Goal: Information Seeking & Learning: Learn about a topic

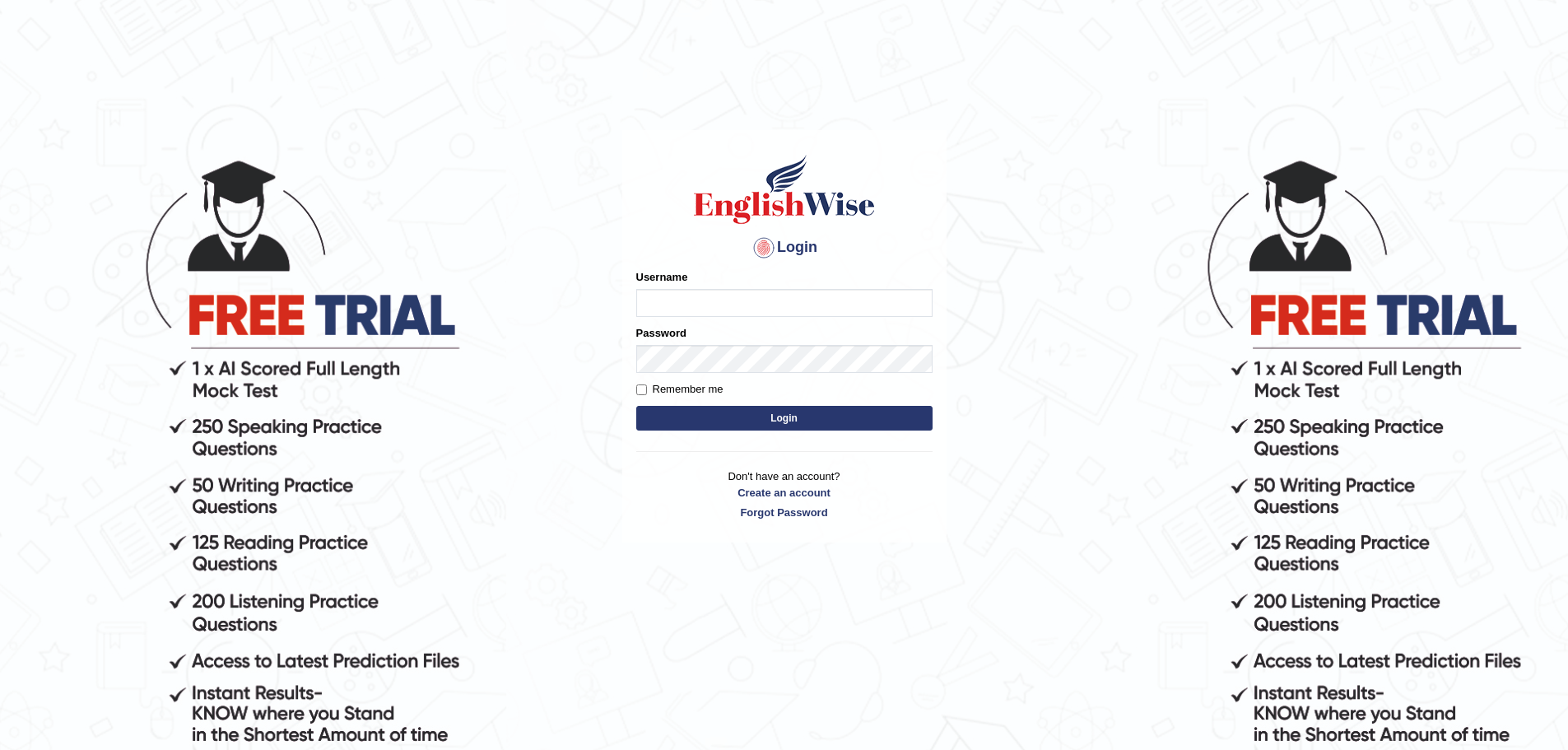
click at [670, 304] on input "Username" at bounding box center [784, 303] width 296 height 28
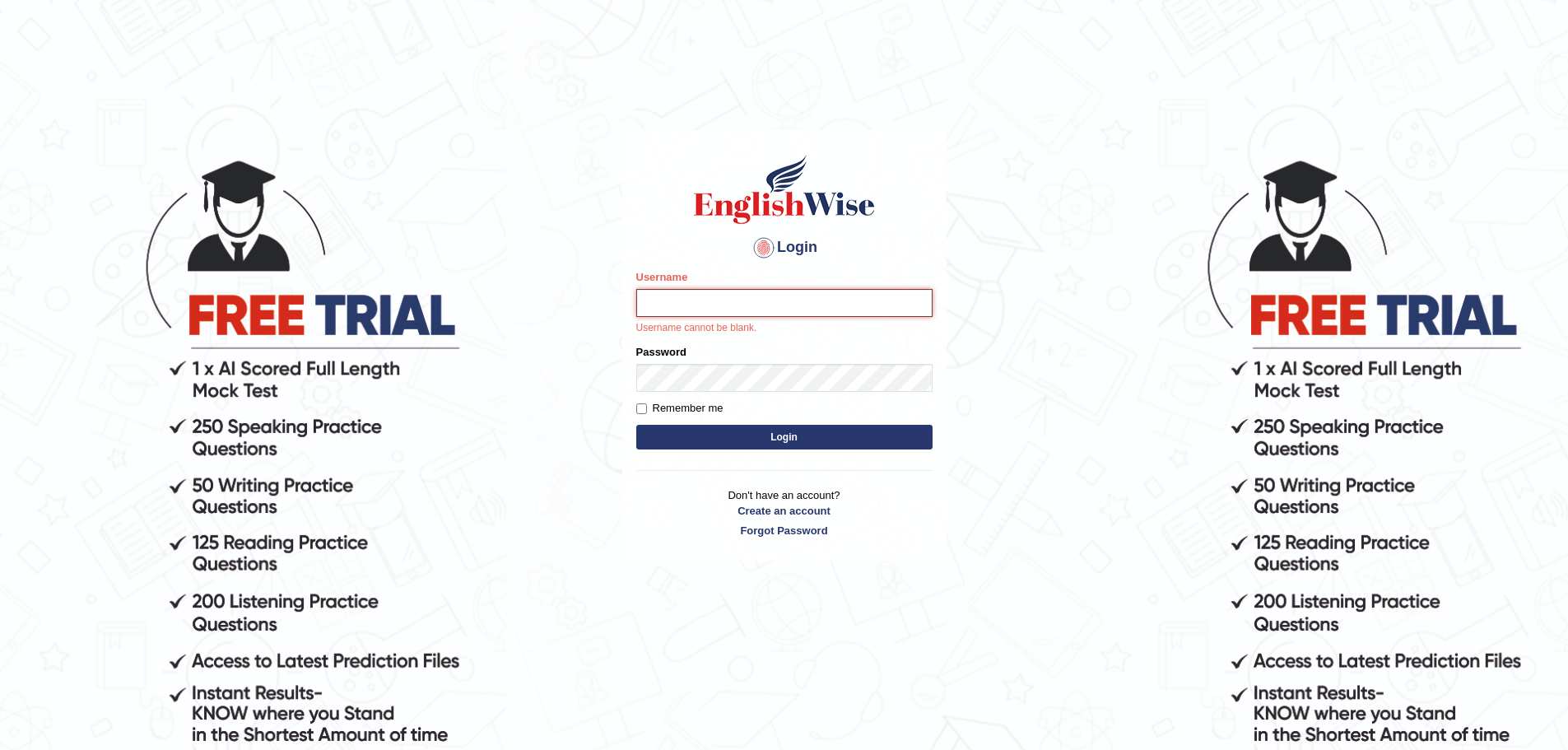
type input "mohand_parramatta"
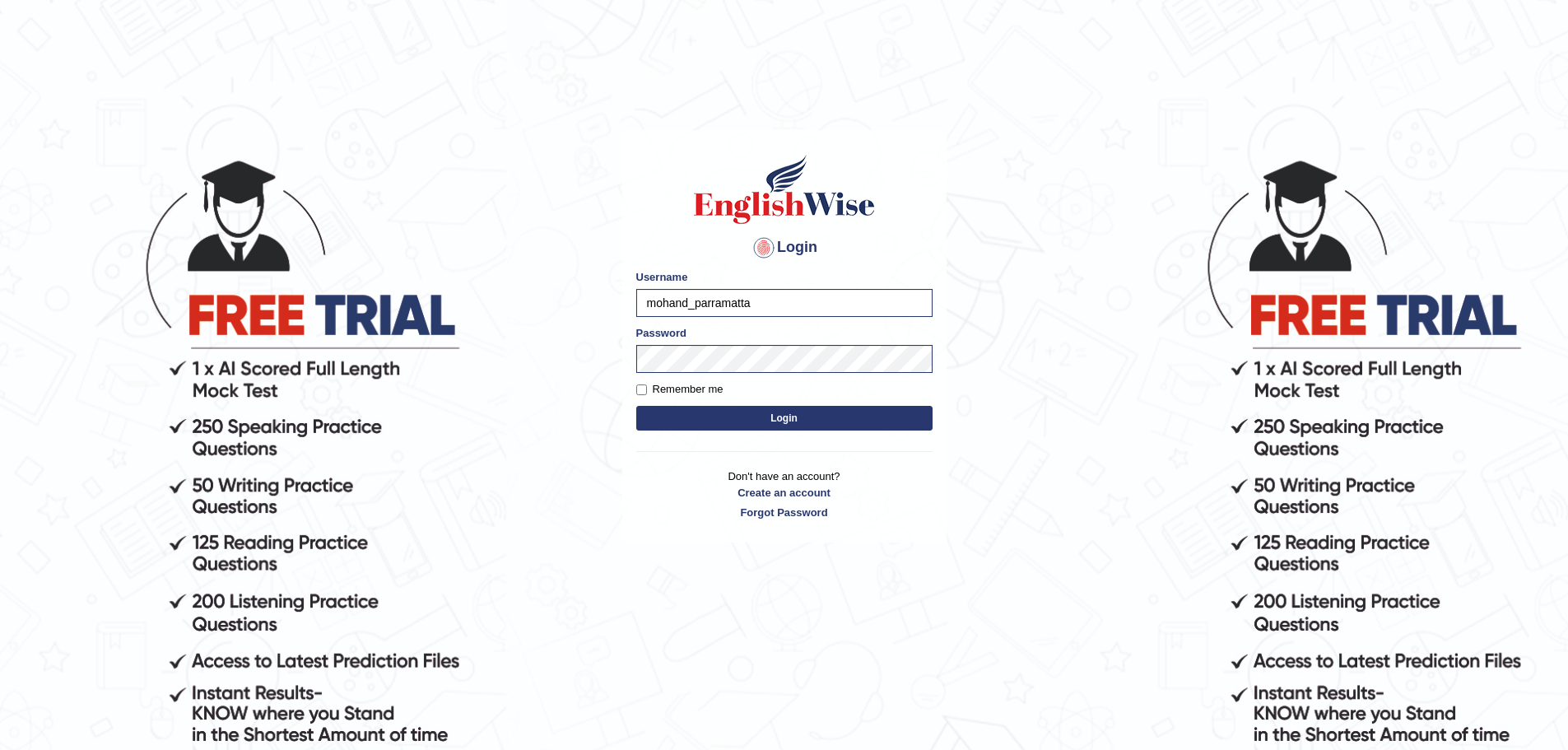
click at [758, 400] on form "Please fix the following errors: Username mohand_parramatta Password Remember m…" at bounding box center [784, 352] width 296 height 165
click at [751, 412] on button "Login" at bounding box center [784, 418] width 296 height 24
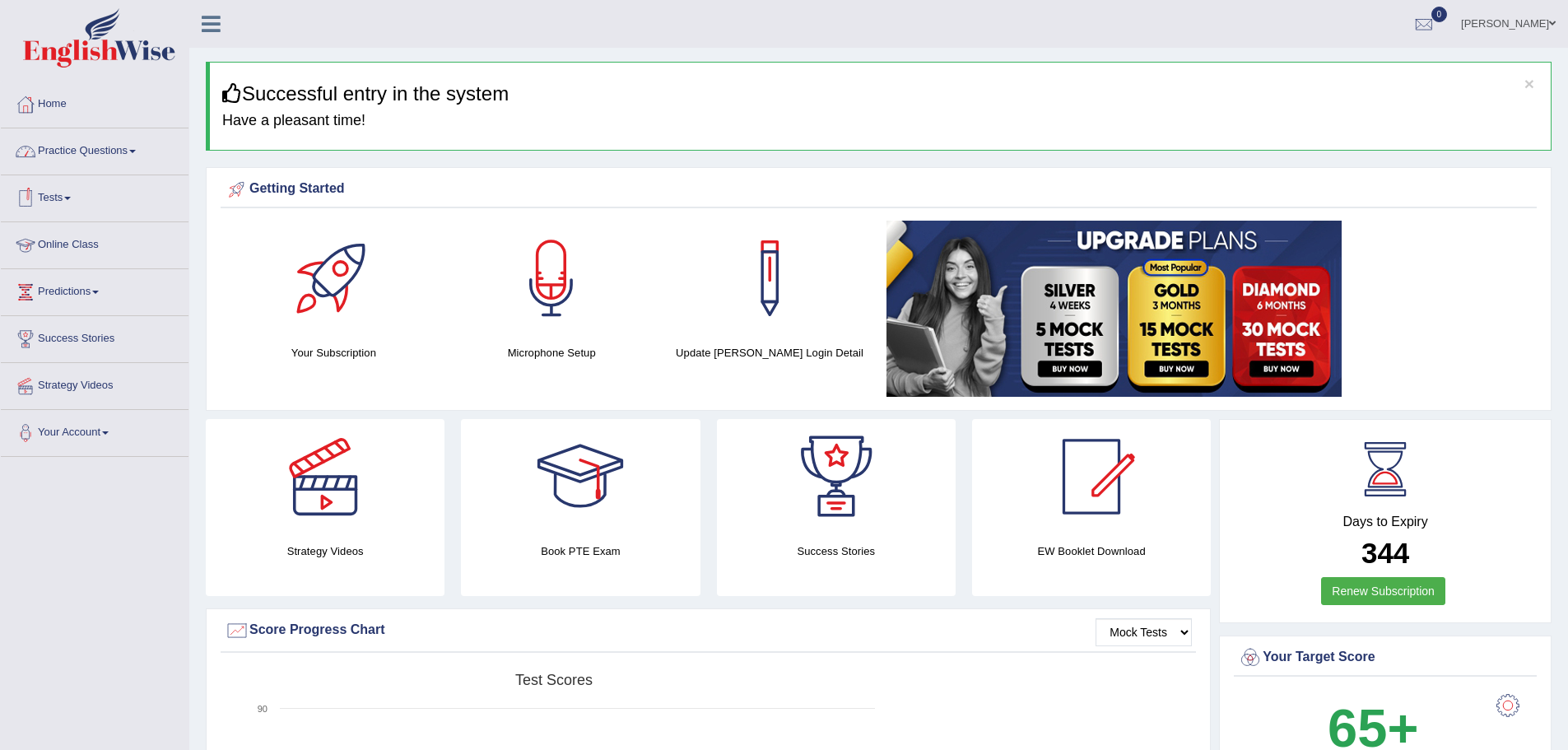
click at [58, 151] on link "Practice Questions" at bounding box center [95, 149] width 188 height 41
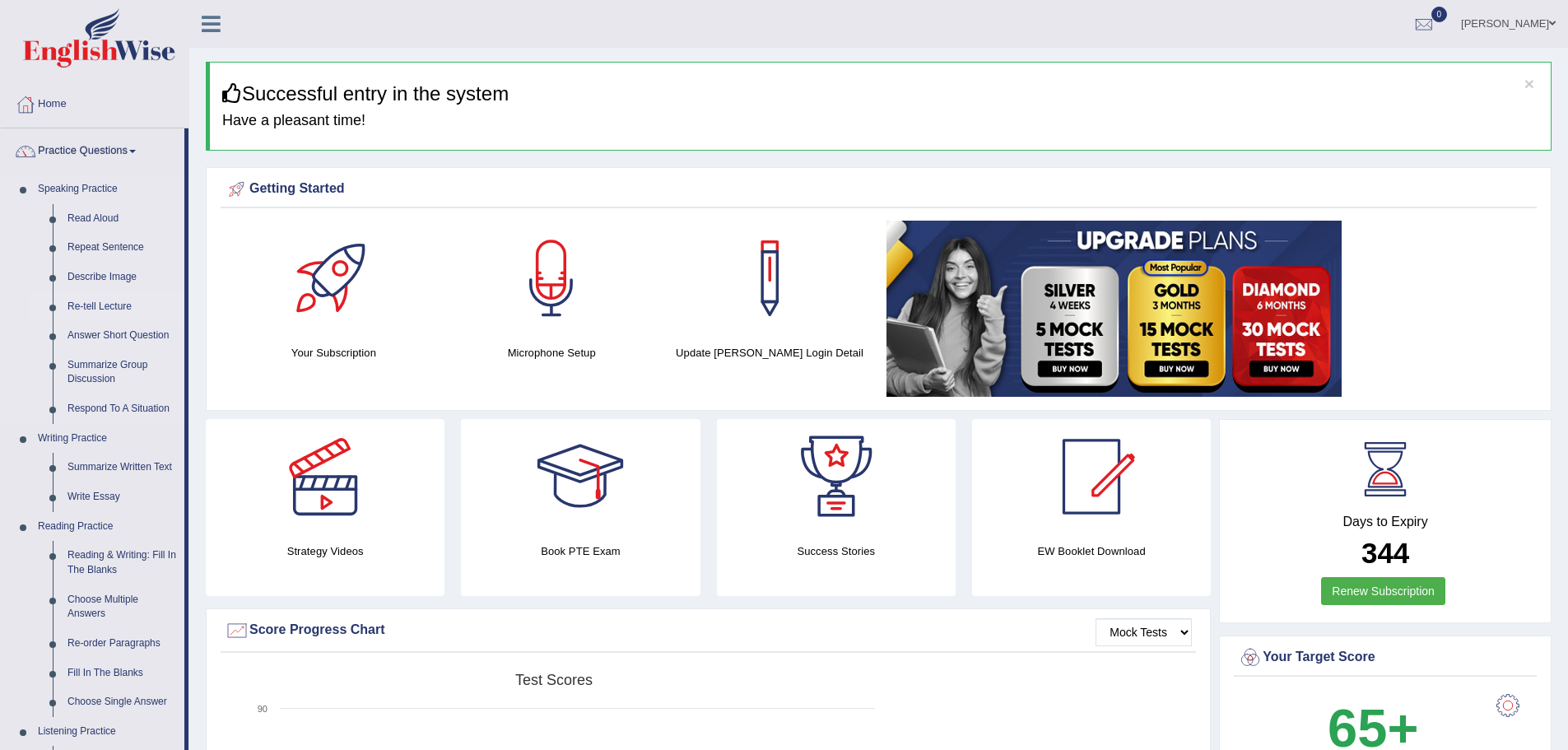
click at [101, 299] on link "Re-tell Lecture" at bounding box center [122, 308] width 125 height 30
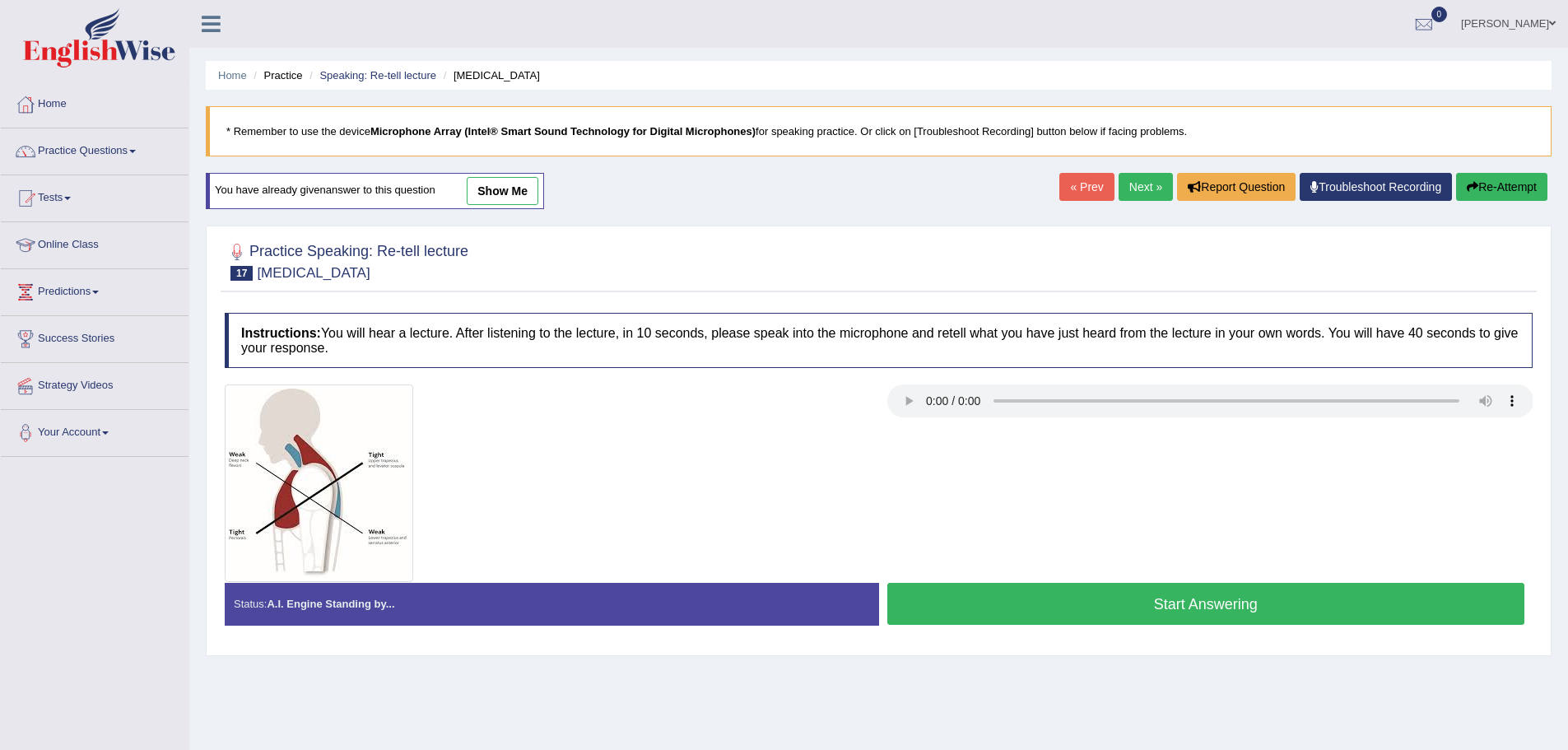
click at [521, 197] on link "show me" at bounding box center [503, 191] width 71 height 28
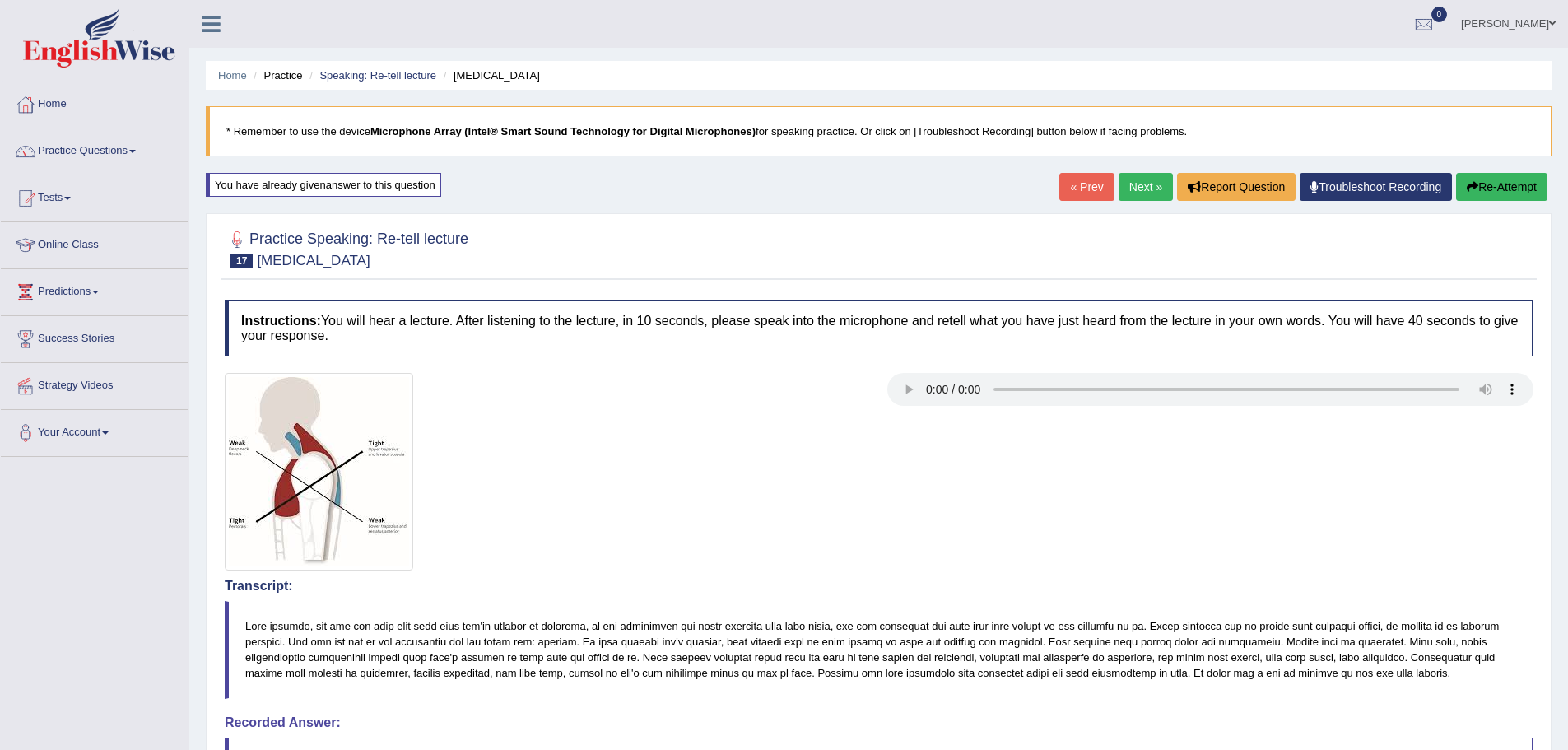
click at [1149, 188] on link "Next »" at bounding box center [1146, 187] width 54 height 28
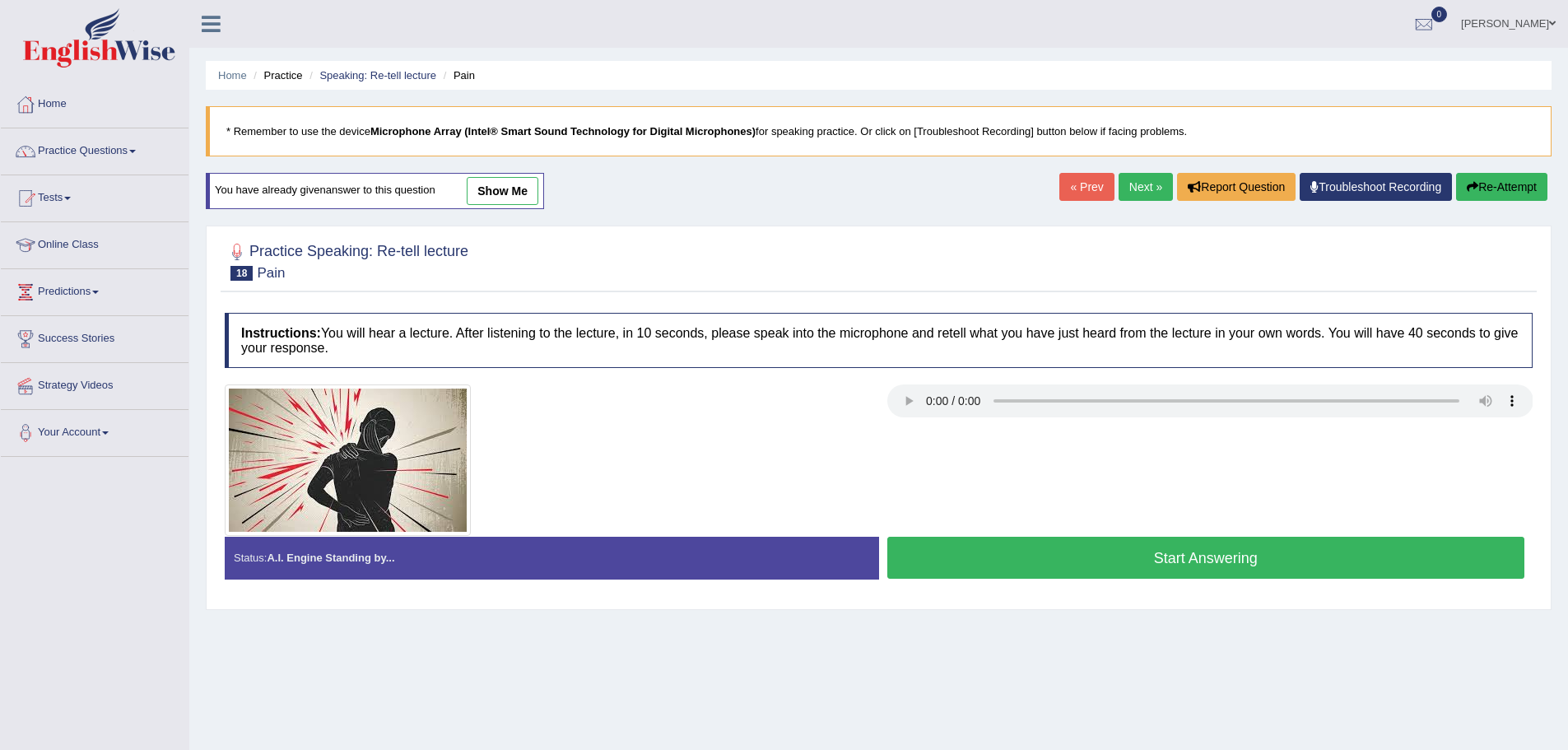
click at [501, 192] on link "show me" at bounding box center [503, 191] width 71 height 28
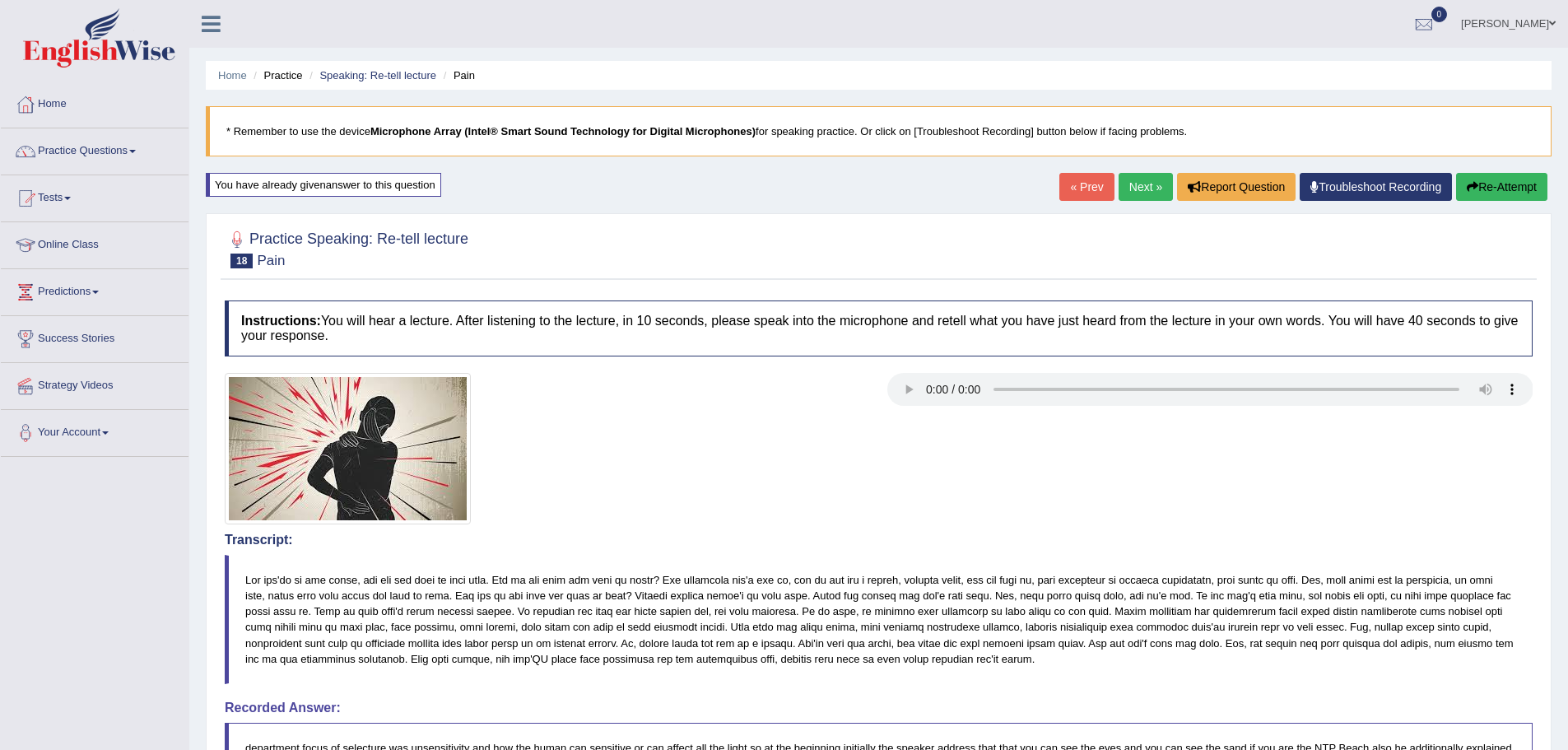
click at [1153, 198] on link "Next »" at bounding box center [1146, 187] width 54 height 28
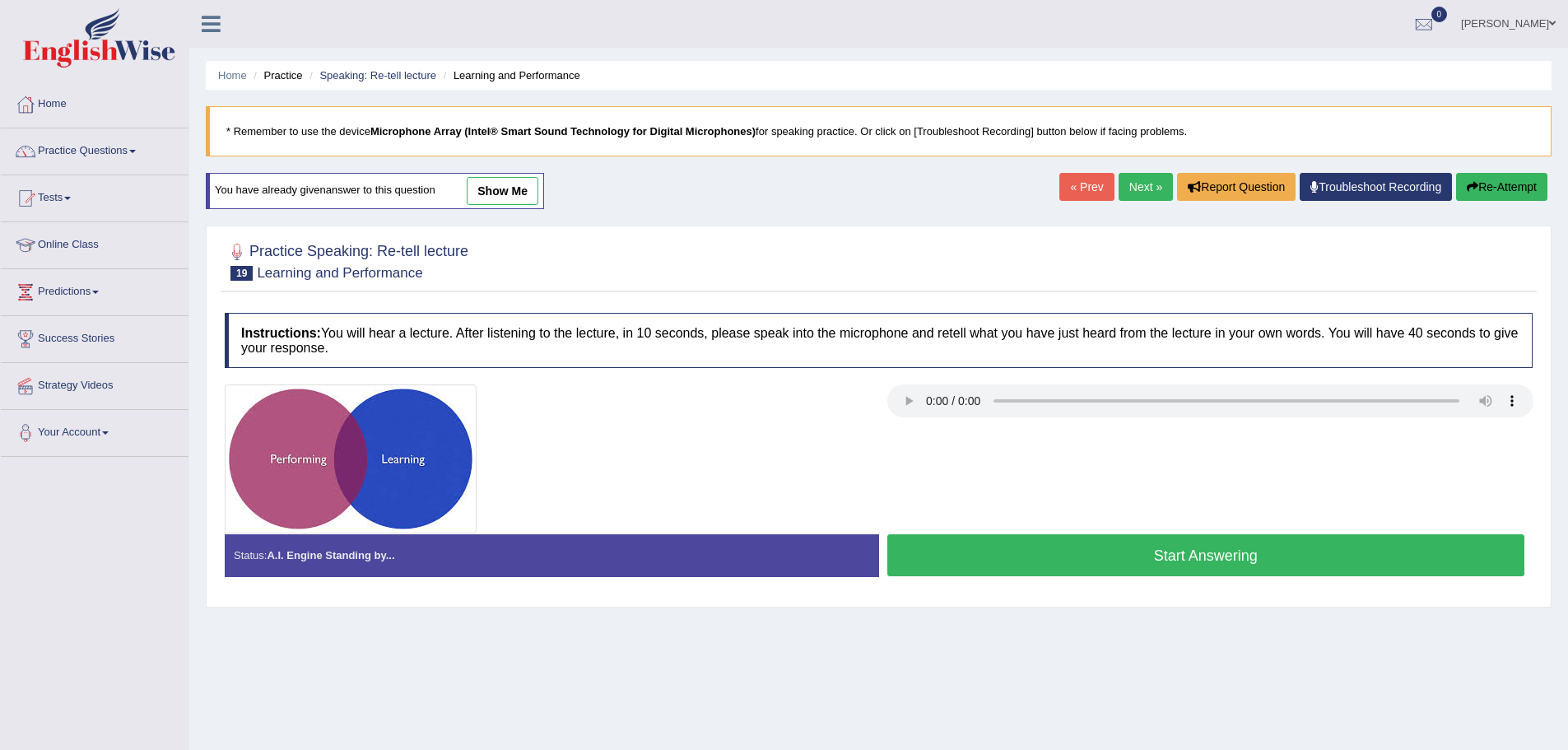
click at [1133, 195] on link "Next »" at bounding box center [1146, 187] width 54 height 28
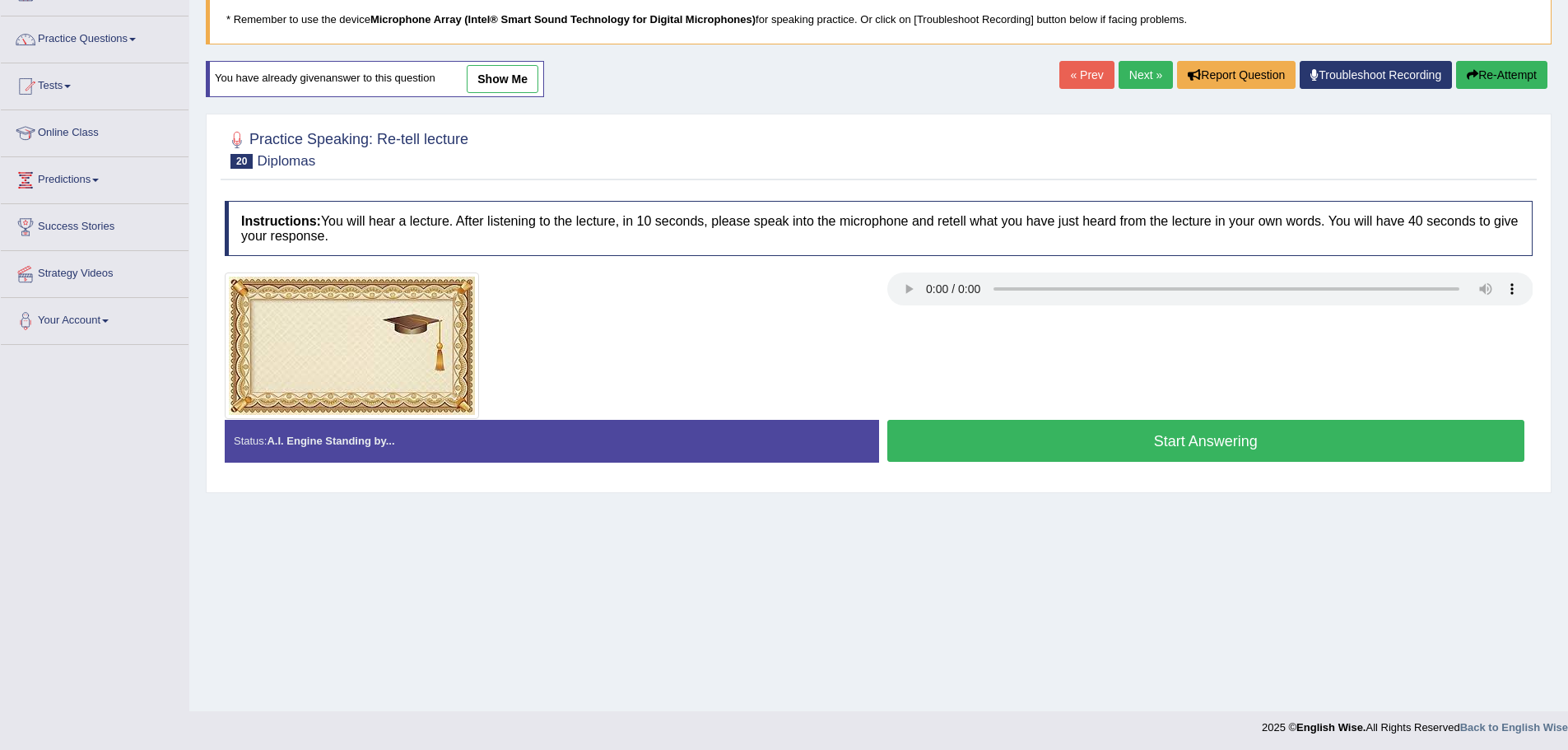
scroll to position [114, 0]
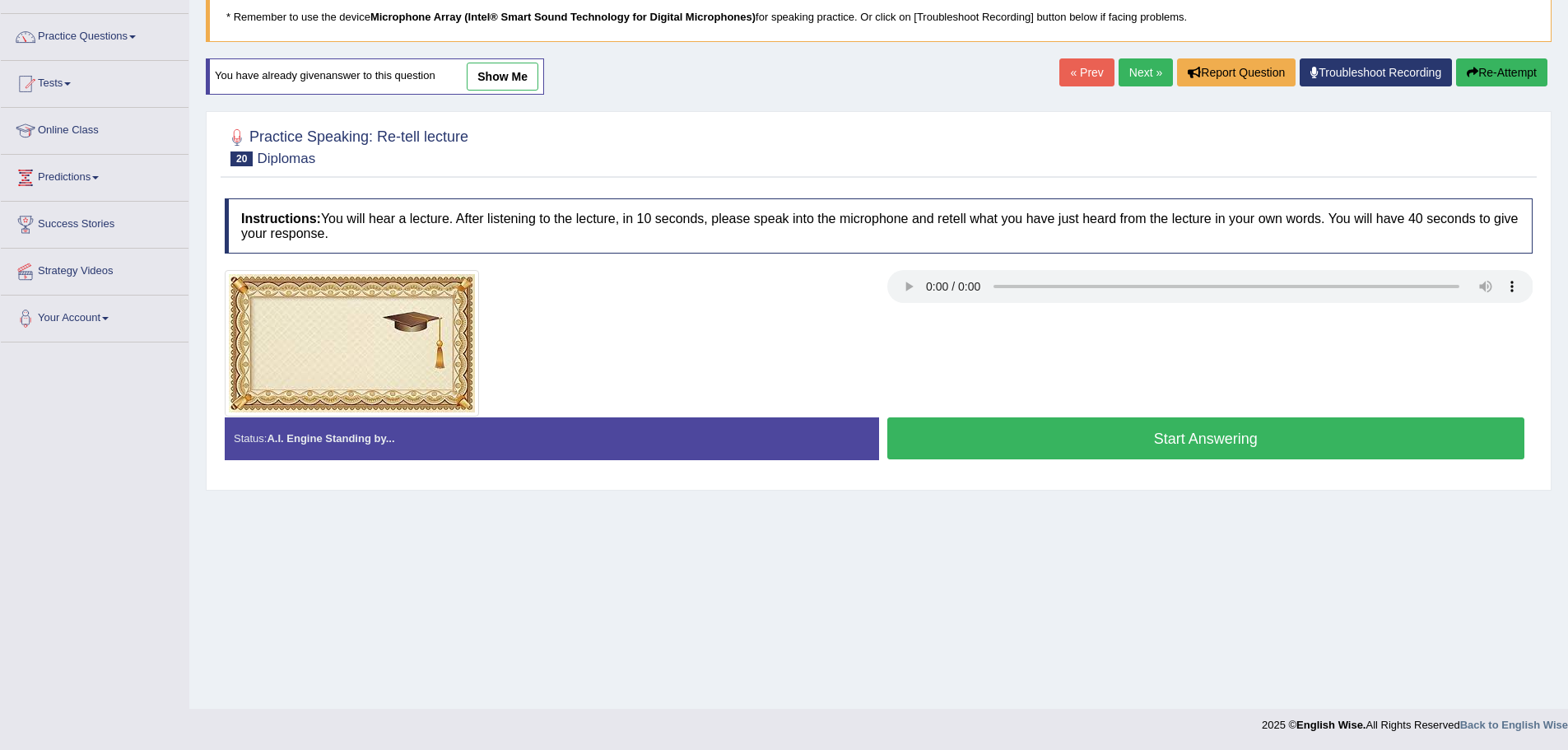
click at [1258, 454] on button "Start Answering" at bounding box center [1206, 438] width 638 height 42
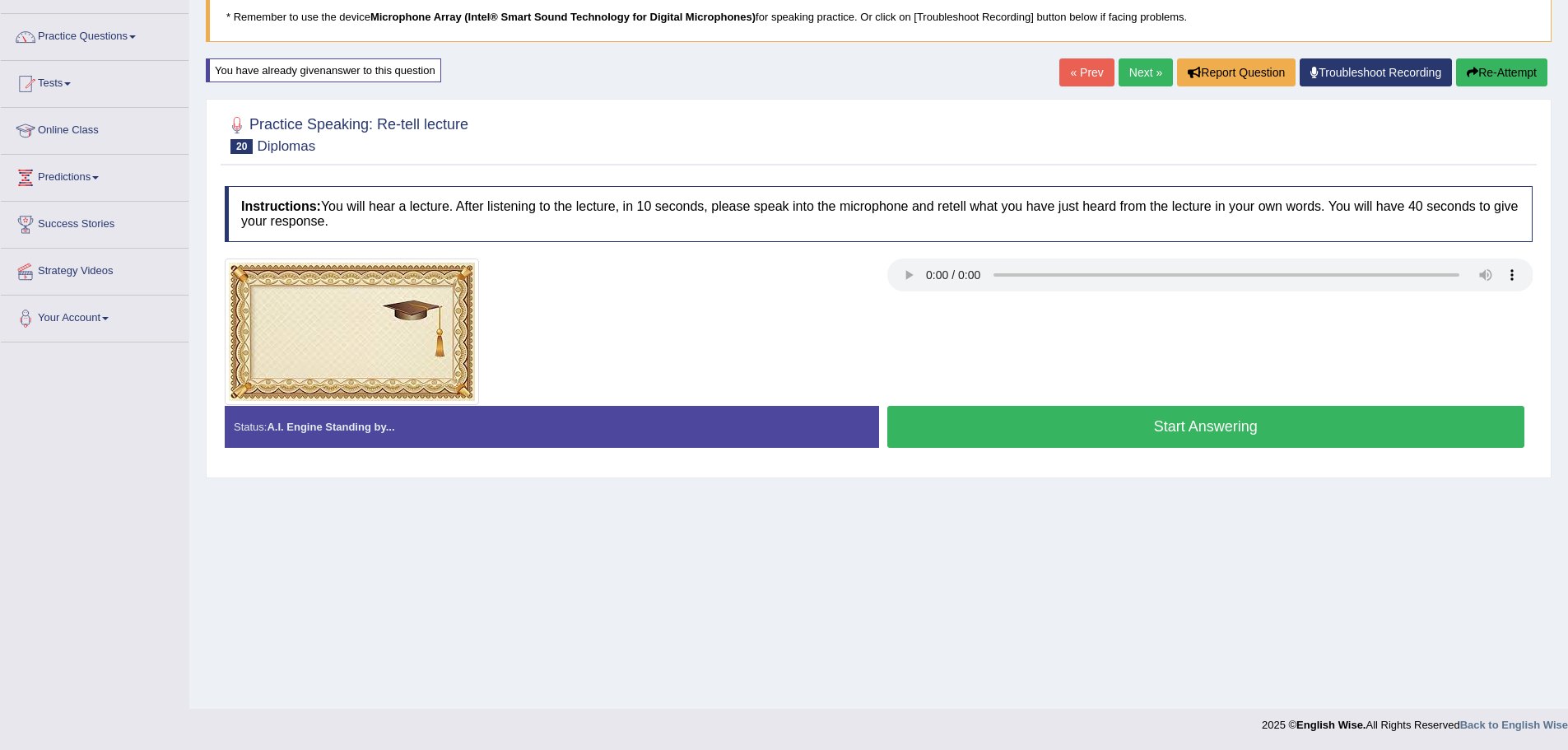
click at [1251, 436] on div "Status: A.I. Engine Standing by... Start Answering Stop Recording" at bounding box center [879, 435] width 1308 height 58
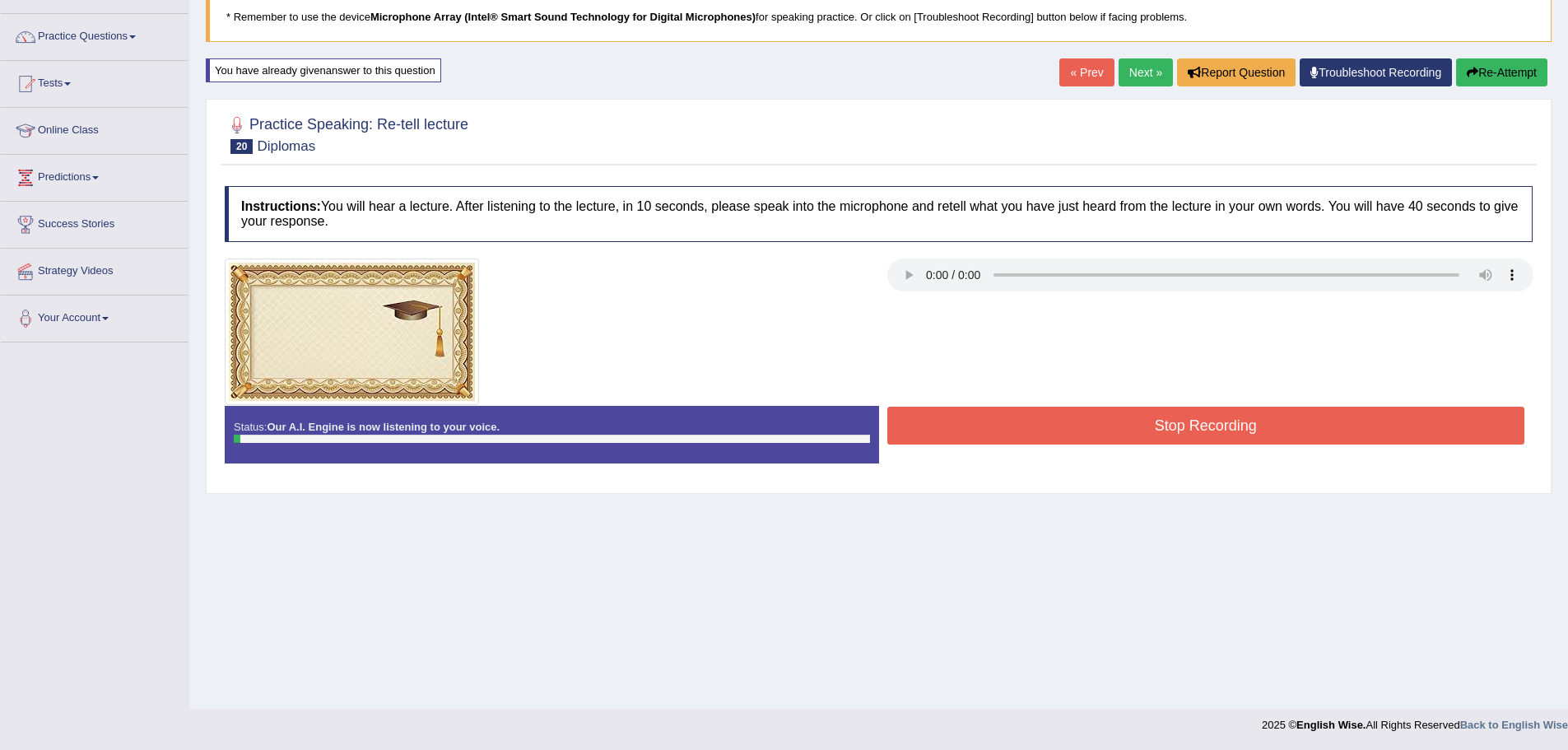
click at [1252, 436] on button "Stop Recording" at bounding box center [1206, 426] width 638 height 38
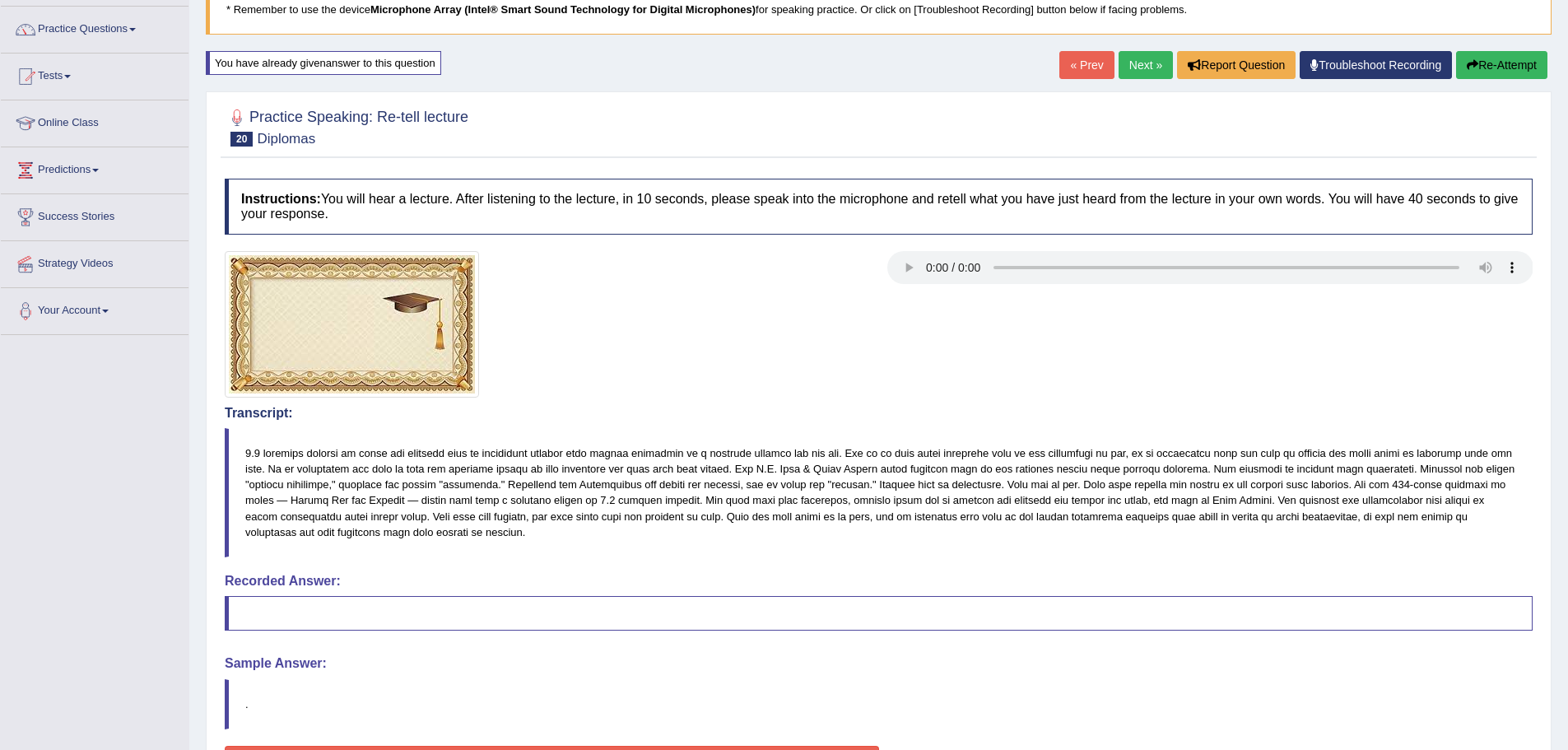
scroll to position [259, 0]
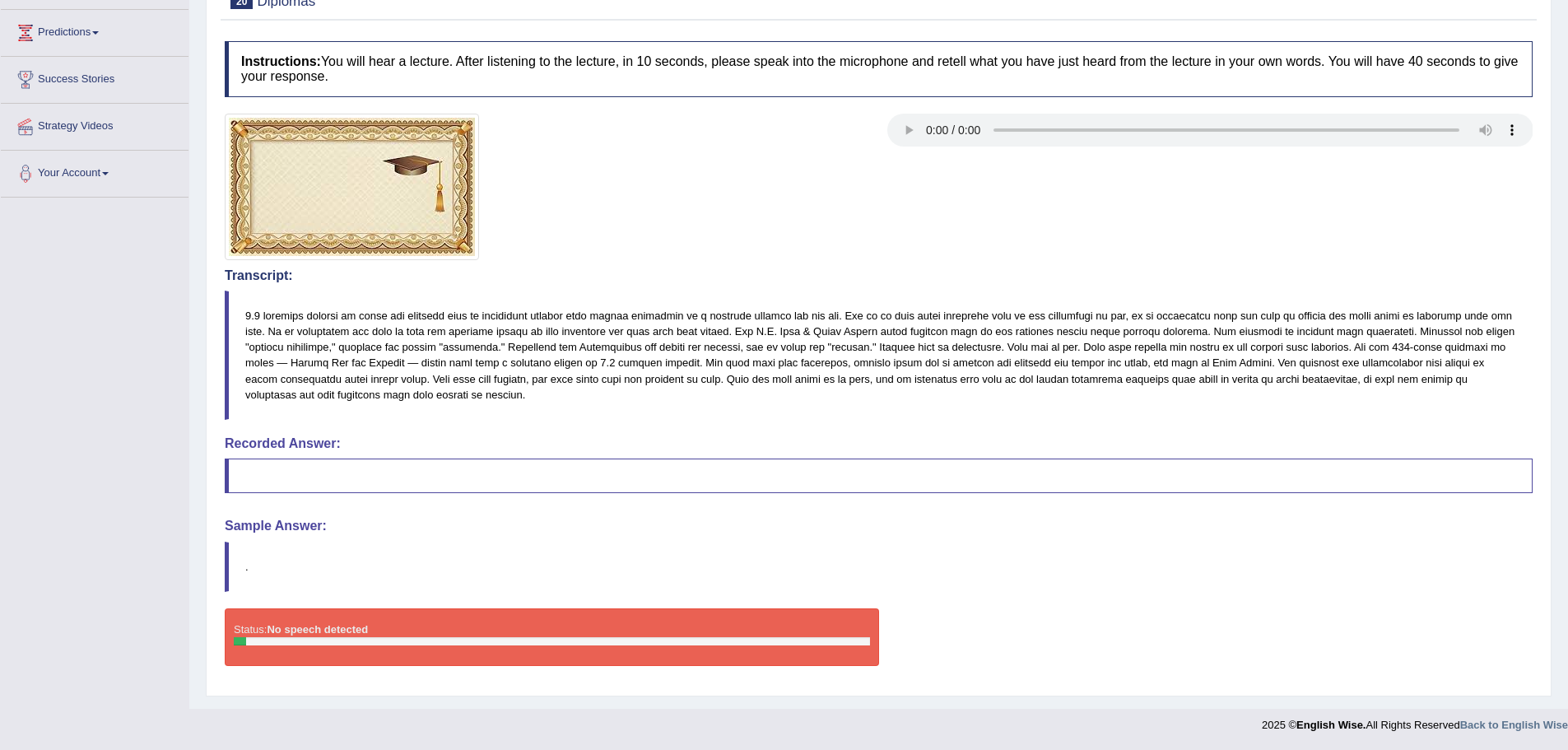
click at [536, 558] on blockquote "." at bounding box center [879, 566] width 1308 height 51
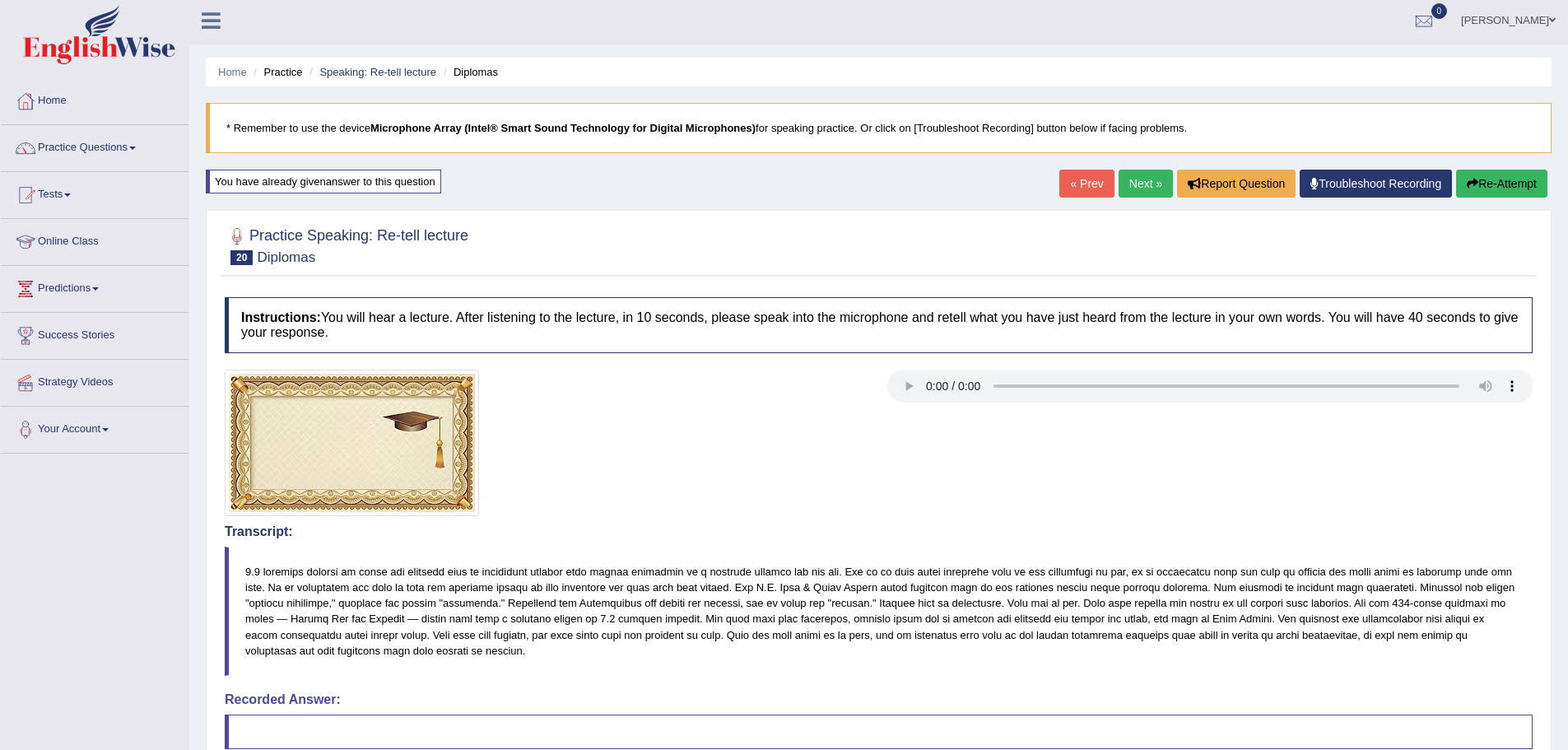
scroll to position [0, 0]
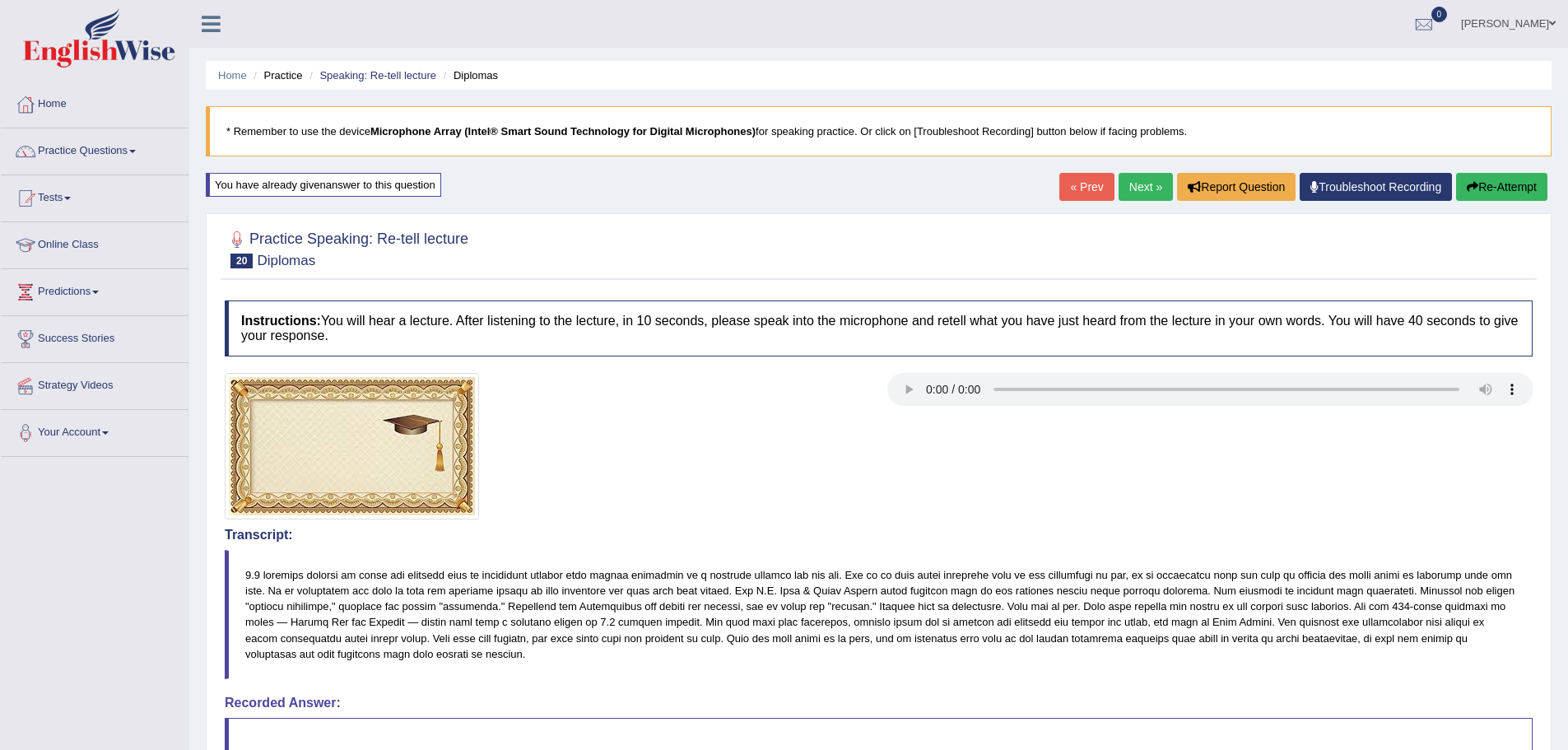
click at [1493, 174] on button "Re-Attempt" at bounding box center [1501, 187] width 91 height 28
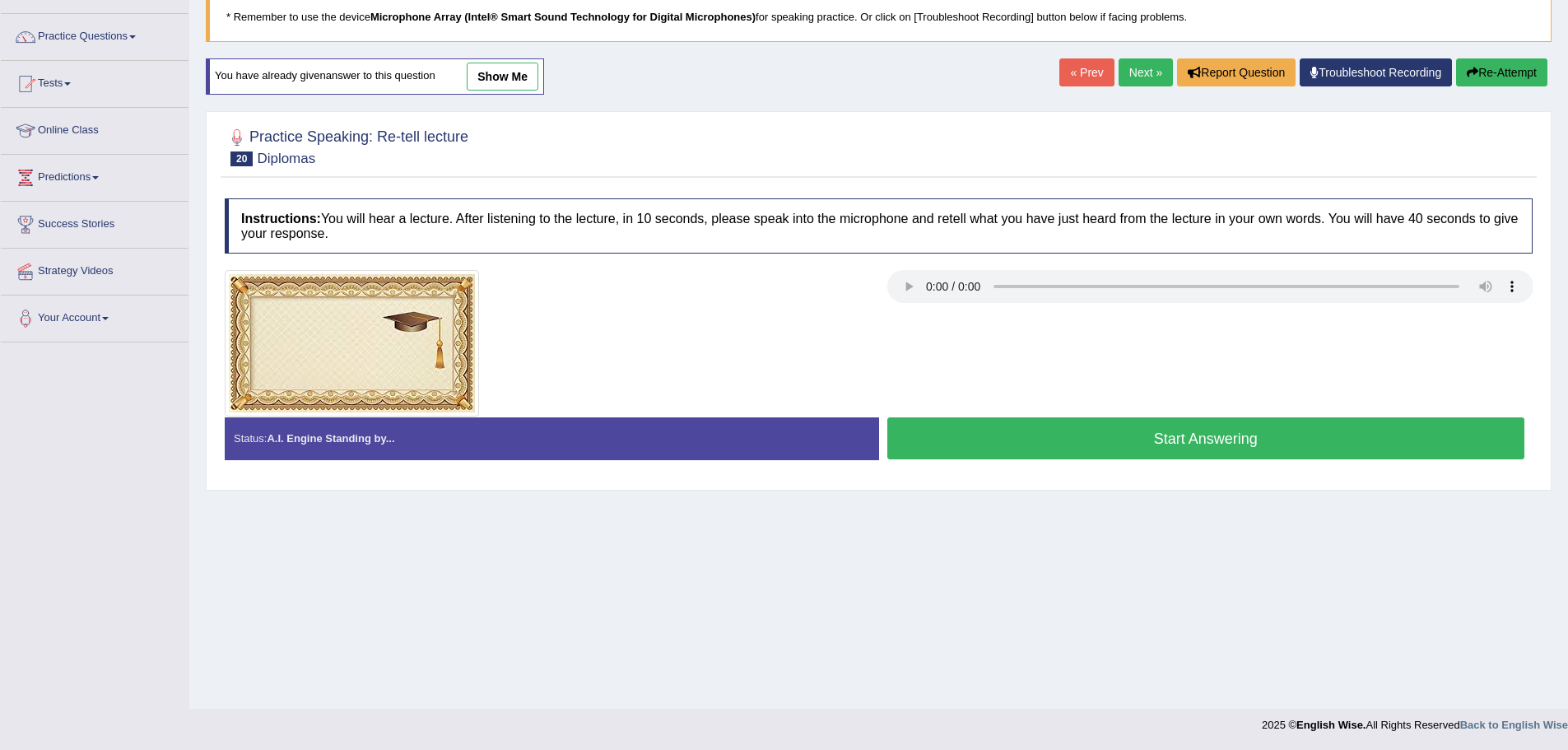
click at [1152, 435] on button "Start Answering" at bounding box center [1206, 438] width 638 height 42
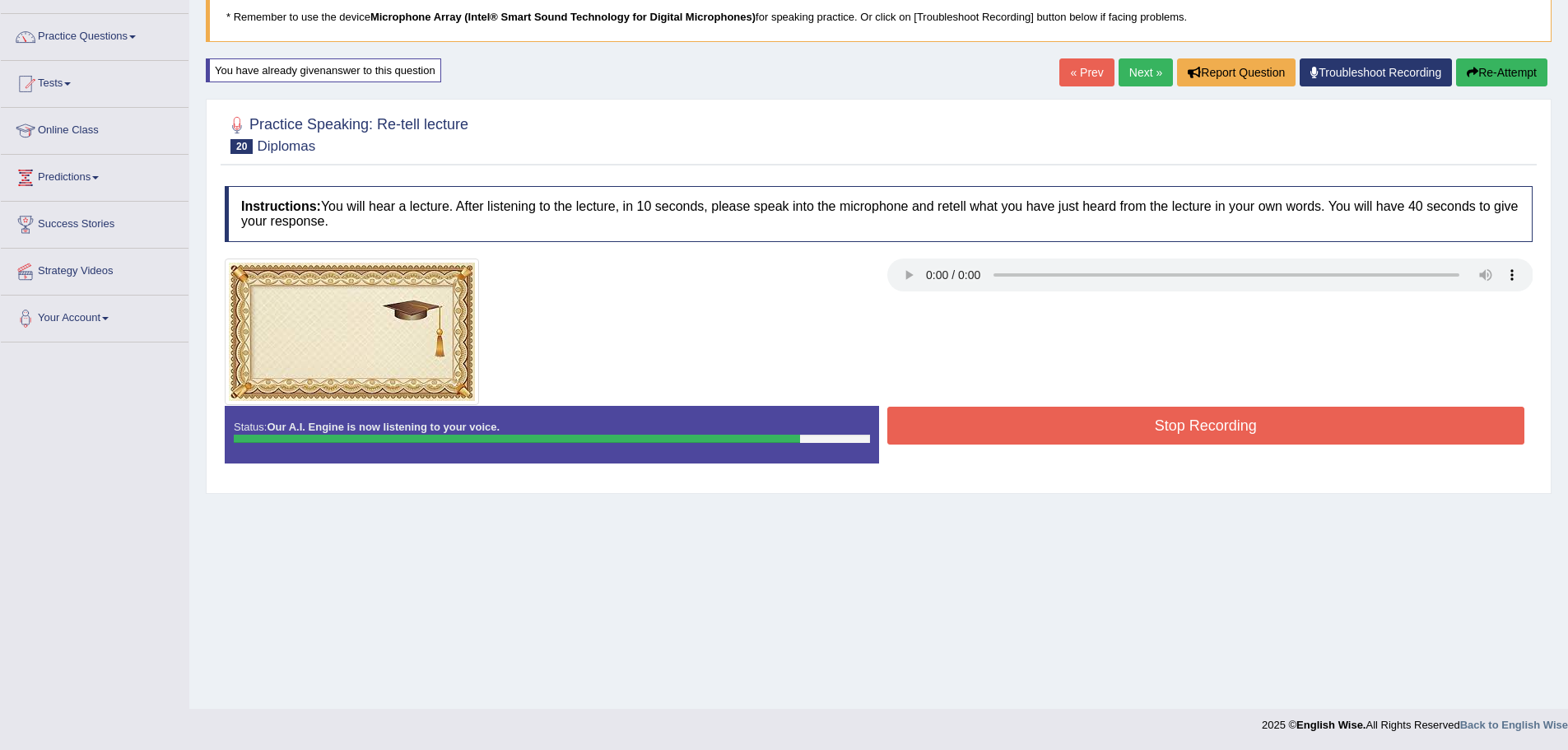
click at [1161, 442] on button "Stop Recording" at bounding box center [1206, 426] width 638 height 38
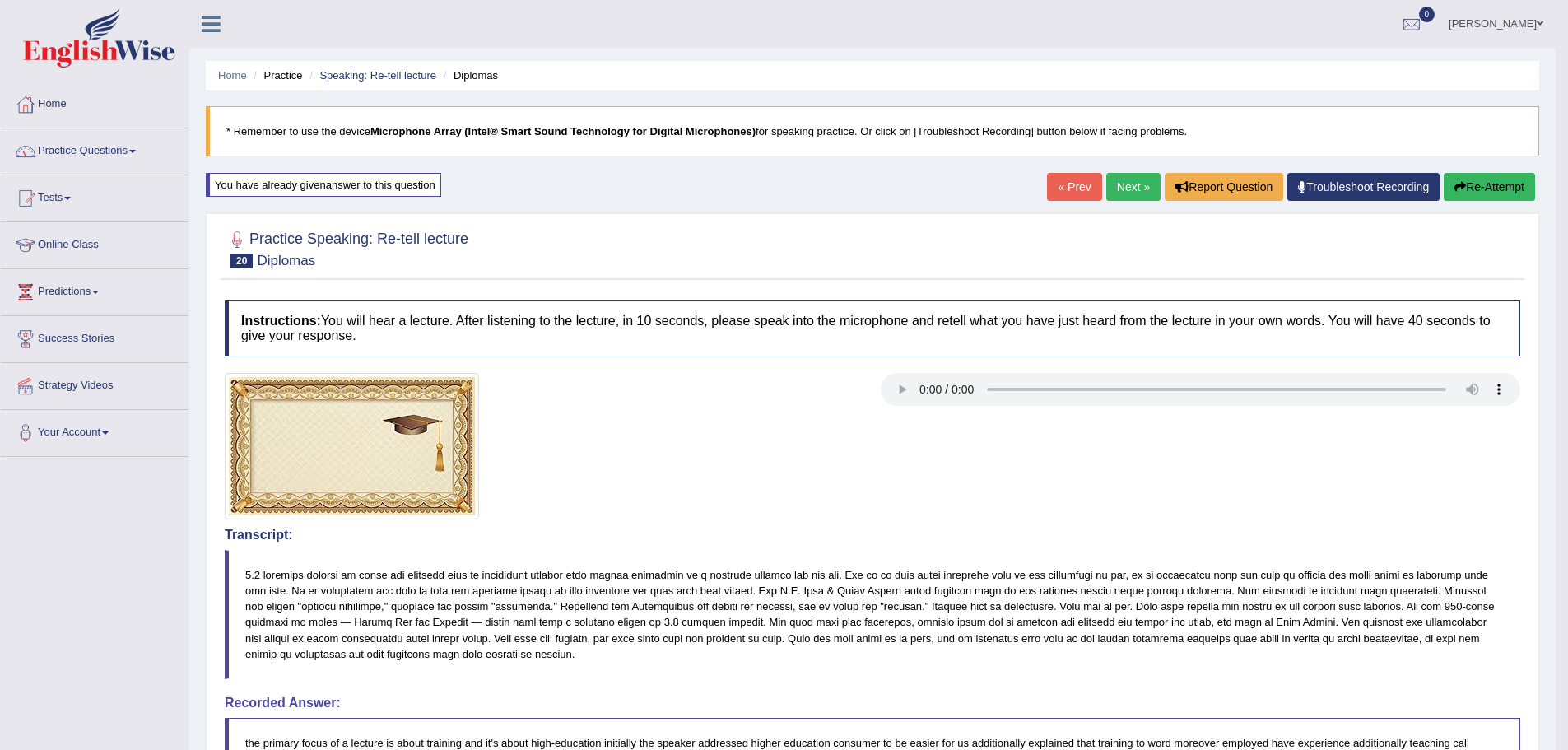
click at [1464, 188] on button "Re-Attempt" at bounding box center [1488, 187] width 91 height 28
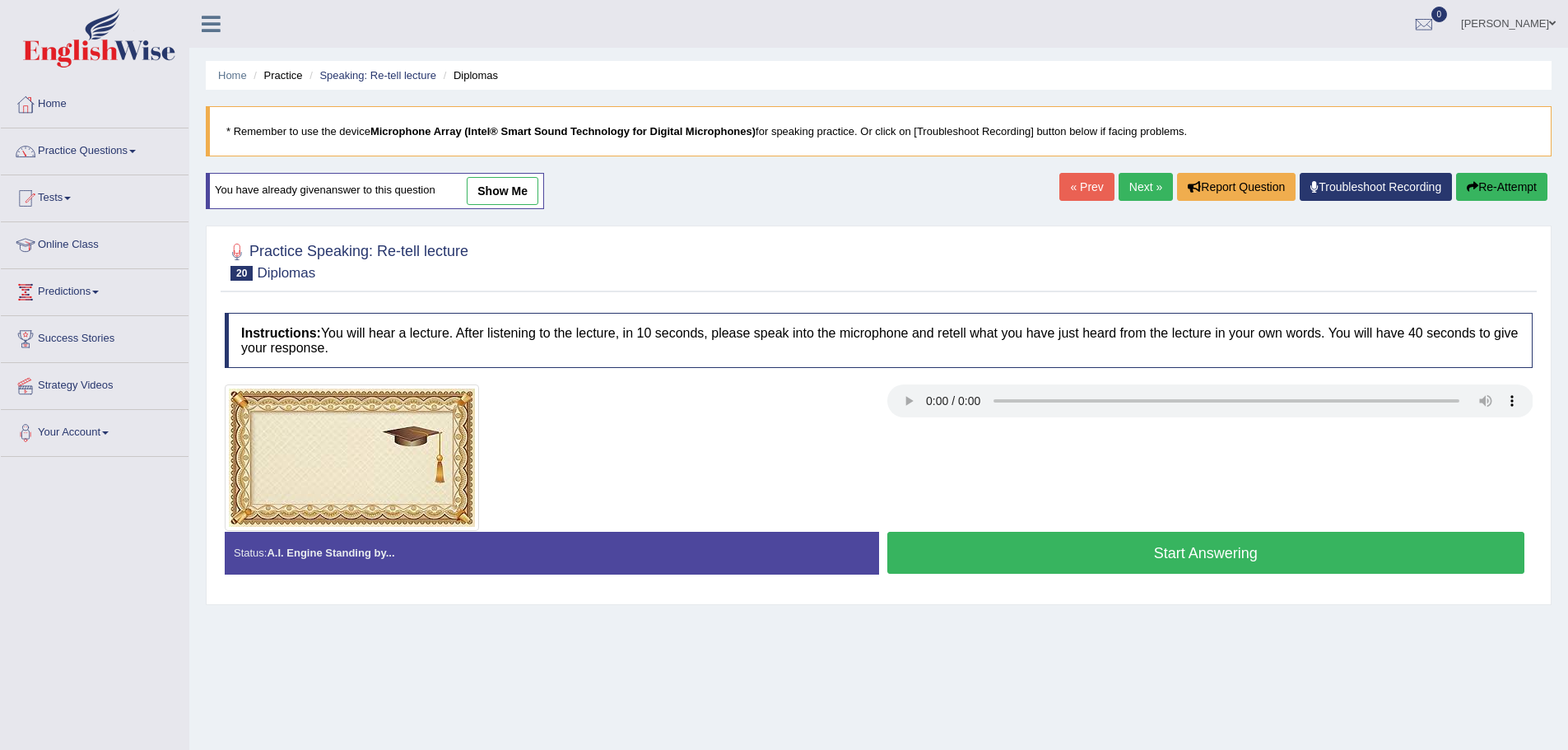
click at [1113, 561] on button "Start Answering" at bounding box center [1206, 552] width 638 height 42
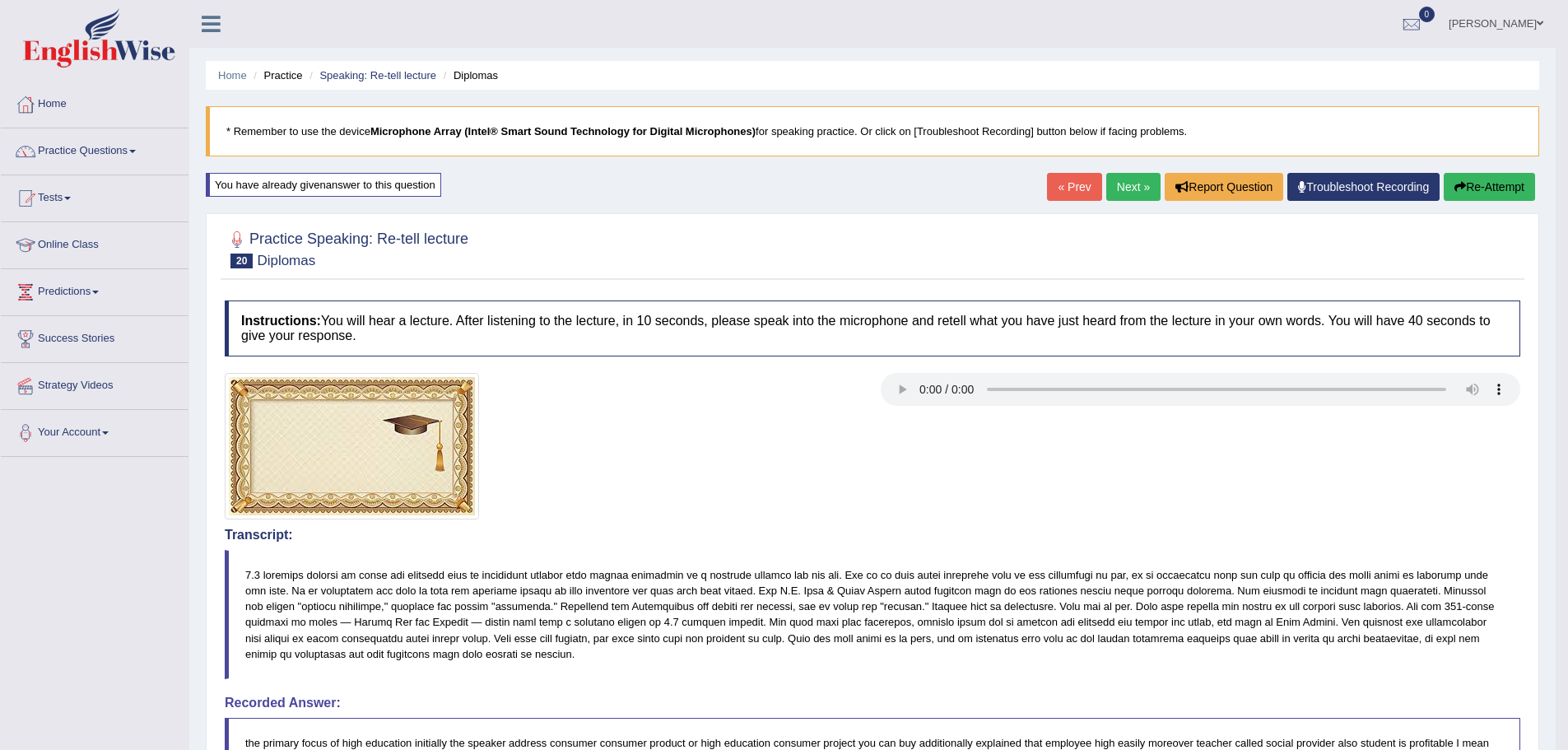
click at [1121, 192] on link "Next »" at bounding box center [1134, 187] width 54 height 28
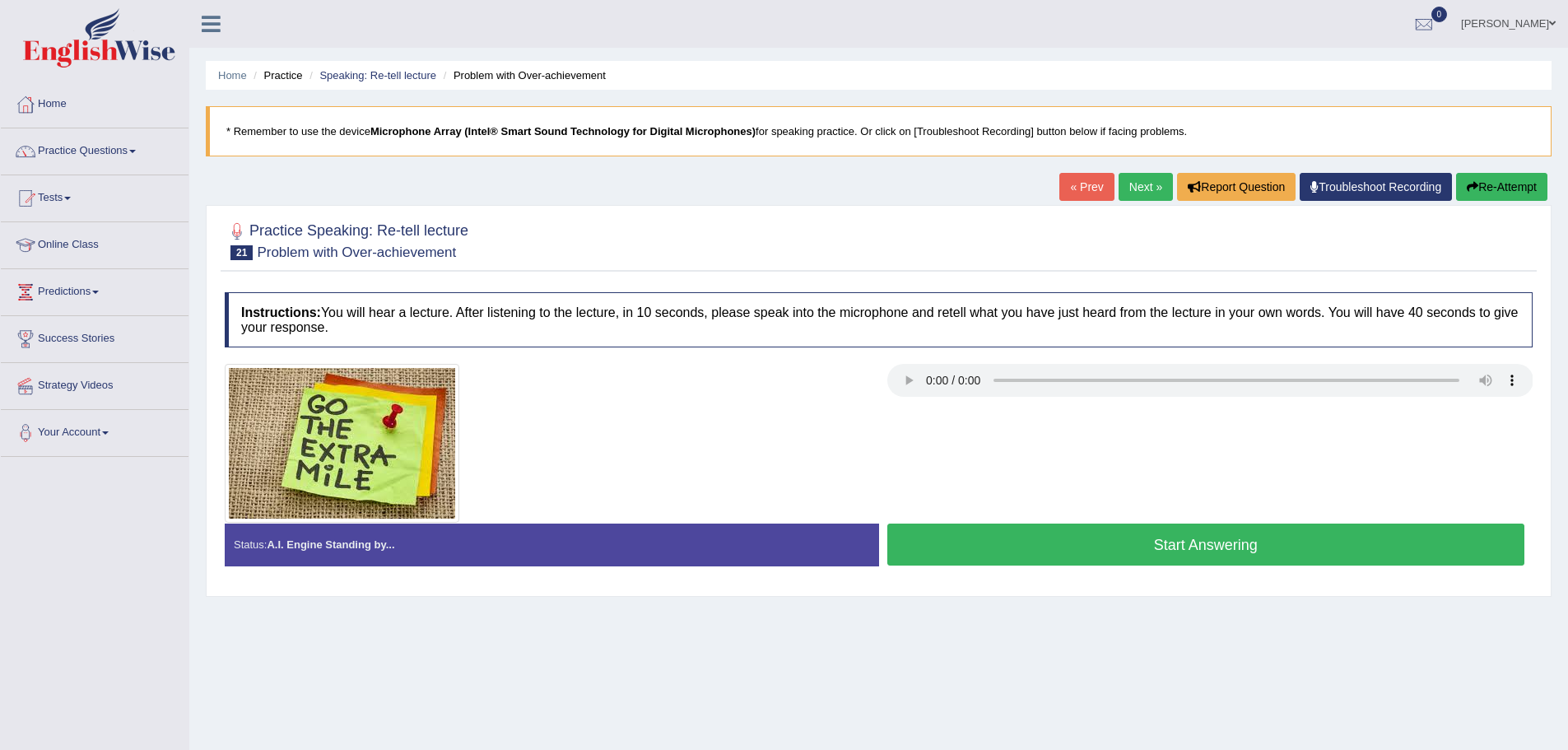
click at [1096, 188] on link "« Prev" at bounding box center [1086, 187] width 54 height 28
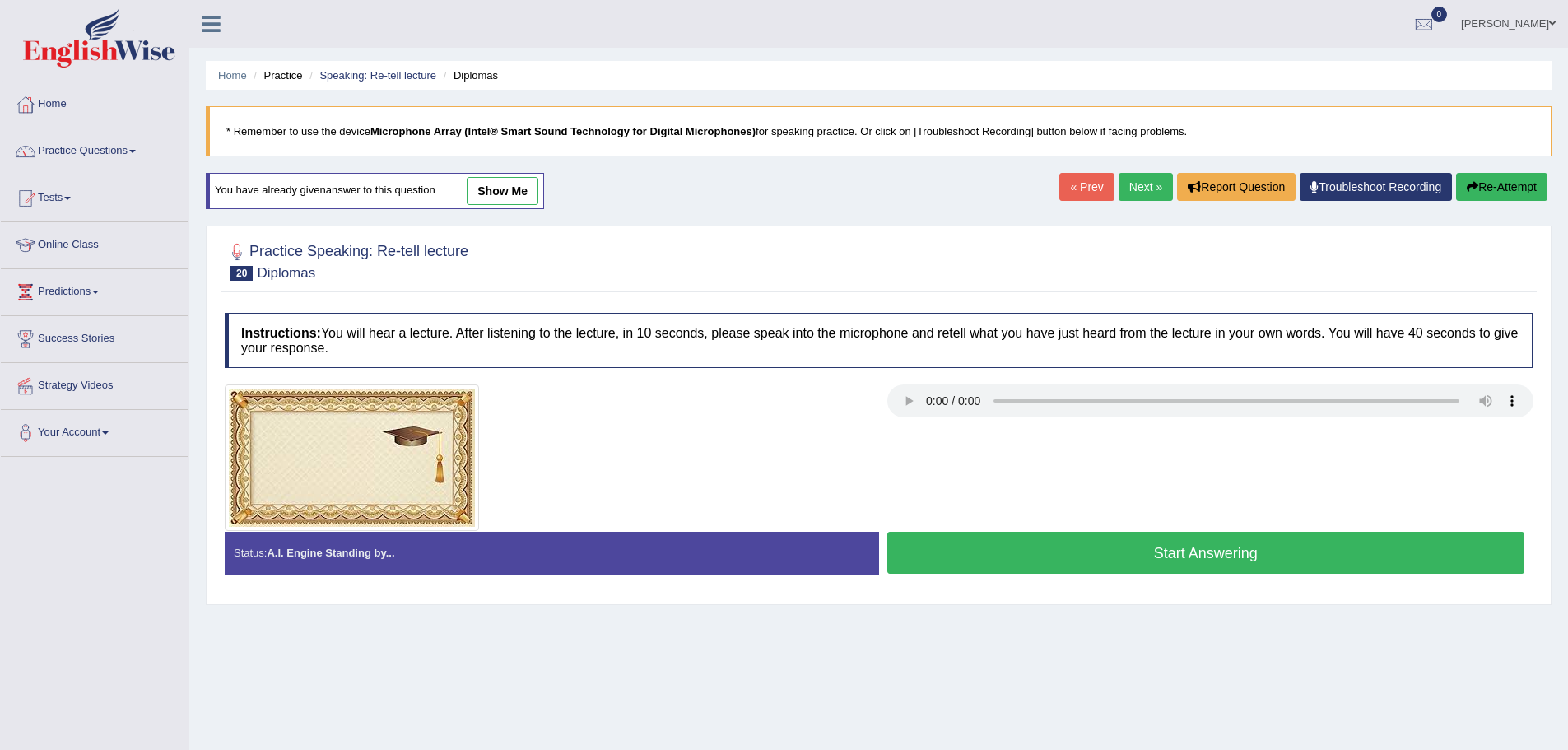
click at [1143, 184] on link "Next »" at bounding box center [1146, 187] width 54 height 28
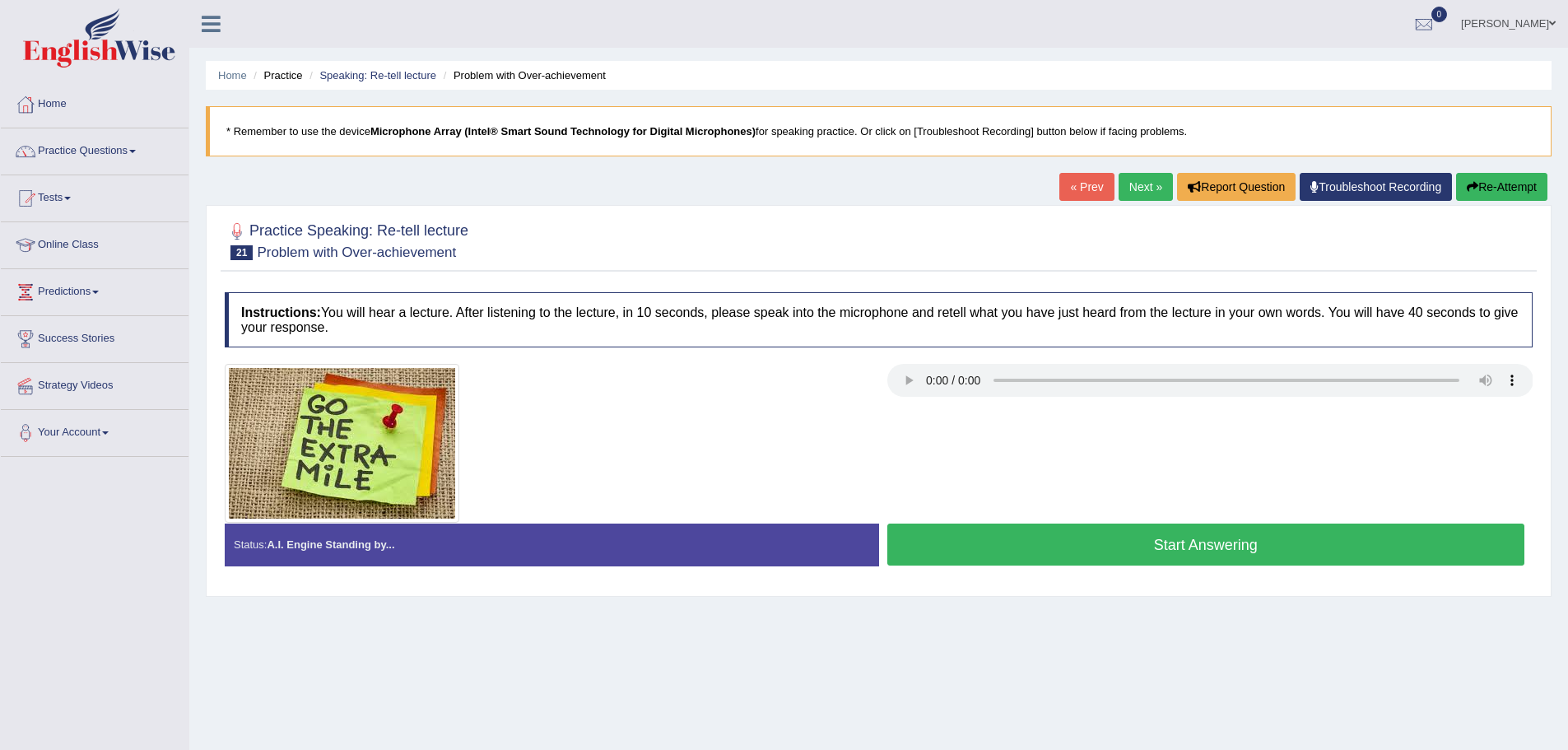
click at [997, 548] on button "Start Answering" at bounding box center [1206, 544] width 638 height 42
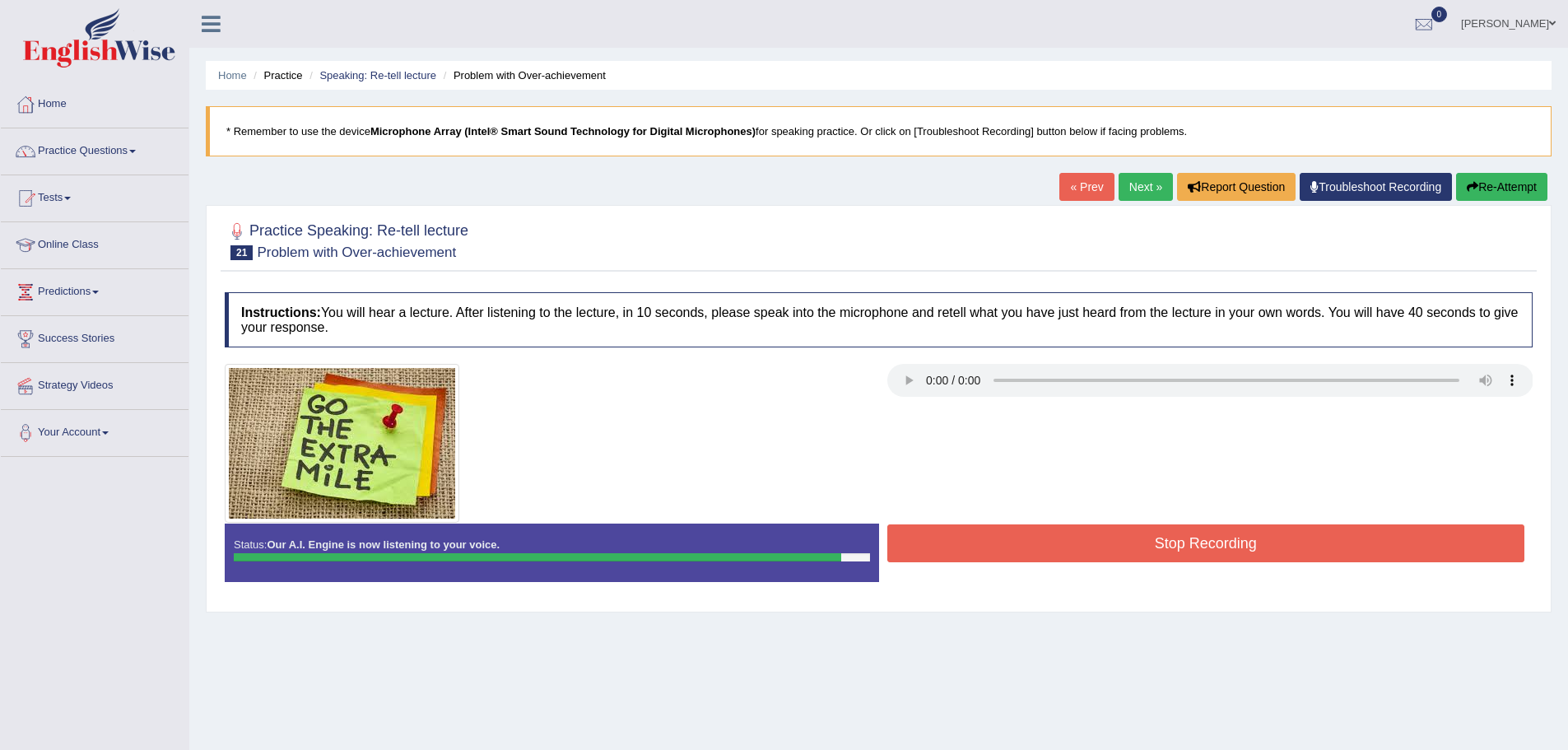
click at [988, 541] on button "Stop Recording" at bounding box center [1206, 543] width 638 height 38
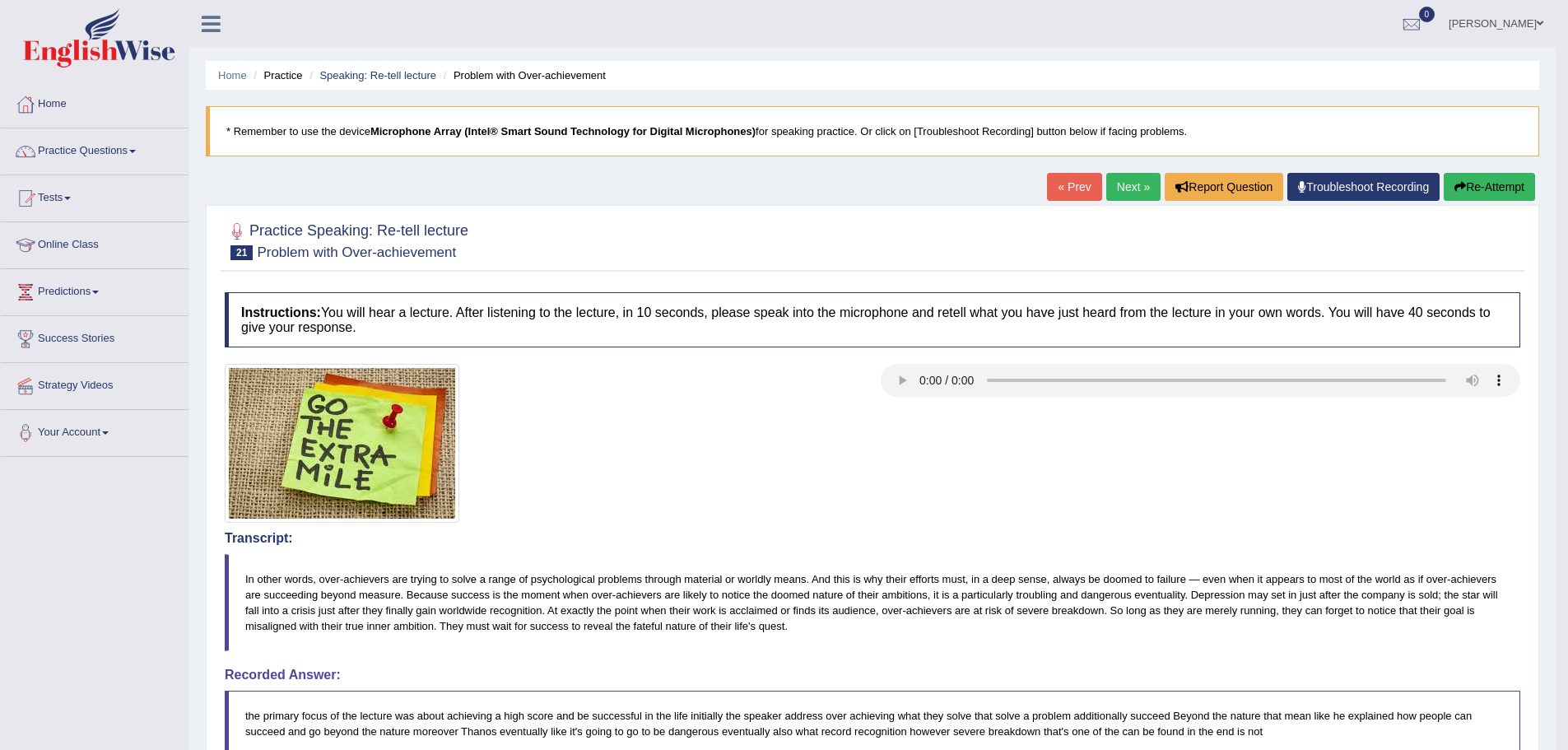
click at [1148, 191] on link "Next »" at bounding box center [1134, 187] width 54 height 28
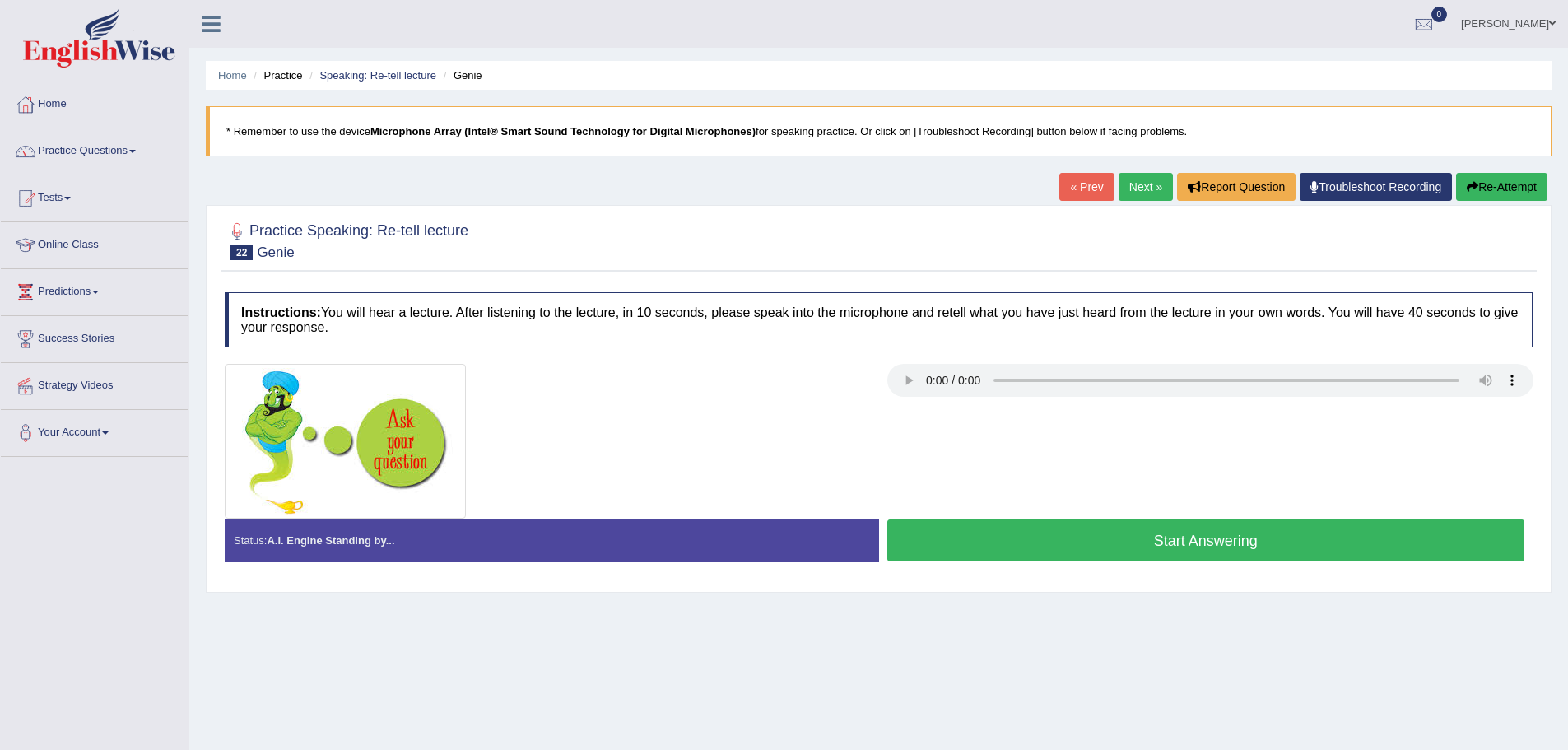
click at [1120, 184] on link "Next »" at bounding box center [1146, 187] width 54 height 28
click at [1103, 526] on button "Start Answering" at bounding box center [1206, 540] width 638 height 42
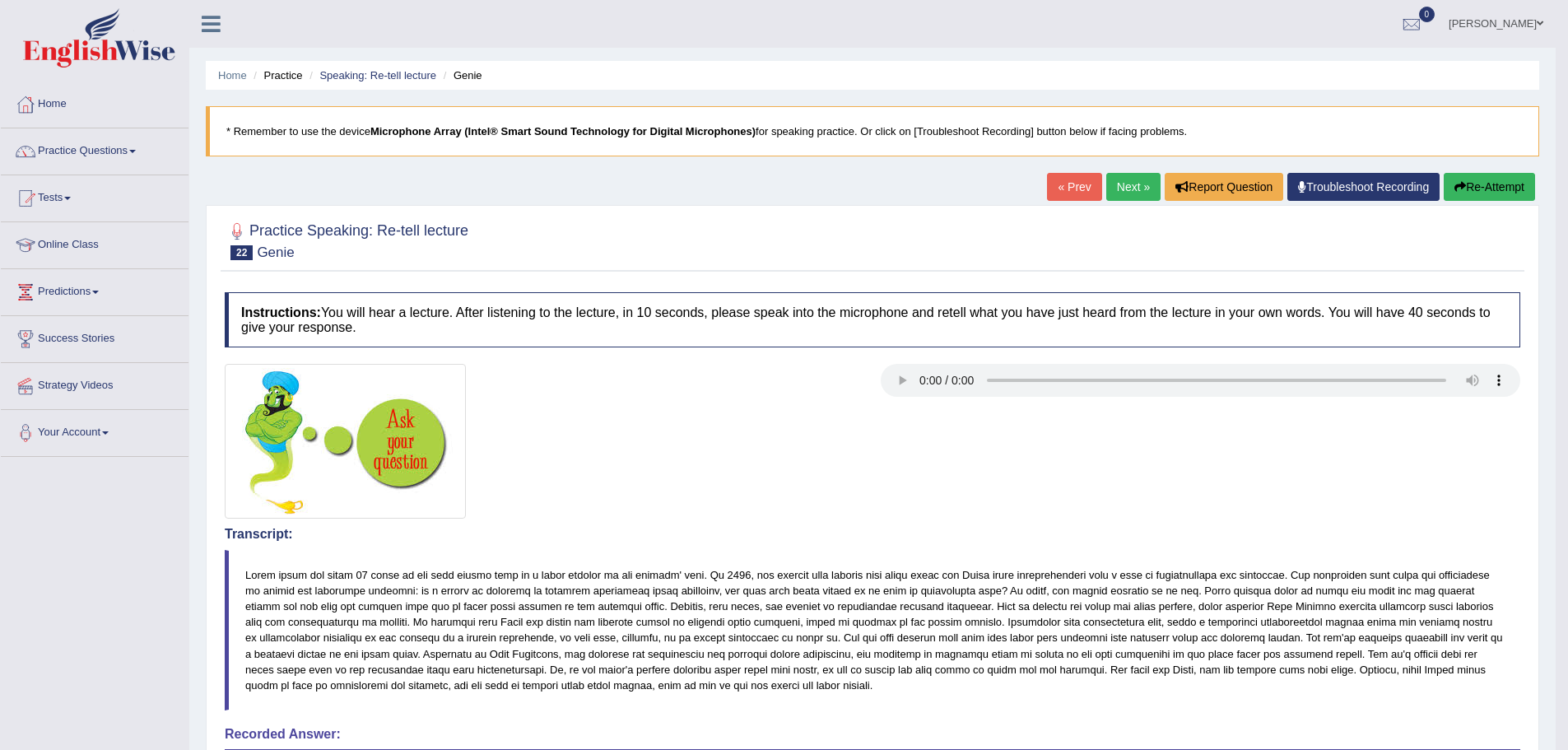
drag, startPoint x: 1408, startPoint y: 306, endPoint x: 1446, endPoint y: 311, distance: 38.3
click at [1446, 311] on h4 "Instructions: You will hear a lecture. After listening to the lecture, in 10 se…" at bounding box center [872, 320] width 1295 height 55
click at [1124, 188] on link "Next »" at bounding box center [1134, 187] width 54 height 28
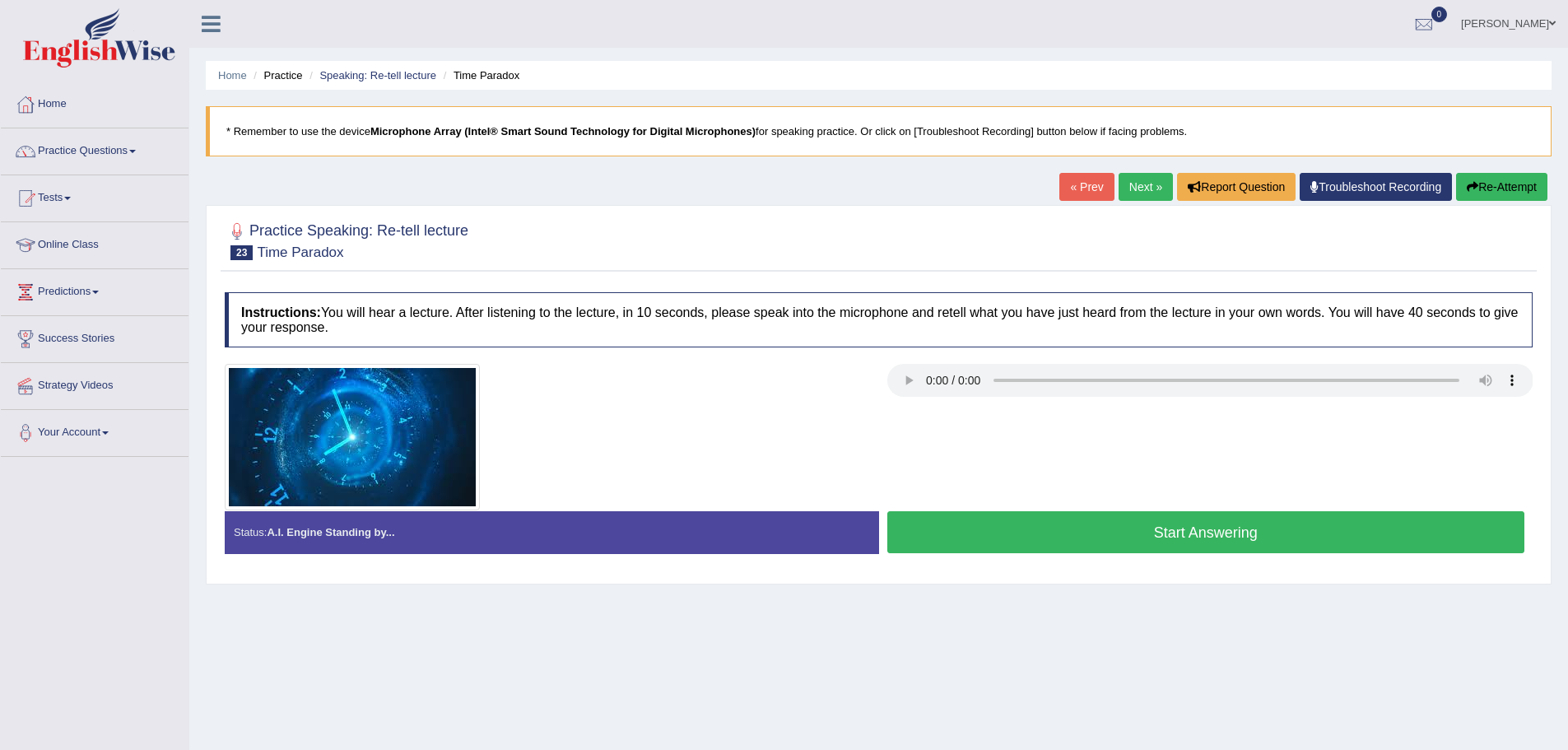
click at [955, 507] on div at bounding box center [879, 437] width 1324 height 146
click at [962, 527] on button "Start Answering" at bounding box center [1206, 532] width 638 height 42
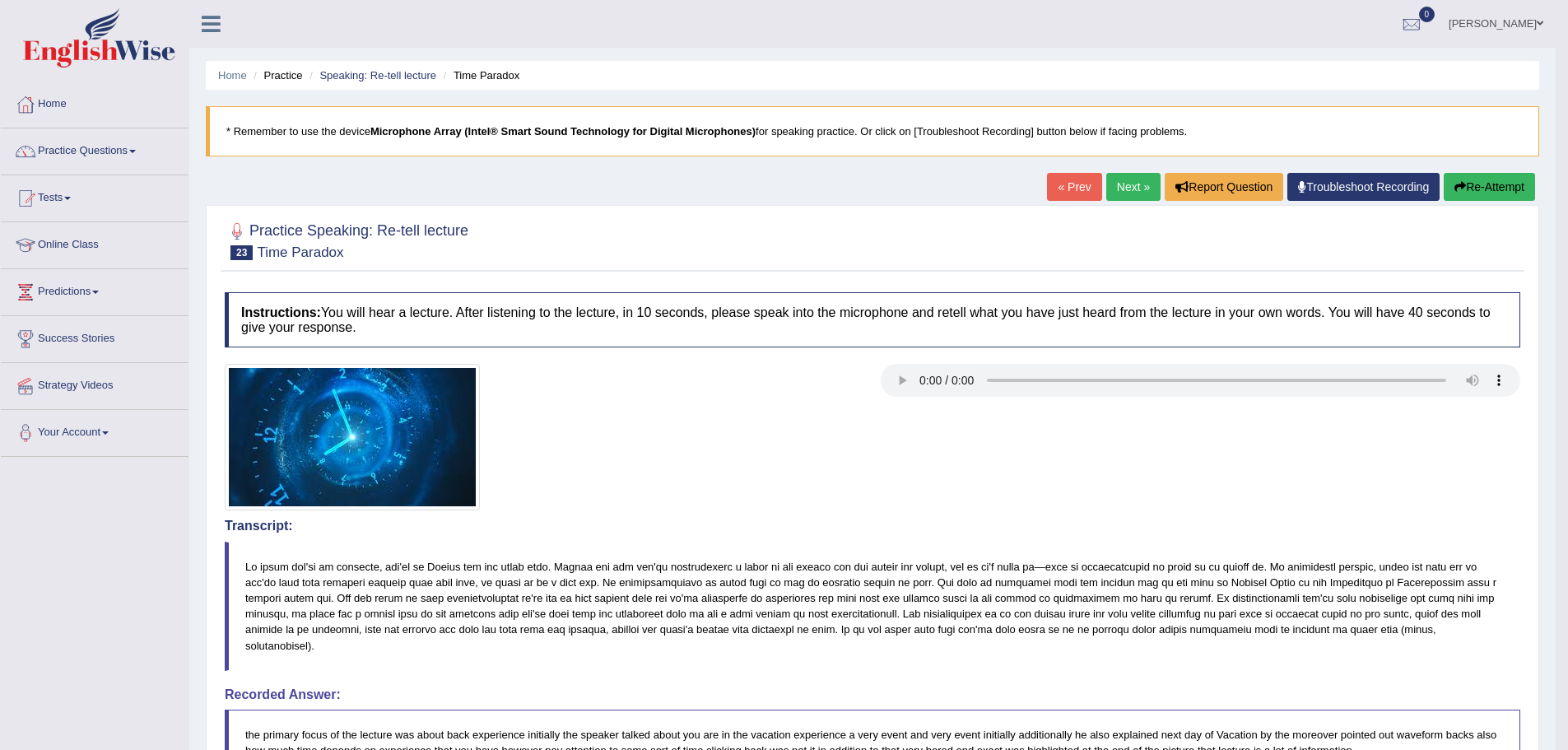
click at [1125, 185] on link "Next »" at bounding box center [1134, 187] width 54 height 28
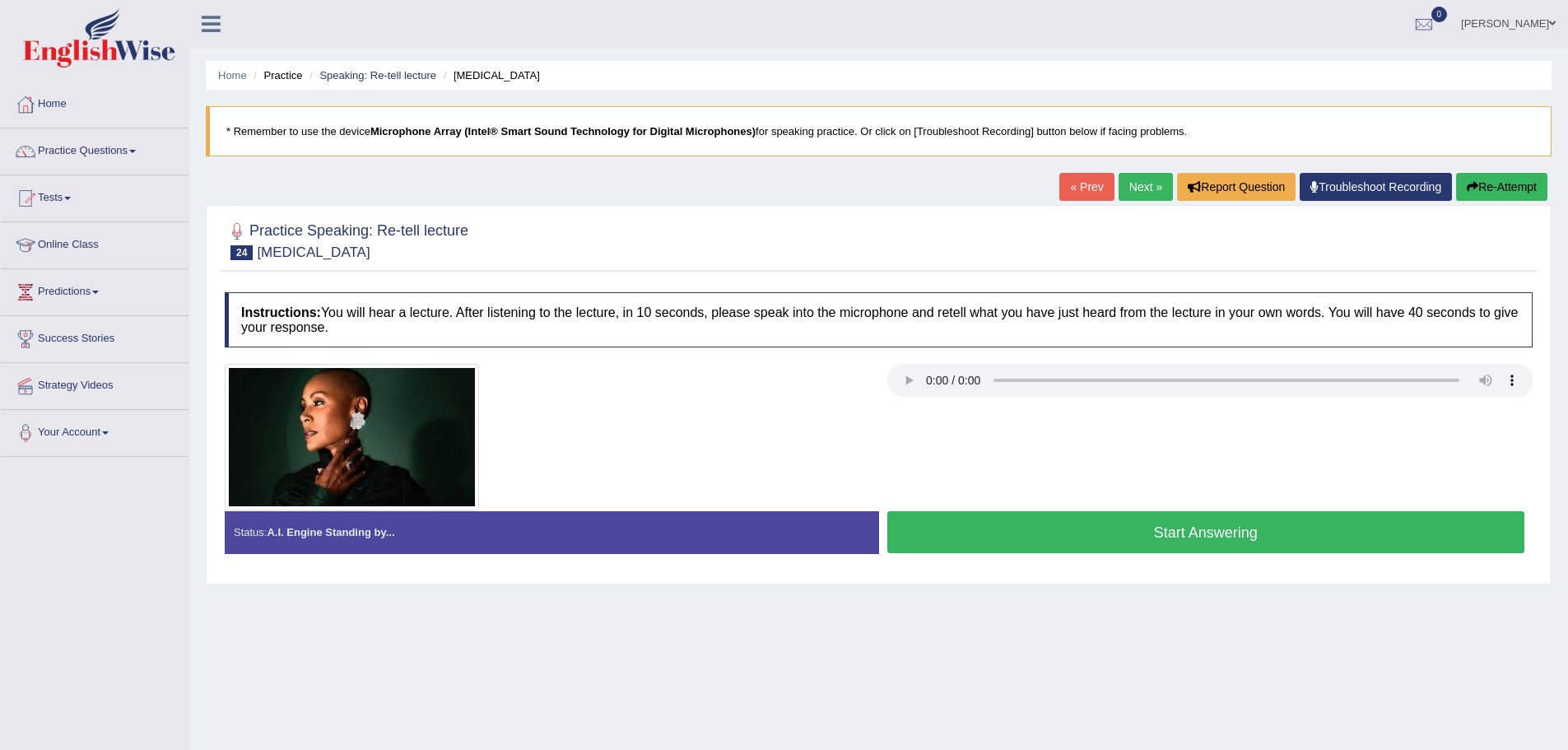
click at [1033, 528] on button "Start Answering" at bounding box center [1206, 532] width 638 height 42
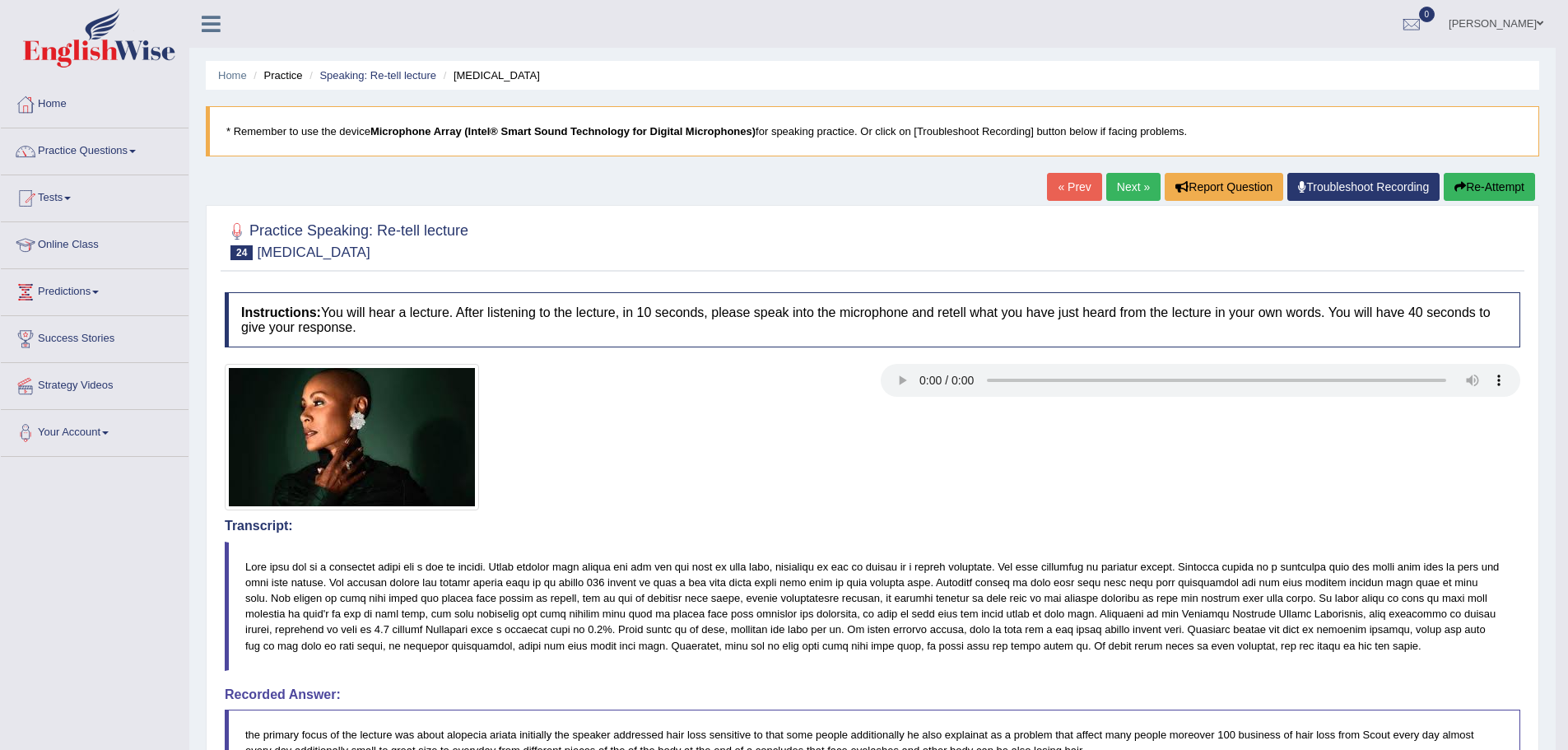
click at [1479, 199] on button "Re-Attempt" at bounding box center [1488, 187] width 91 height 28
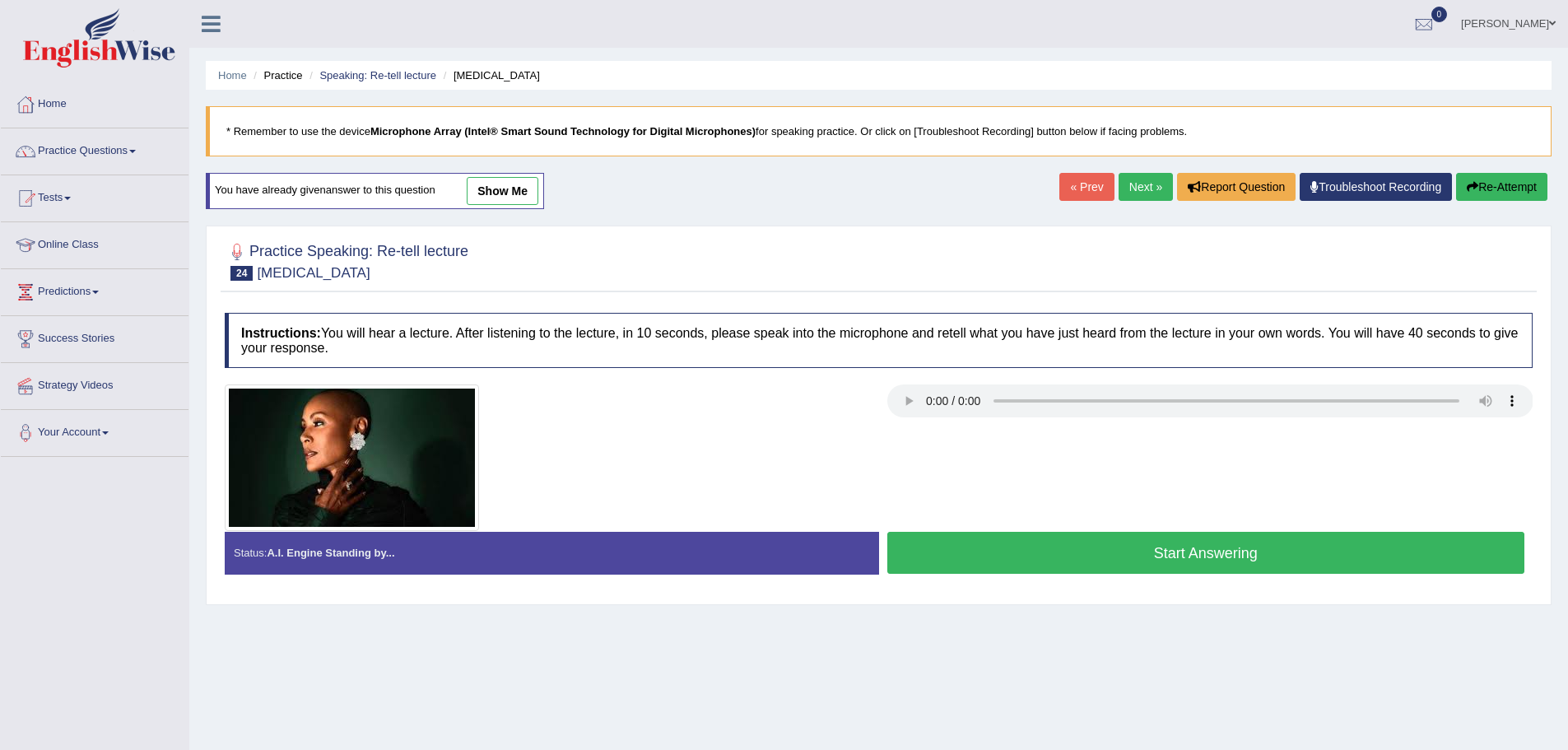
click at [1176, 545] on button "Start Answering" at bounding box center [1206, 552] width 638 height 42
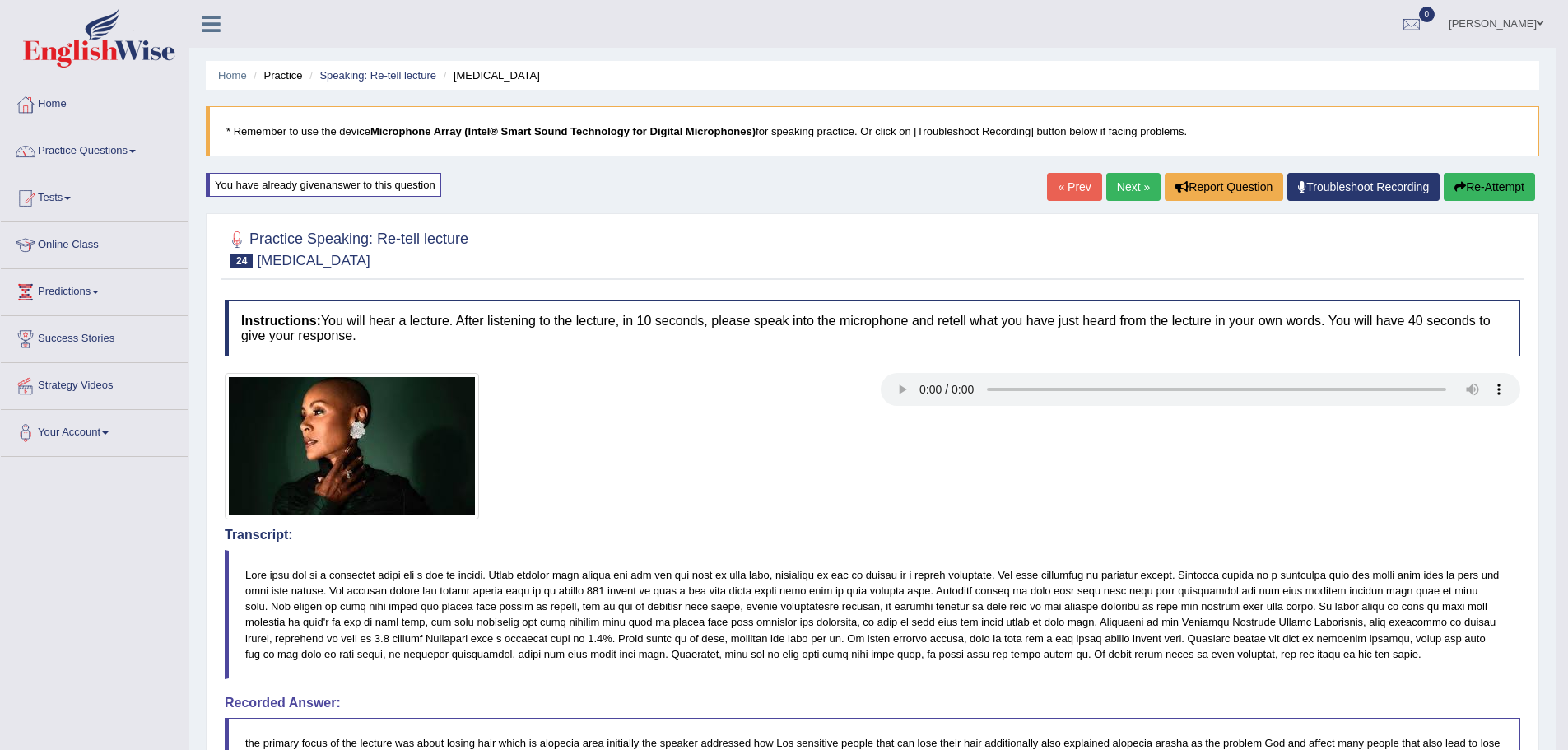
click at [1456, 172] on button "Re-Attempt" at bounding box center [1488, 187] width 91 height 28
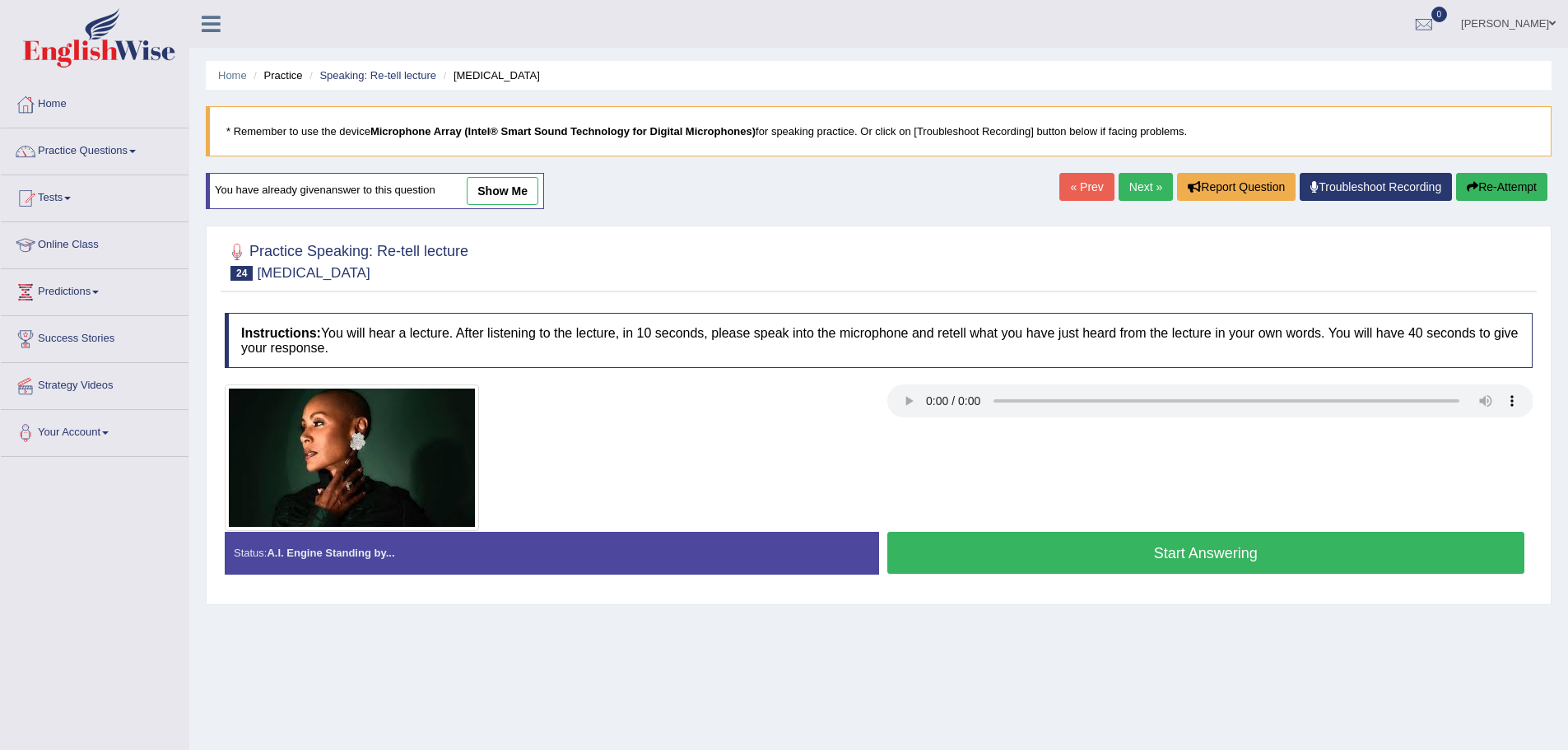
click at [1121, 559] on button "Start Answering" at bounding box center [1206, 552] width 638 height 42
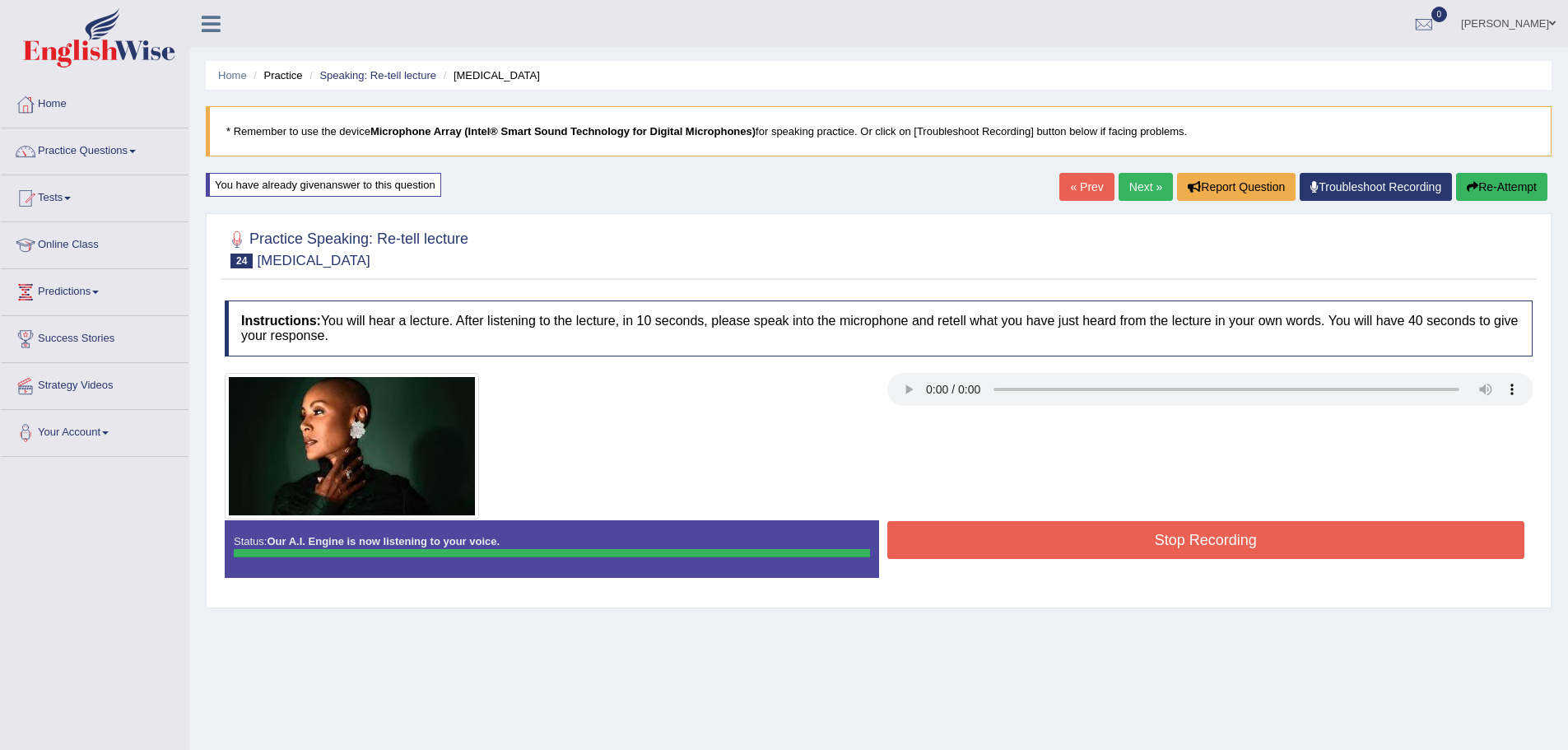
click at [1002, 545] on div "Instructions: You will hear a lecture. After listening to the lecture, in 10 se…" at bounding box center [878, 445] width 1316 height 306
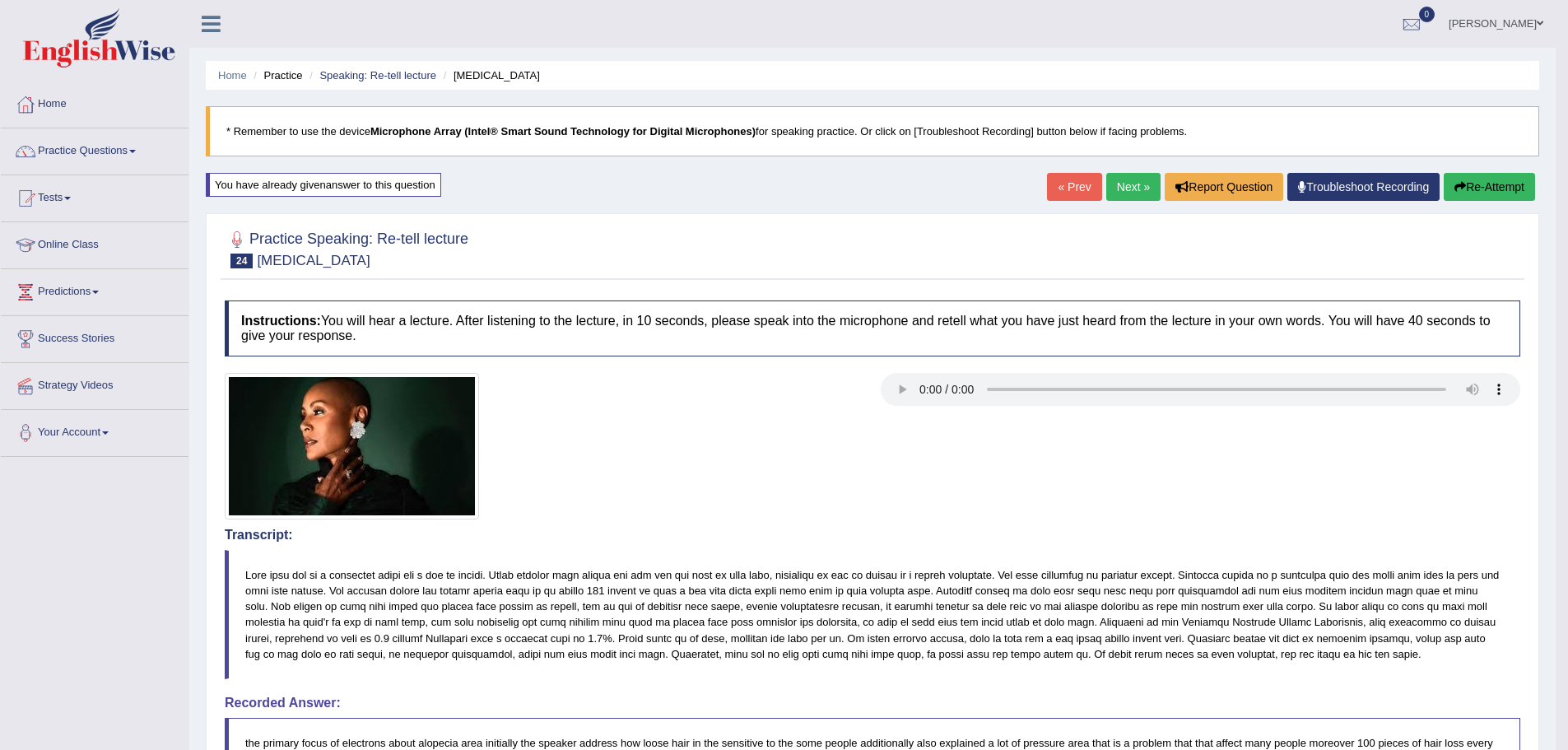
click at [1496, 191] on button "Re-Attempt" at bounding box center [1488, 187] width 91 height 28
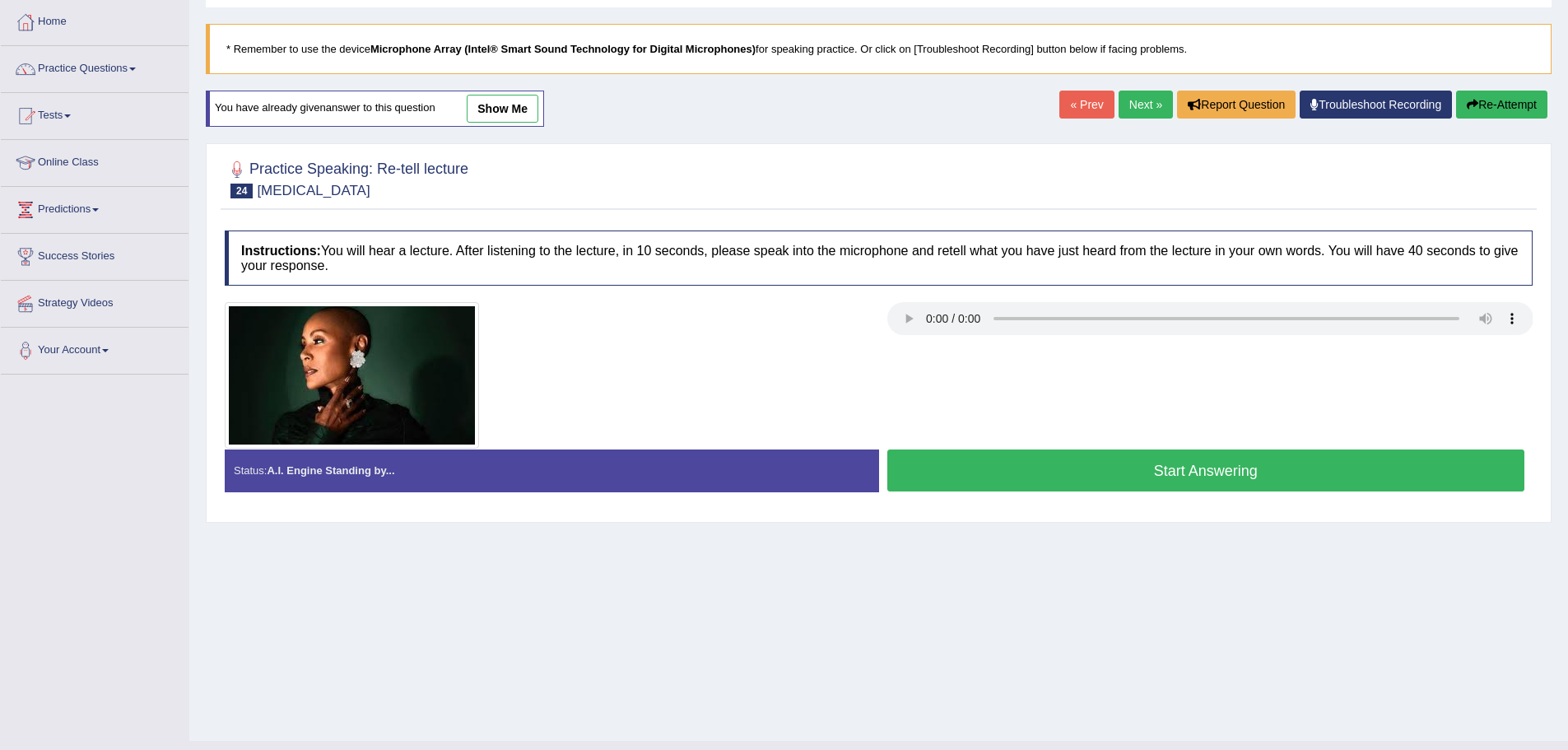
click at [1173, 486] on button "Start Answering" at bounding box center [1206, 470] width 638 height 42
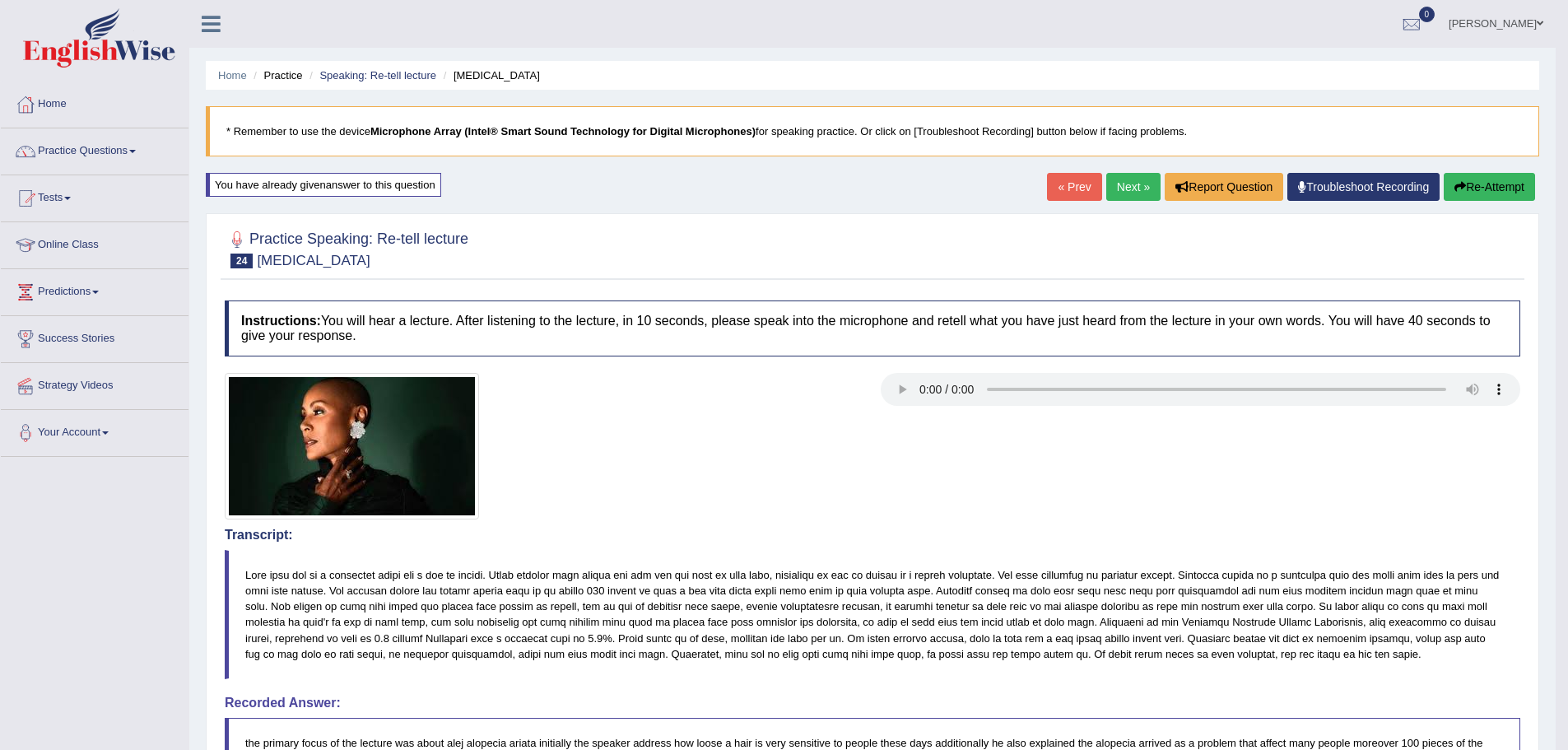
click at [1497, 185] on button "Re-Attempt" at bounding box center [1488, 187] width 91 height 28
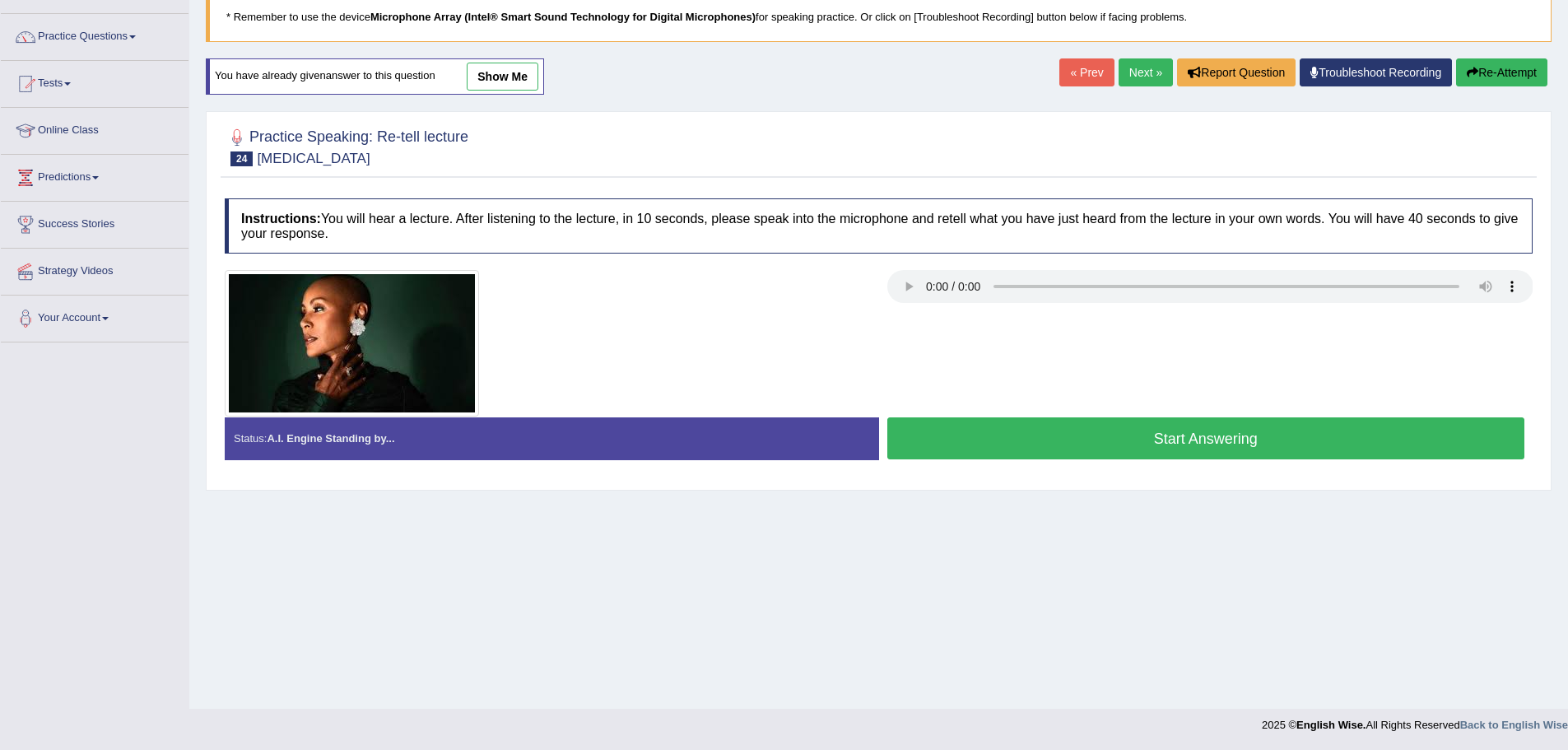
click at [1259, 447] on button "Start Answering" at bounding box center [1206, 438] width 638 height 42
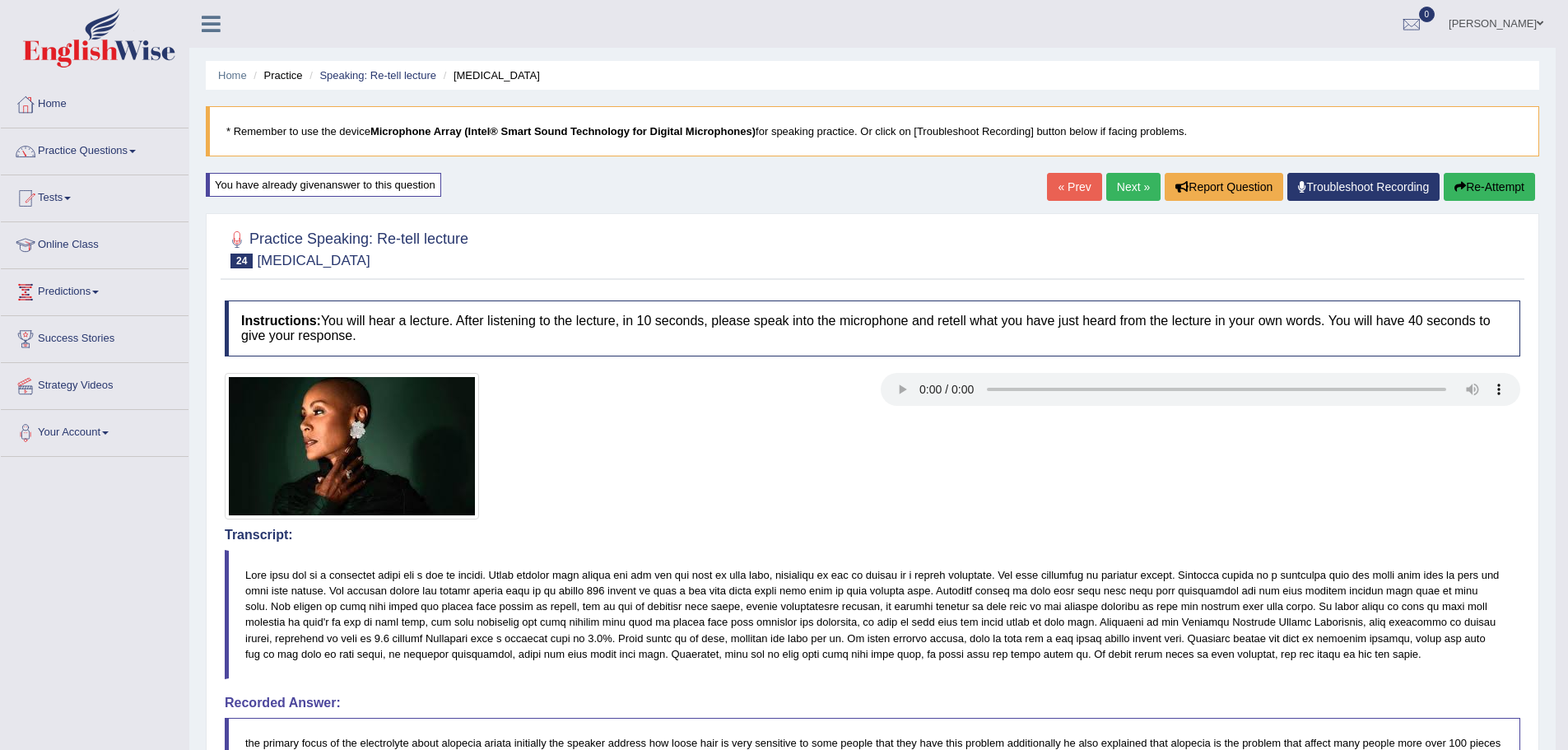
click at [1115, 191] on link "Next »" at bounding box center [1134, 187] width 54 height 28
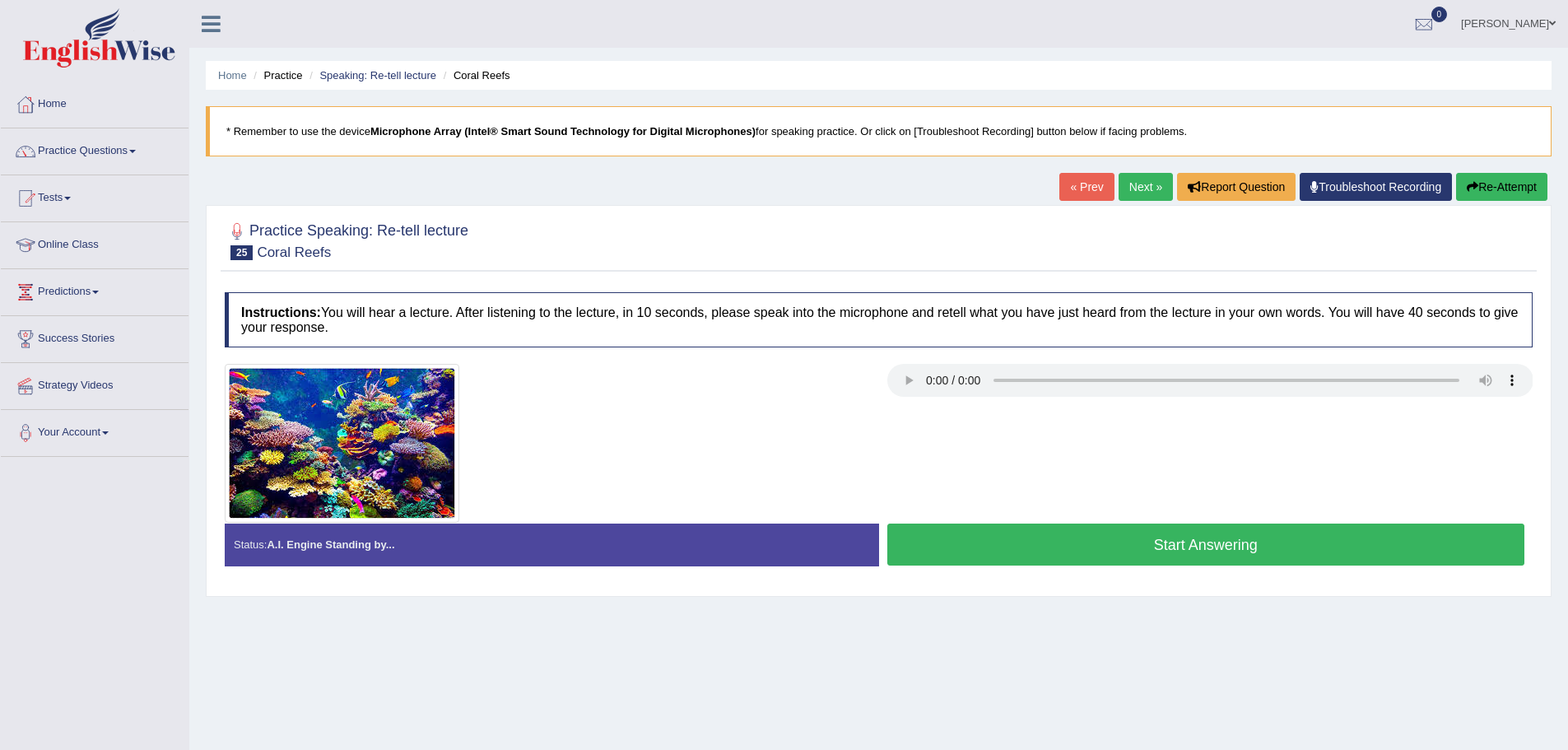
drag, startPoint x: 992, startPoint y: 535, endPoint x: 1004, endPoint y: 555, distance: 23.3
click at [1003, 555] on button "Start Answering" at bounding box center [1206, 544] width 638 height 42
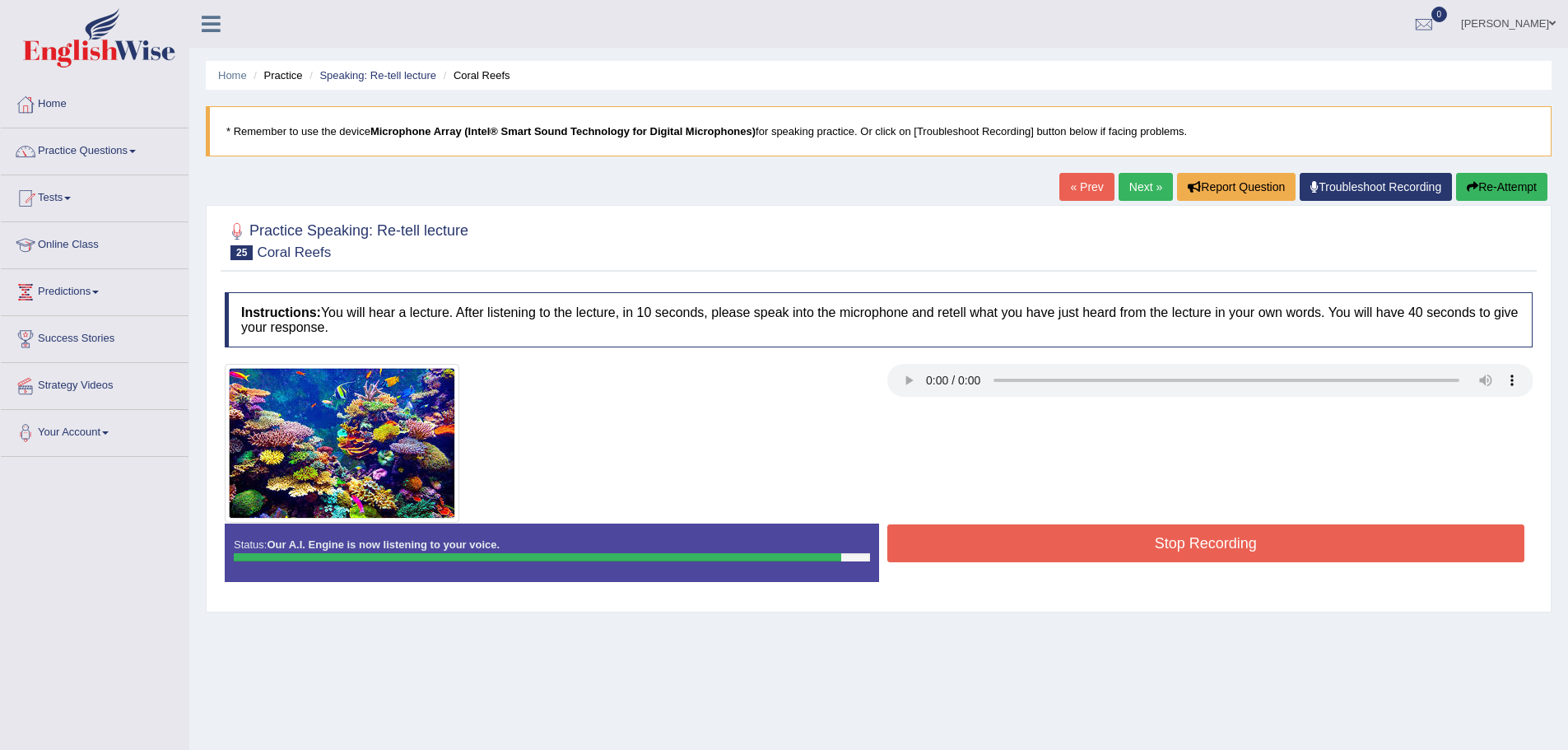
click at [1004, 555] on button "Stop Recording" at bounding box center [1206, 543] width 638 height 38
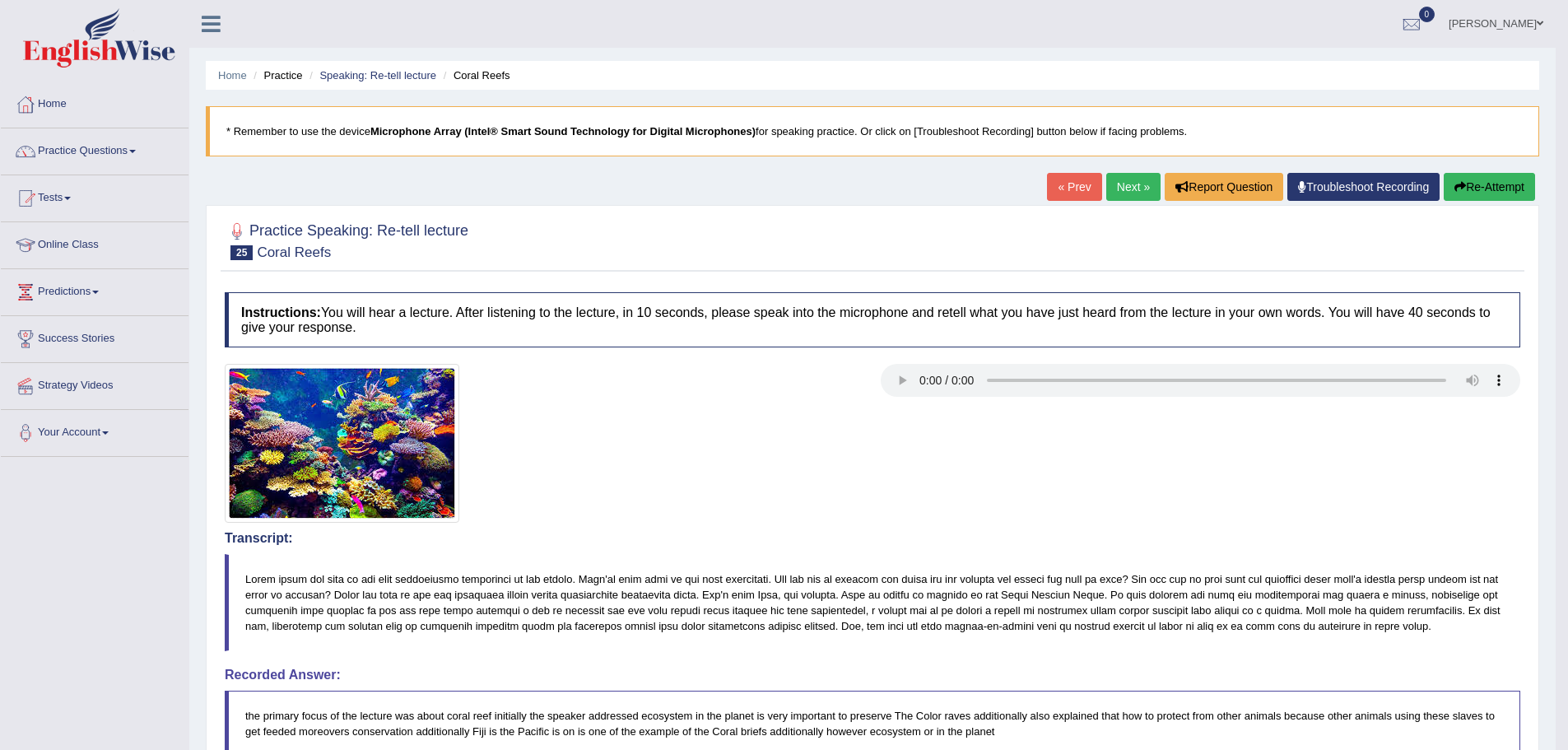
click at [1118, 191] on link "Next »" at bounding box center [1134, 187] width 54 height 28
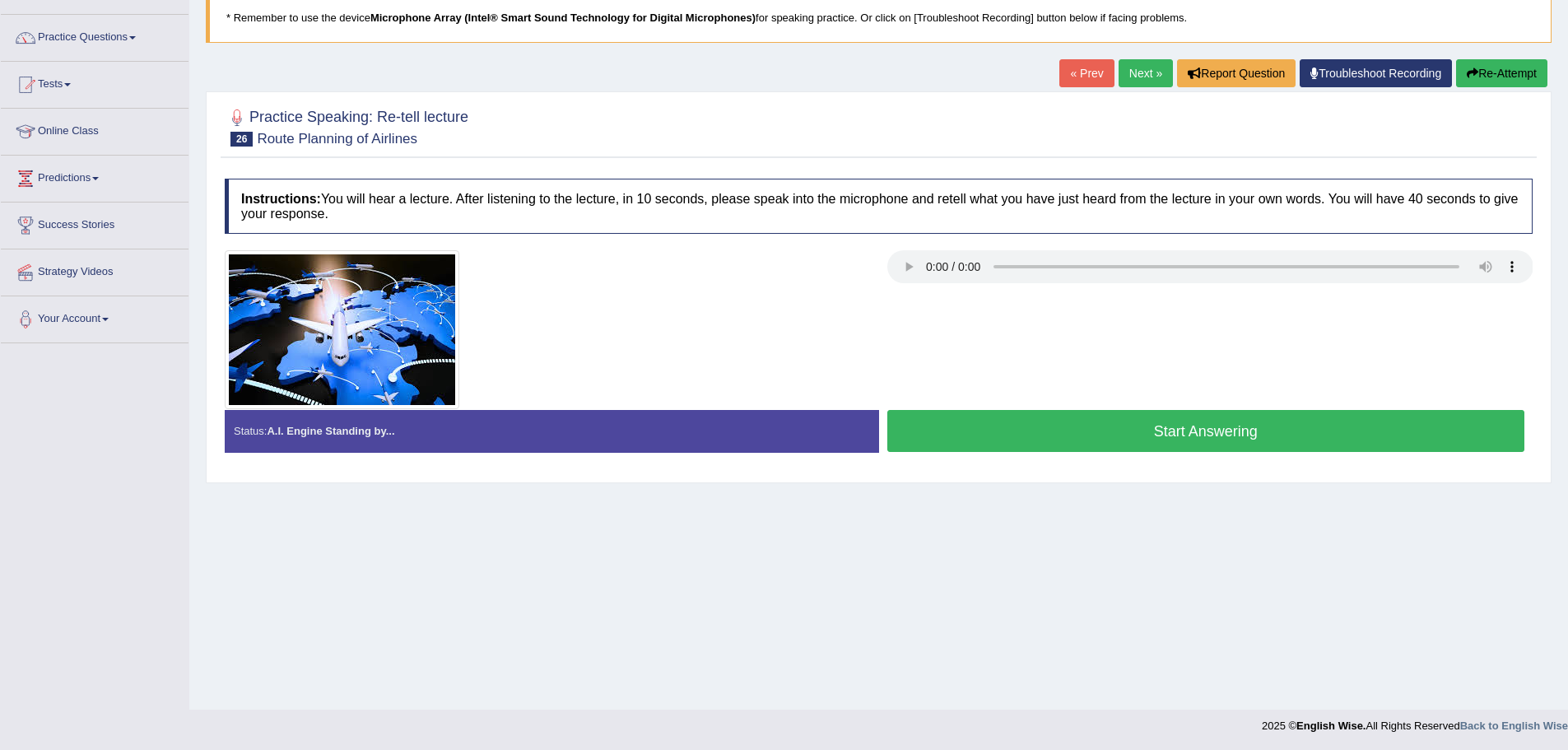
scroll to position [114, 0]
click at [1059, 417] on button "Start Answering" at bounding box center [1206, 429] width 638 height 42
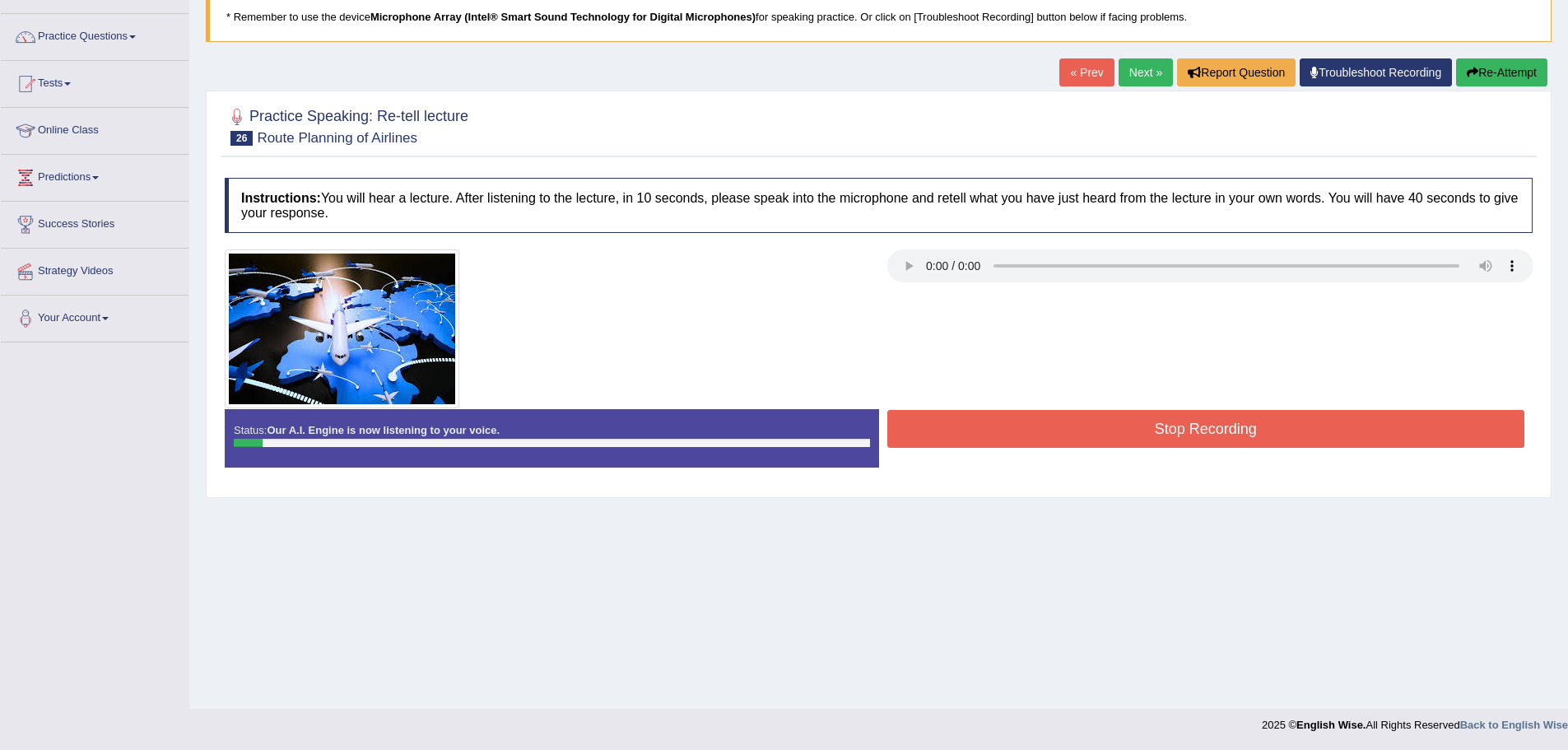
click at [1056, 416] on button "Stop Recording" at bounding box center [1206, 428] width 638 height 38
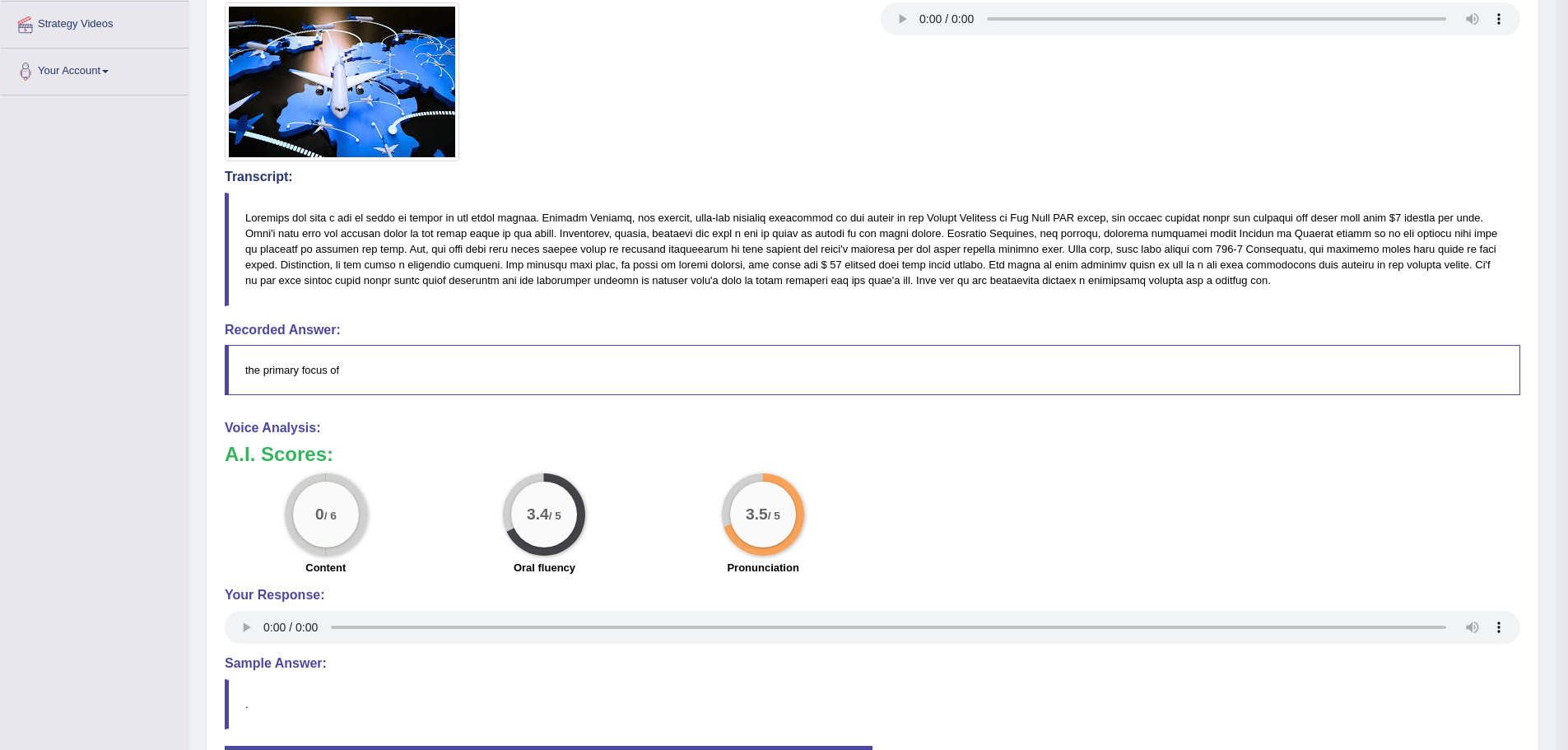
scroll to position [0, 0]
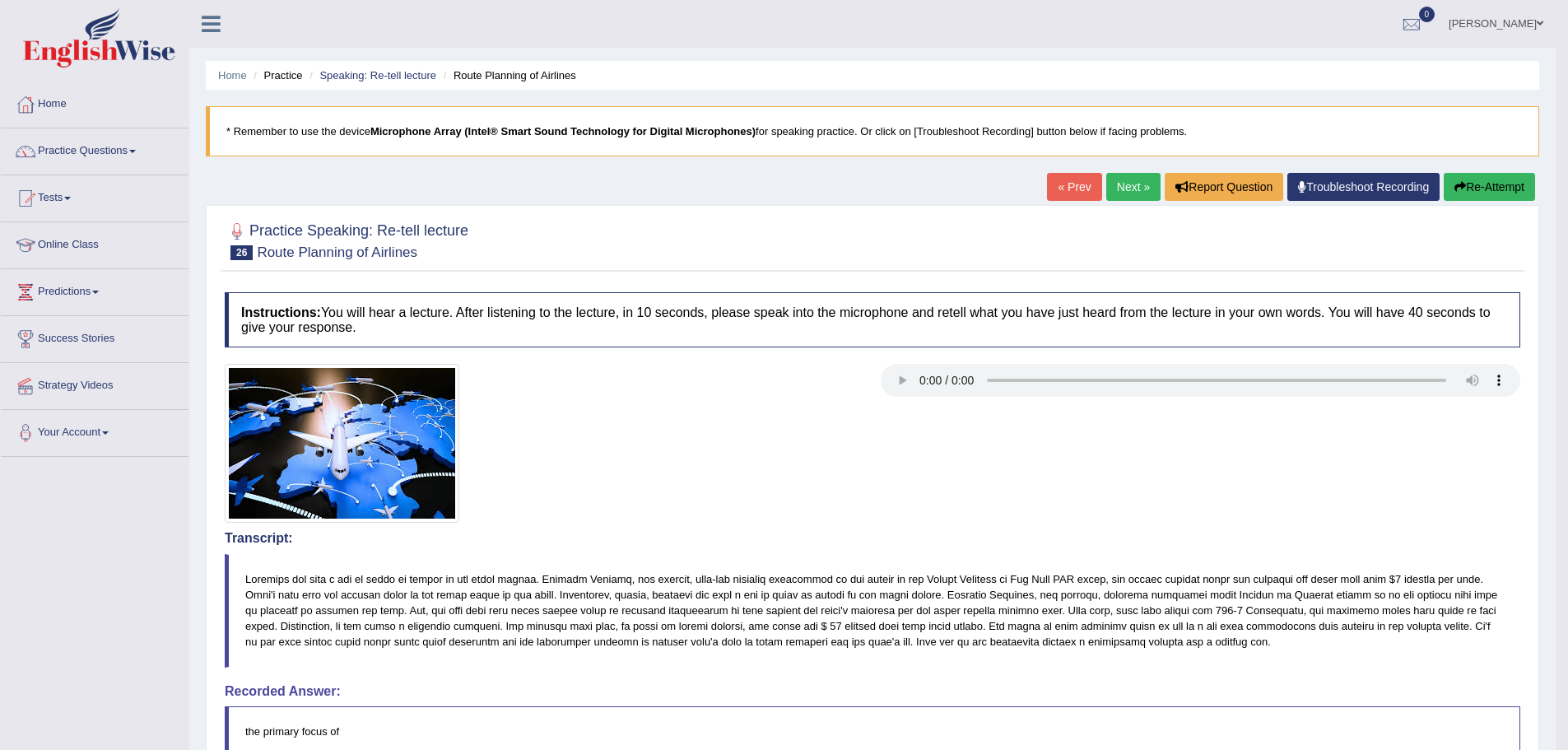
click at [1505, 188] on button "Re-Attempt" at bounding box center [1488, 187] width 91 height 28
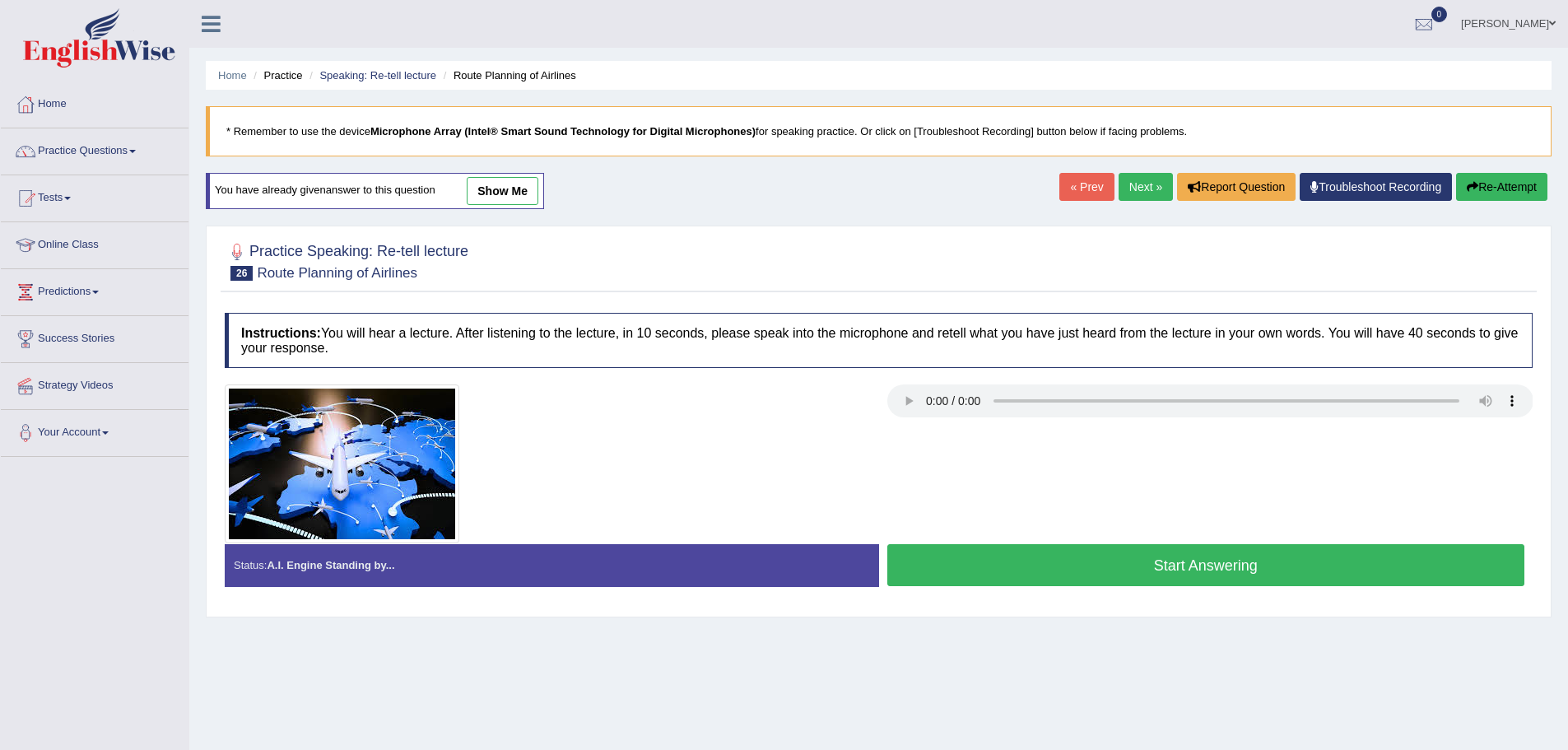
click at [1045, 543] on div "Created with Highcharts 7.1.2 Great Too slow Too fast Time Speech pace meter: 0…" at bounding box center [1210, 543] width 662 height 1
click at [1018, 543] on div "Created with Highcharts 7.1.2 Great Too slow Too fast Time Speech pace meter: 0…" at bounding box center [1210, 543] width 662 height 1
click at [1063, 566] on button "Start Answering" at bounding box center [1206, 564] width 638 height 42
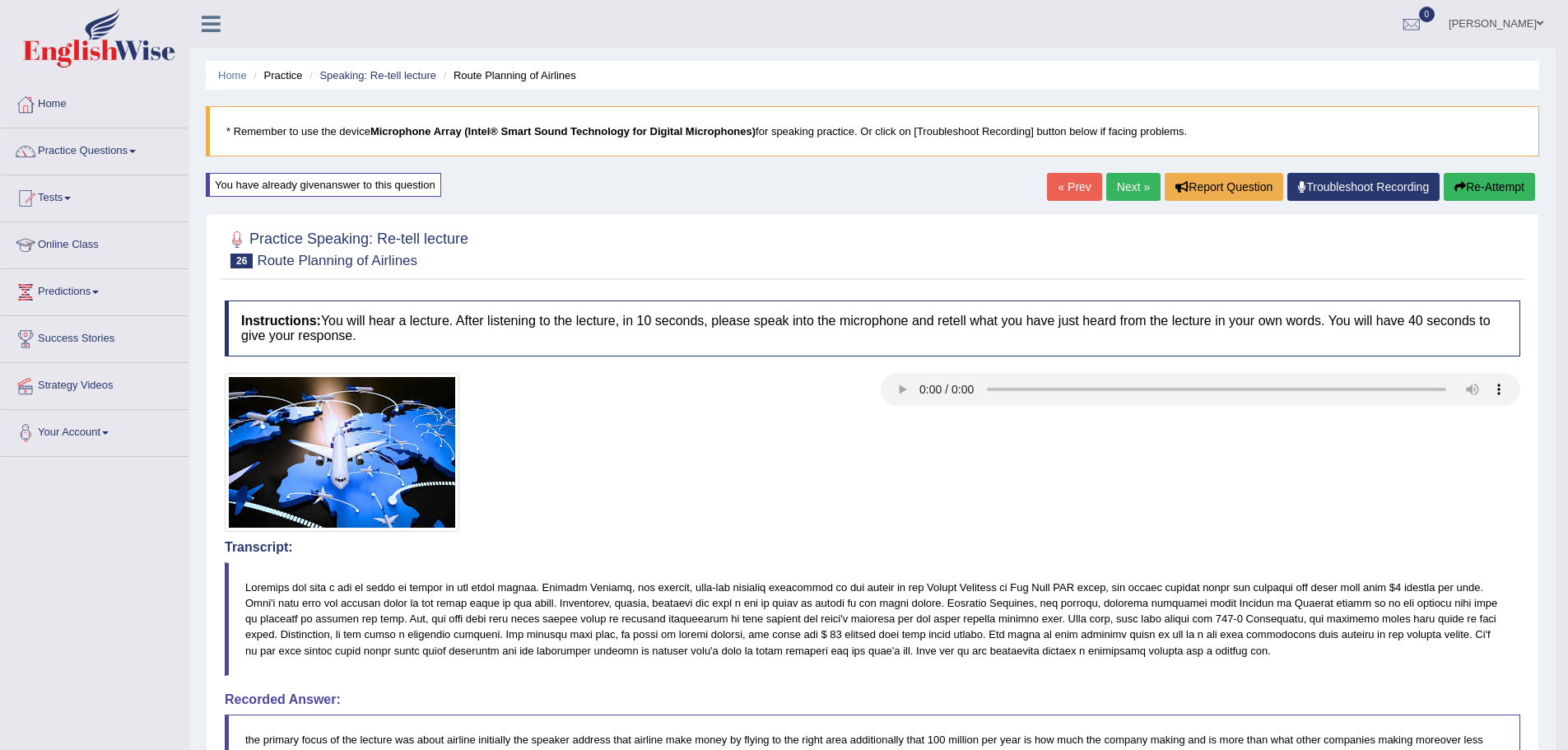
click at [1130, 195] on link "Next »" at bounding box center [1134, 187] width 54 height 28
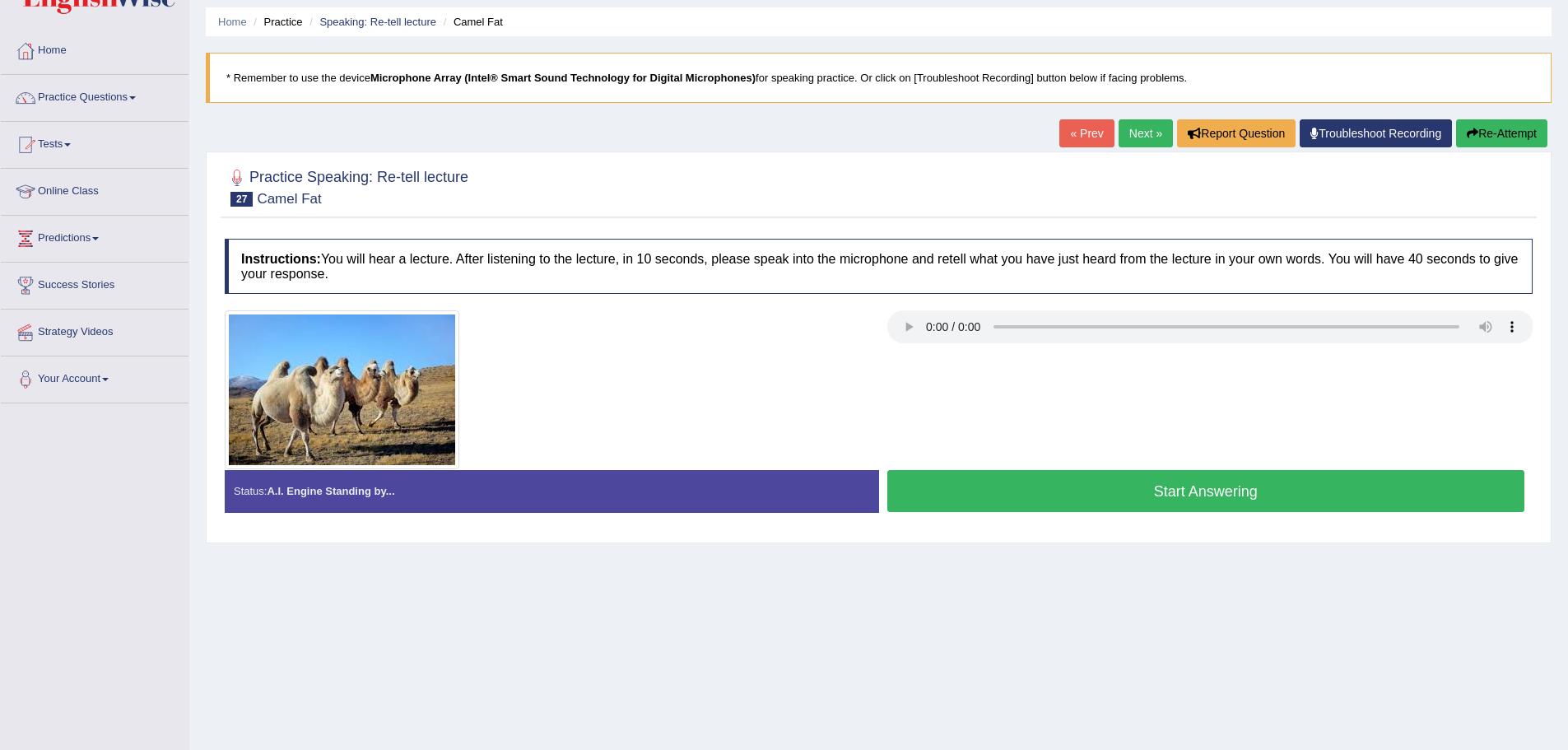
scroll to position [82, 0]
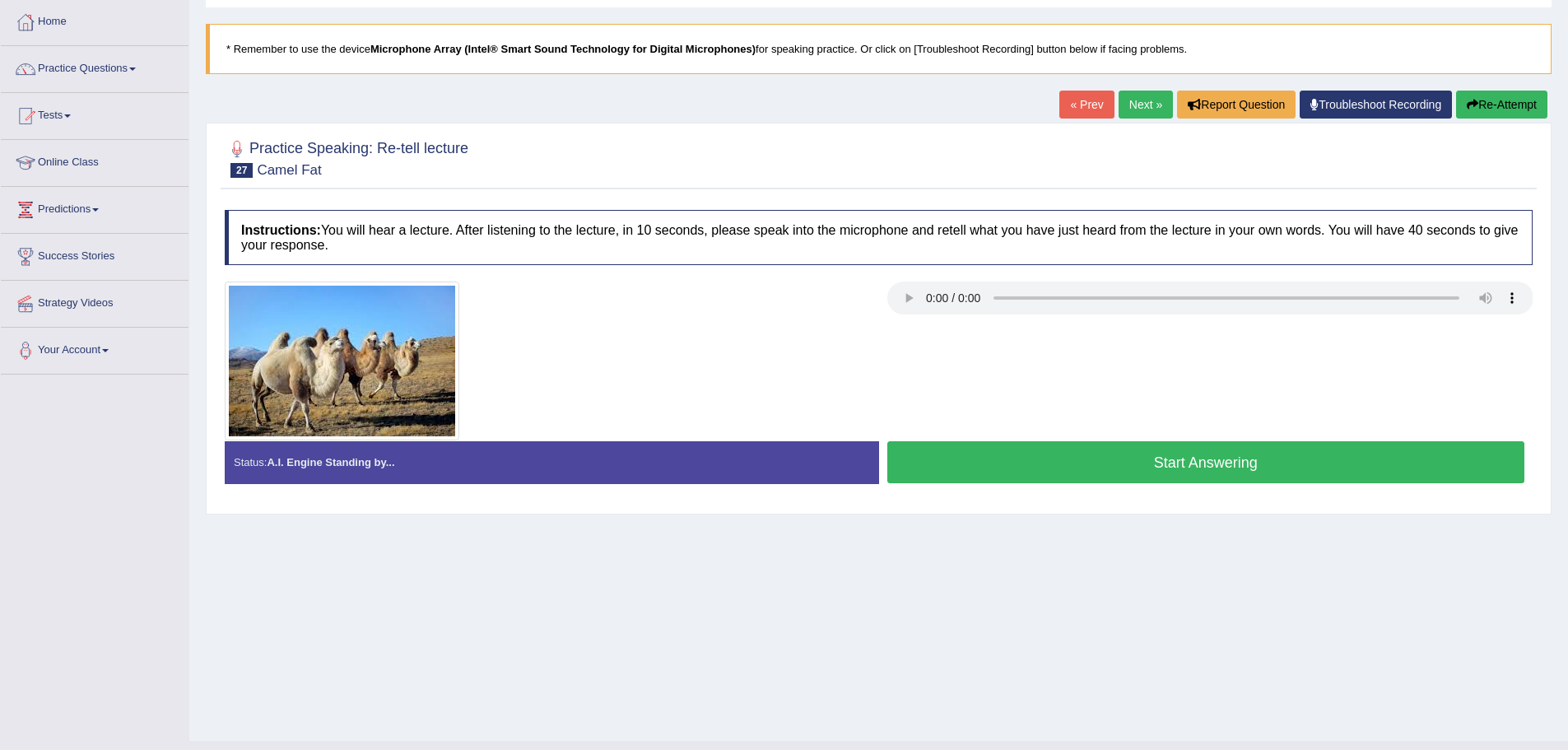
click at [1048, 458] on button "Start Answering" at bounding box center [1206, 461] width 638 height 42
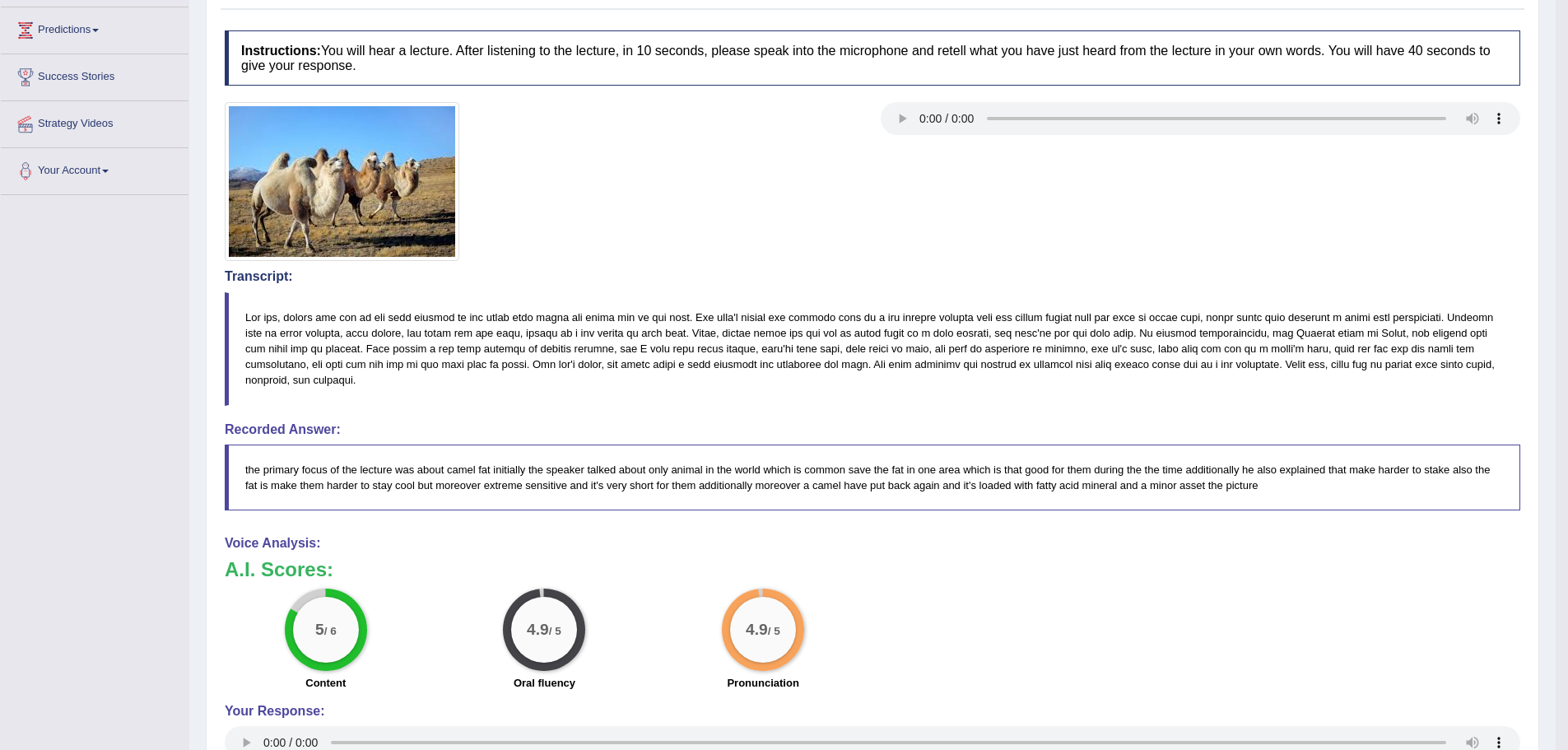
scroll to position [32, 0]
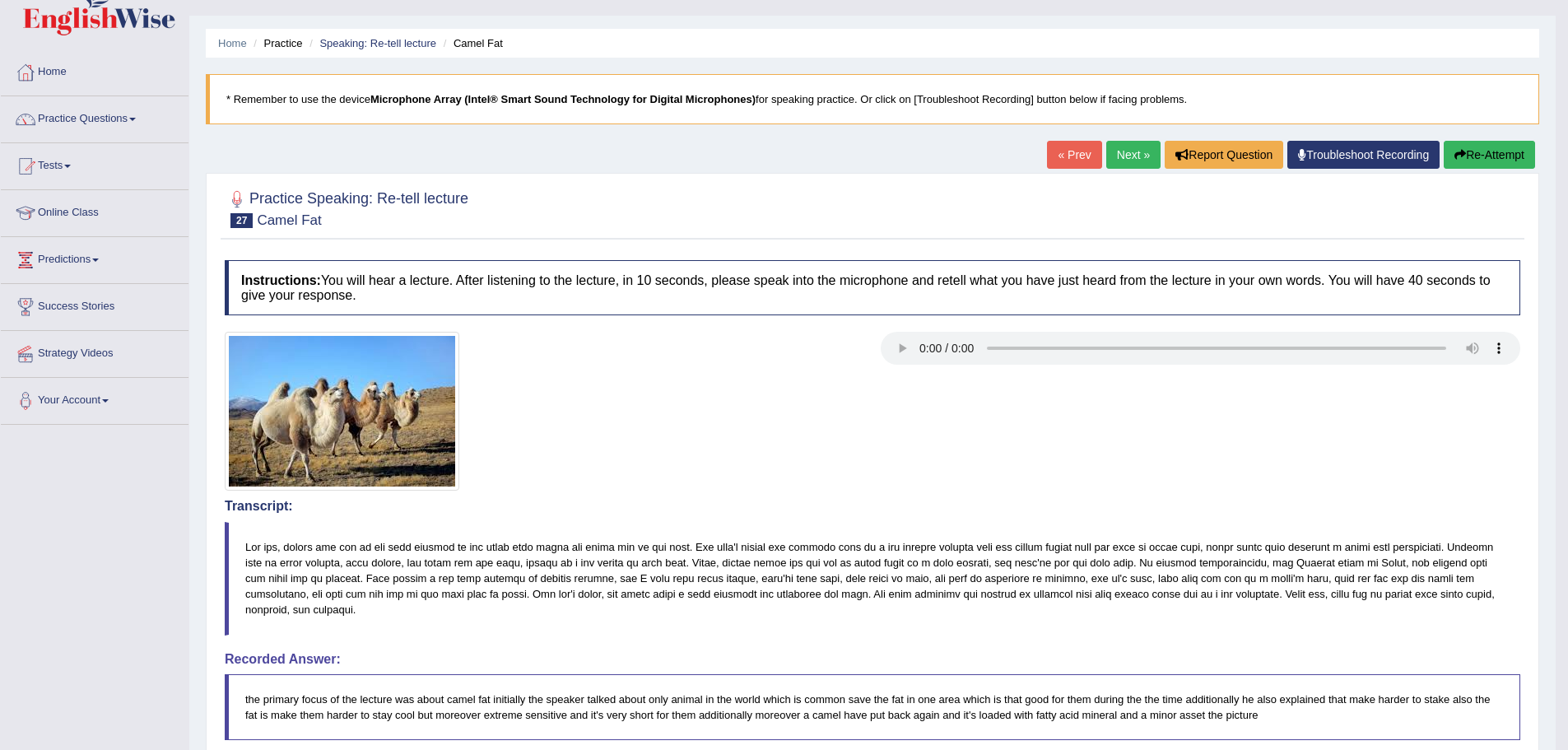
click at [1145, 149] on link "Next »" at bounding box center [1134, 155] width 54 height 28
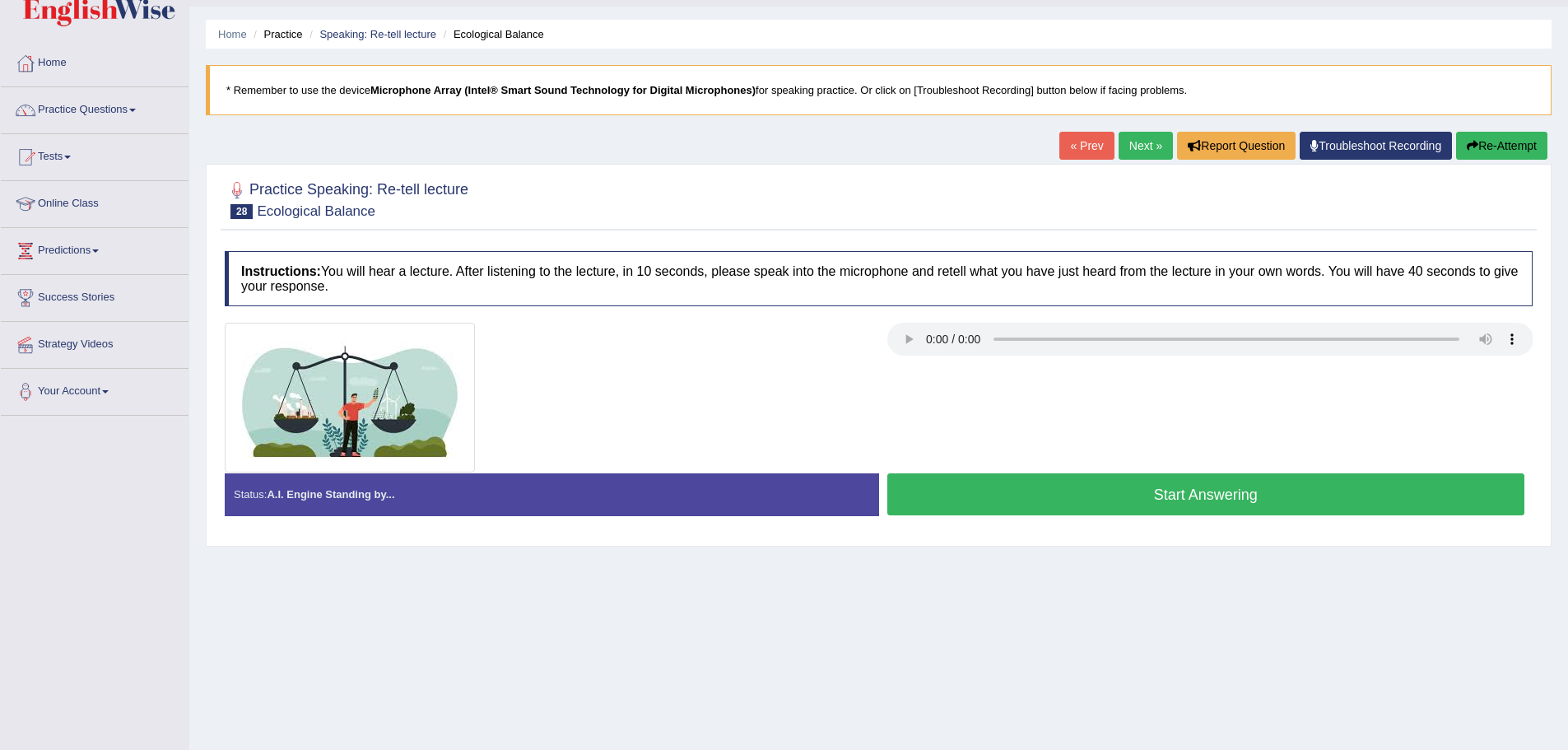
scroll to position [82, 0]
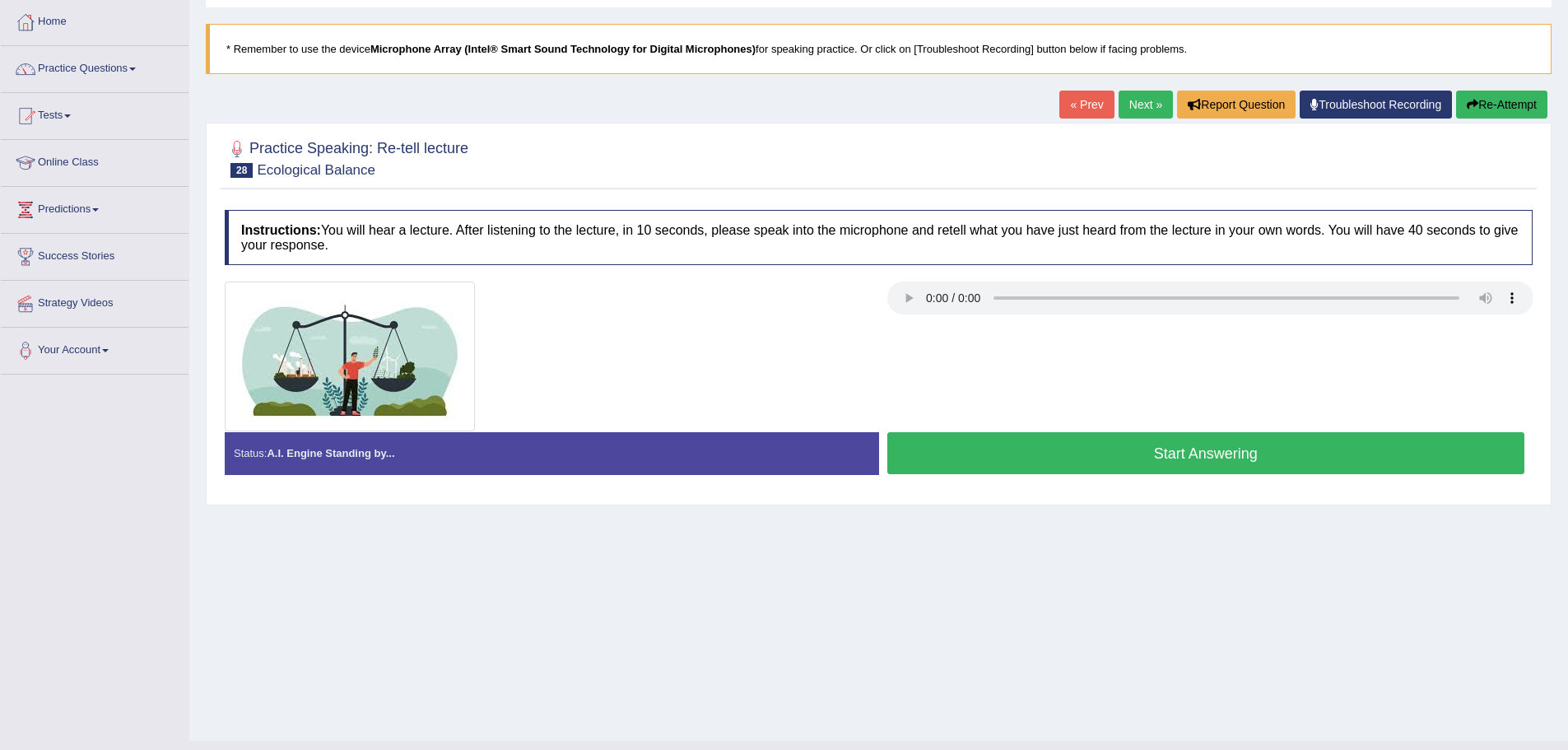
click at [1057, 446] on button "Start Answering" at bounding box center [1206, 453] width 638 height 42
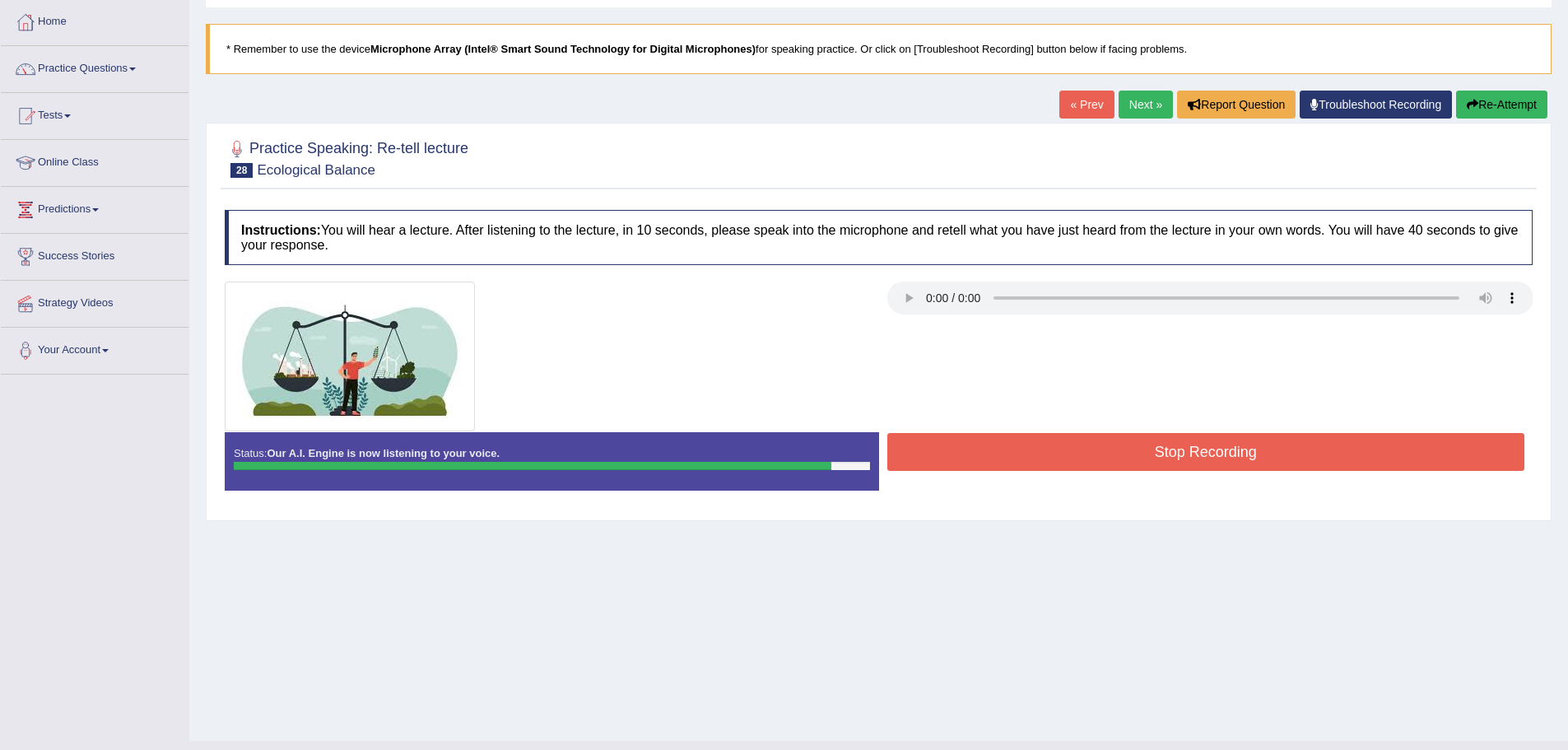
click at [1098, 442] on button "Stop Recording" at bounding box center [1206, 452] width 638 height 38
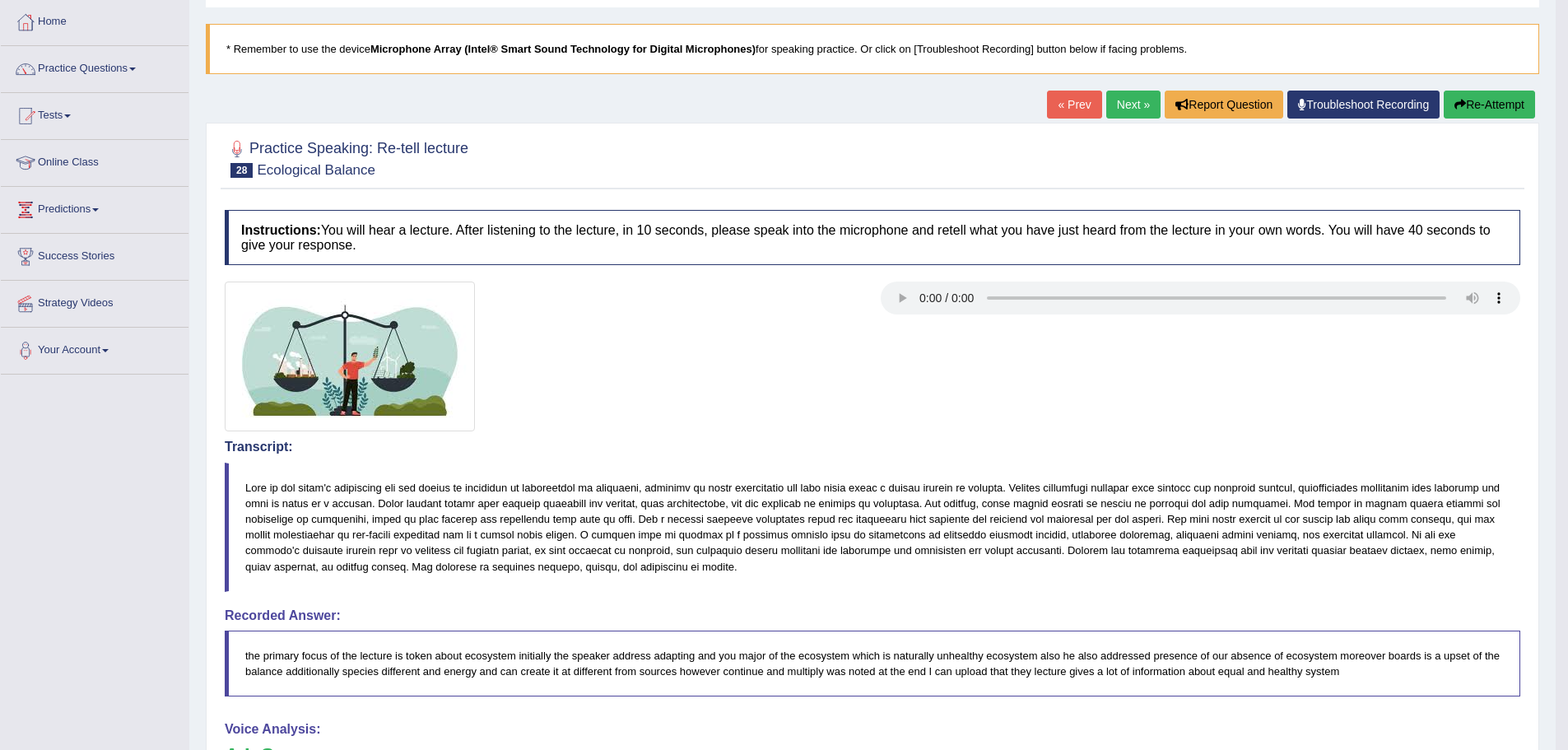
click at [1108, 106] on link "Next »" at bounding box center [1134, 105] width 54 height 28
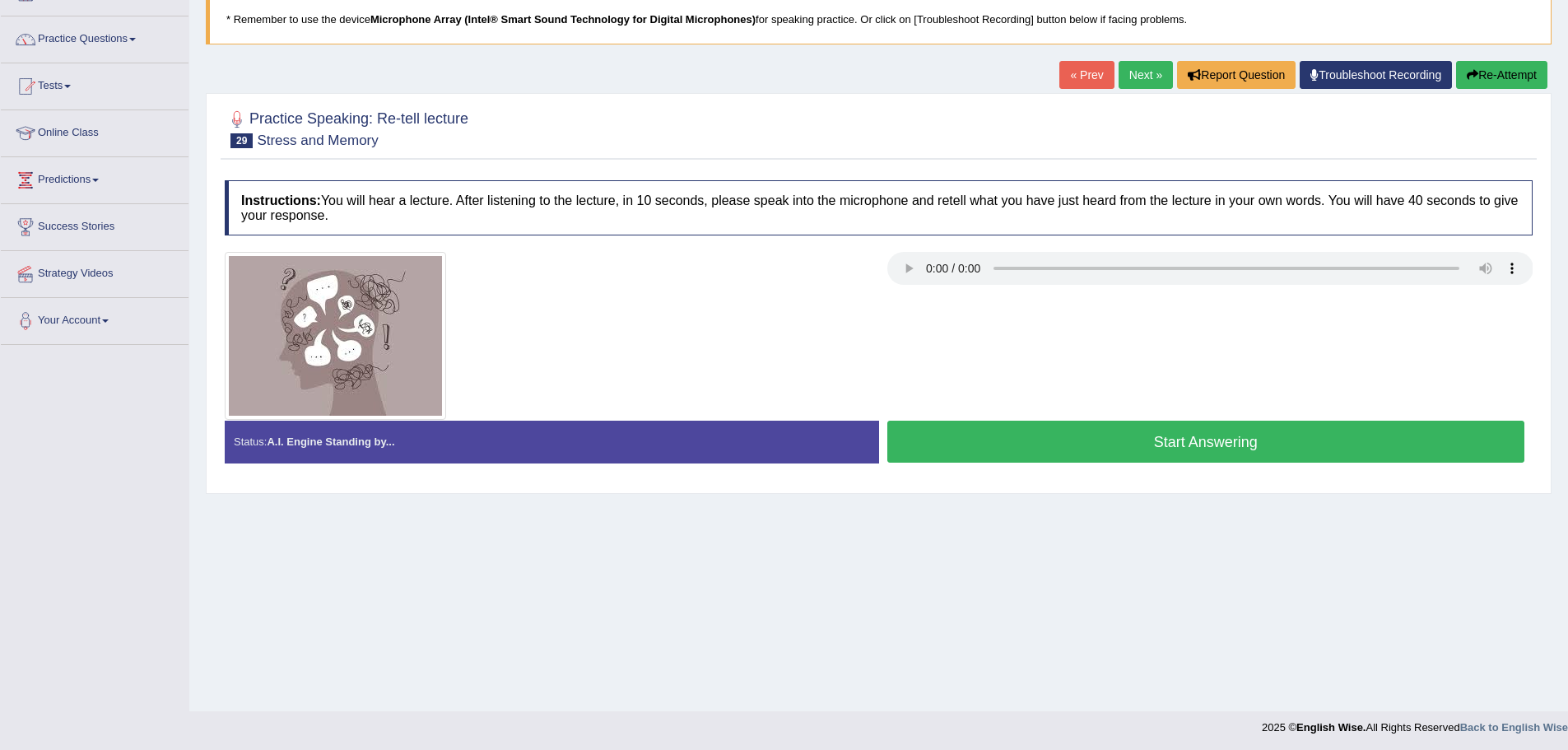
scroll to position [114, 0]
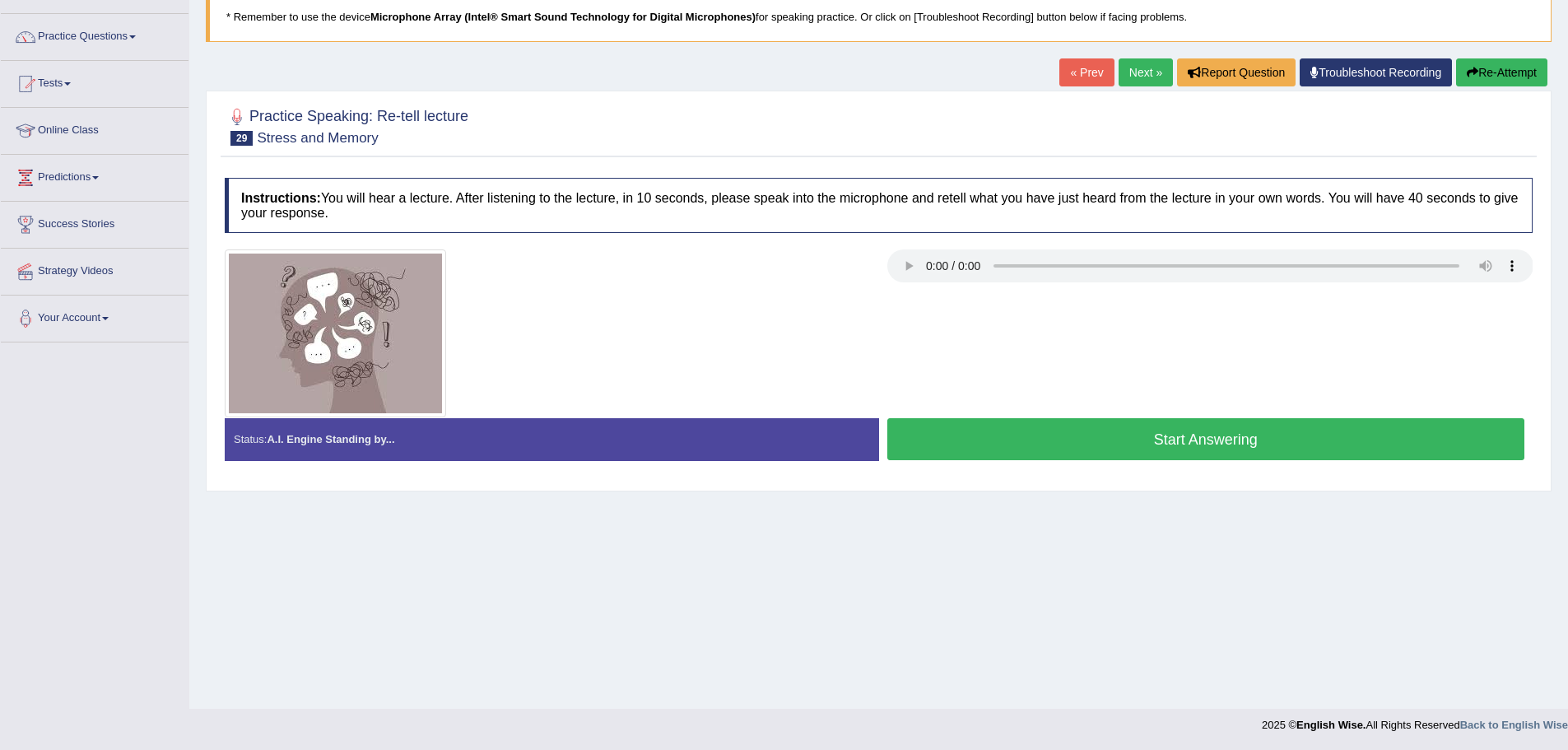
click at [1024, 420] on button "Start Answering" at bounding box center [1206, 439] width 638 height 42
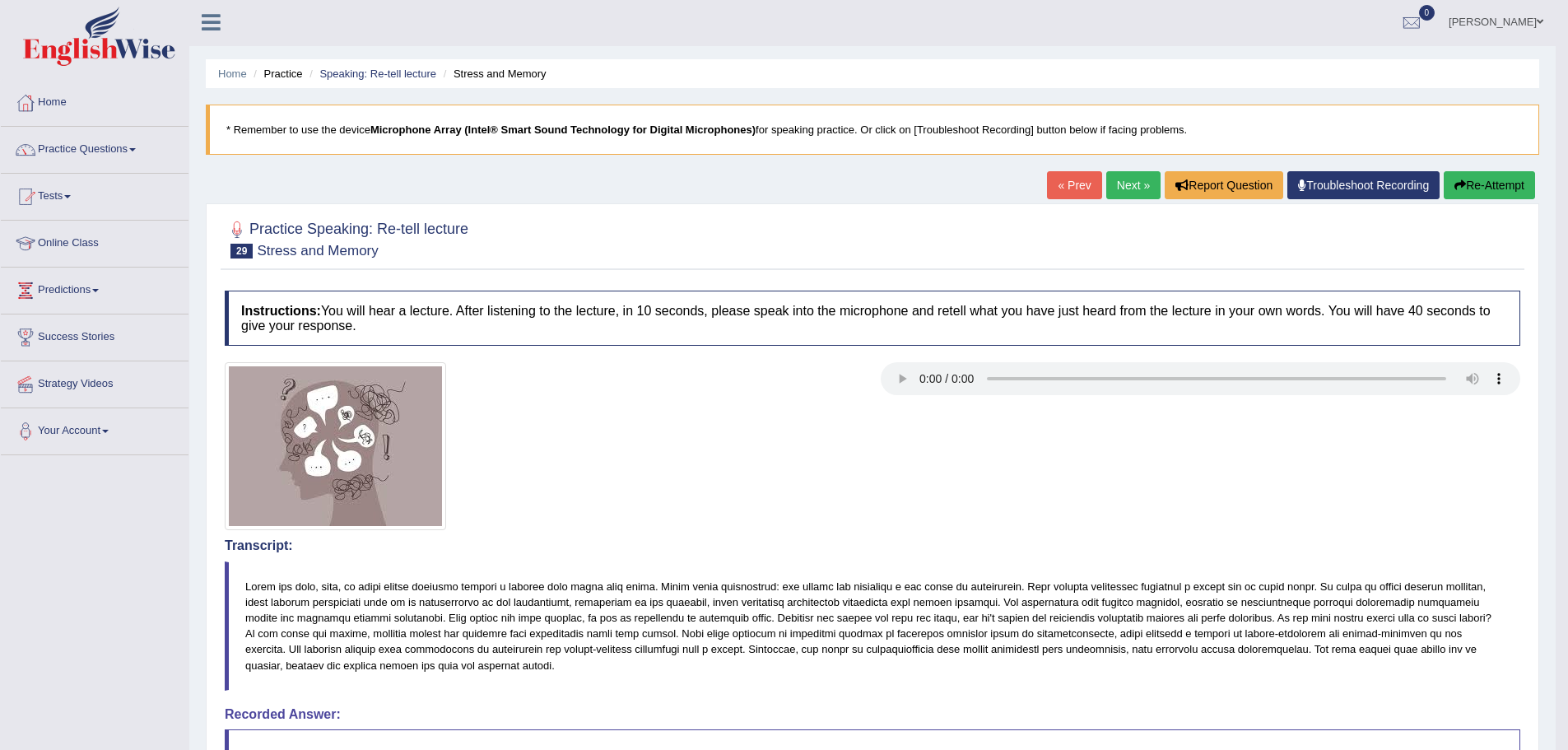
scroll to position [0, 0]
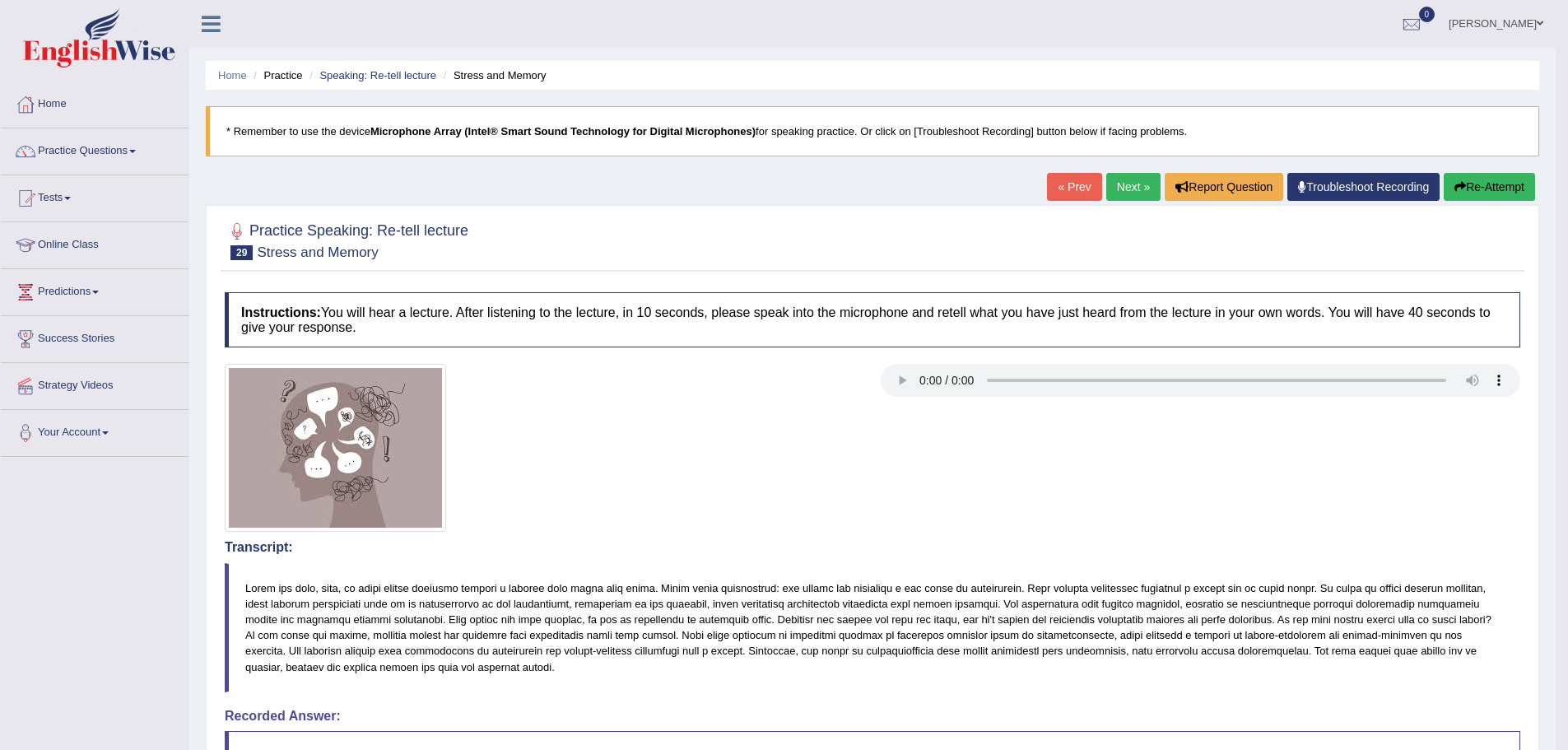
click at [1477, 185] on button "Re-Attempt" at bounding box center [1488, 187] width 91 height 28
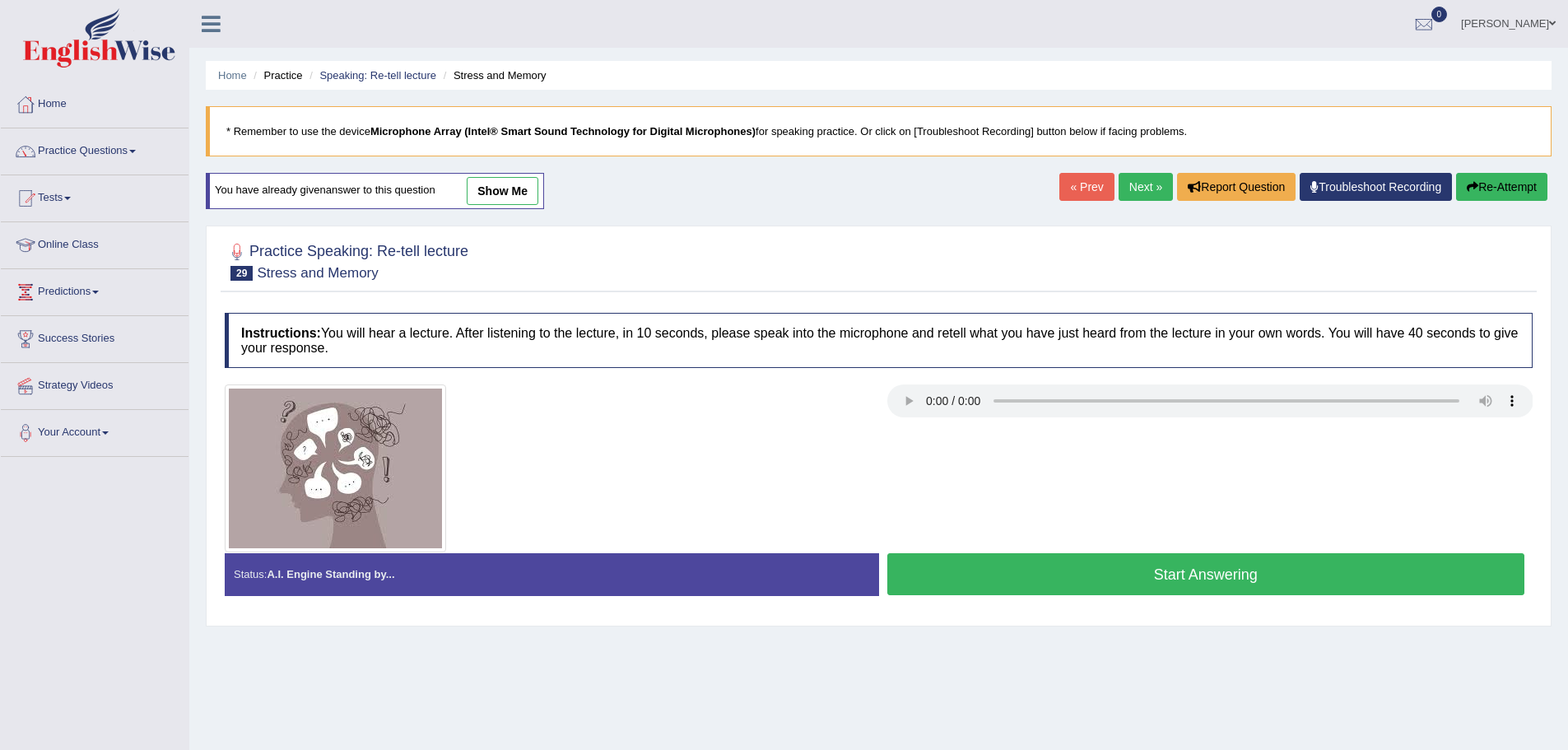
click at [1312, 575] on button "Start Answering" at bounding box center [1206, 574] width 638 height 42
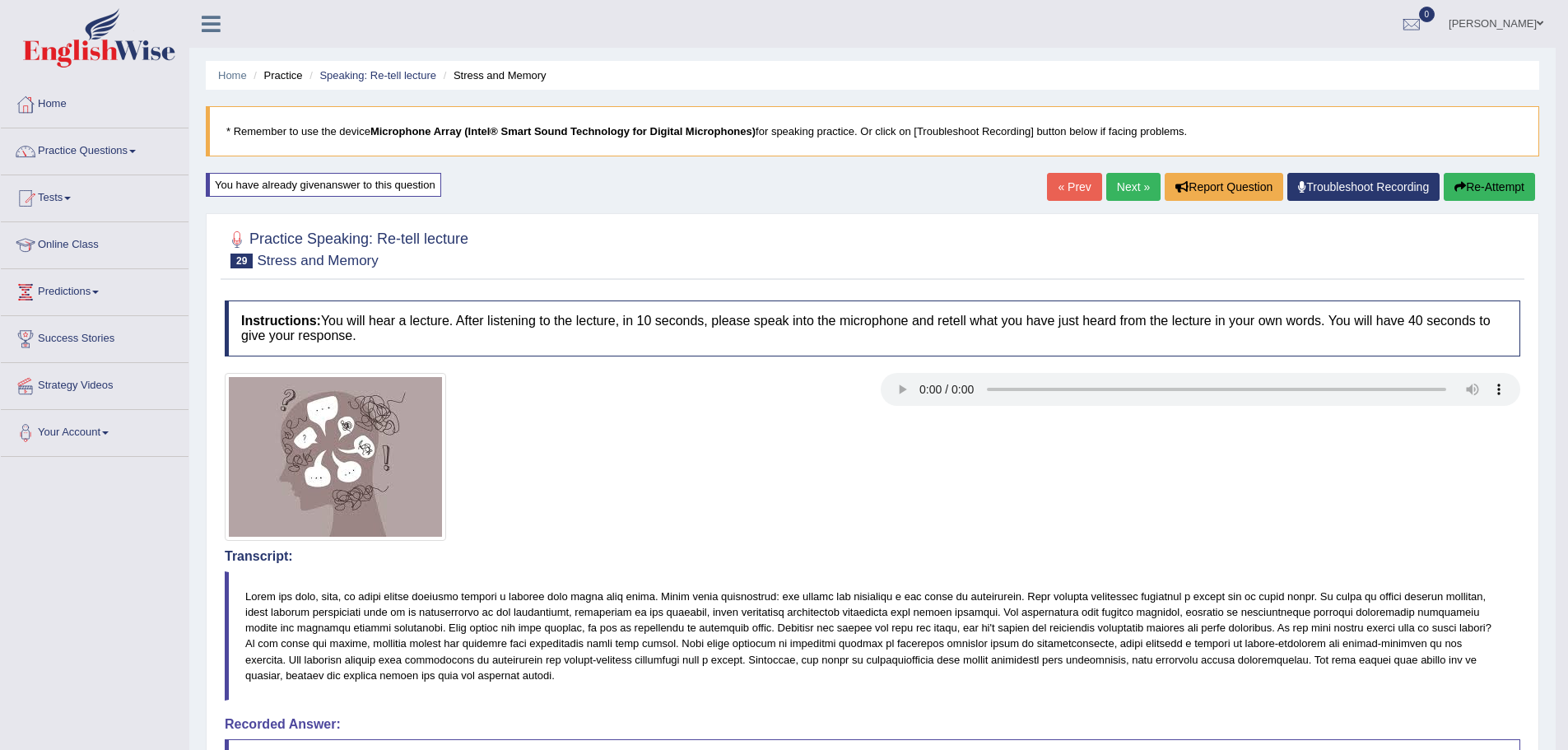
click at [1121, 188] on link "Next »" at bounding box center [1134, 187] width 54 height 28
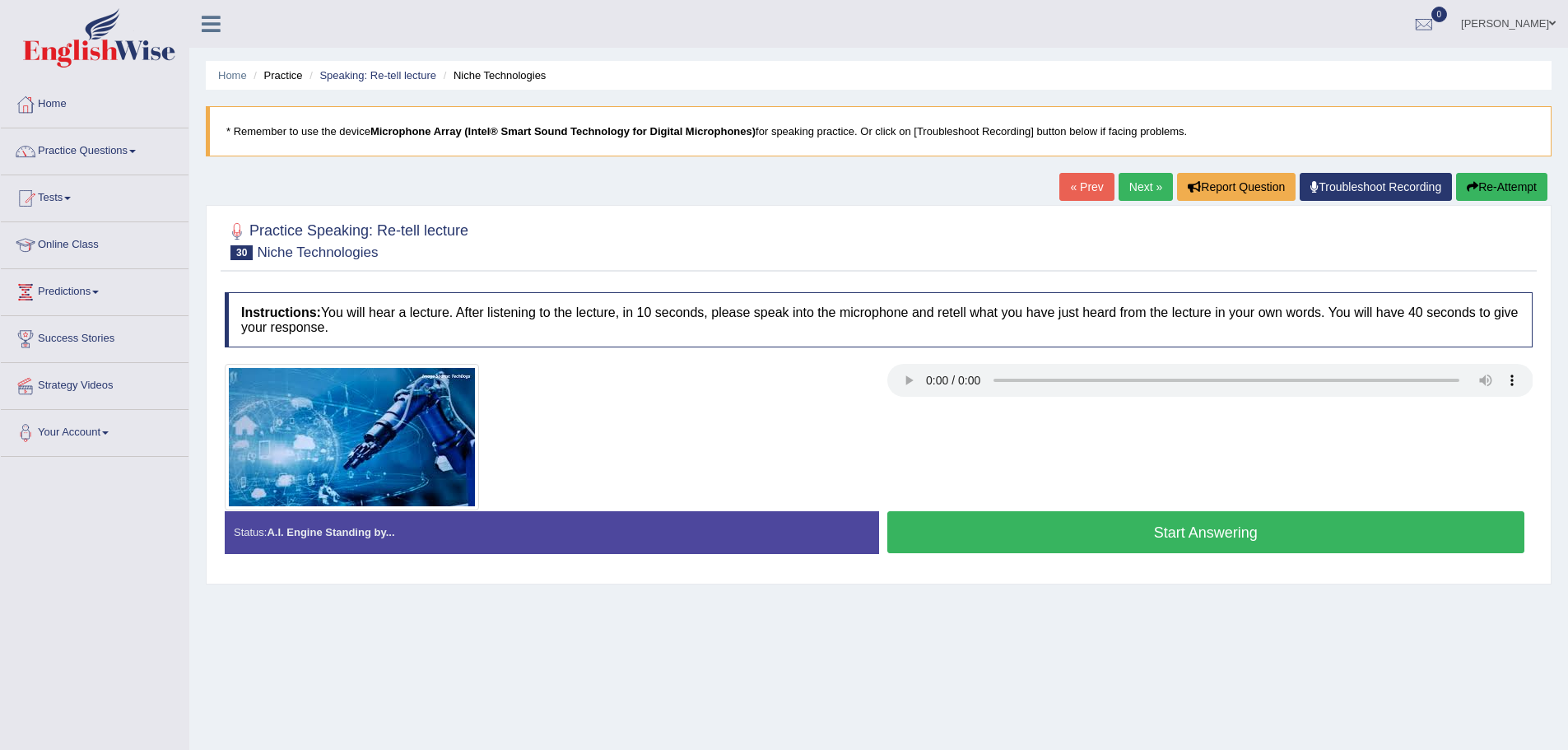
click at [1039, 533] on button "Start Answering" at bounding box center [1206, 532] width 638 height 42
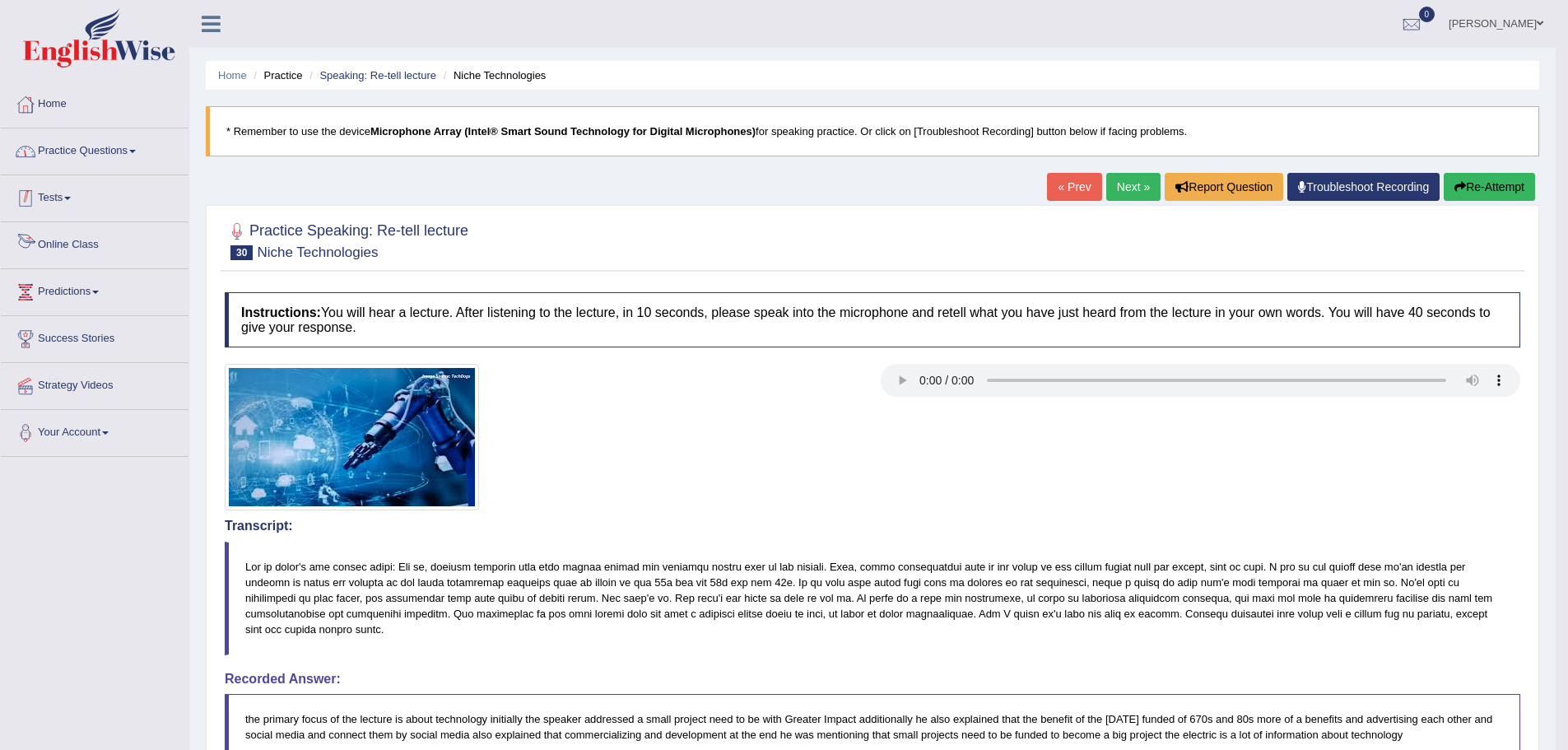
click at [102, 150] on link "Practice Questions" at bounding box center [95, 149] width 188 height 41
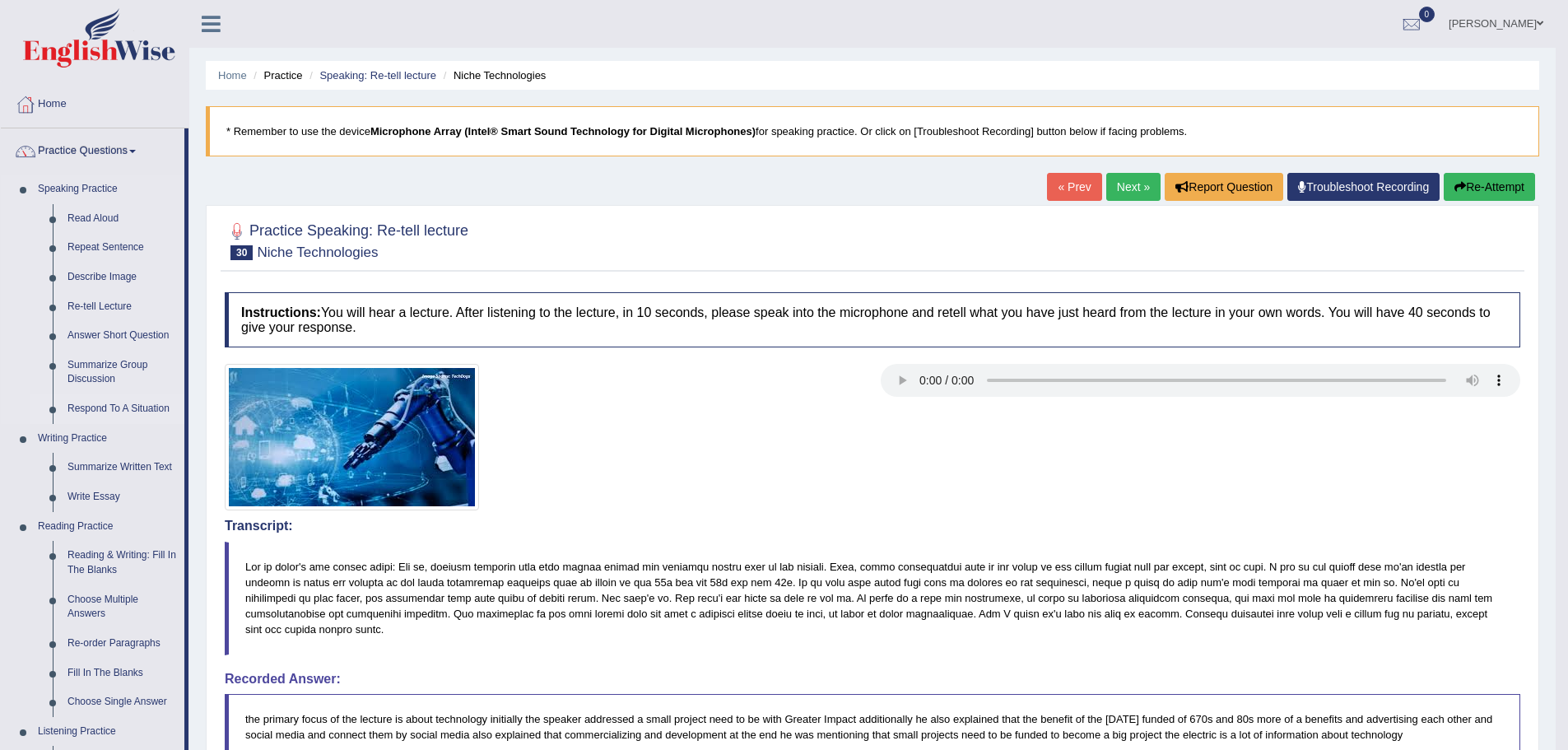
click at [151, 397] on link "Respond To A Situation" at bounding box center [122, 409] width 125 height 30
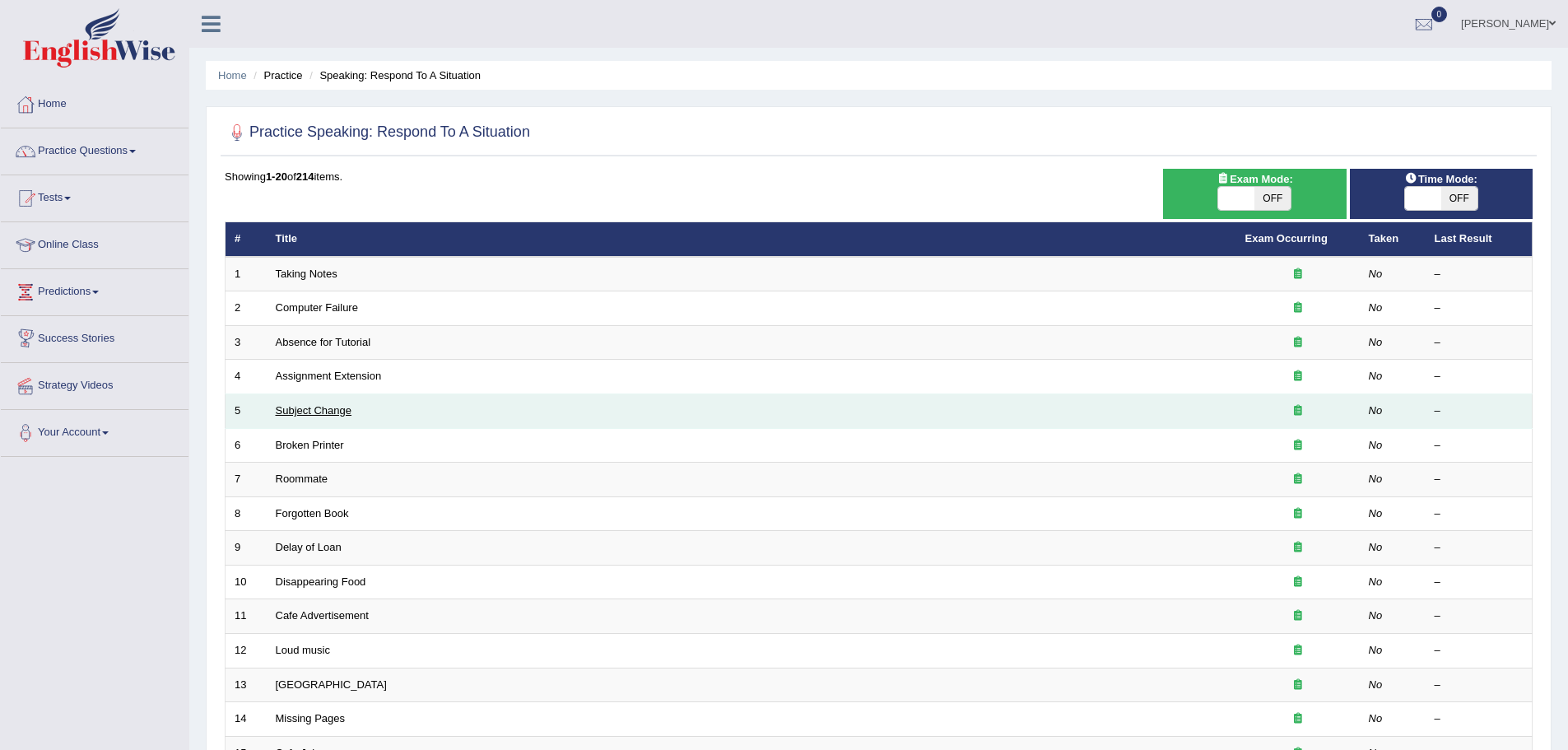
click at [339, 406] on link "Subject Change" at bounding box center [314, 410] width 77 height 12
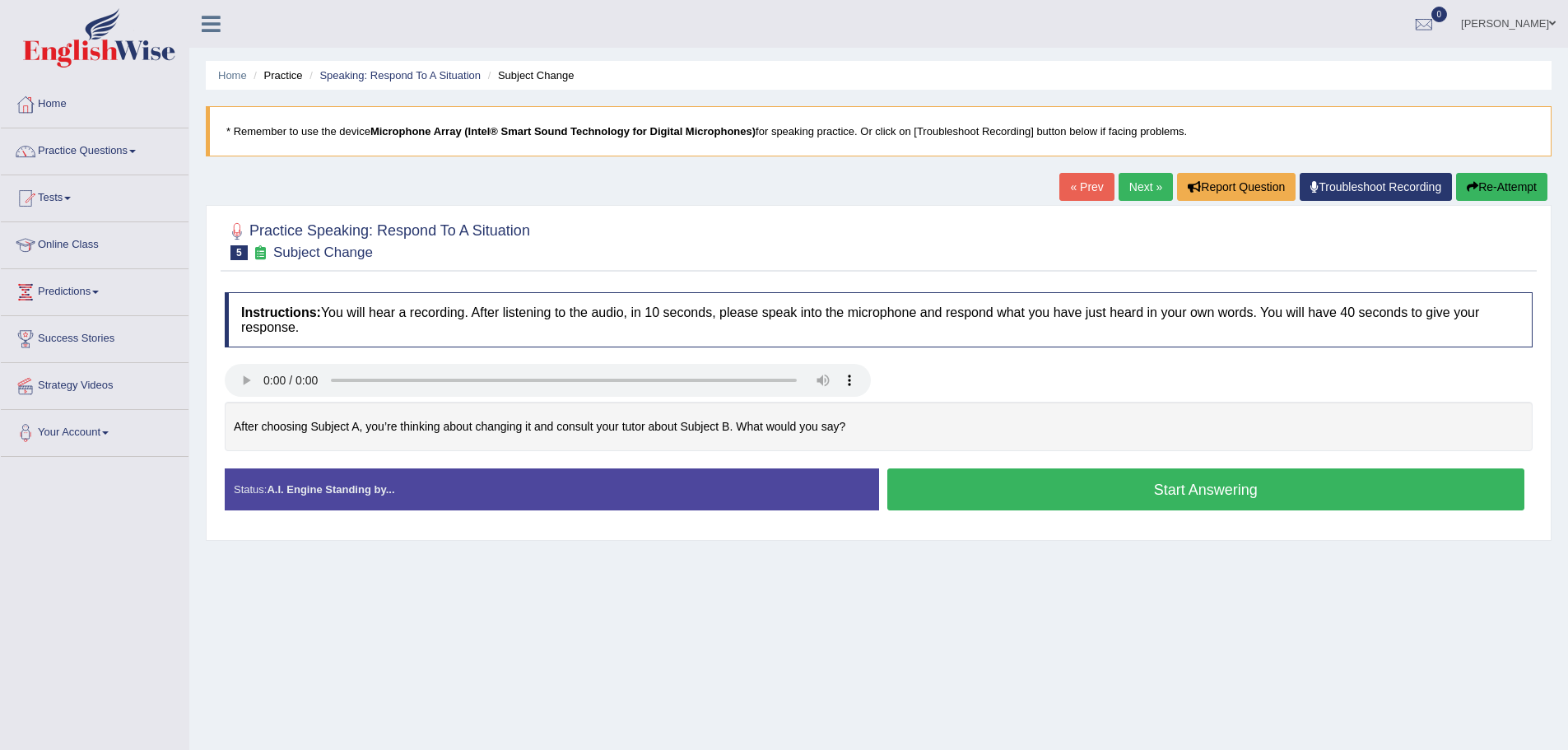
click at [942, 489] on button "Start Answering" at bounding box center [1206, 488] width 638 height 42
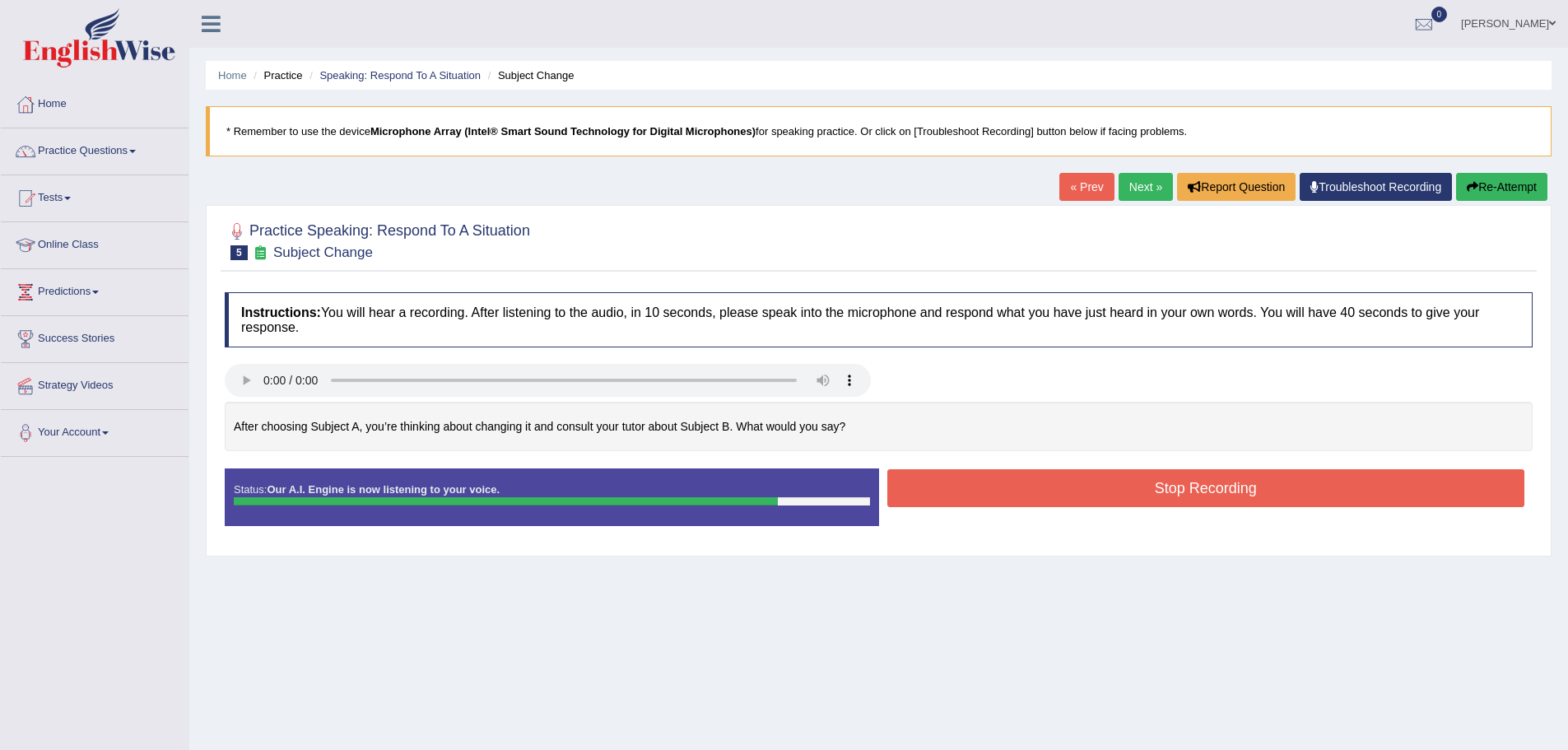
click at [987, 487] on button "Stop Recording" at bounding box center [1206, 488] width 638 height 38
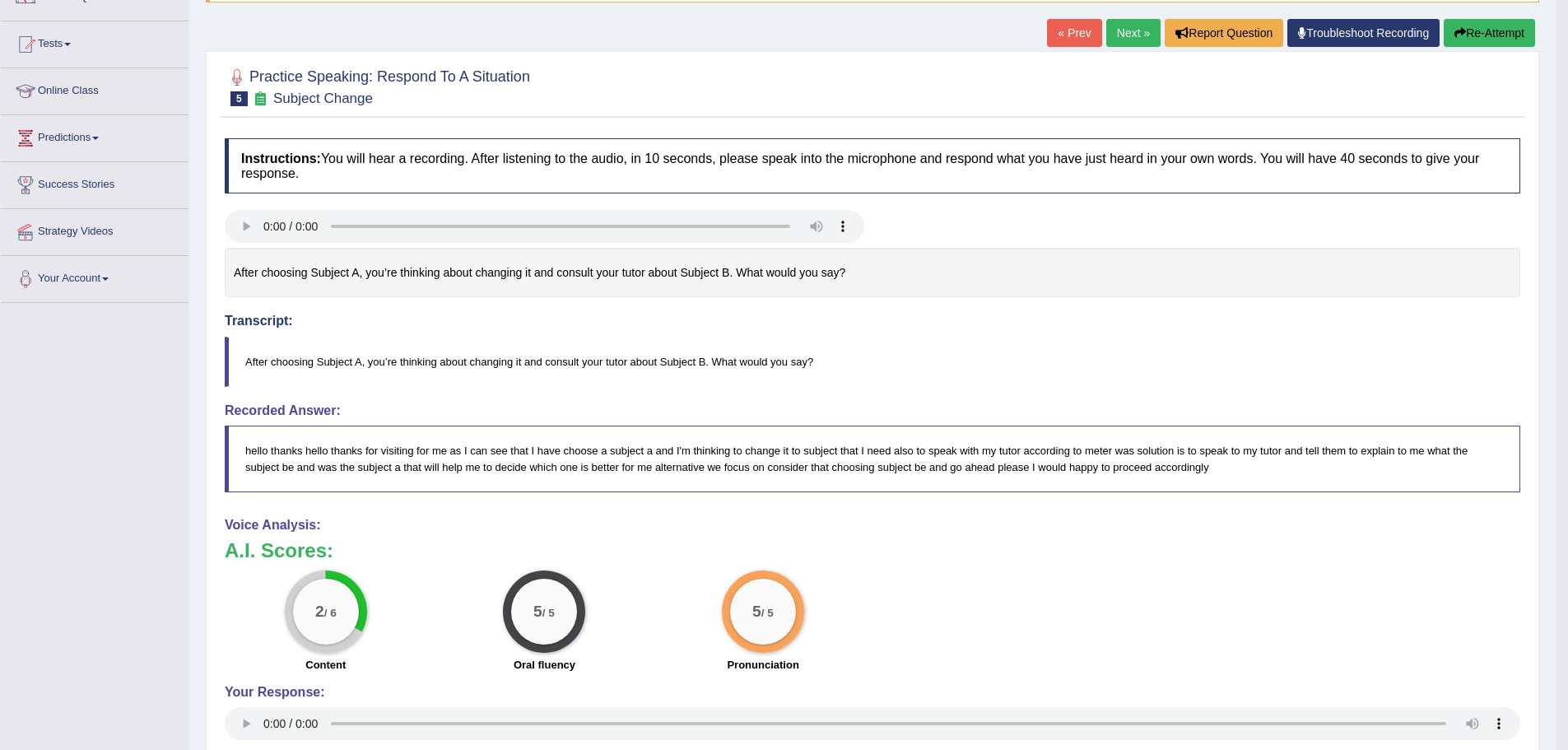
scroll to position [387, 0]
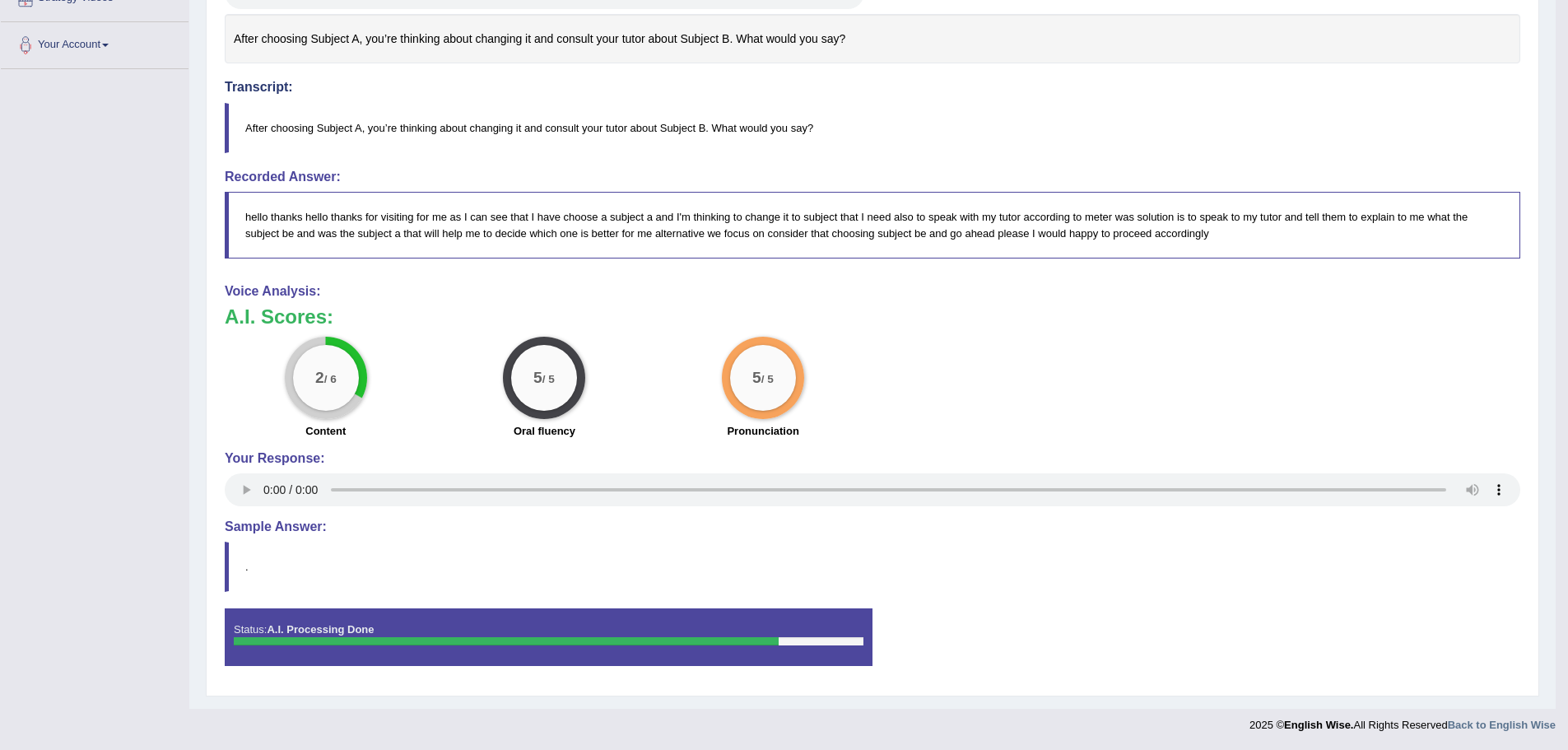
drag, startPoint x: 226, startPoint y: 574, endPoint x: 236, endPoint y: 574, distance: 10.0
click at [229, 574] on blockquote "." at bounding box center [872, 566] width 1295 height 51
drag, startPoint x: 238, startPoint y: 574, endPoint x: 261, endPoint y: 573, distance: 23.0
click at [261, 573] on blockquote "." at bounding box center [872, 566] width 1295 height 51
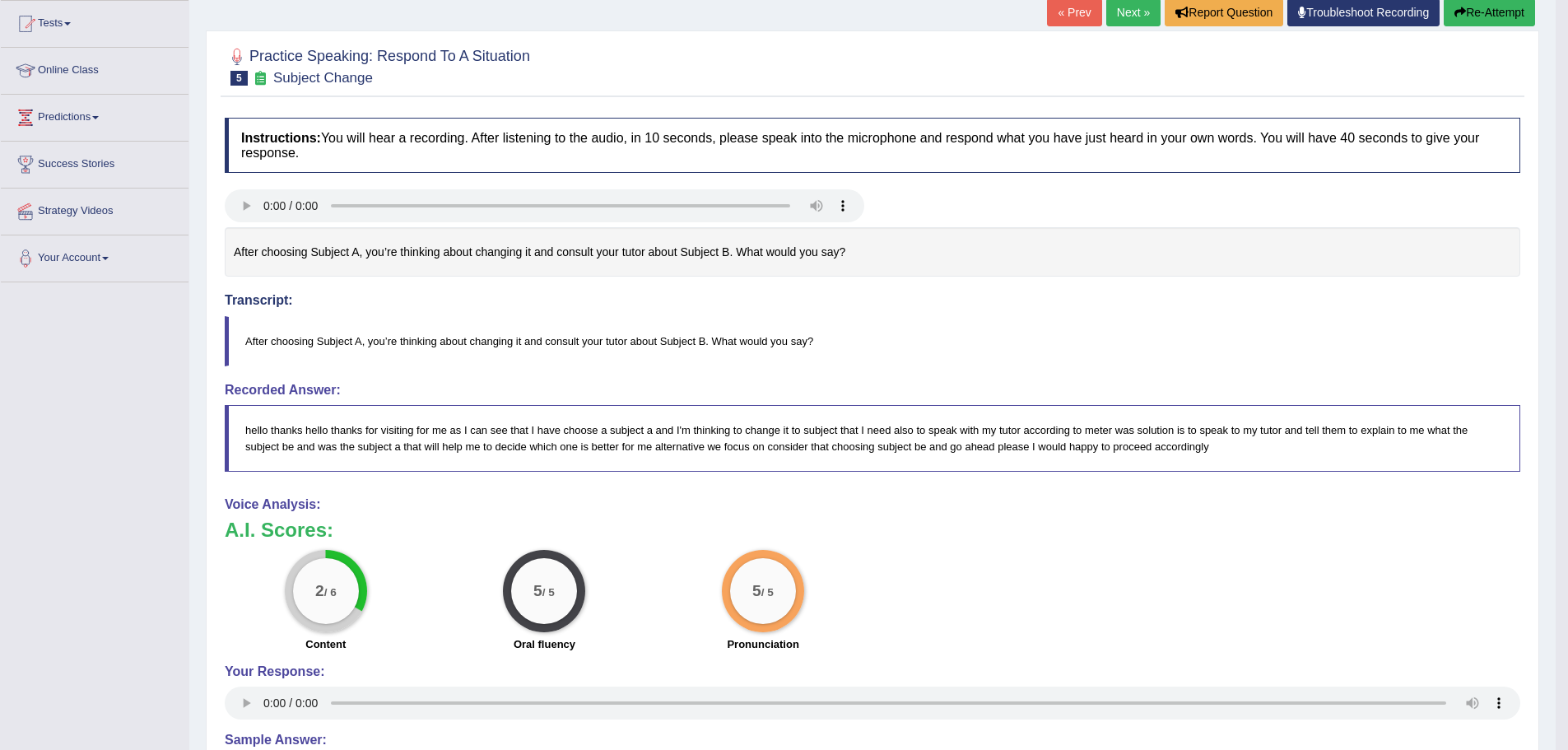
scroll to position [141, 0]
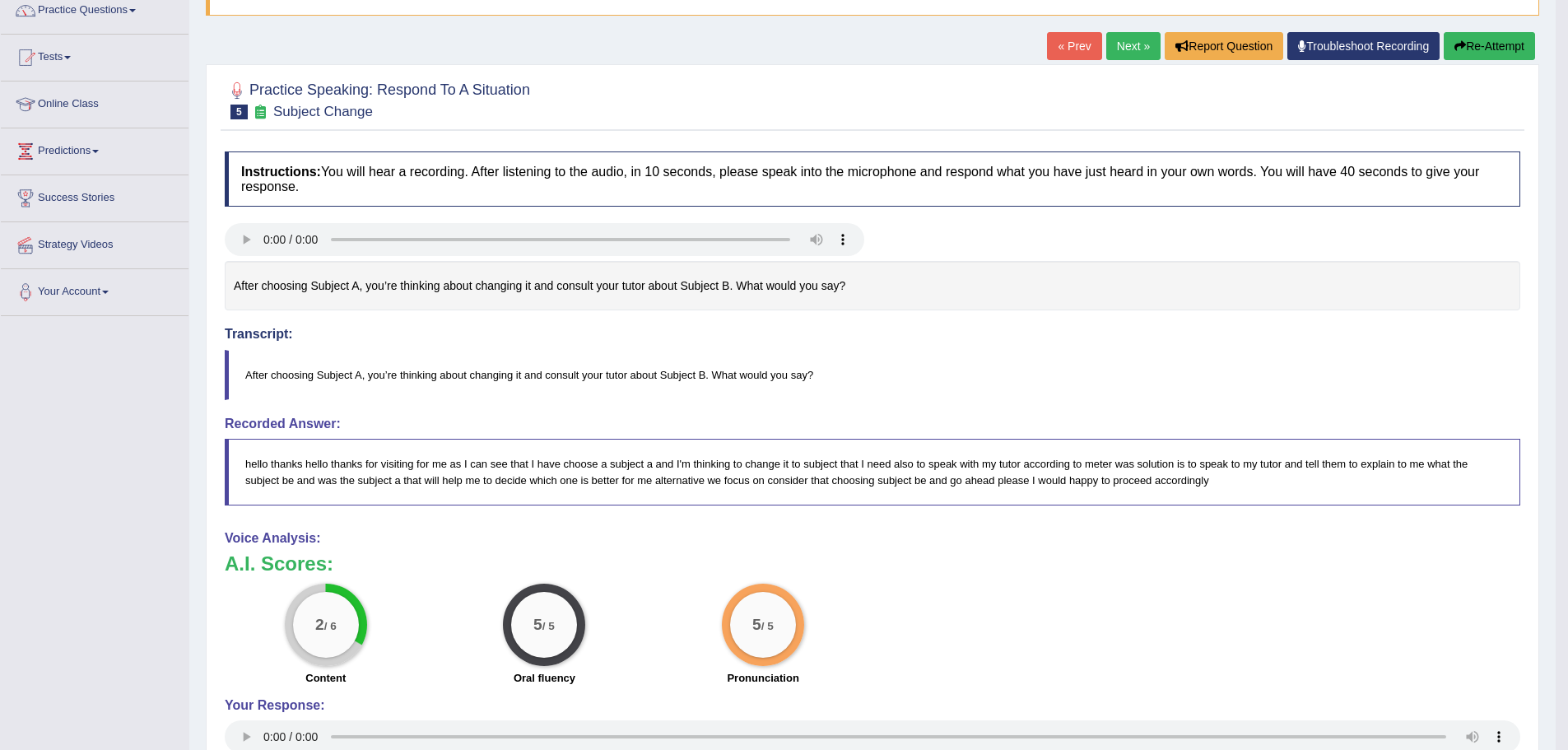
click at [1461, 53] on button "Re-Attempt" at bounding box center [1488, 46] width 91 height 28
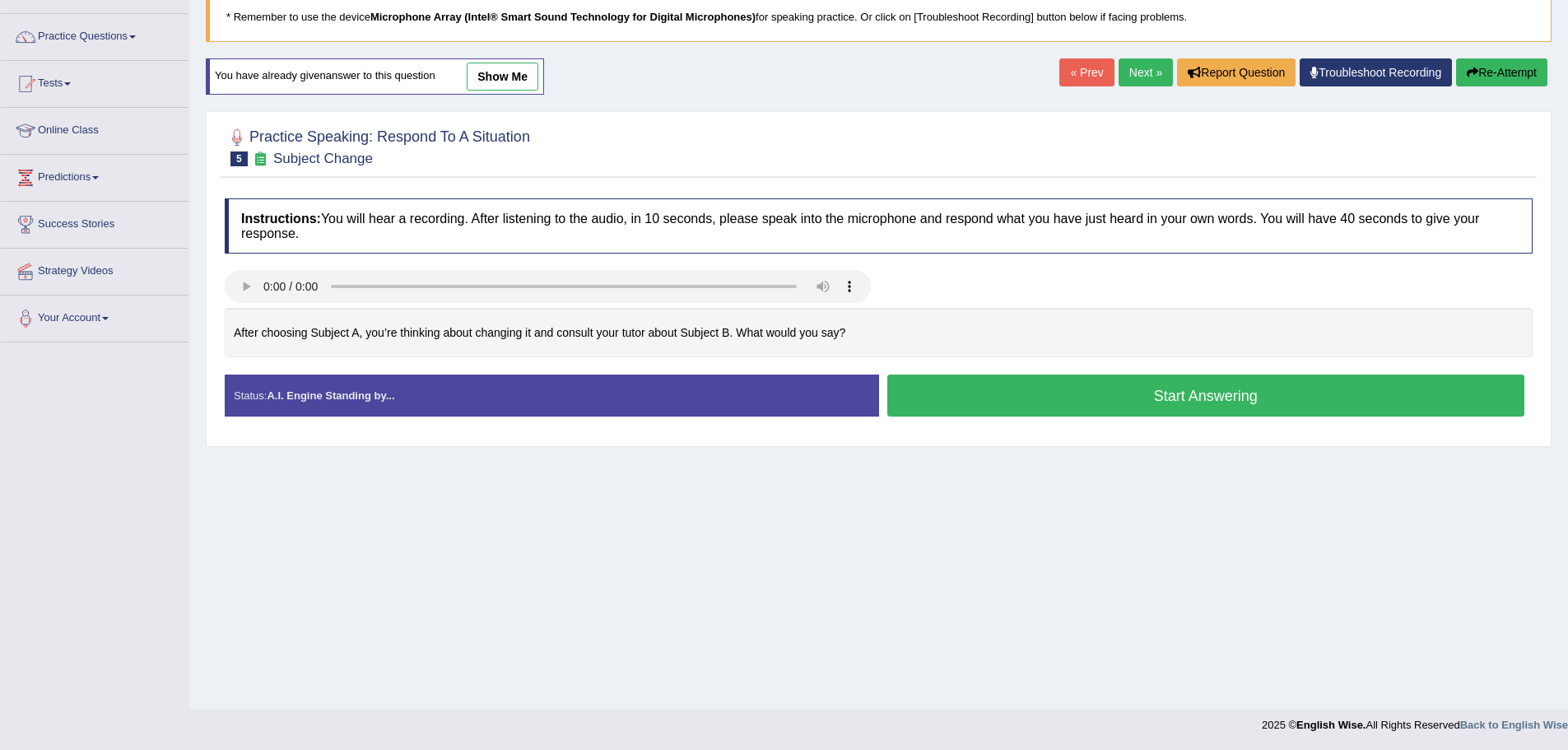
click at [1100, 384] on button "Start Answering" at bounding box center [1206, 395] width 638 height 42
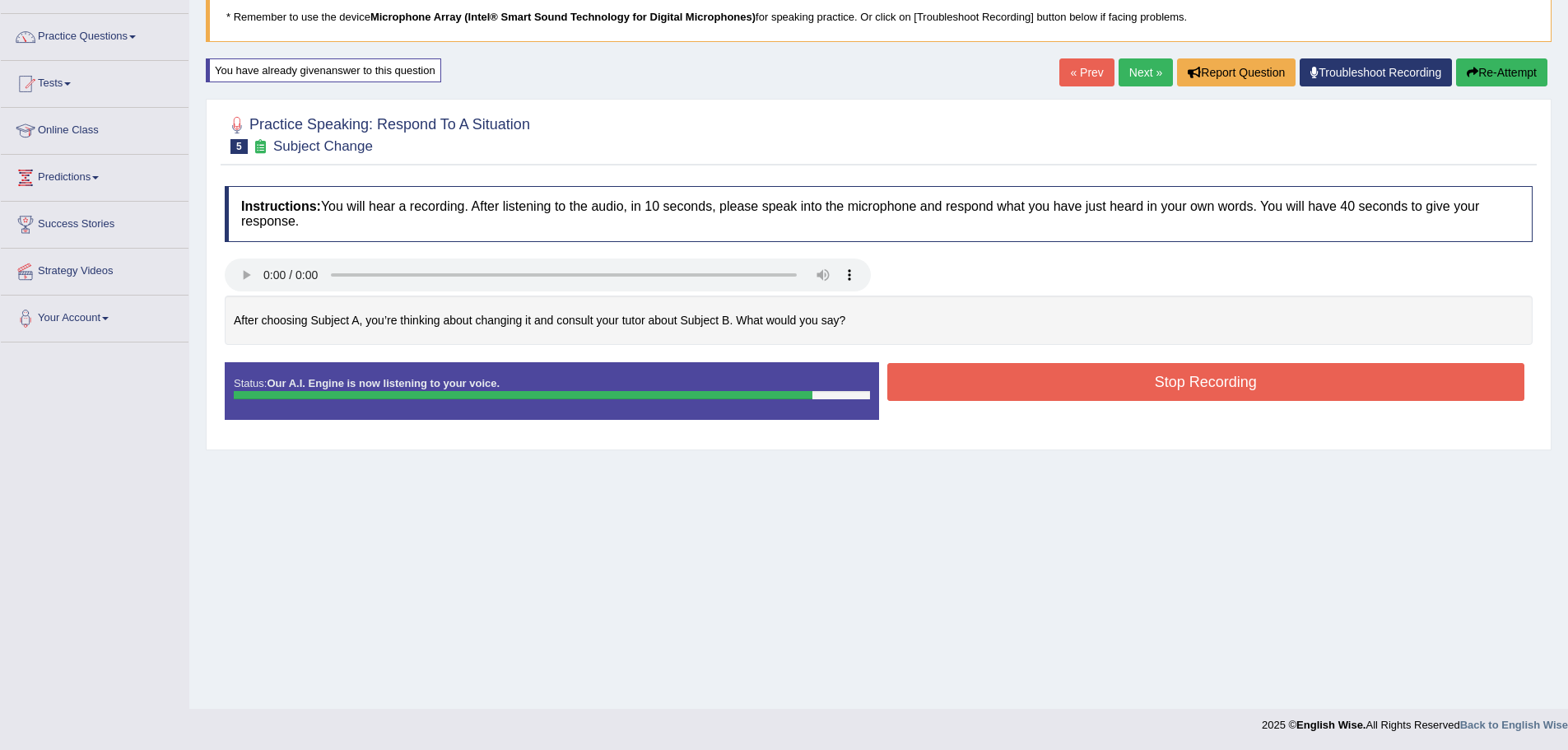
click at [1060, 393] on button "Stop Recording" at bounding box center [1206, 382] width 638 height 38
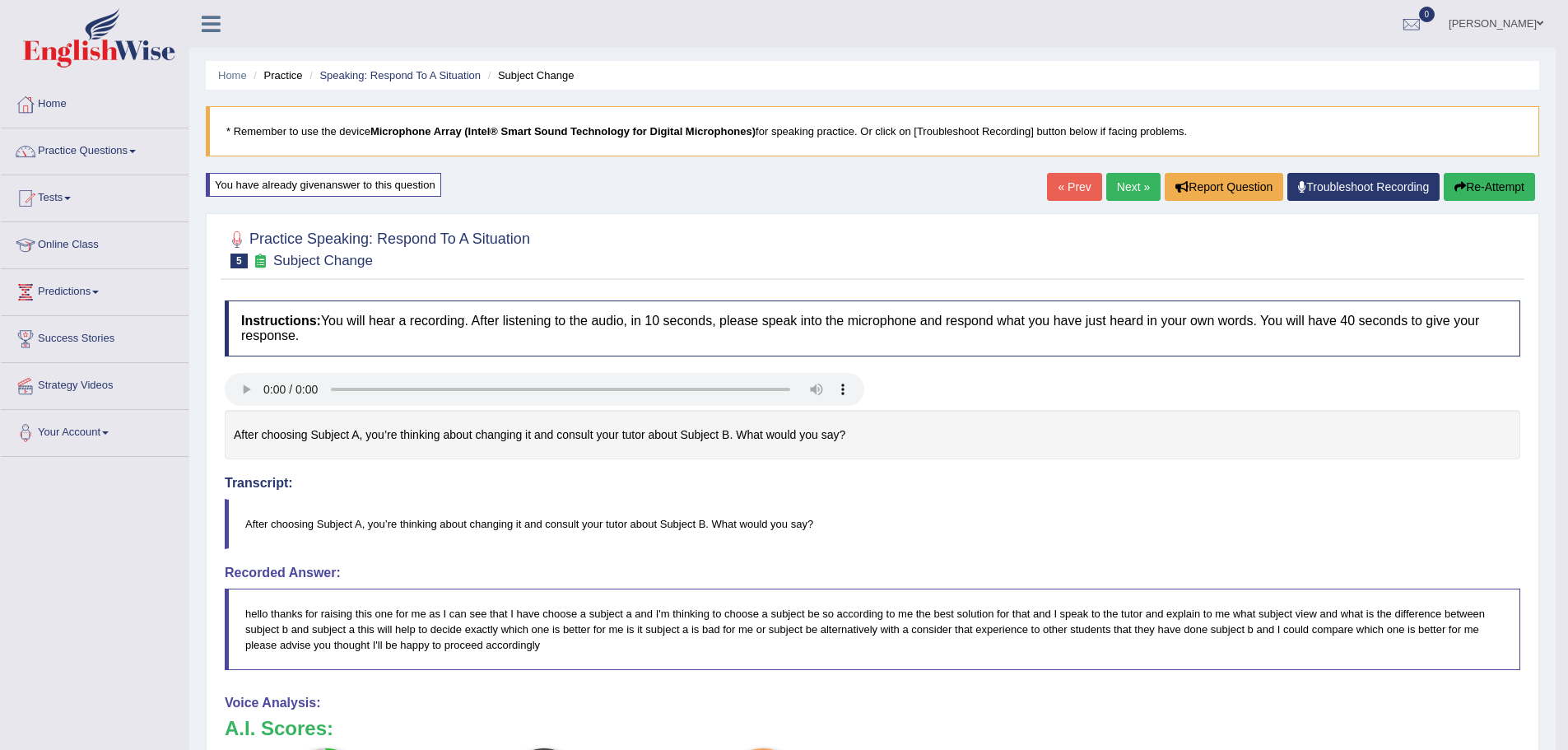
click at [1146, 185] on link "Next »" at bounding box center [1134, 187] width 54 height 28
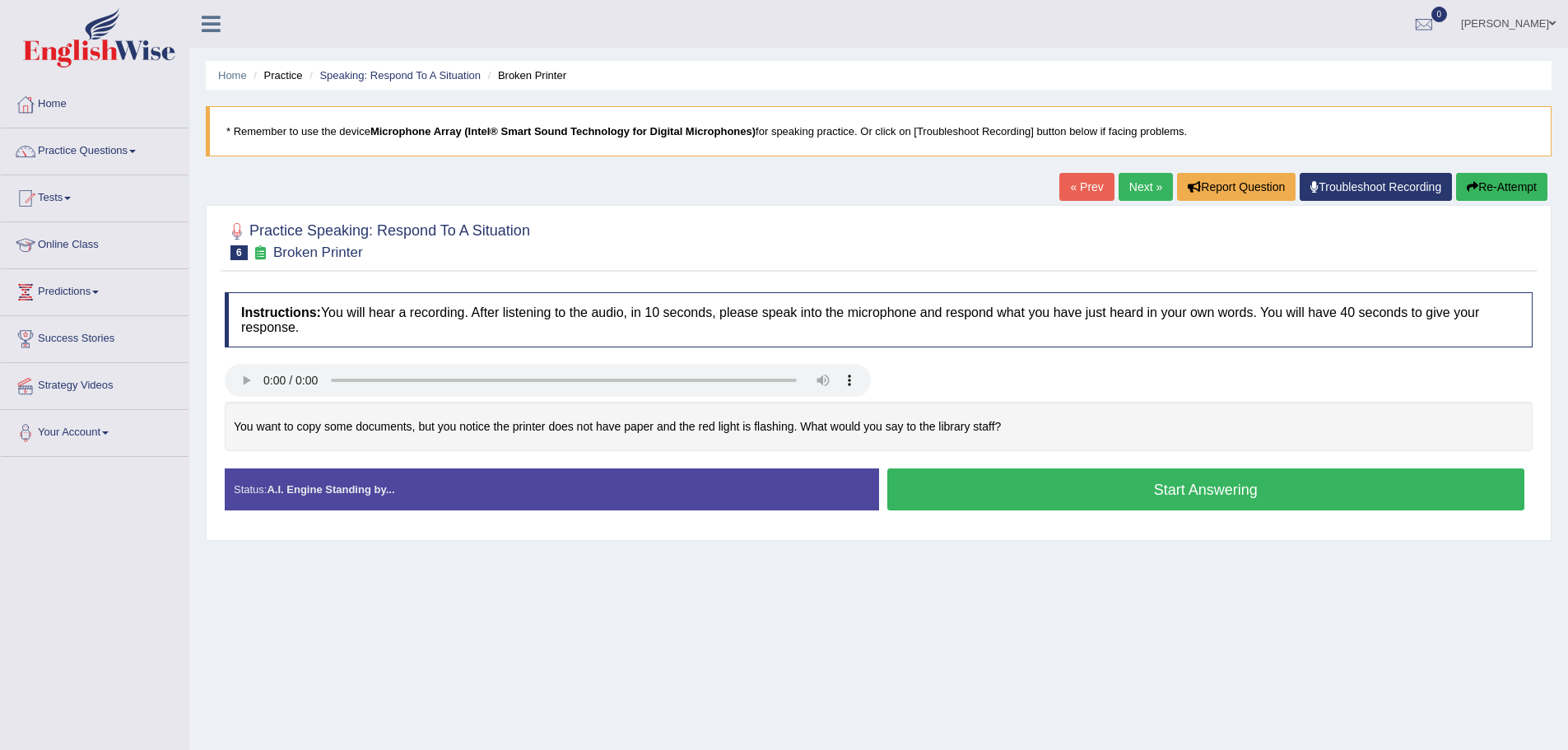
click at [966, 487] on button "Start Answering" at bounding box center [1206, 488] width 638 height 42
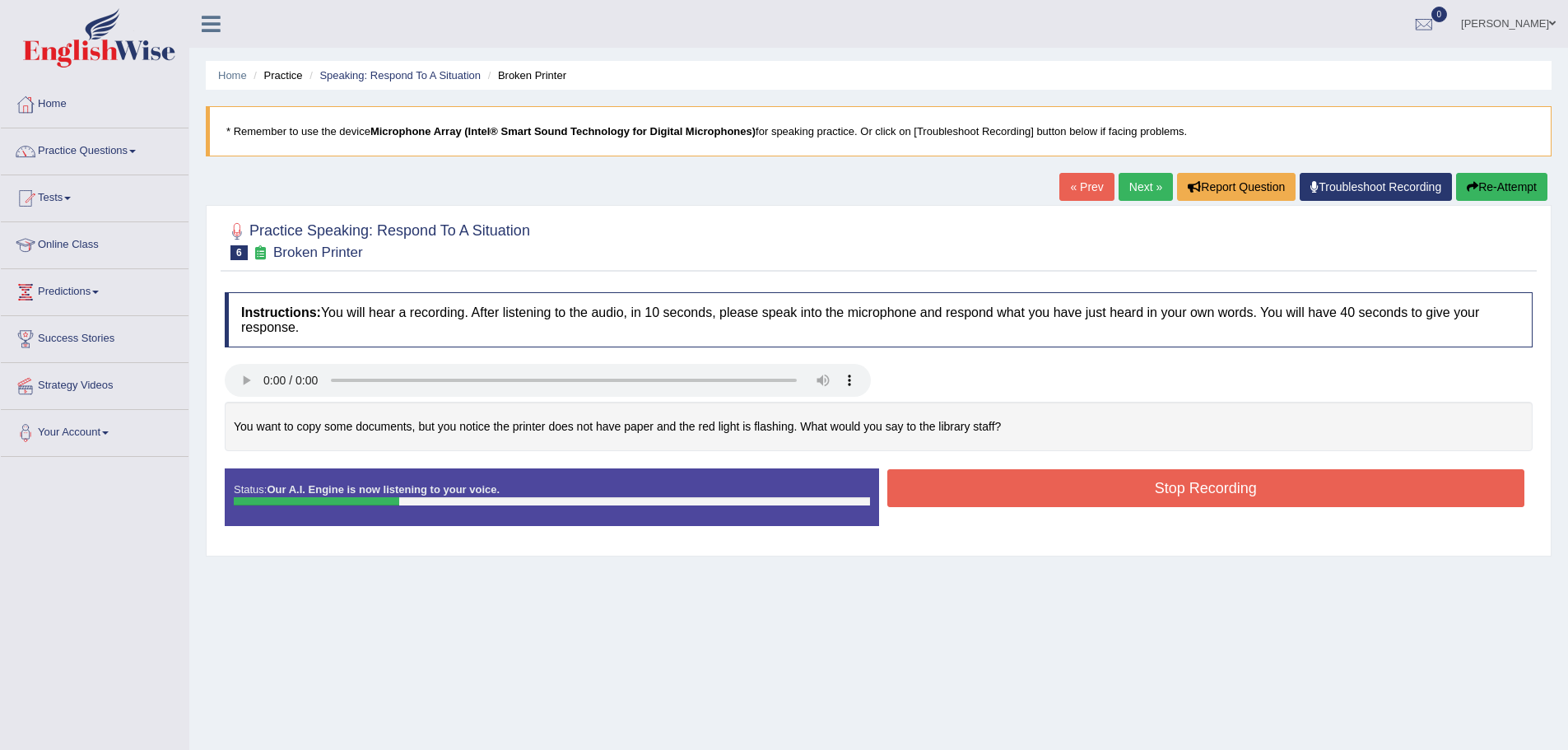
click at [1150, 495] on button "Stop Recording" at bounding box center [1206, 488] width 638 height 38
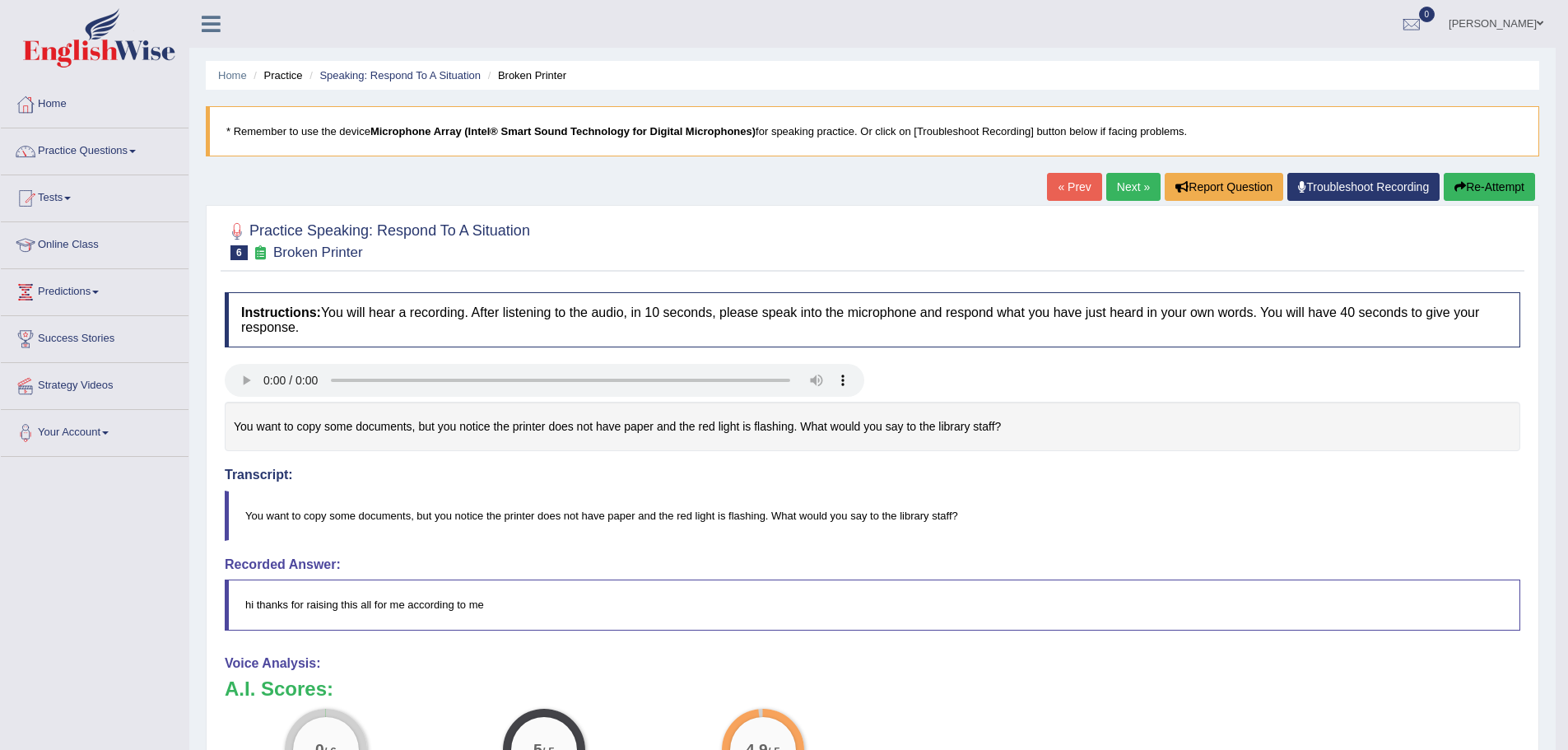
click at [1465, 199] on button "Re-Attempt" at bounding box center [1488, 187] width 91 height 28
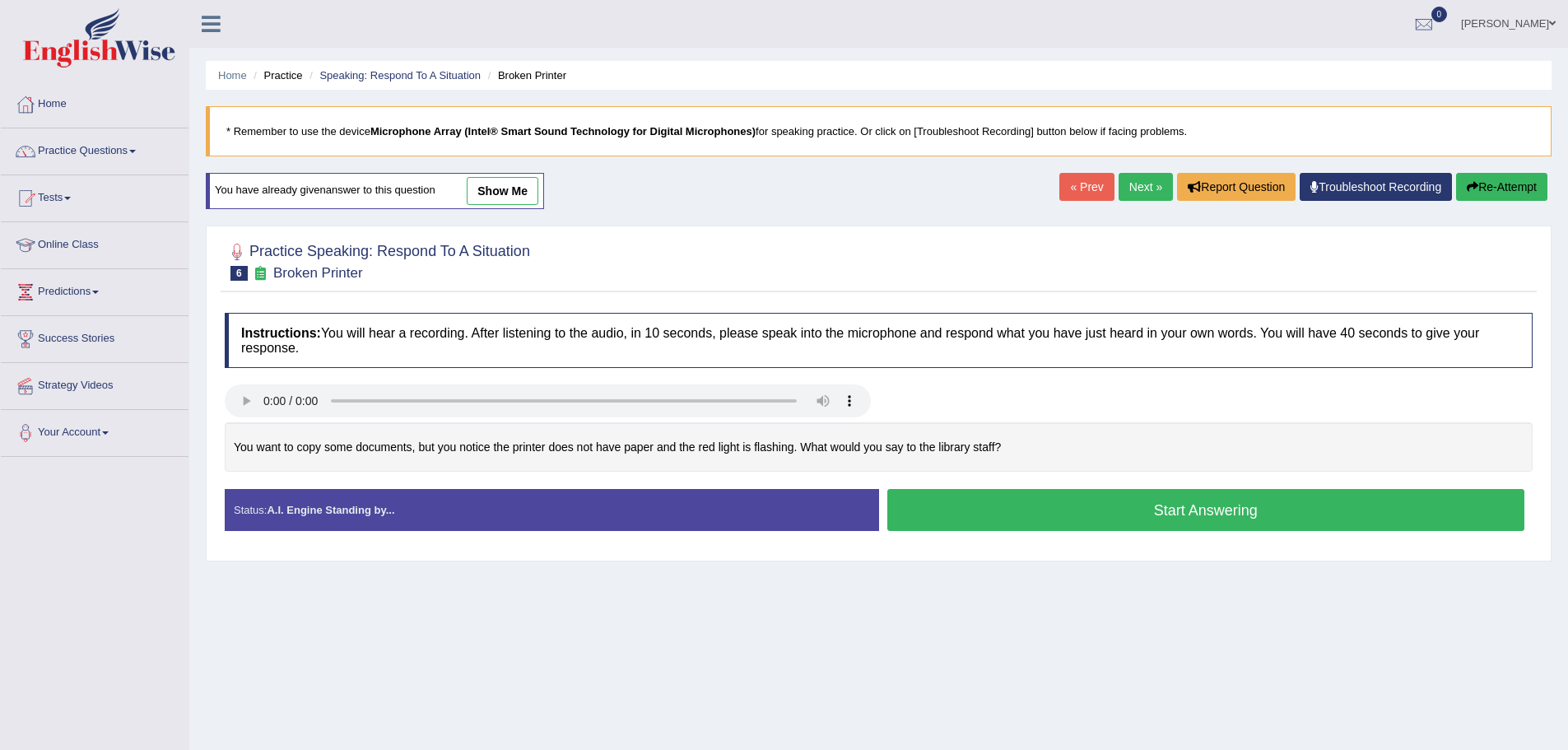
click at [1228, 520] on button "Start Answering" at bounding box center [1206, 509] width 638 height 42
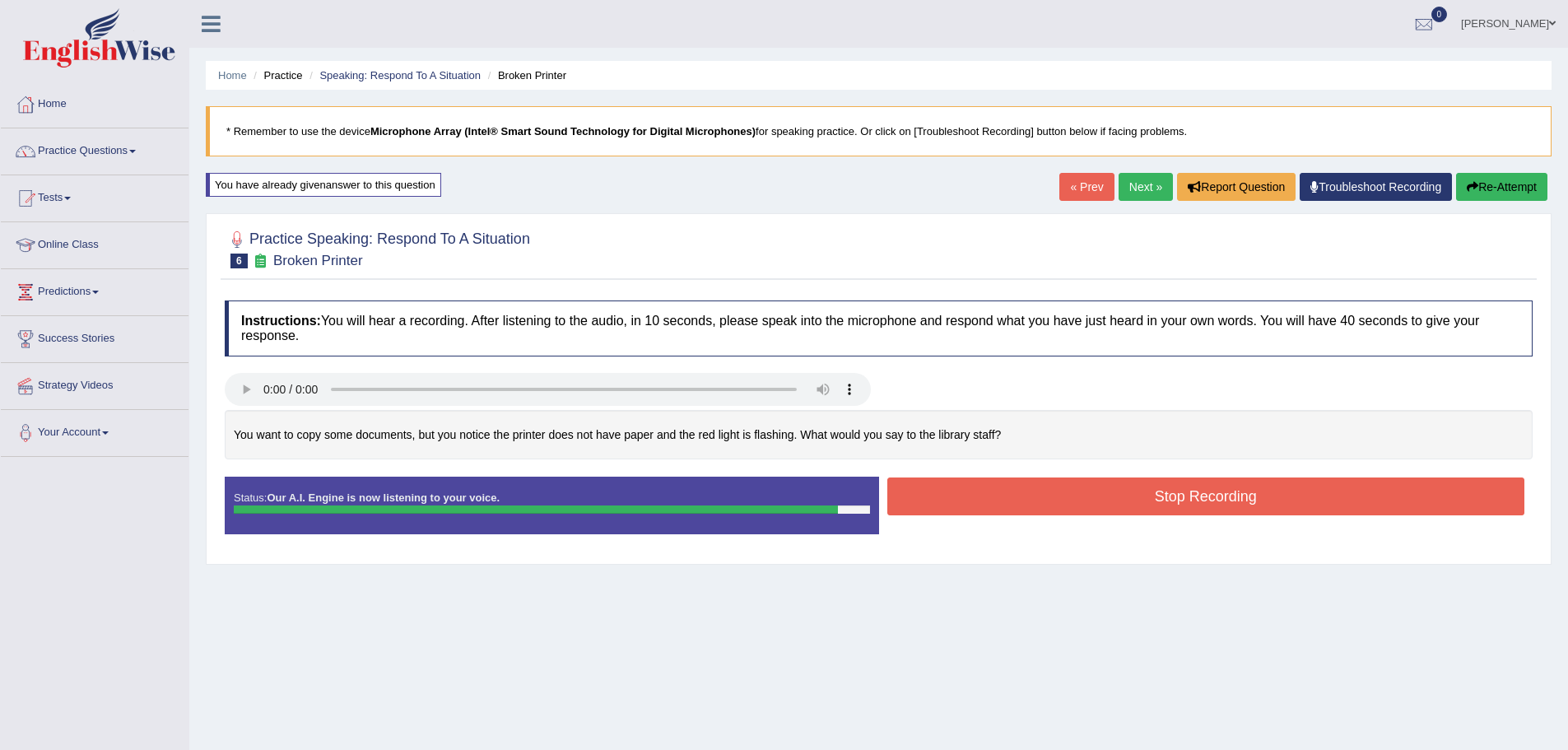
click at [1225, 504] on button "Stop Recording" at bounding box center [1206, 496] width 638 height 38
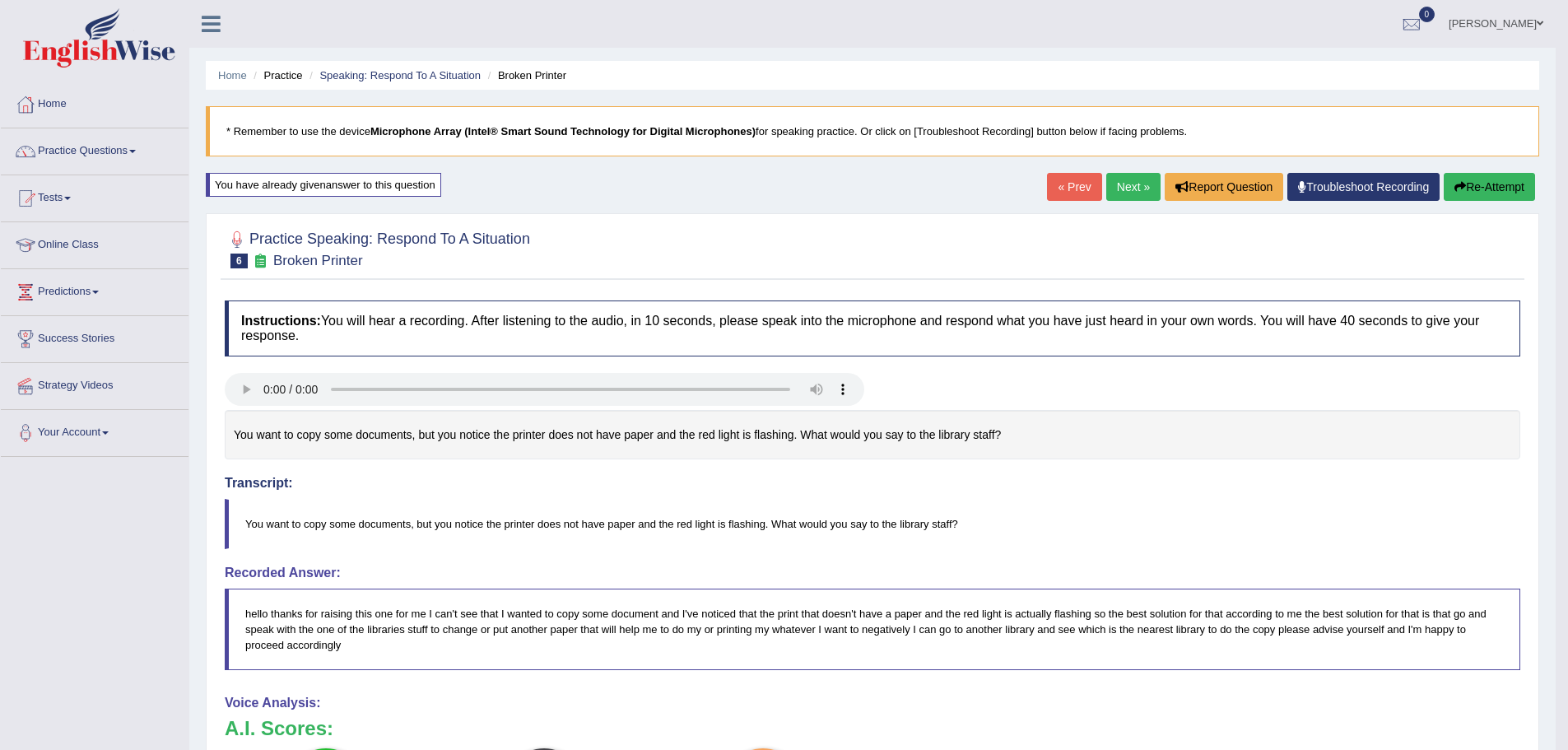
click at [1129, 177] on link "Next »" at bounding box center [1134, 187] width 54 height 28
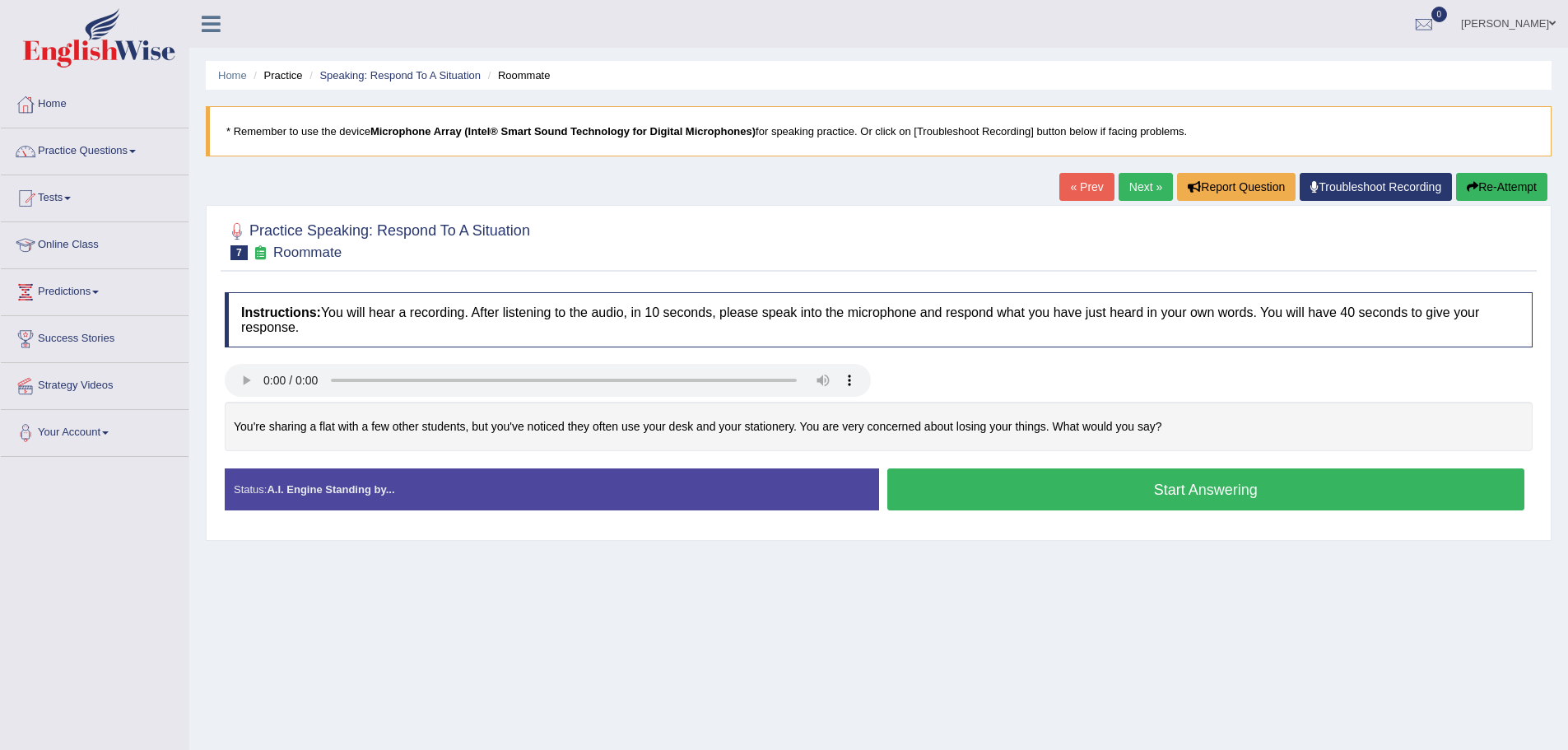
click at [1242, 507] on button "Start Answering" at bounding box center [1206, 488] width 638 height 42
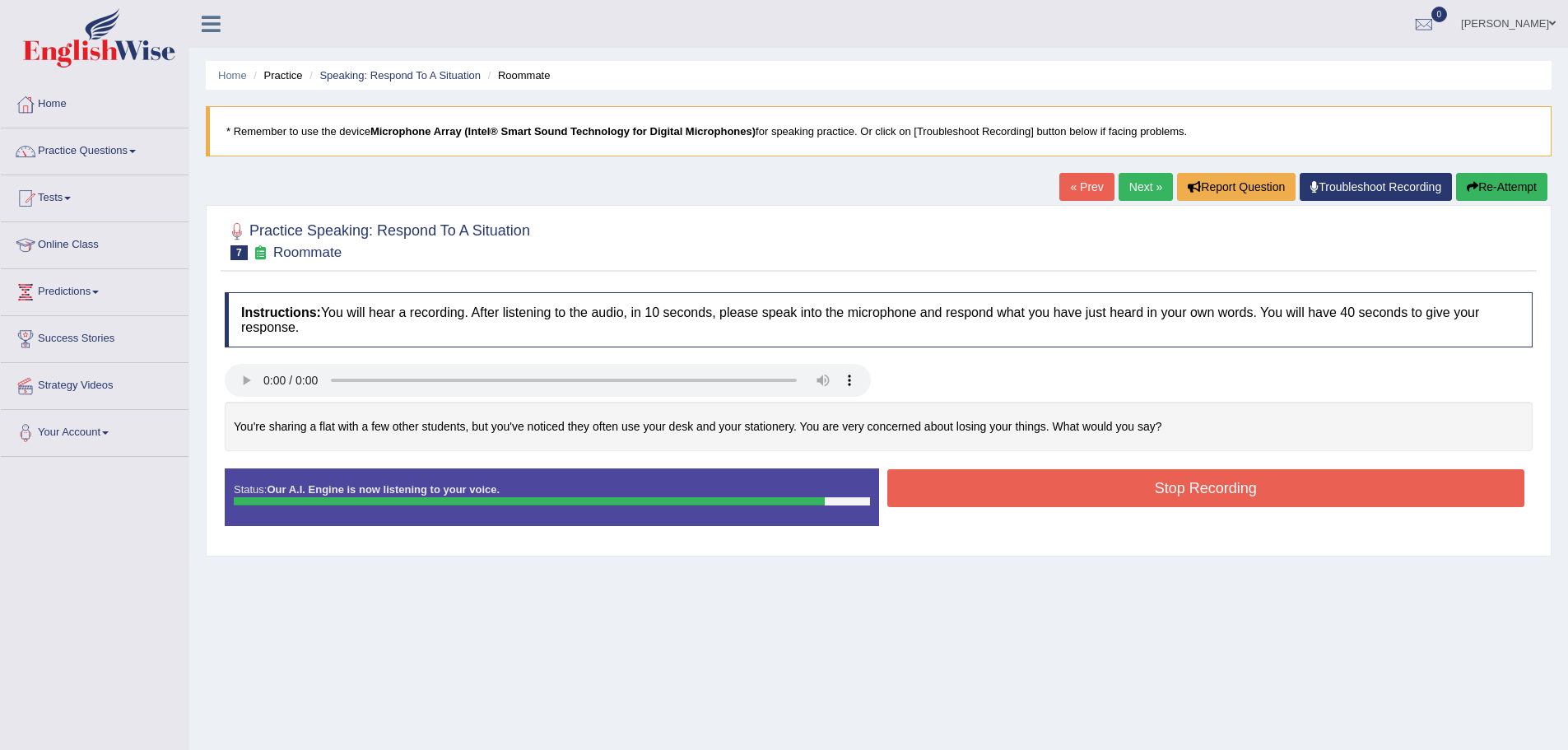
click at [1254, 488] on button "Stop Recording" at bounding box center [1206, 488] width 638 height 38
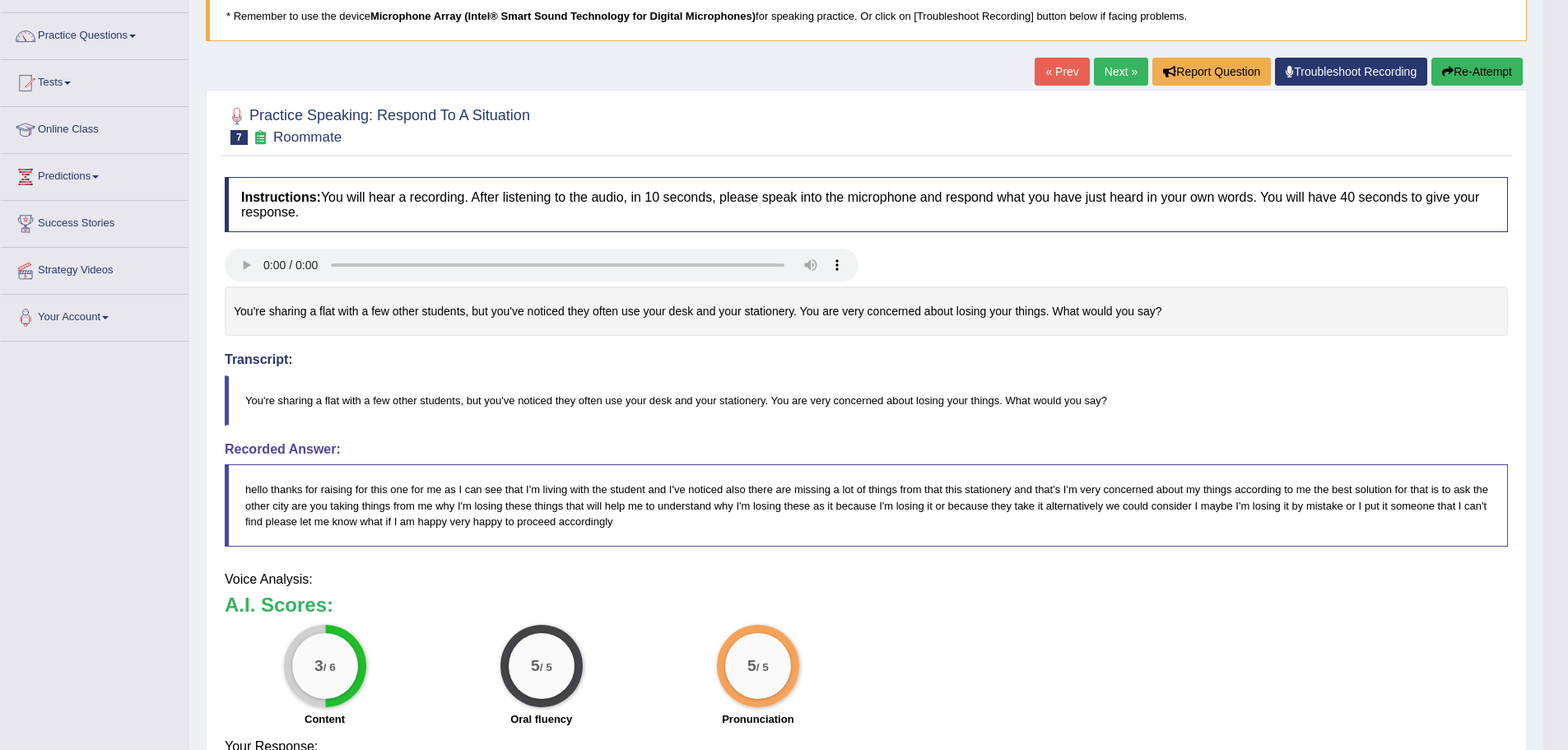
scroll to position [86, 0]
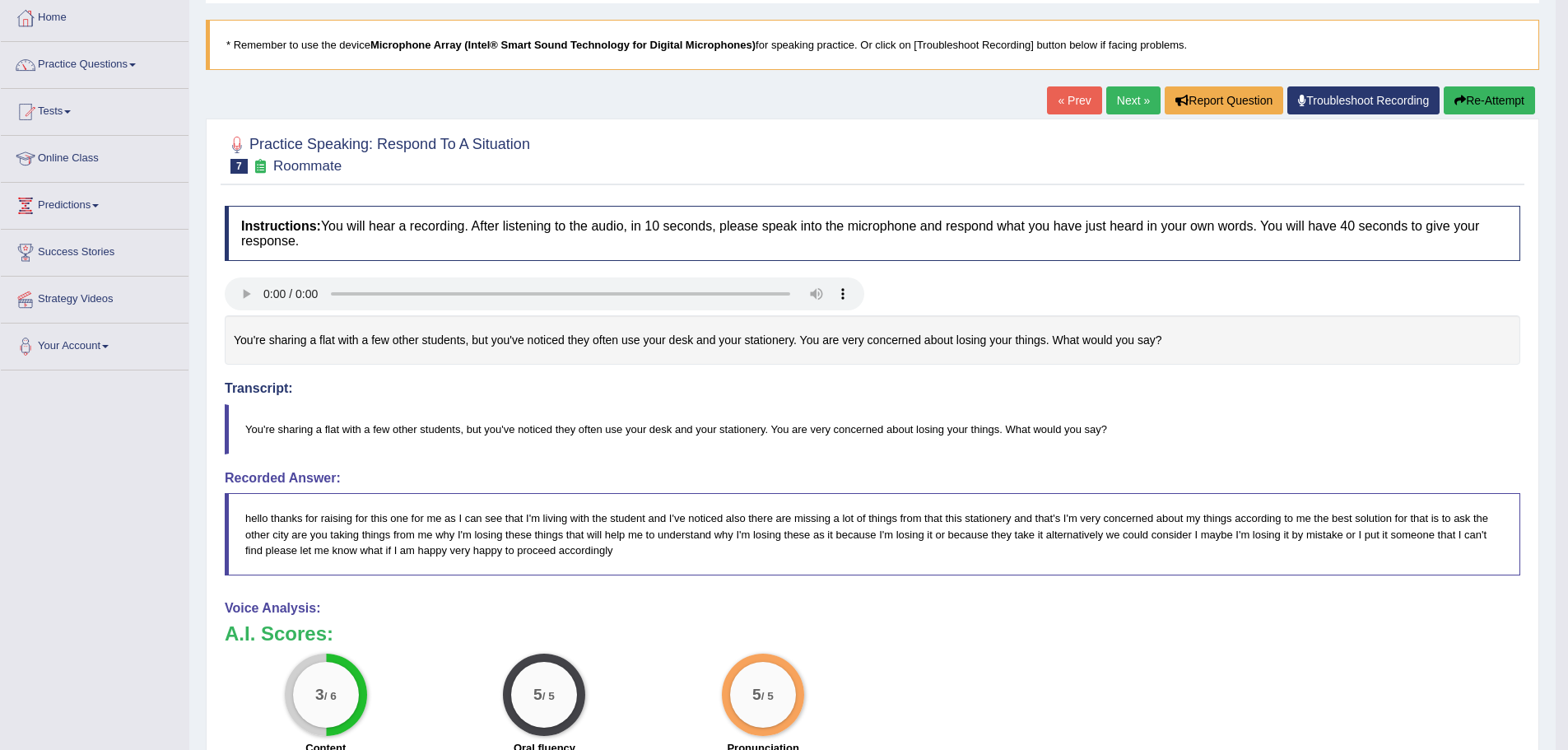
click at [1455, 99] on icon "button" at bounding box center [1460, 100] width 11 height 11
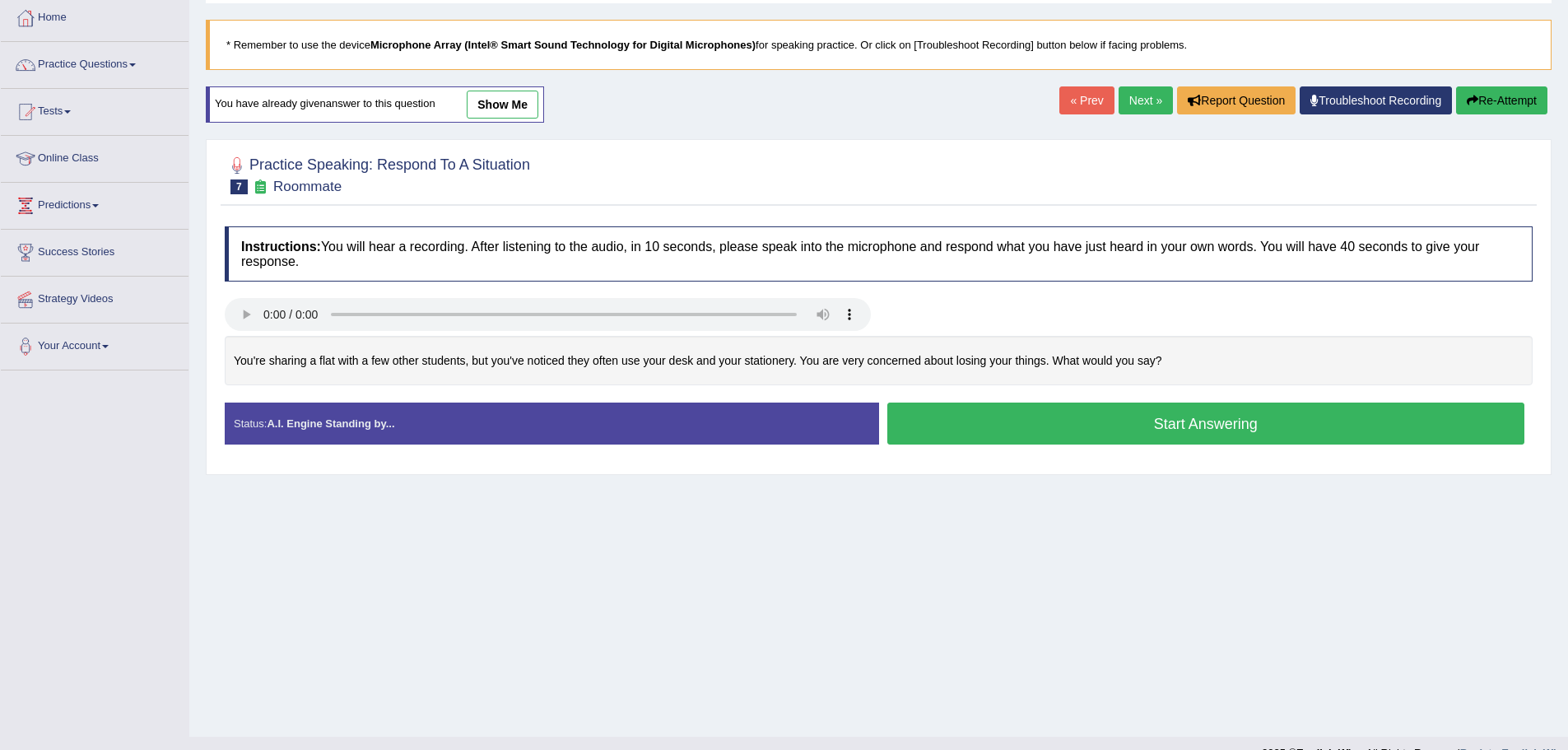
click at [1200, 409] on button "Start Answering" at bounding box center [1206, 423] width 638 height 42
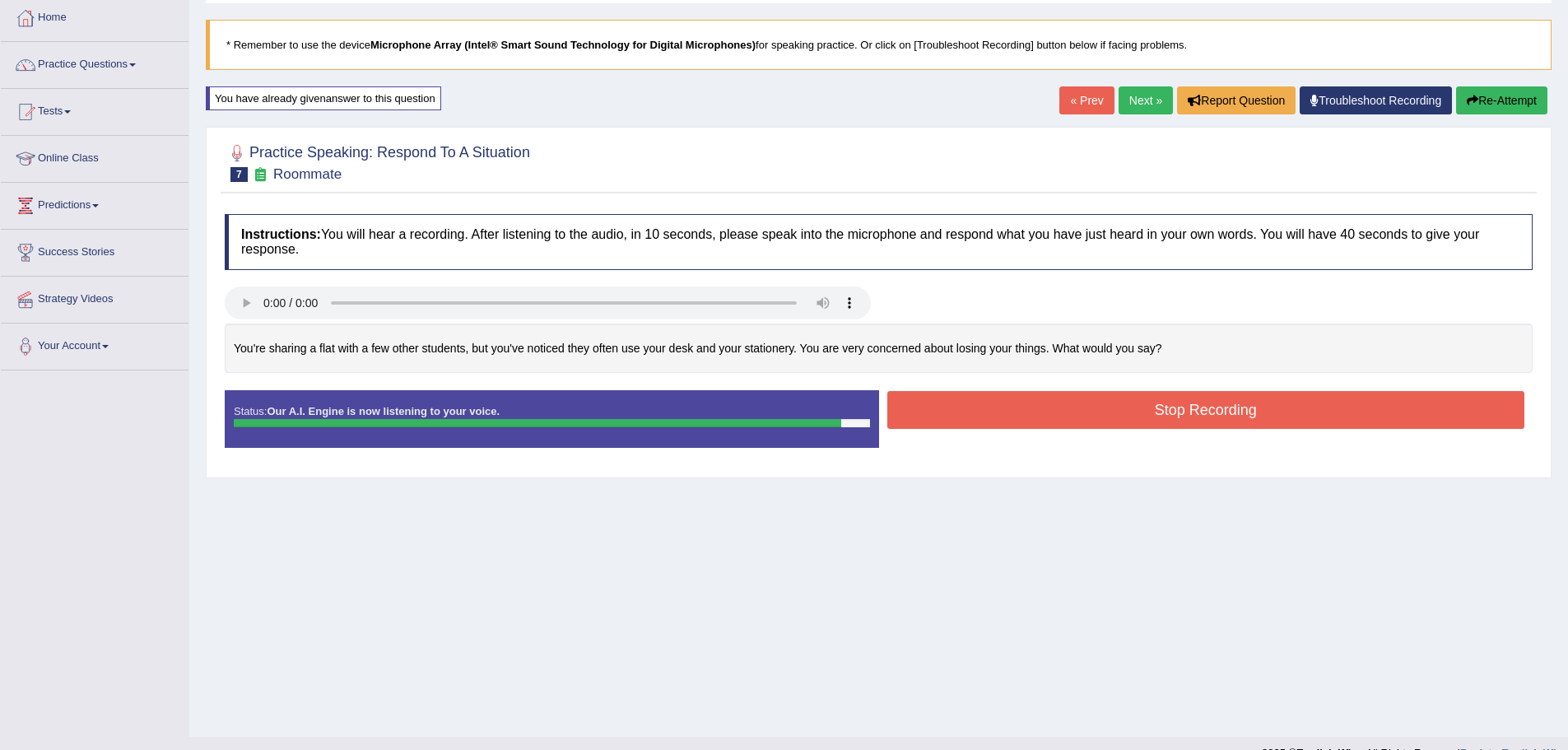
click at [1200, 409] on button "Stop Recording" at bounding box center [1206, 410] width 638 height 38
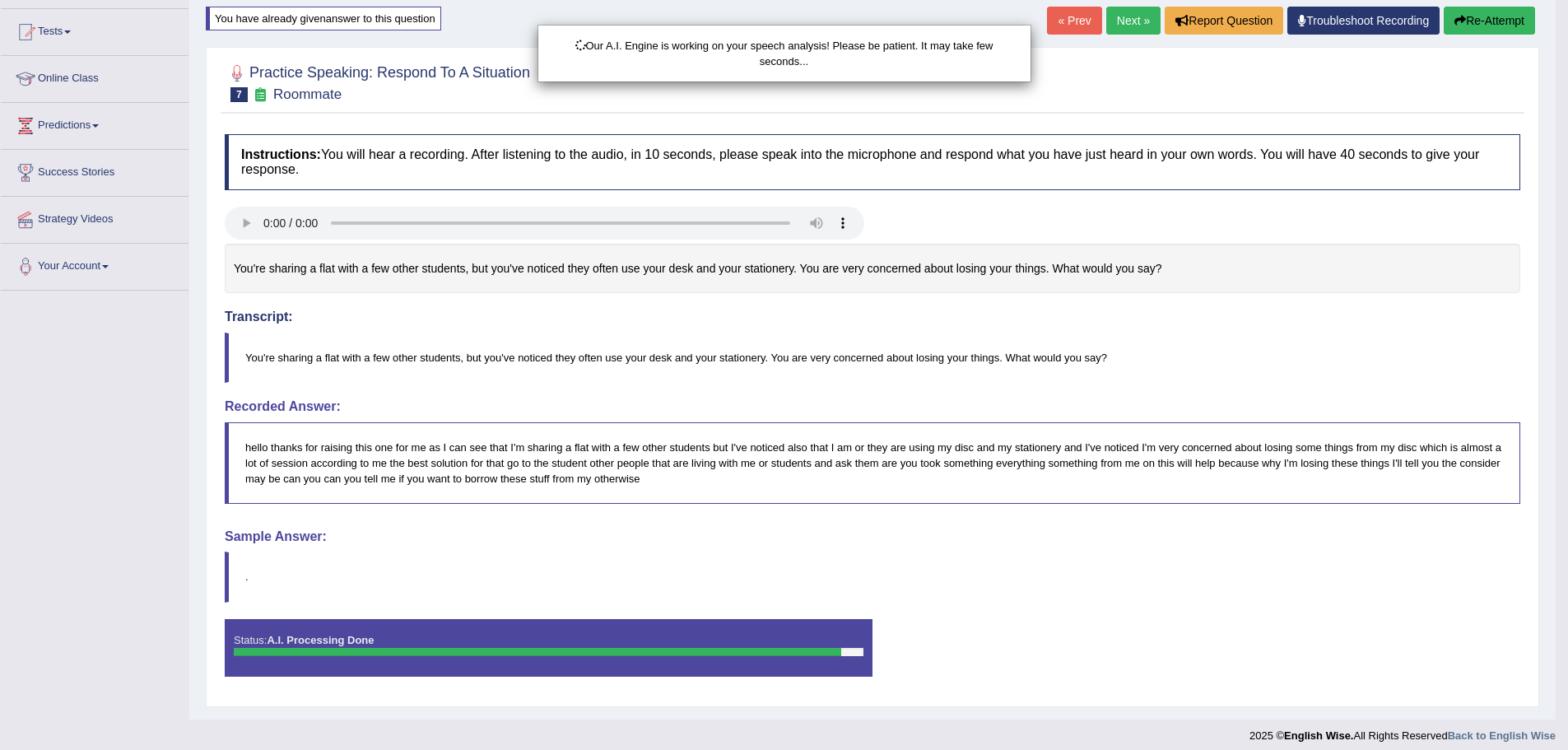
scroll to position [177, 0]
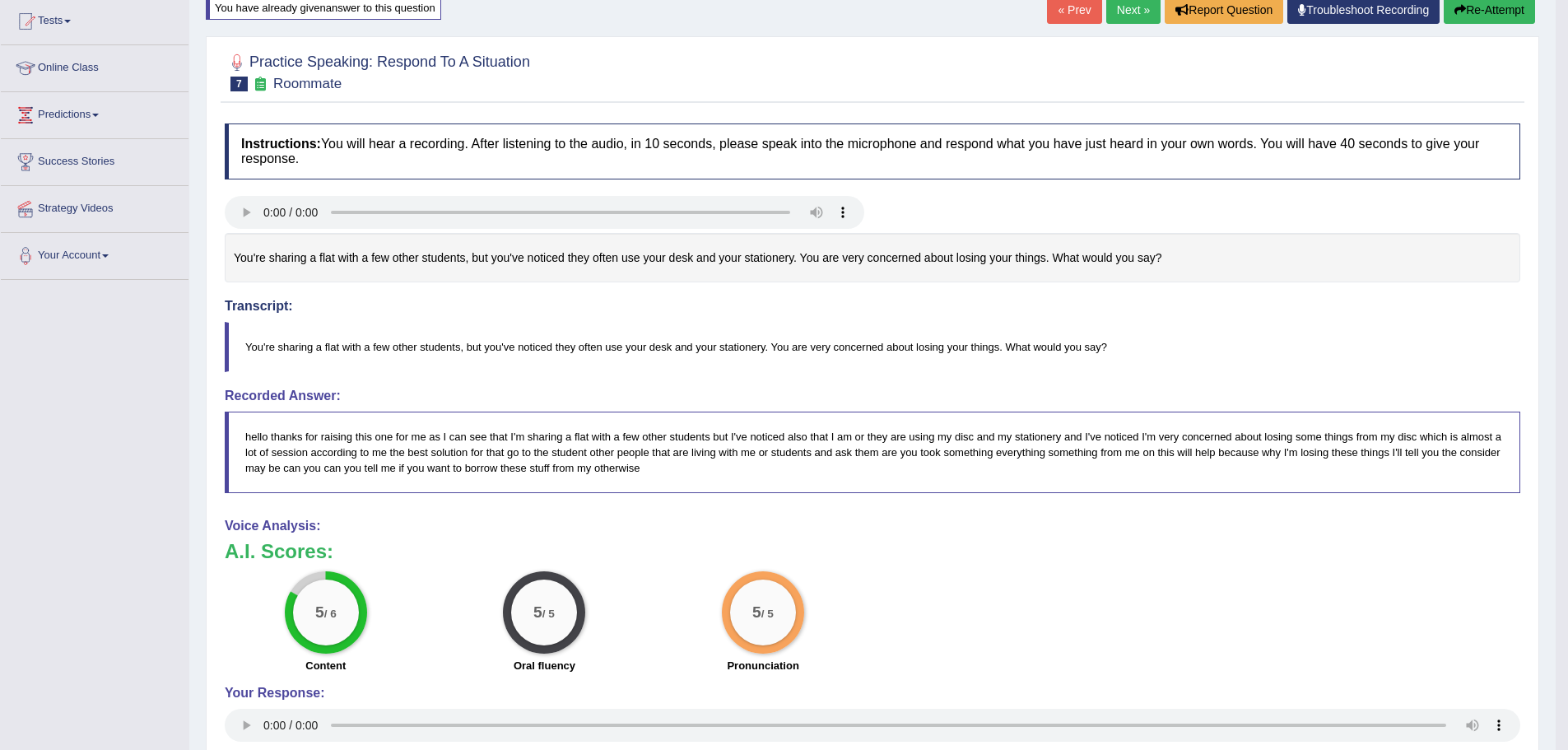
click at [1138, 4] on link "Next »" at bounding box center [1134, 10] width 54 height 28
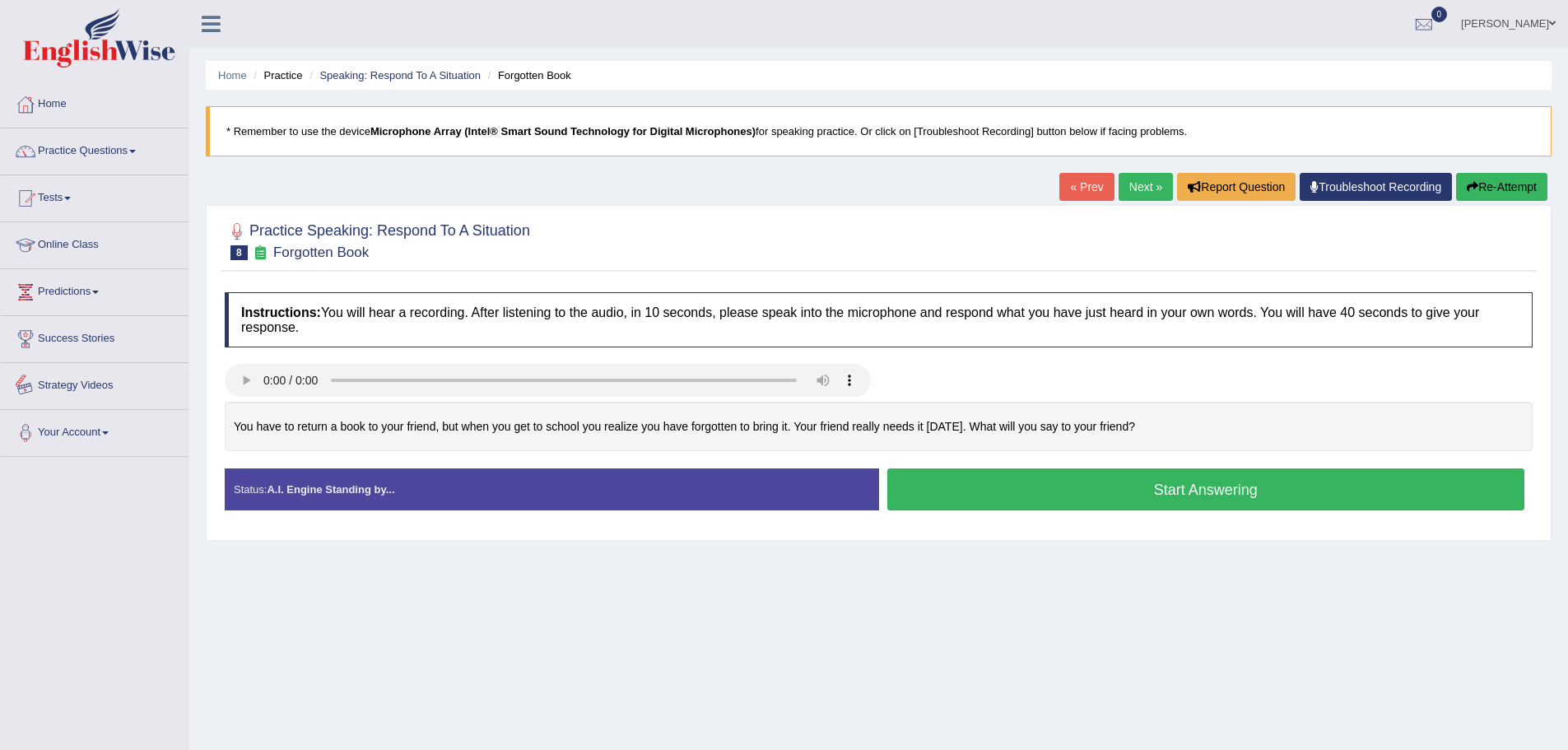
click at [220, 379] on div at bounding box center [548, 382] width 662 height 37
click at [981, 485] on button "Start Answering" at bounding box center [1206, 488] width 638 height 42
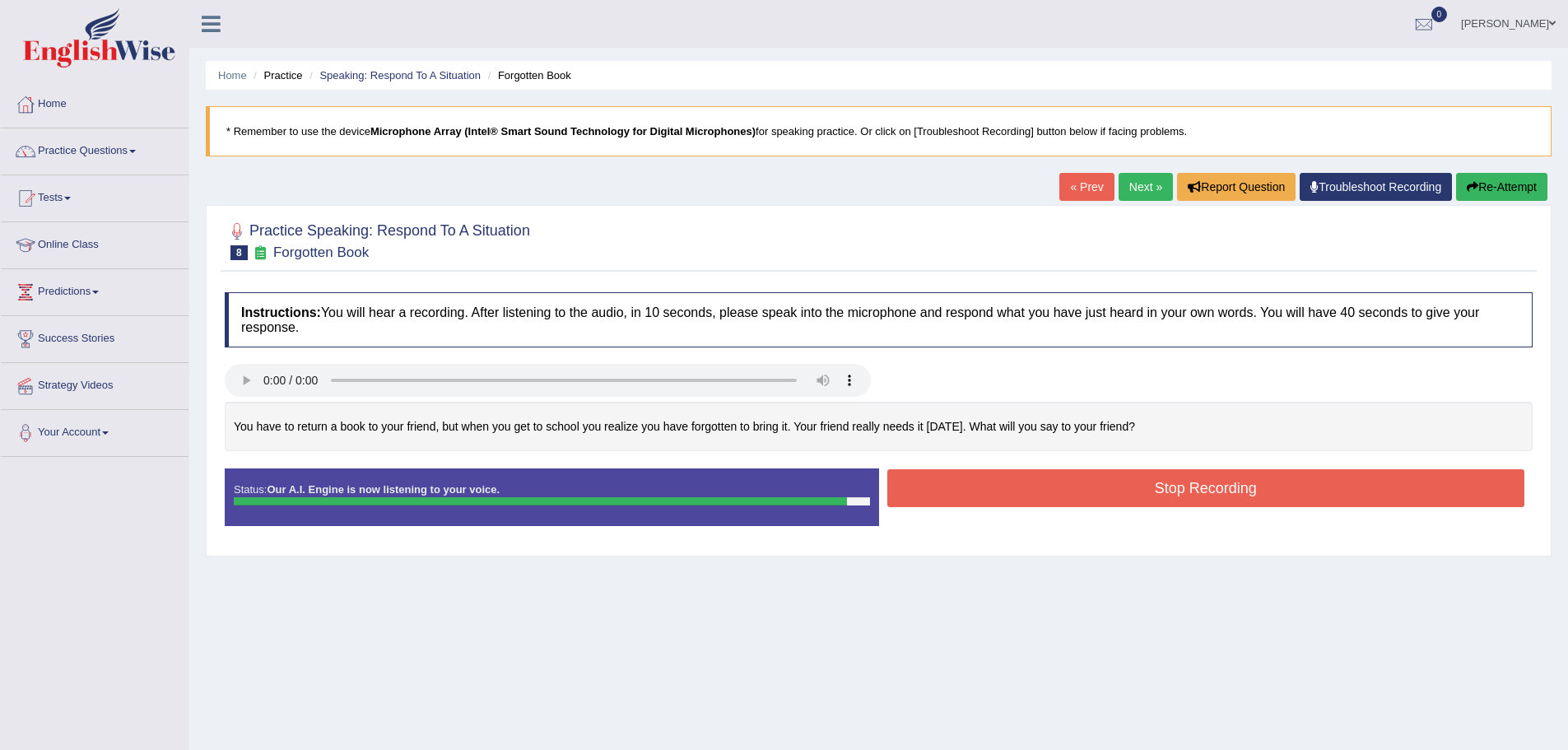
click at [982, 492] on button "Stop Recording" at bounding box center [1206, 488] width 638 height 38
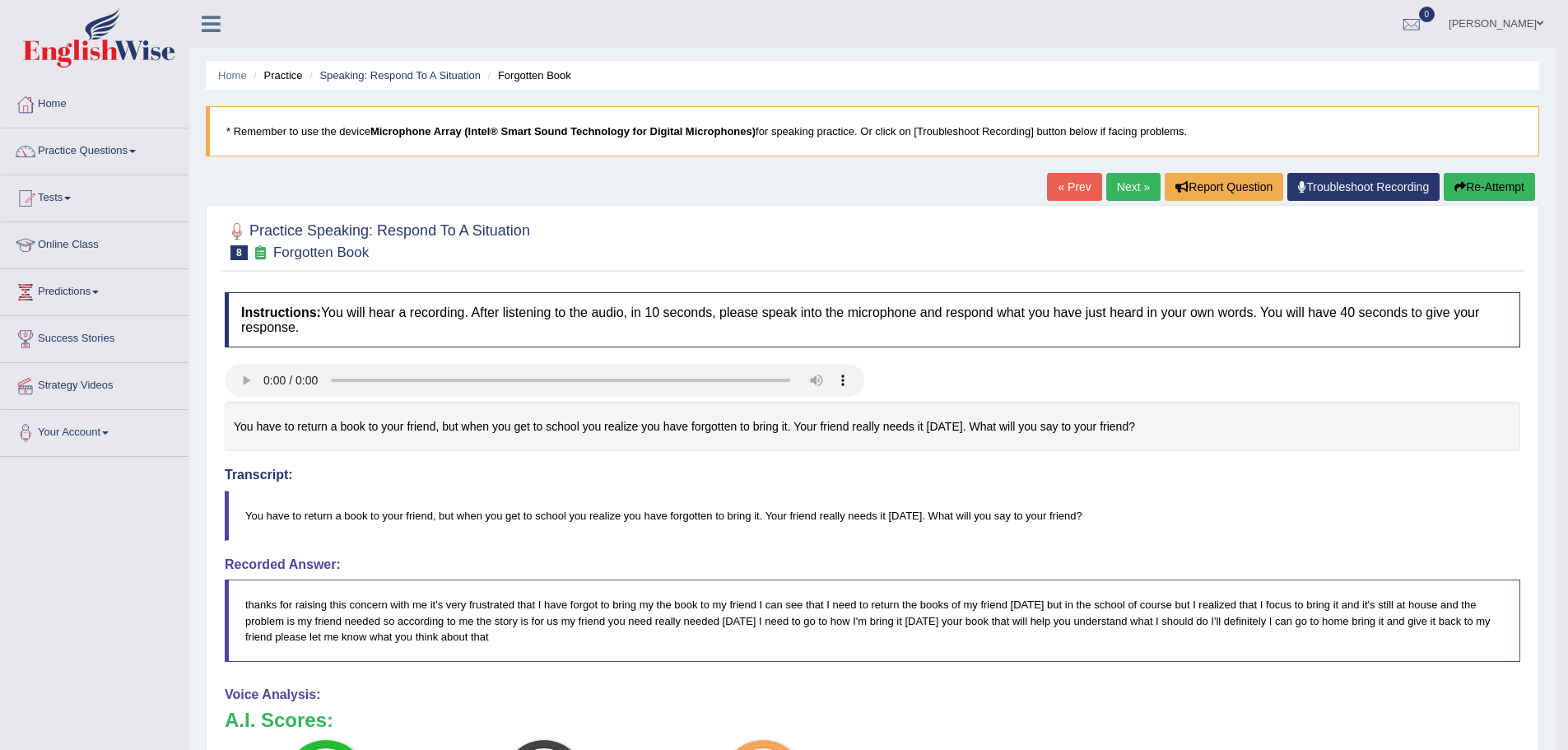
click at [1146, 182] on link "Next »" at bounding box center [1134, 187] width 54 height 28
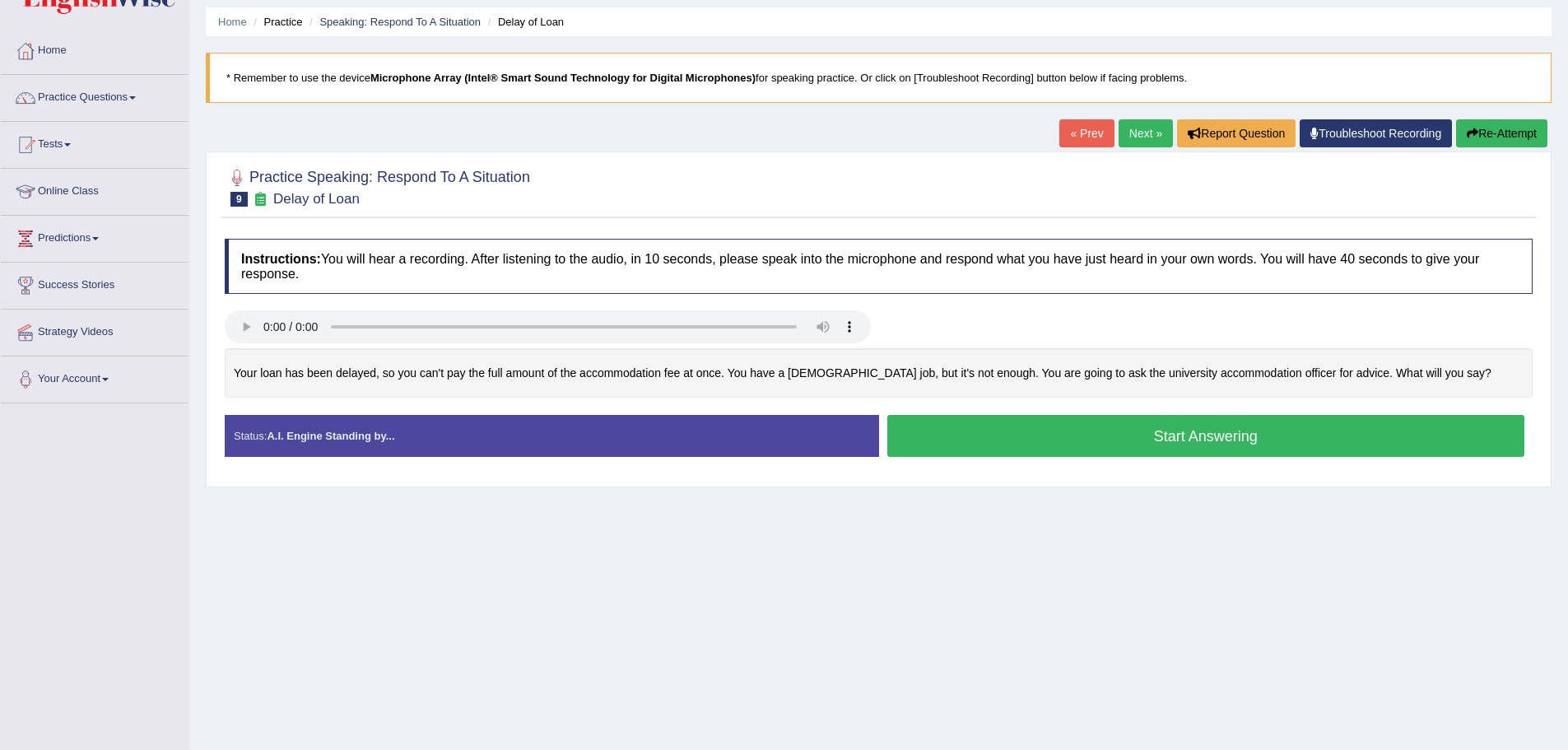
scroll to position [82, 0]
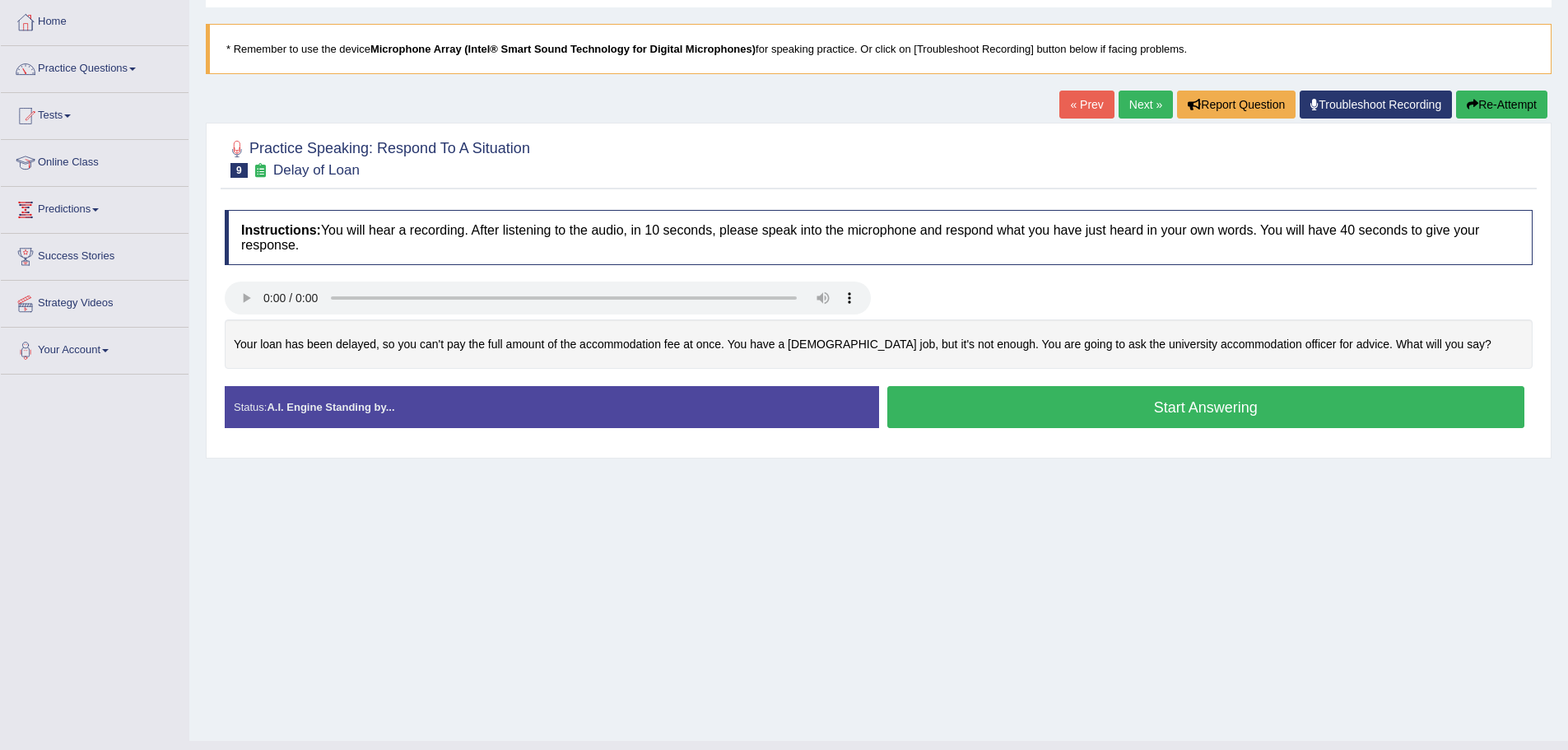
click at [967, 410] on button "Start Answering" at bounding box center [1206, 407] width 638 height 42
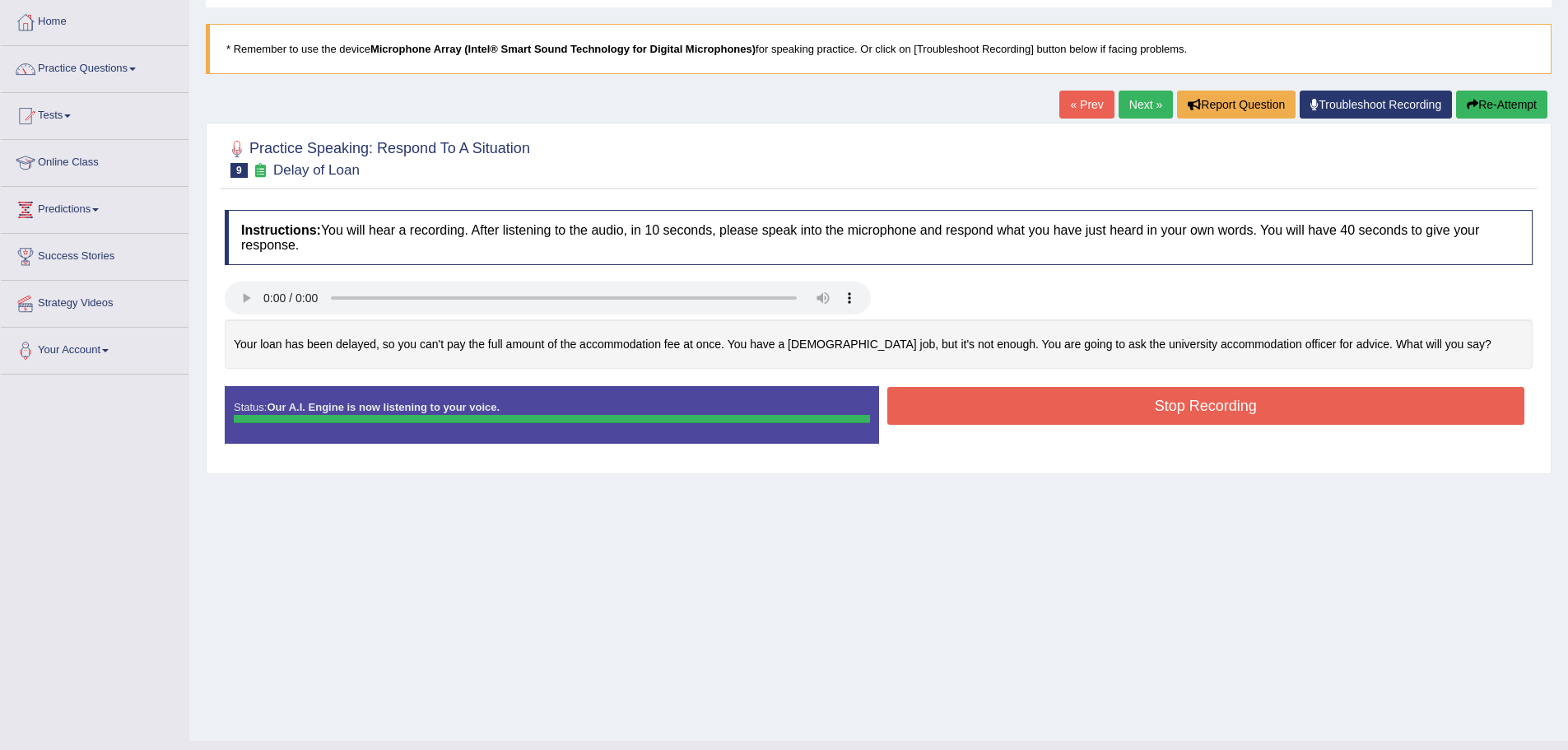
click at [1265, 427] on div "Stop Recording" at bounding box center [1206, 407] width 655 height 42
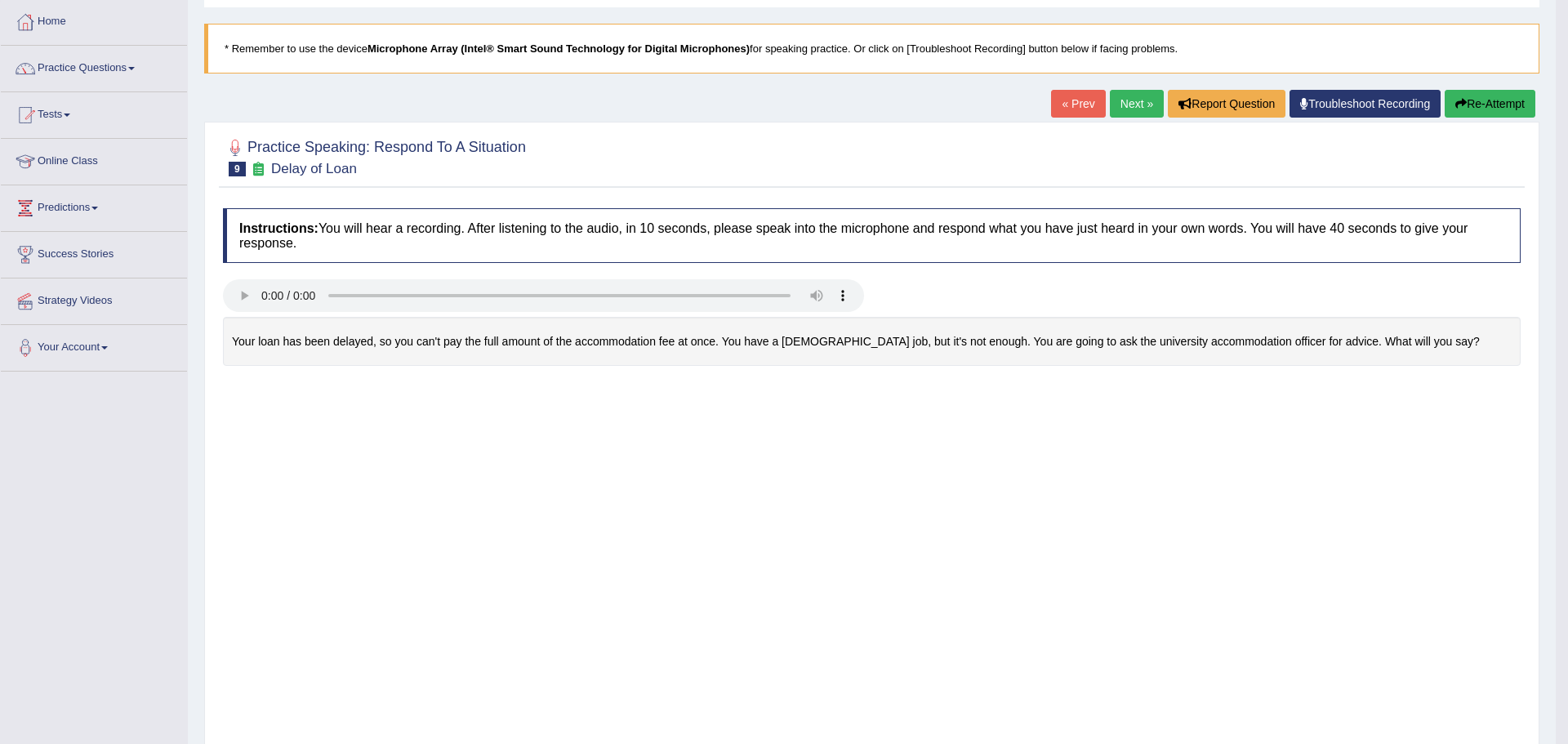
click at [1258, 396] on body "Toggle navigation Home Practice Questions Speaking Practice Read Aloud Repeat S…" at bounding box center [784, 290] width 1568 height 744
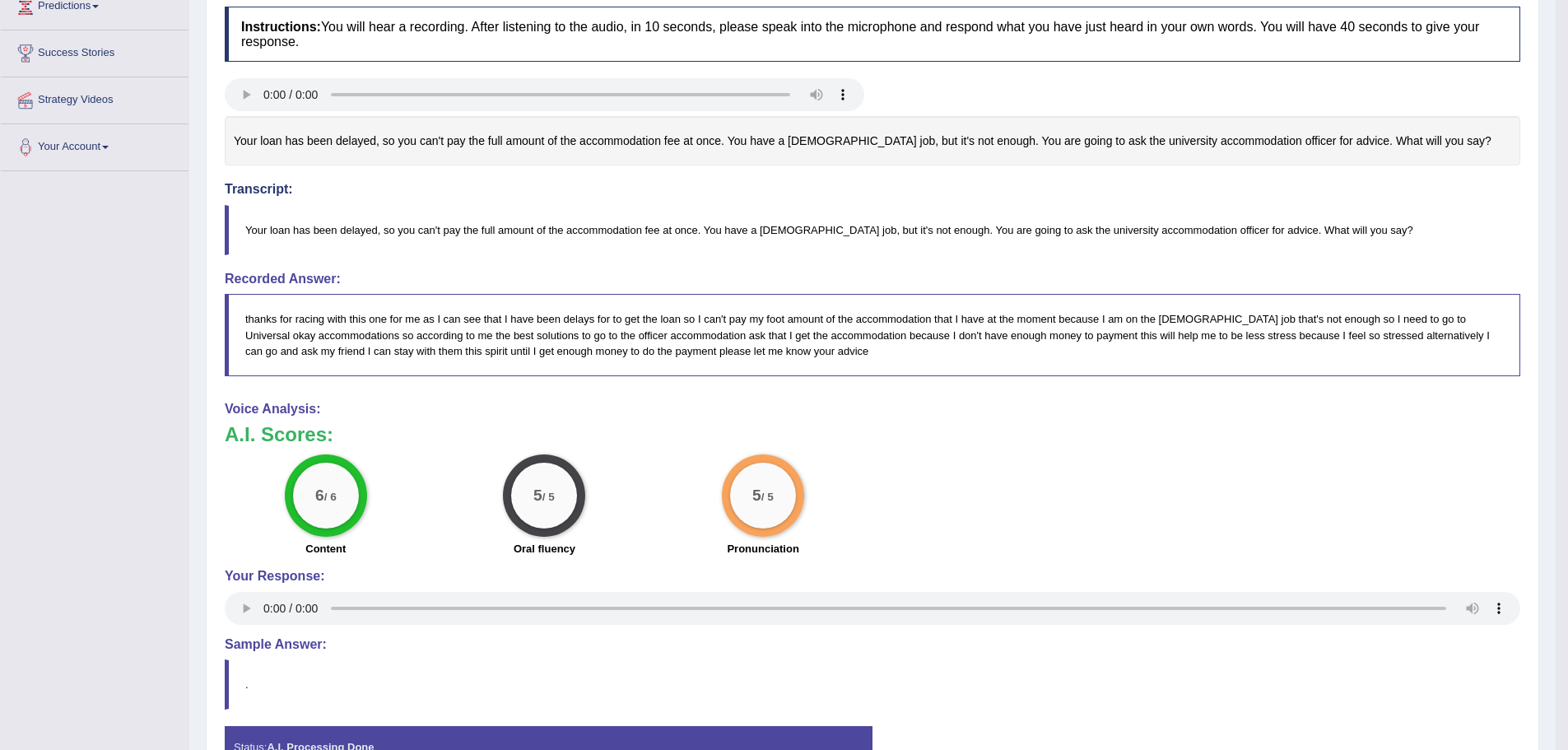
scroll to position [0, 0]
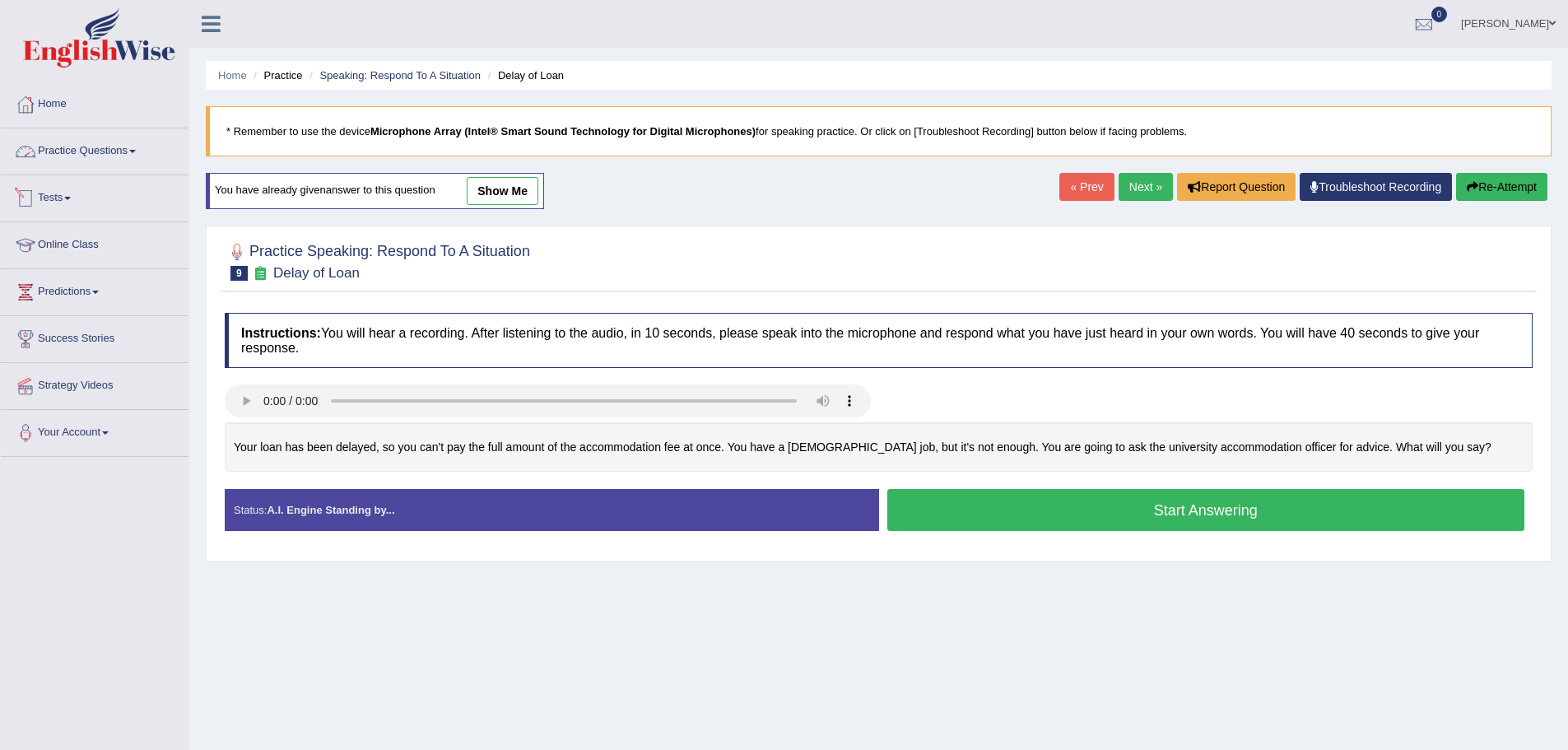
click at [132, 157] on link "Practice Questions" at bounding box center [95, 149] width 188 height 41
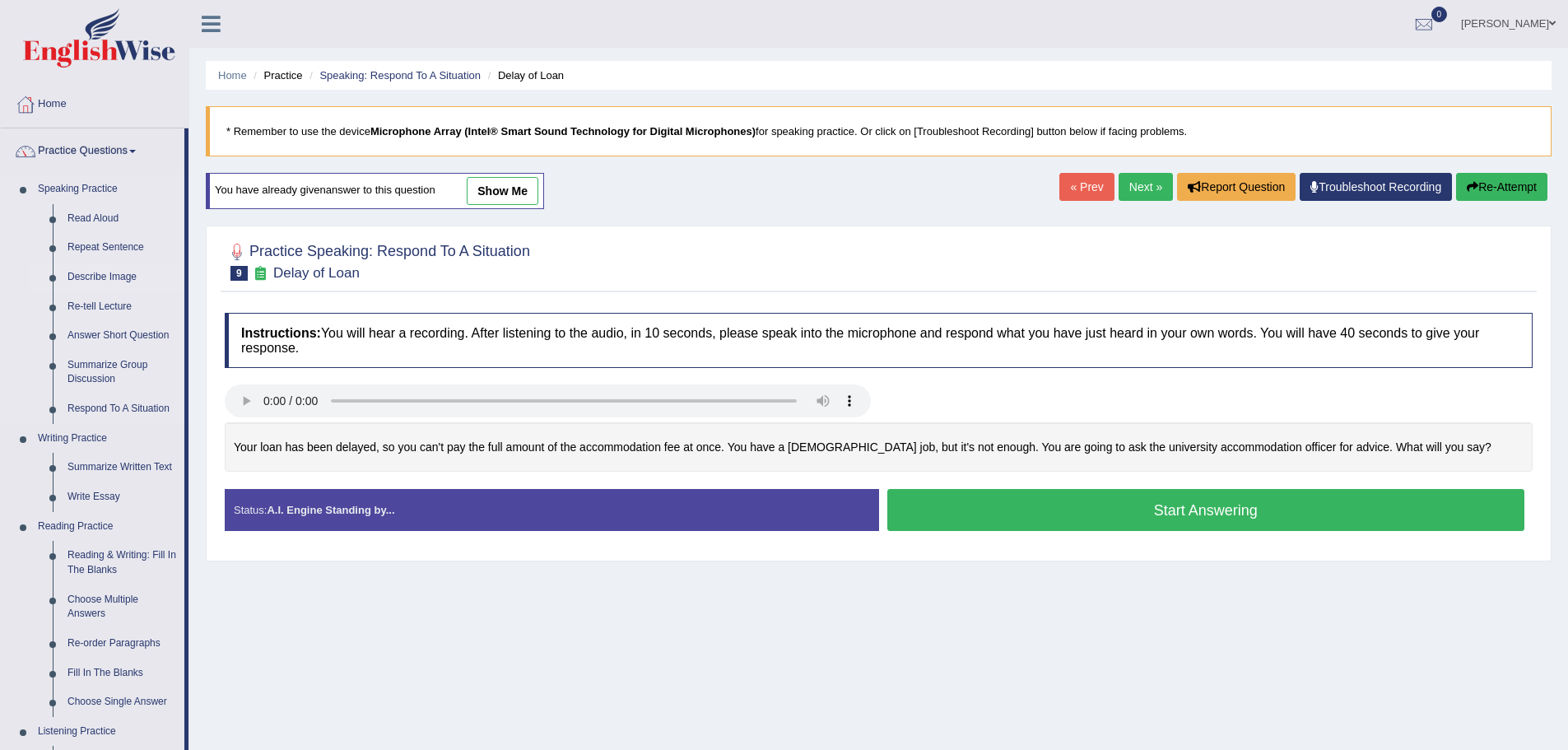
click at [122, 273] on link "Describe Image" at bounding box center [122, 278] width 125 height 30
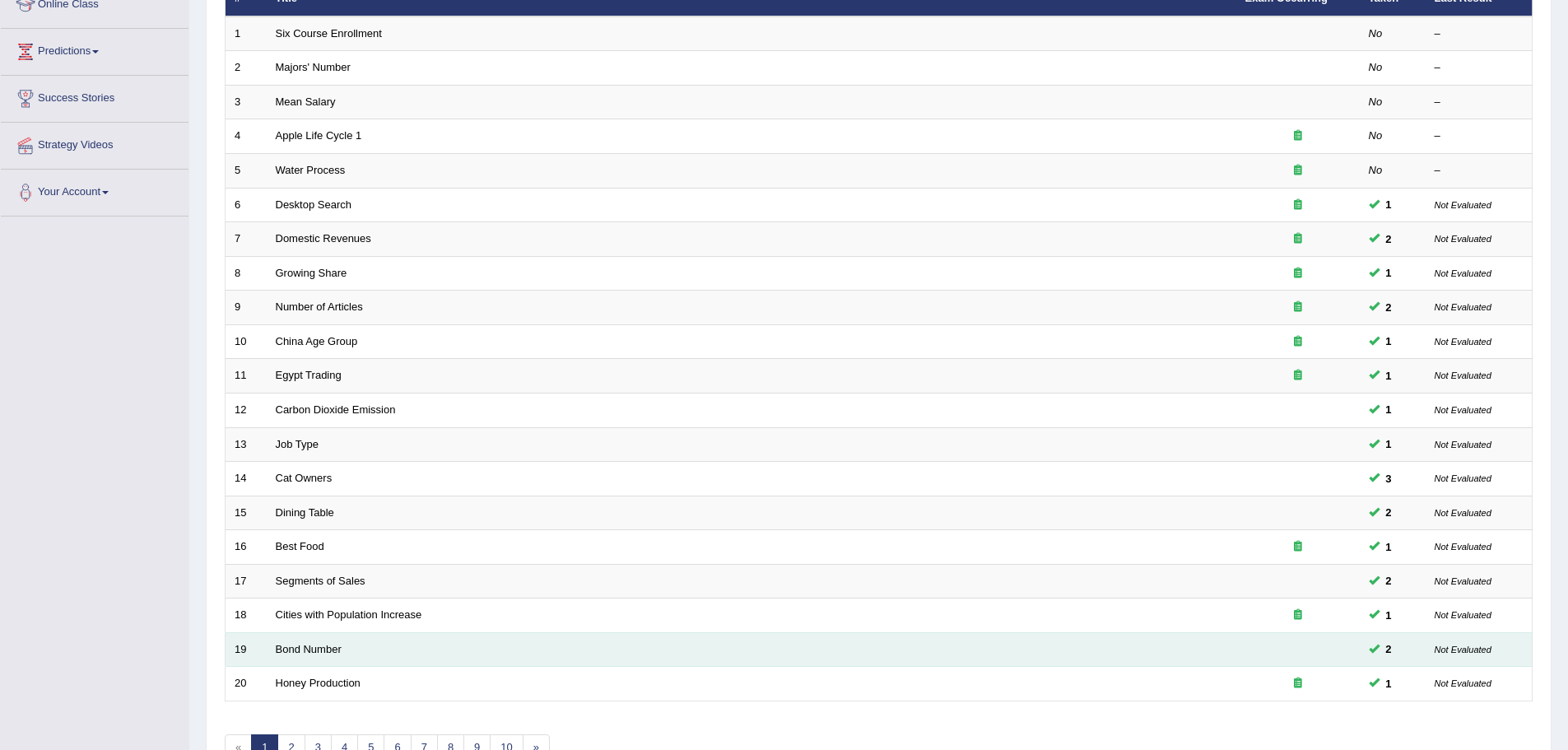
scroll to position [339, 0]
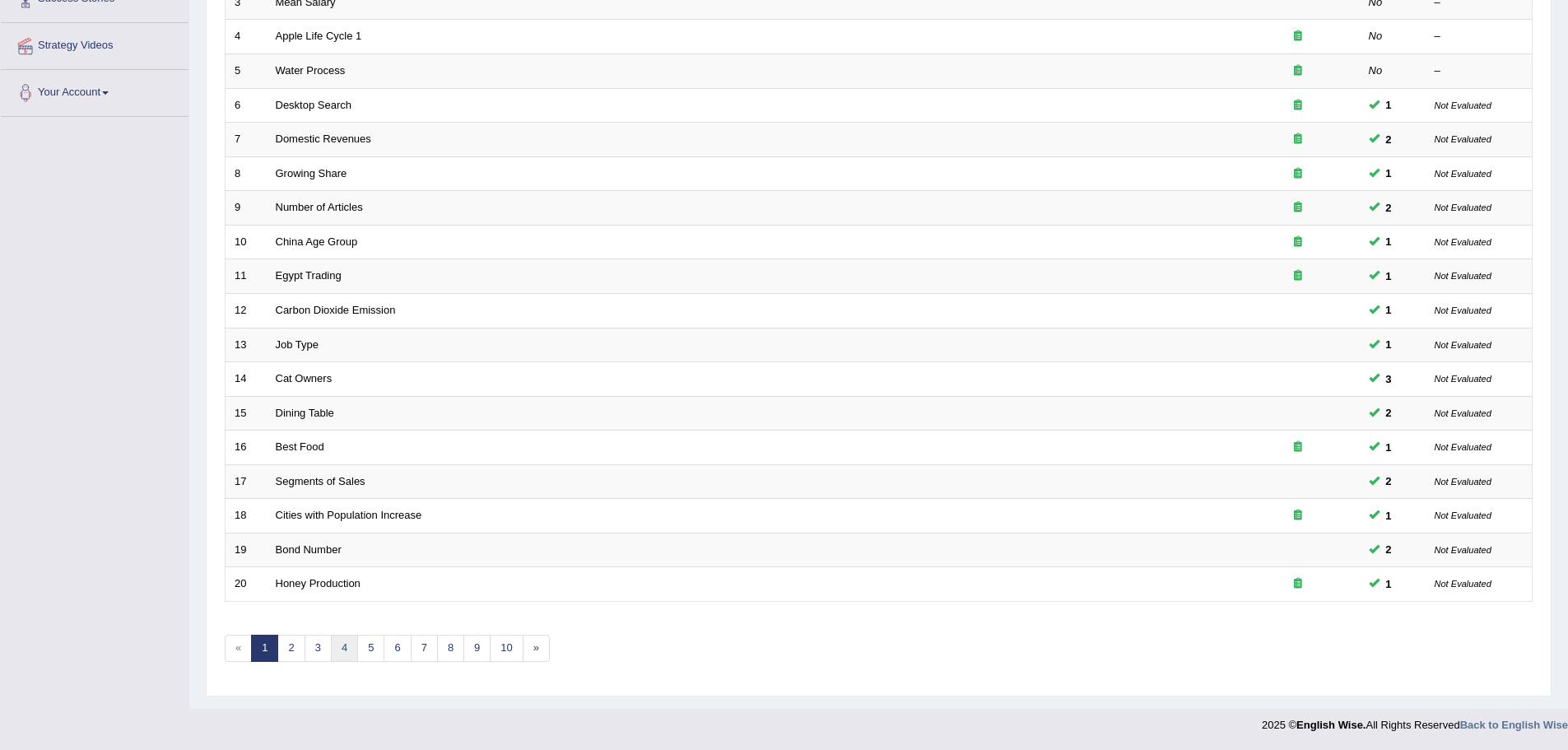
click at [334, 651] on link "4" at bounding box center [344, 648] width 27 height 27
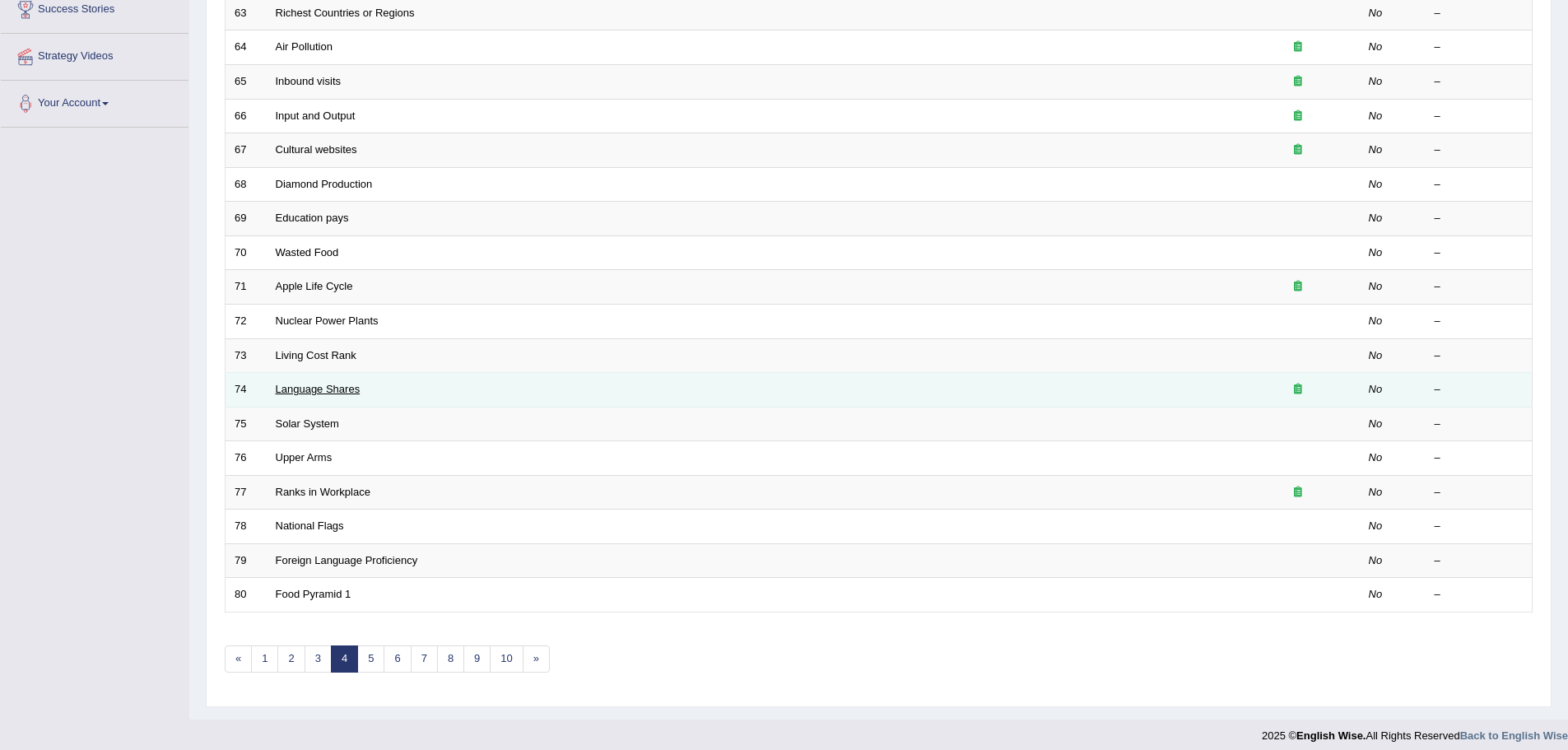
click at [316, 384] on link "Language Shares" at bounding box center [318, 388] width 84 height 12
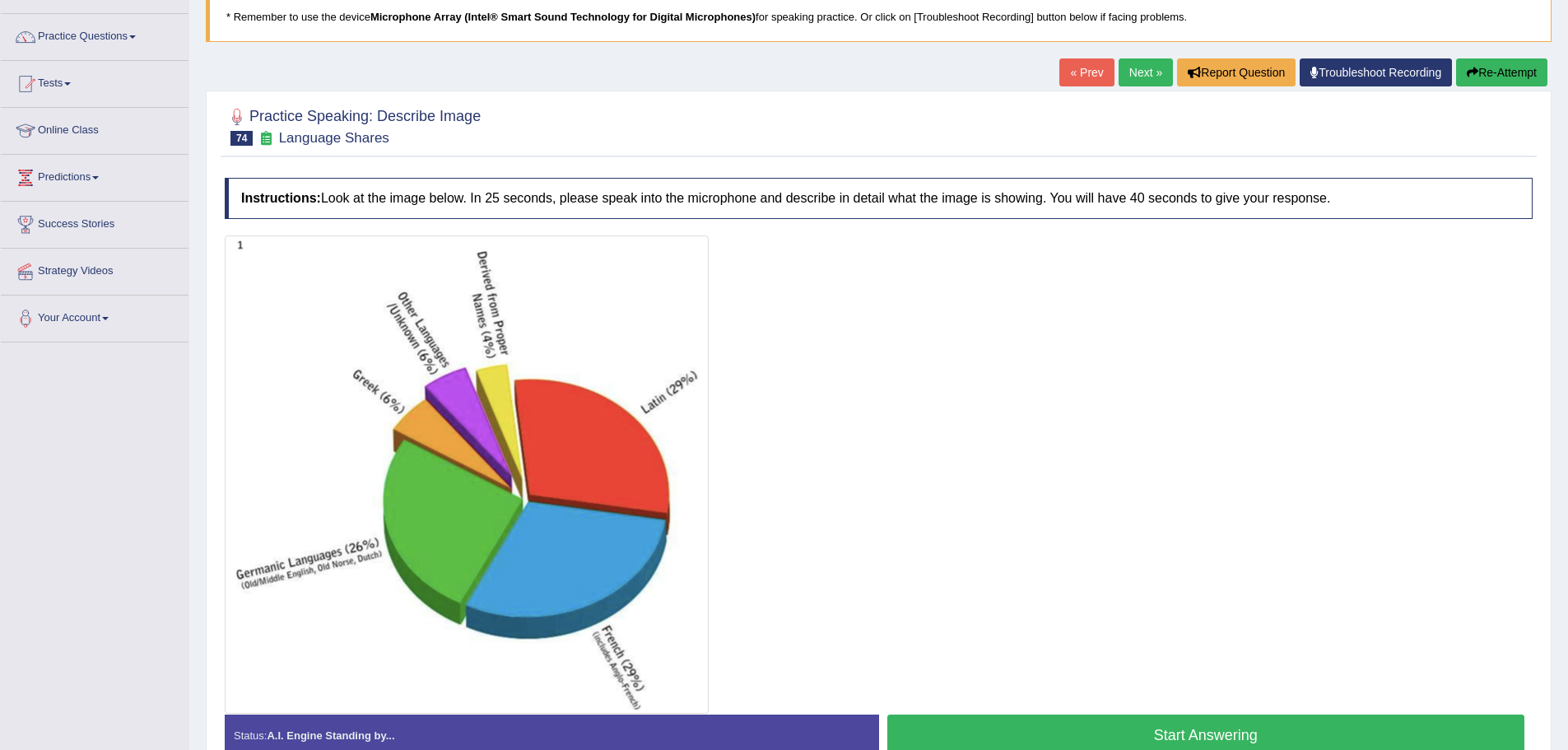
scroll to position [205, 0]
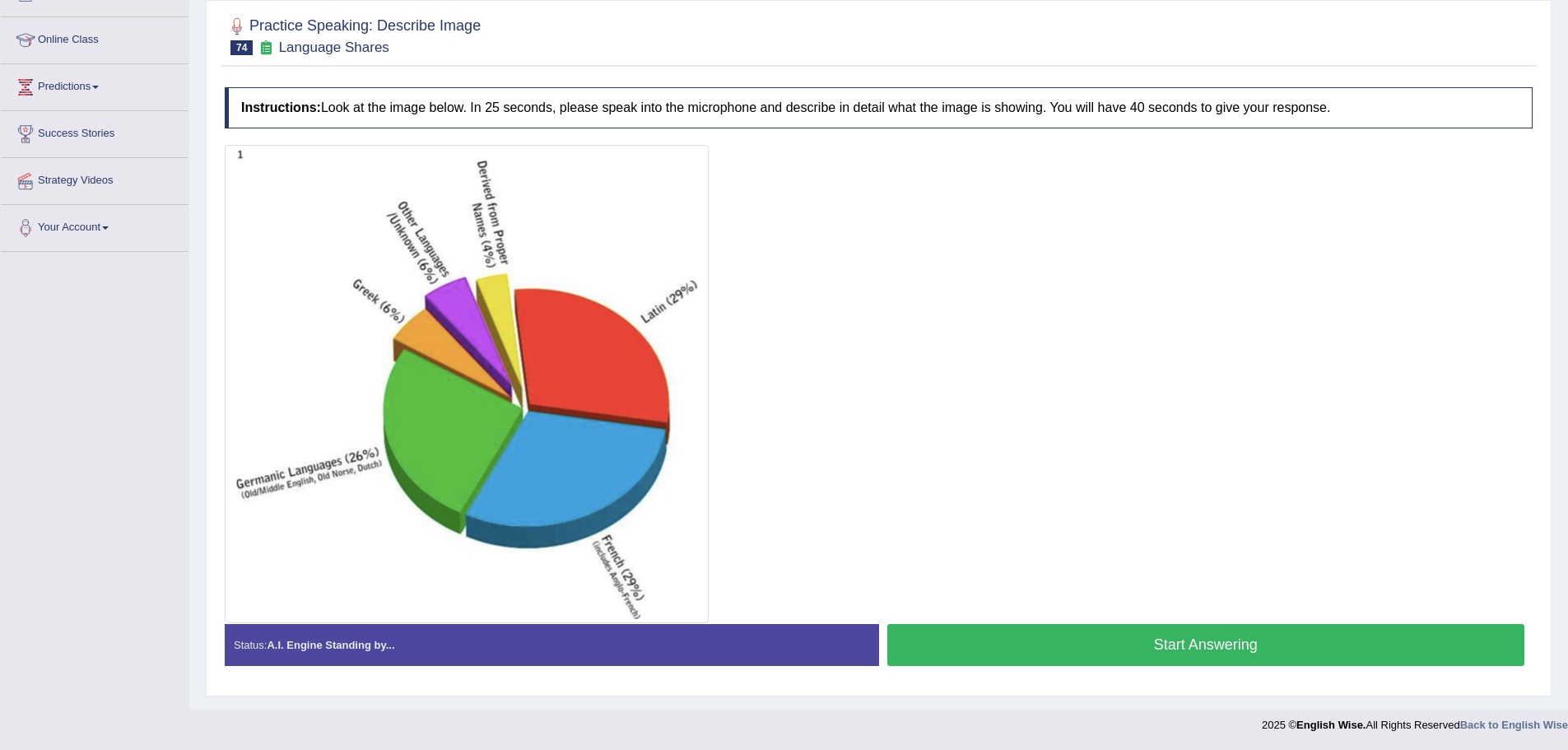
click at [1192, 632] on button "Start Answering" at bounding box center [1206, 644] width 638 height 42
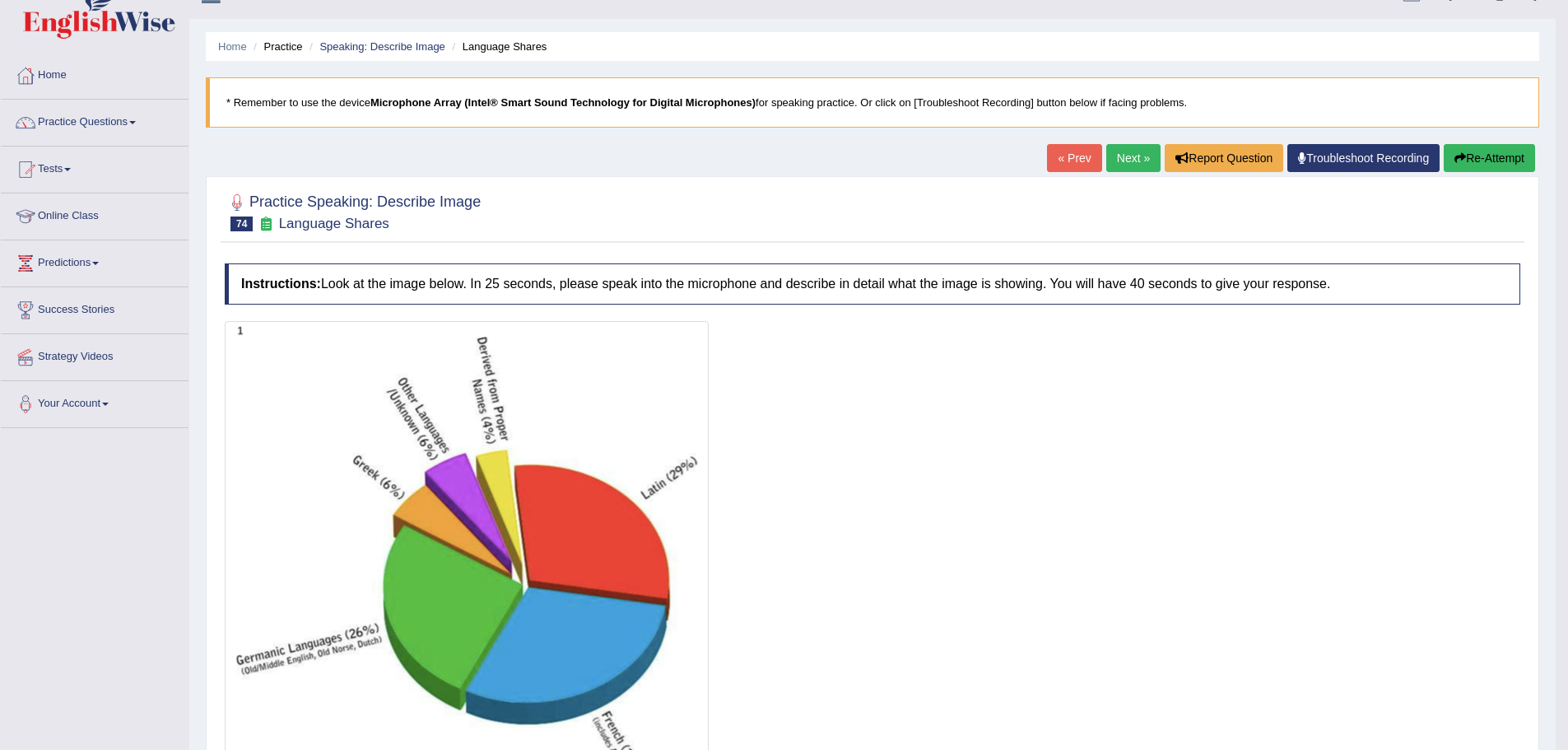
scroll to position [0, 0]
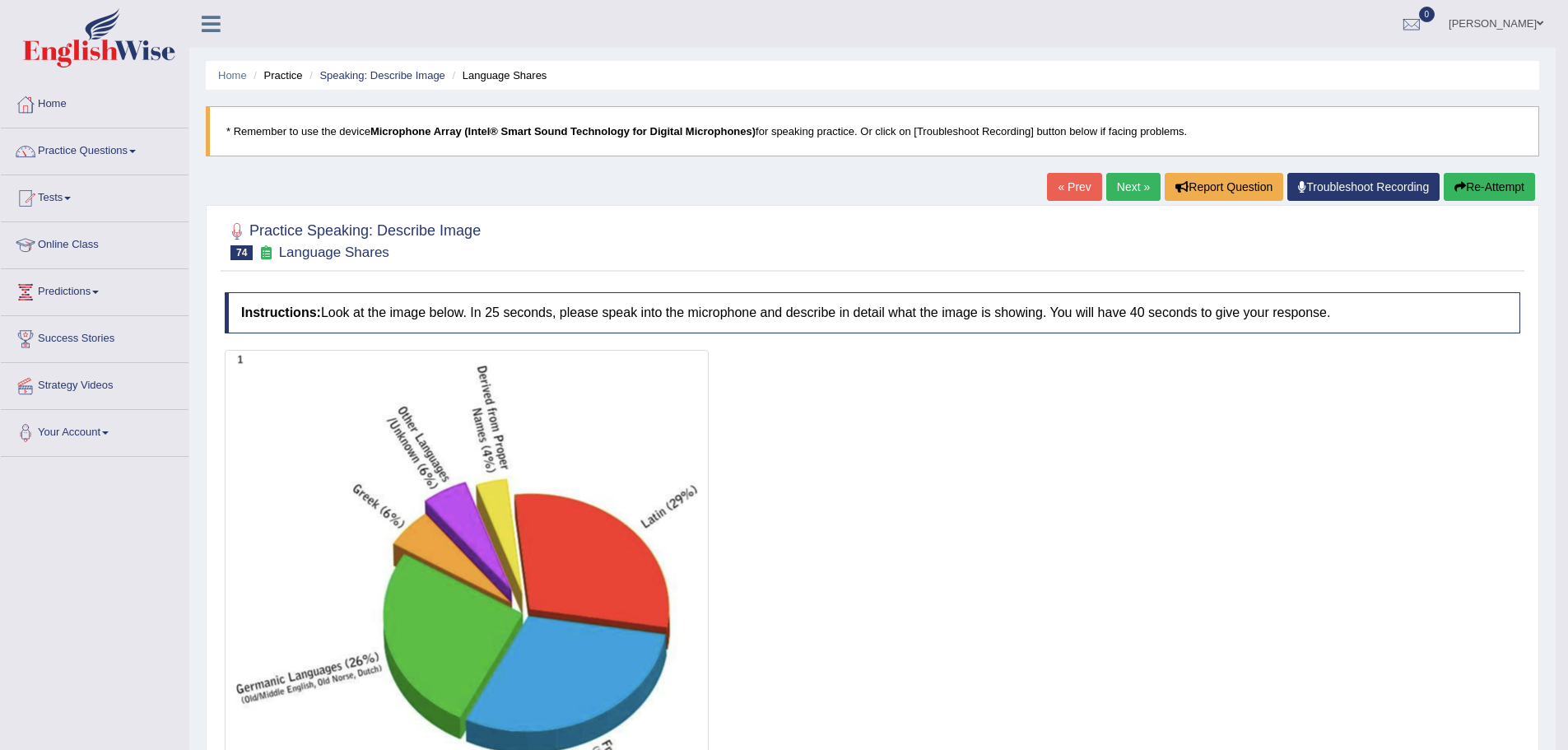
click at [1113, 185] on link "Next »" at bounding box center [1134, 187] width 54 height 28
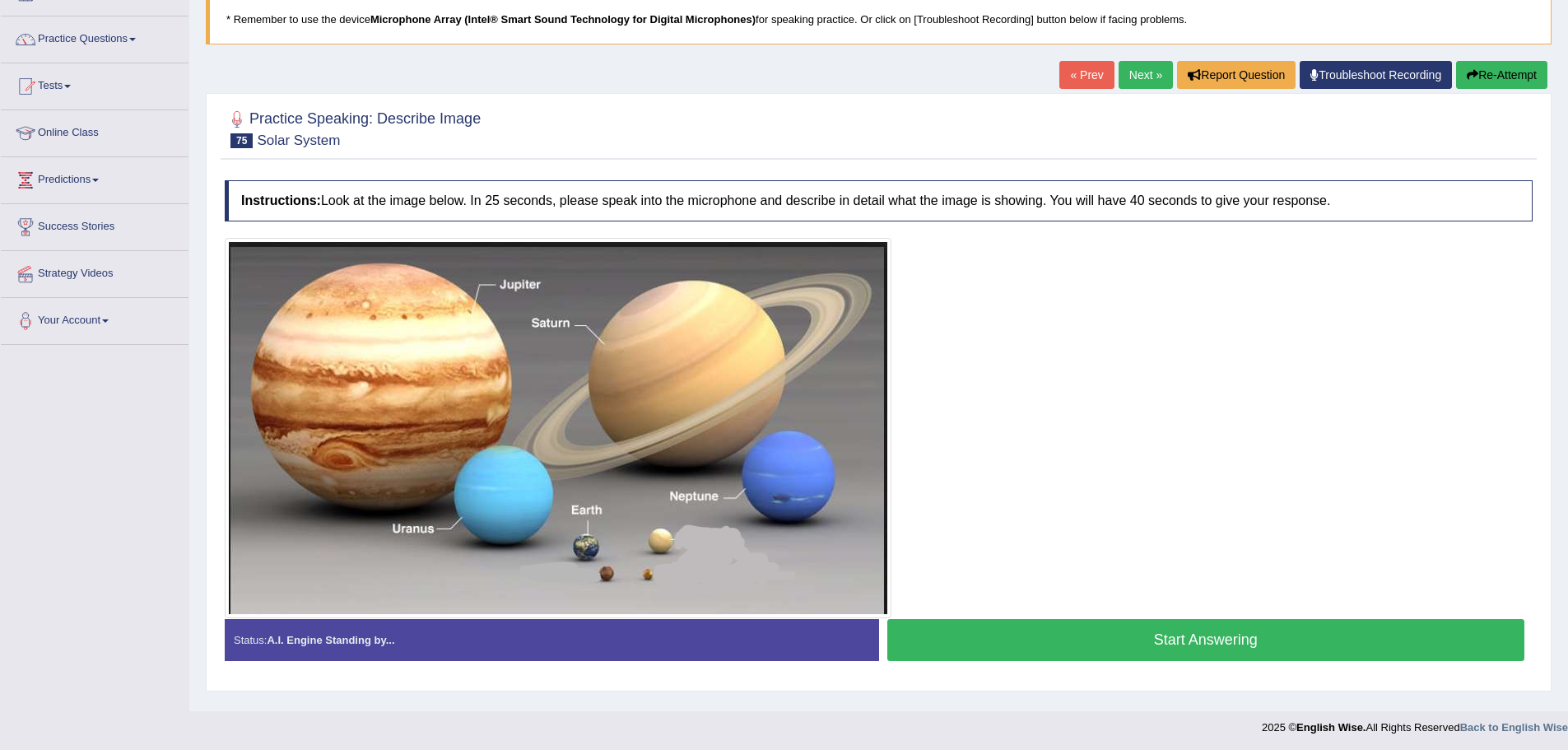
scroll to position [114, 0]
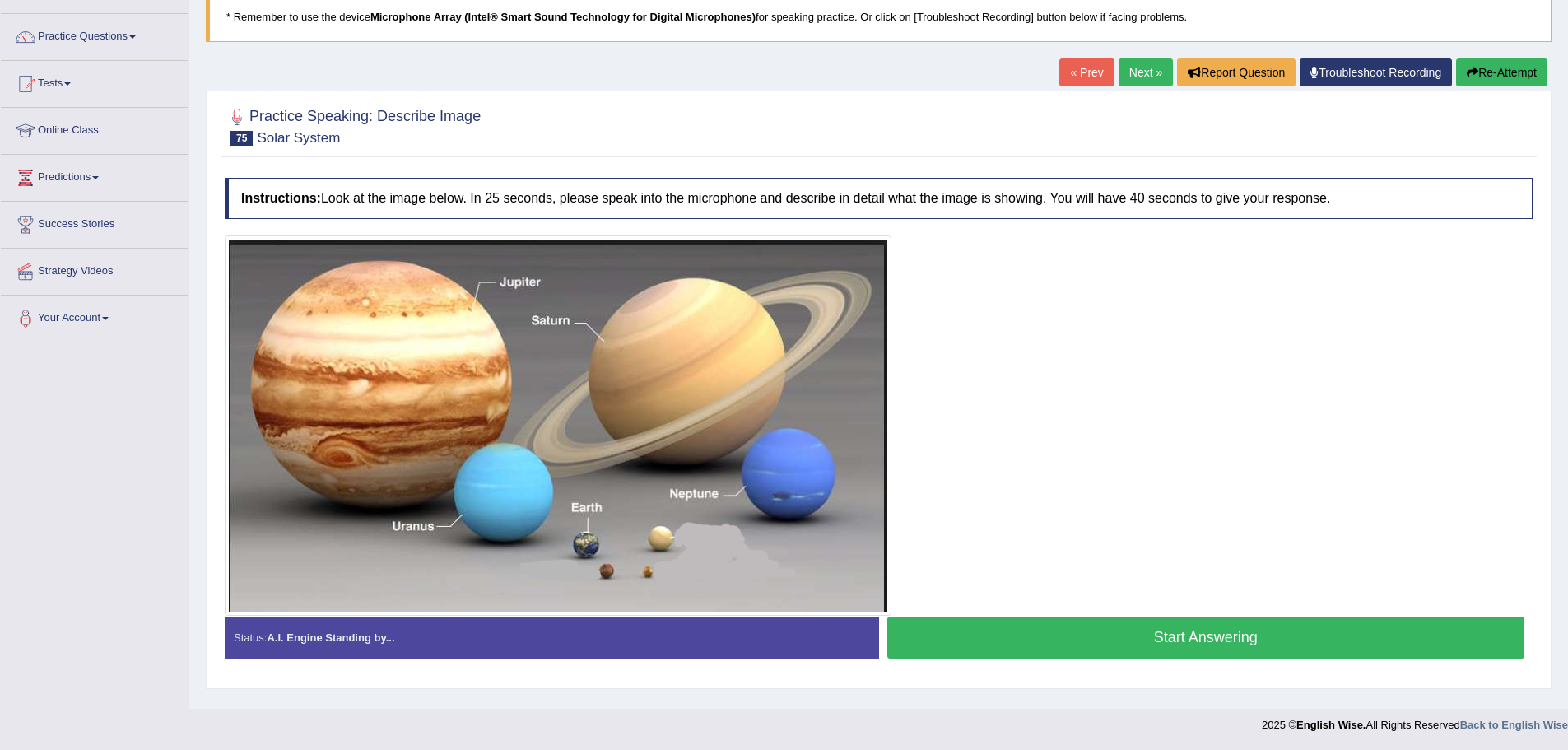
click at [1217, 636] on button "Start Answering" at bounding box center [1206, 637] width 638 height 42
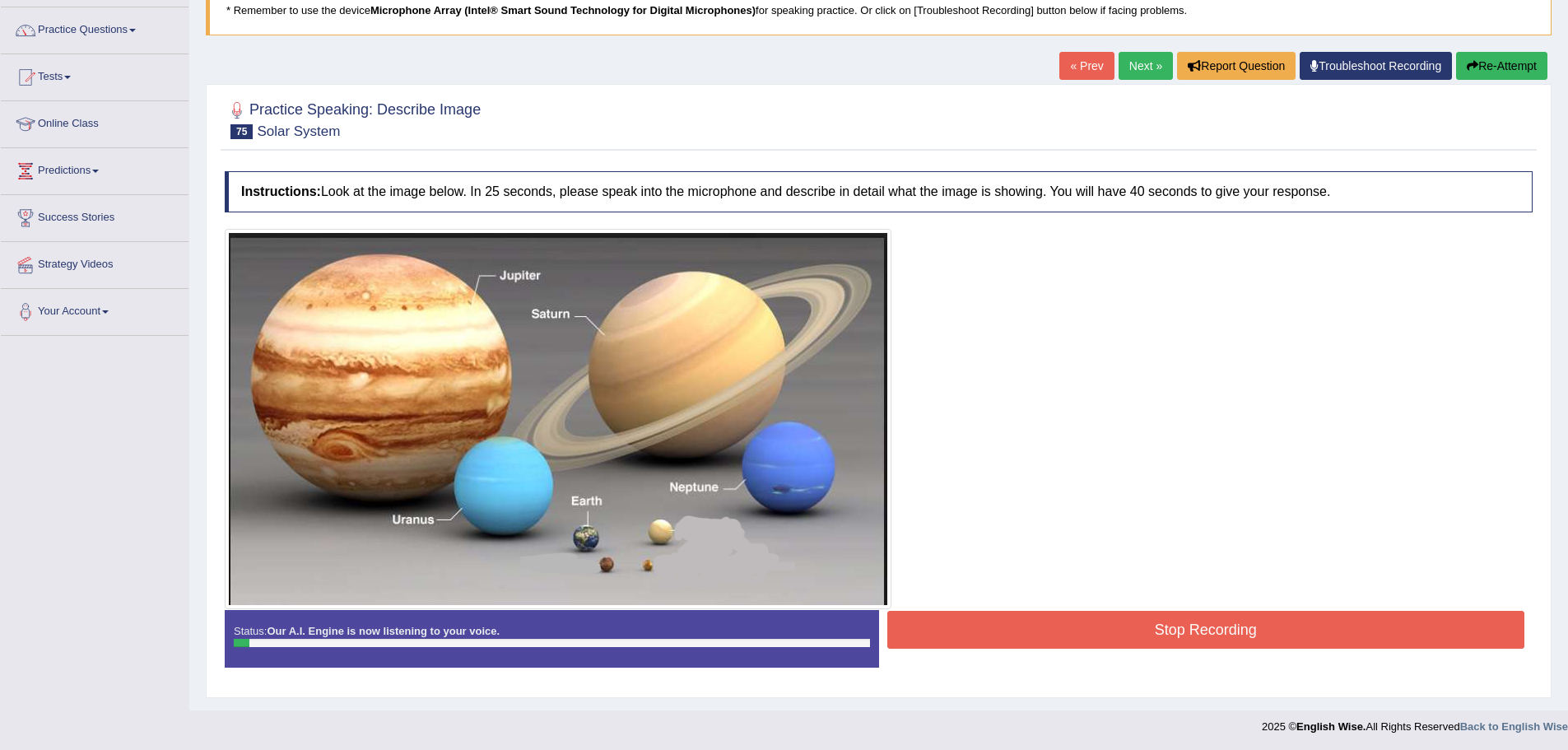
scroll to position [123, 0]
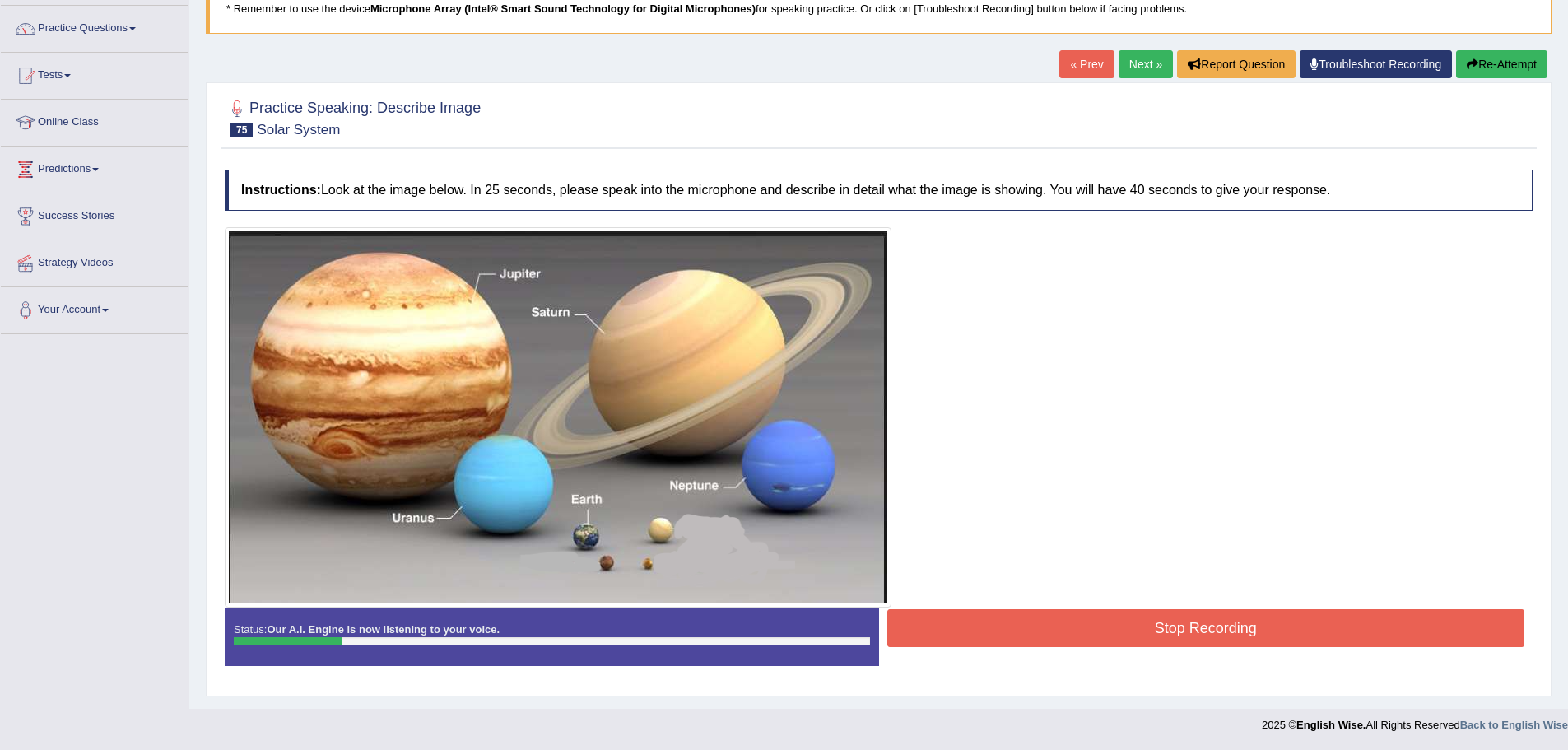
click at [1153, 640] on button "Stop Recording" at bounding box center [1206, 627] width 638 height 38
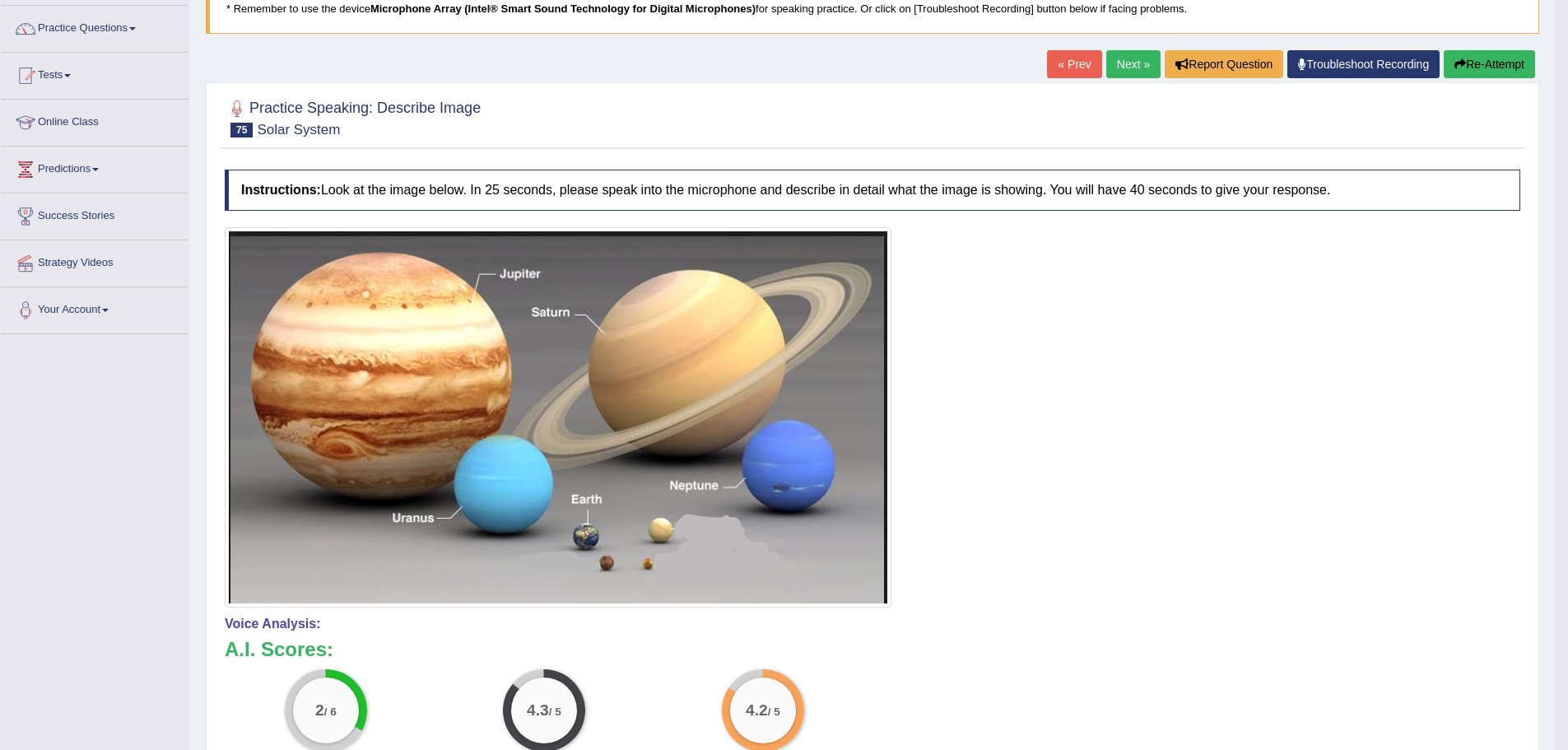
click at [1511, 70] on button "Re-Attempt" at bounding box center [1488, 65] width 91 height 28
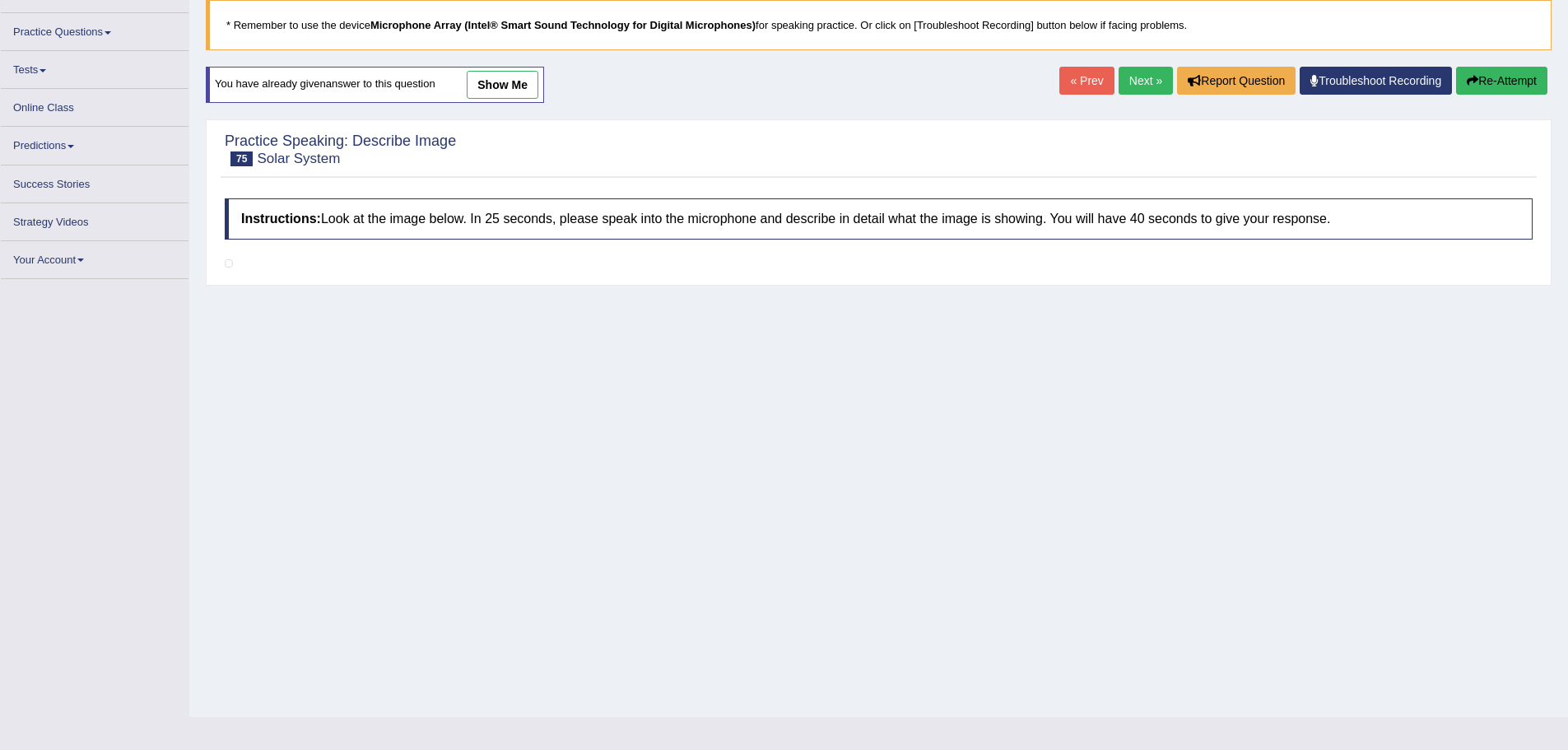
scroll to position [123, 0]
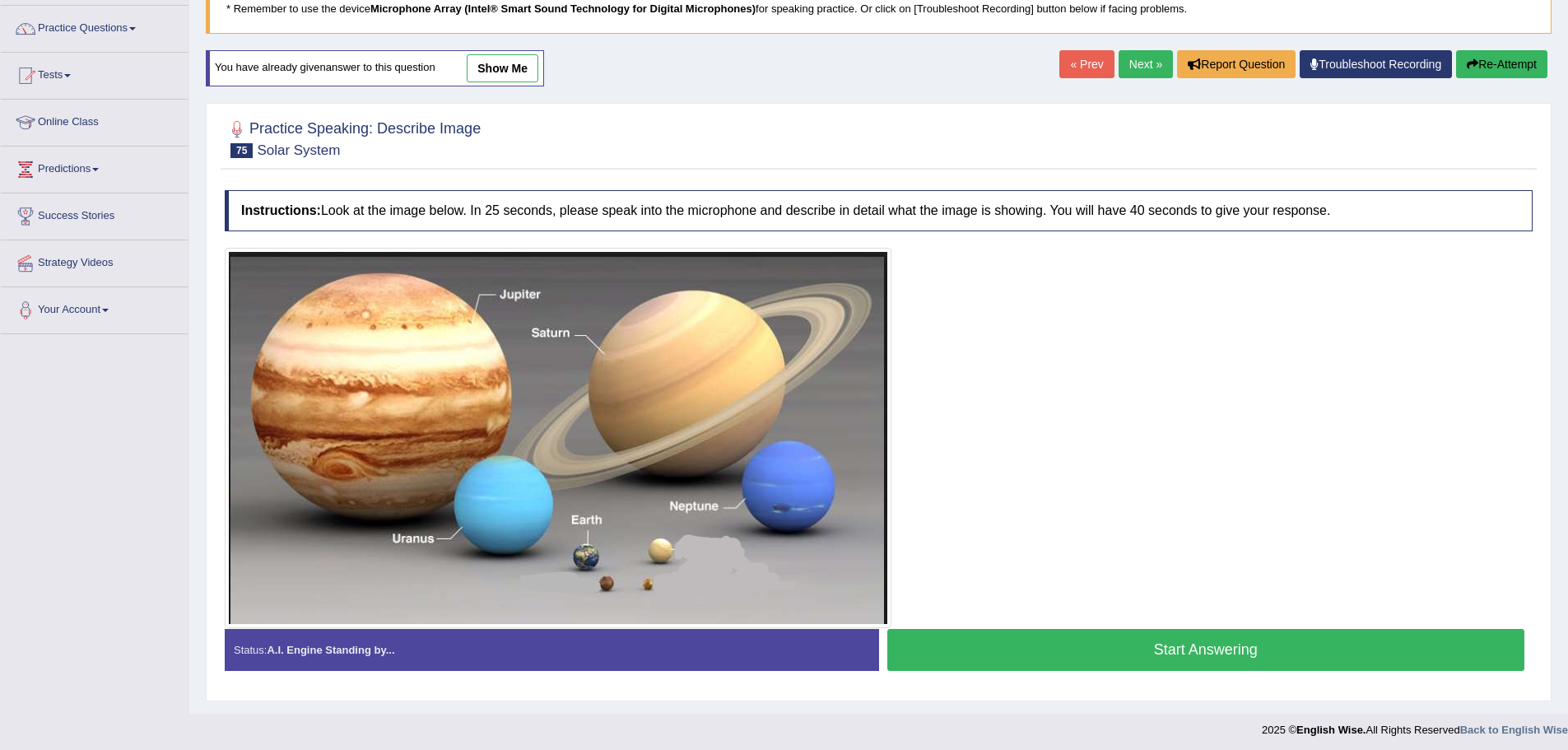
click at [1368, 651] on button "Start Answering" at bounding box center [1206, 650] width 638 height 42
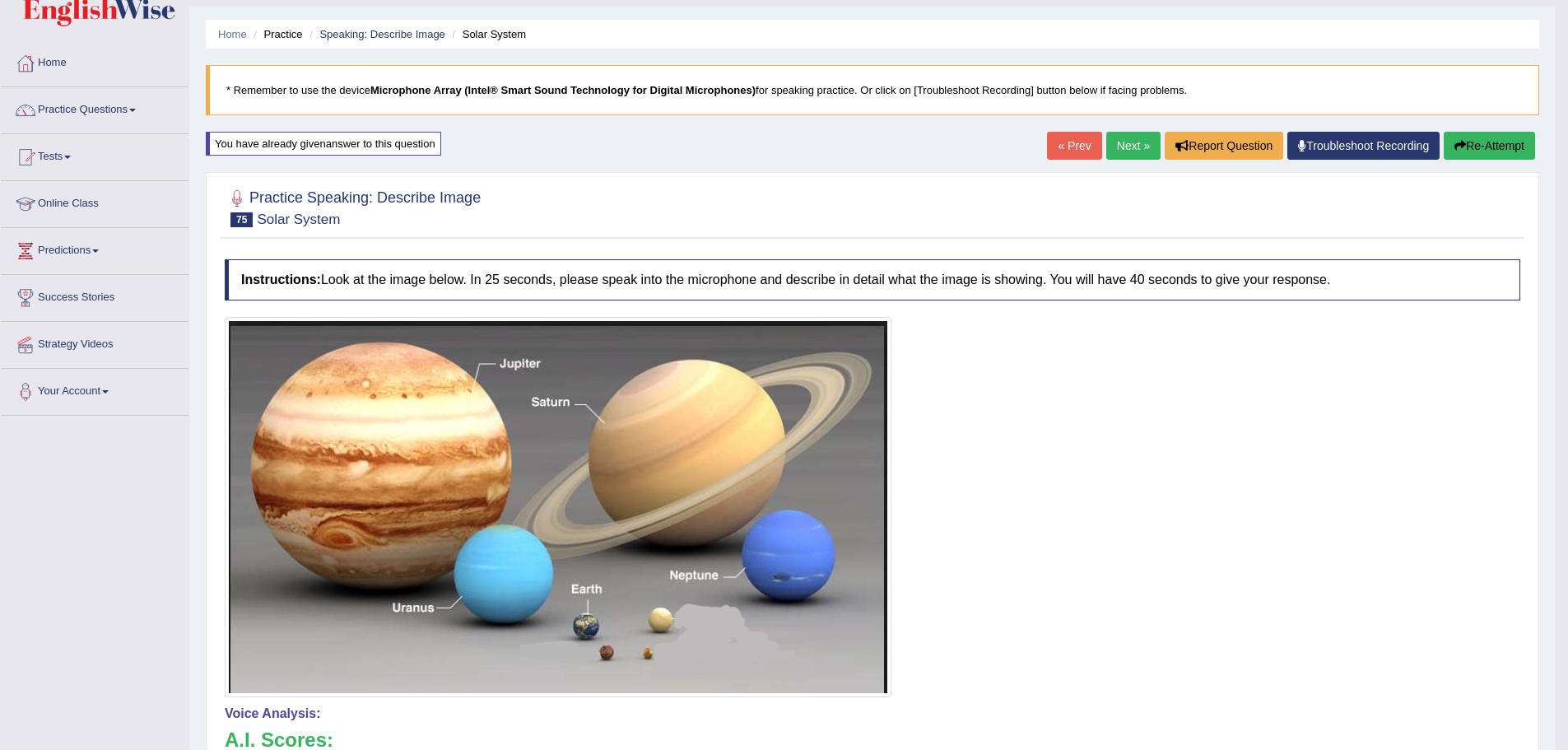
scroll to position [0, 0]
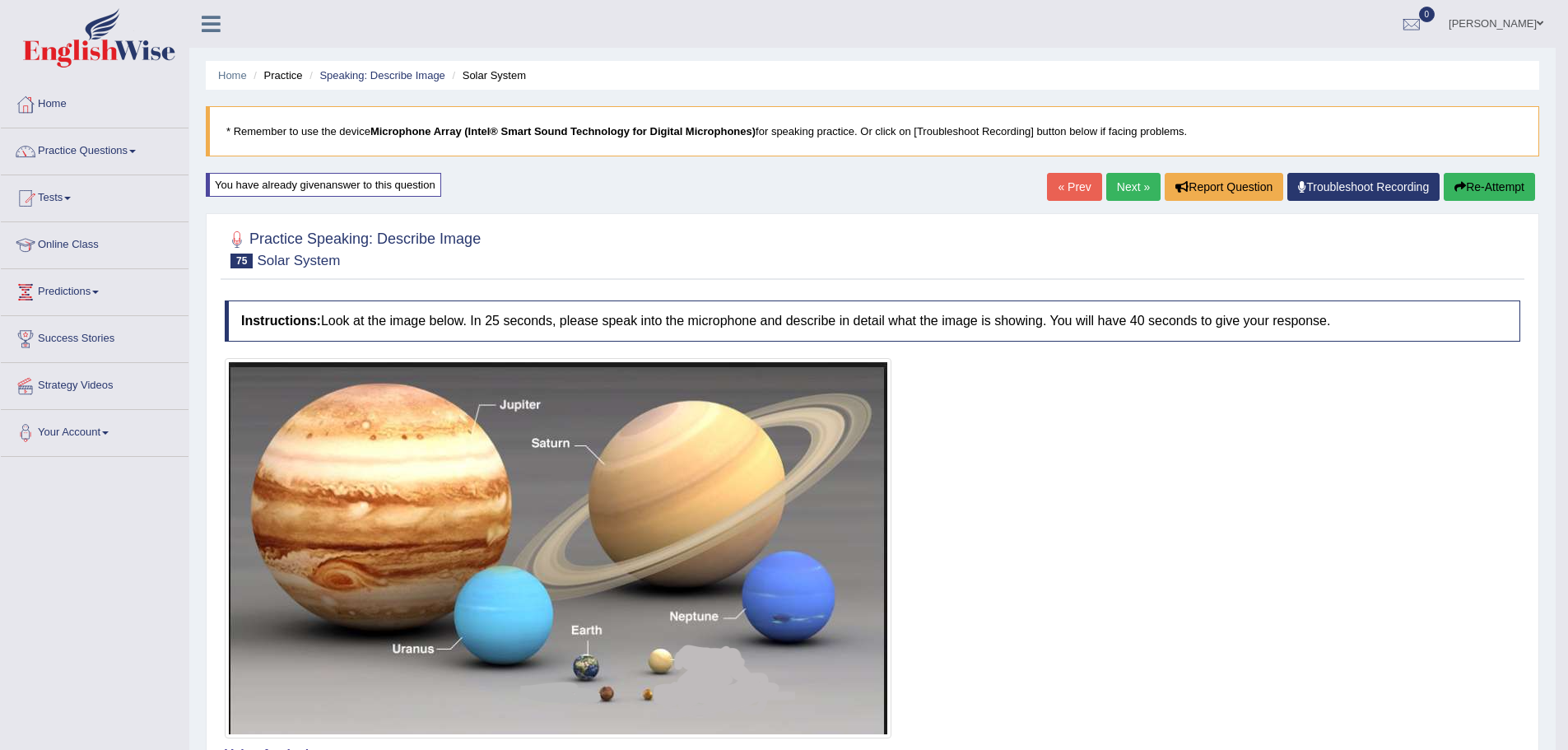
click at [1122, 172] on link "Next »" at bounding box center [1134, 187] width 54 height 28
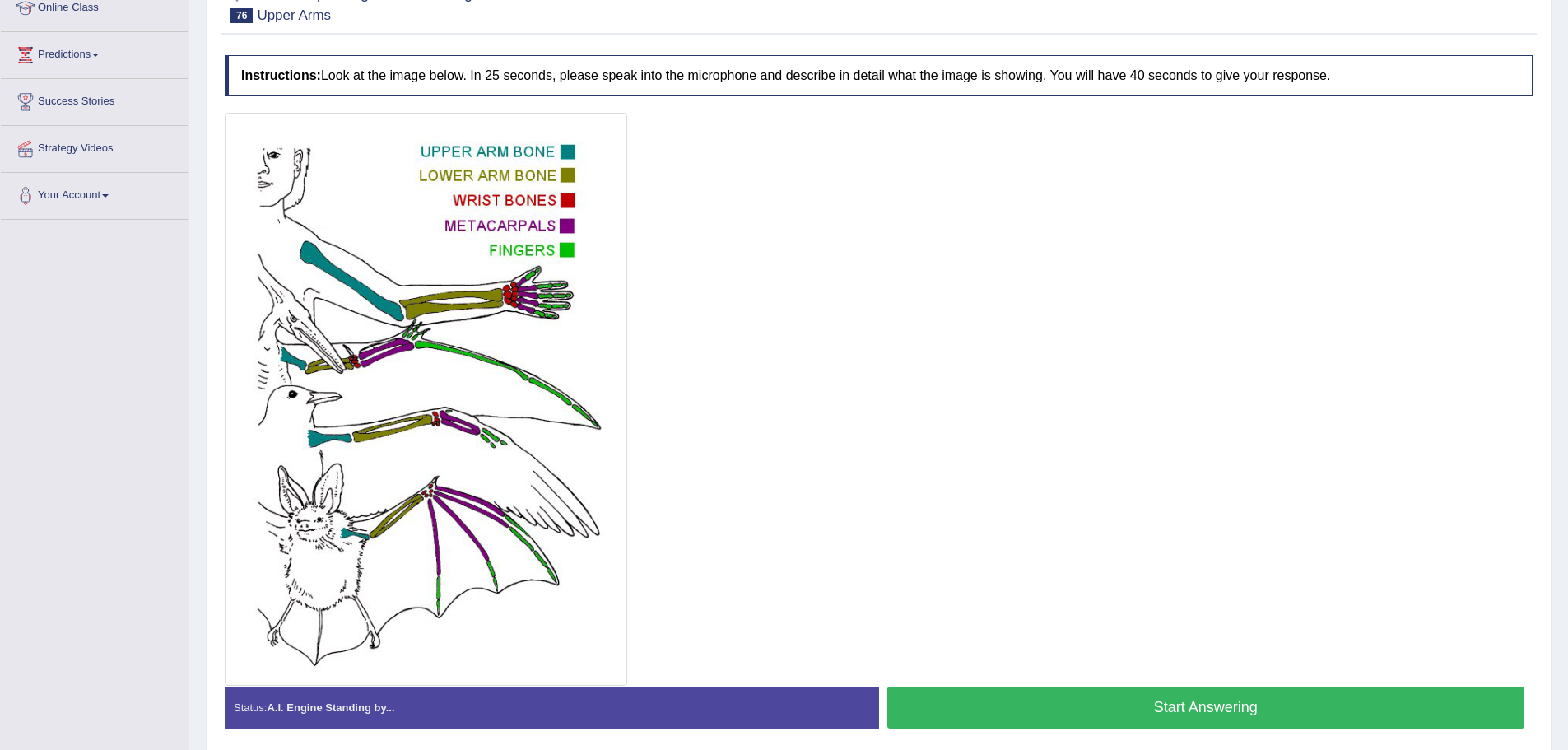
scroll to position [247, 0]
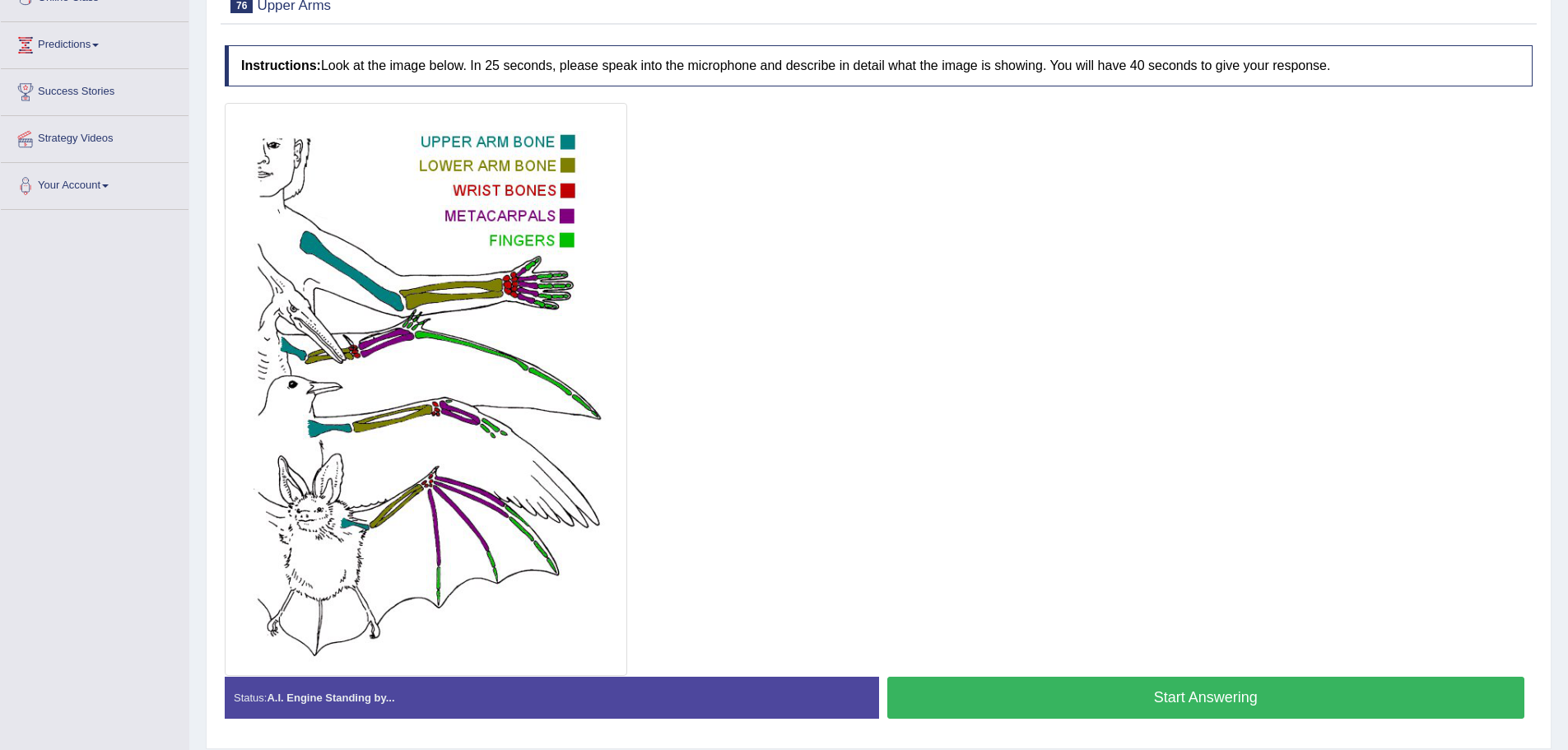
click at [1167, 685] on button "Start Answering" at bounding box center [1206, 697] width 638 height 42
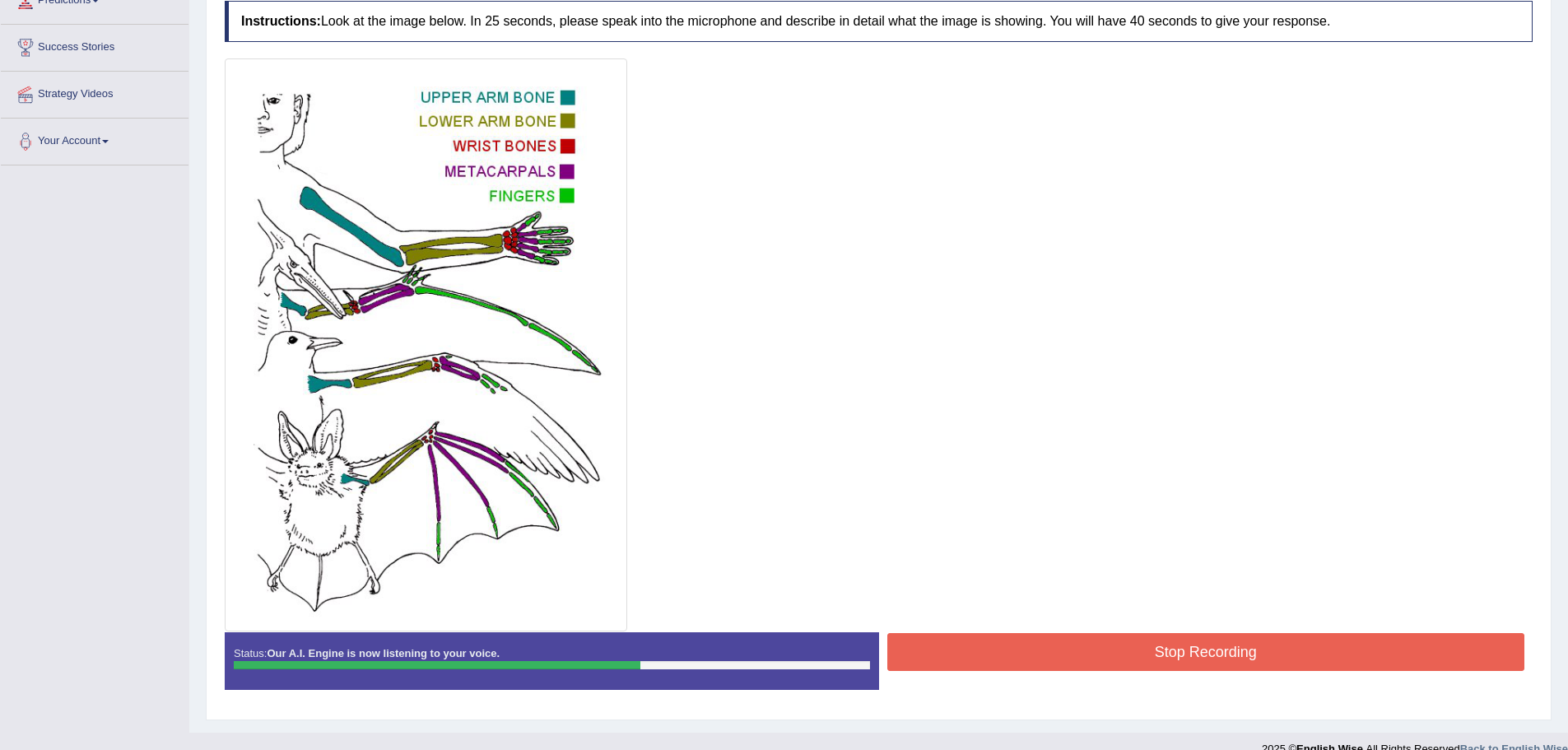
scroll to position [315, 0]
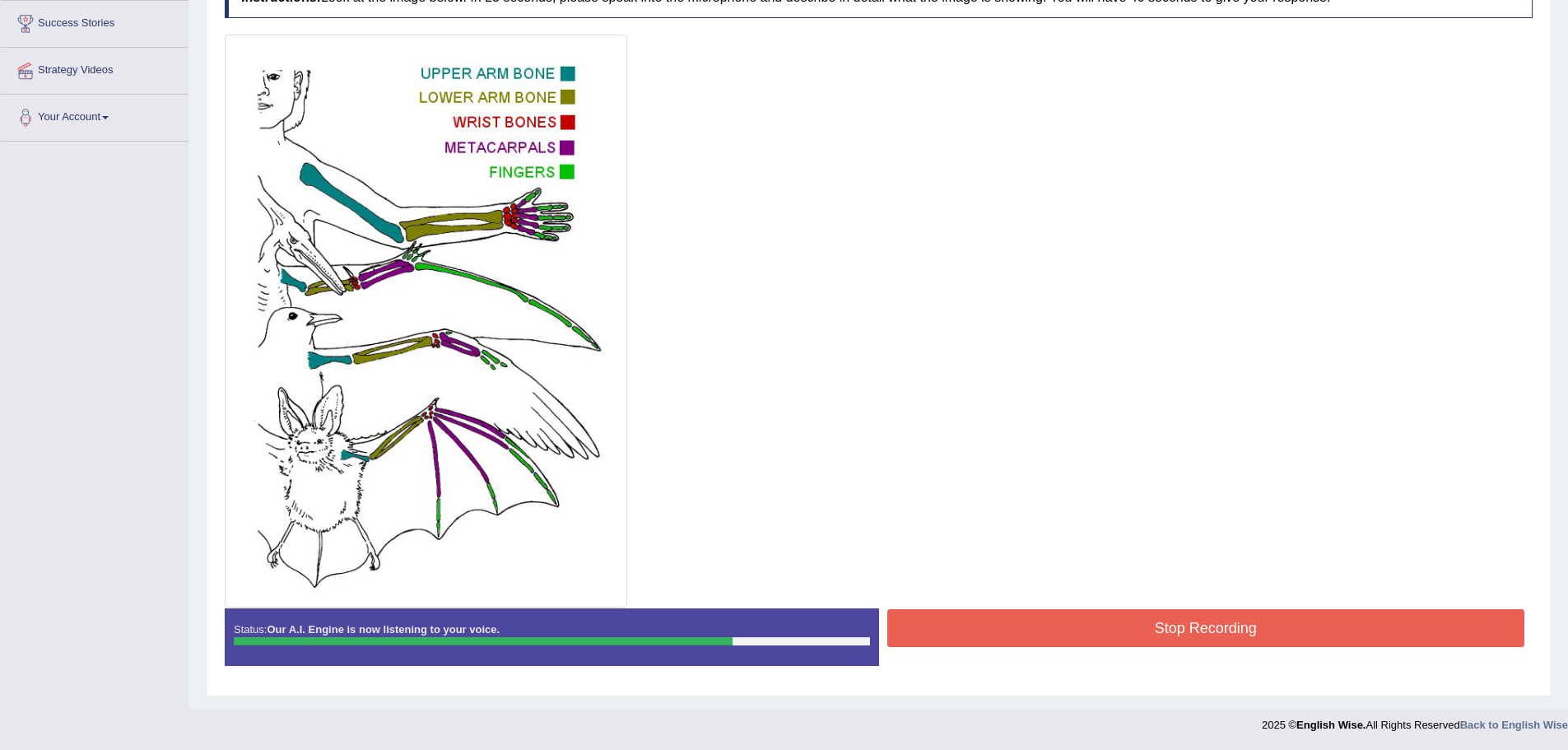
click at [1040, 629] on button "Stop Recording" at bounding box center [1206, 627] width 638 height 38
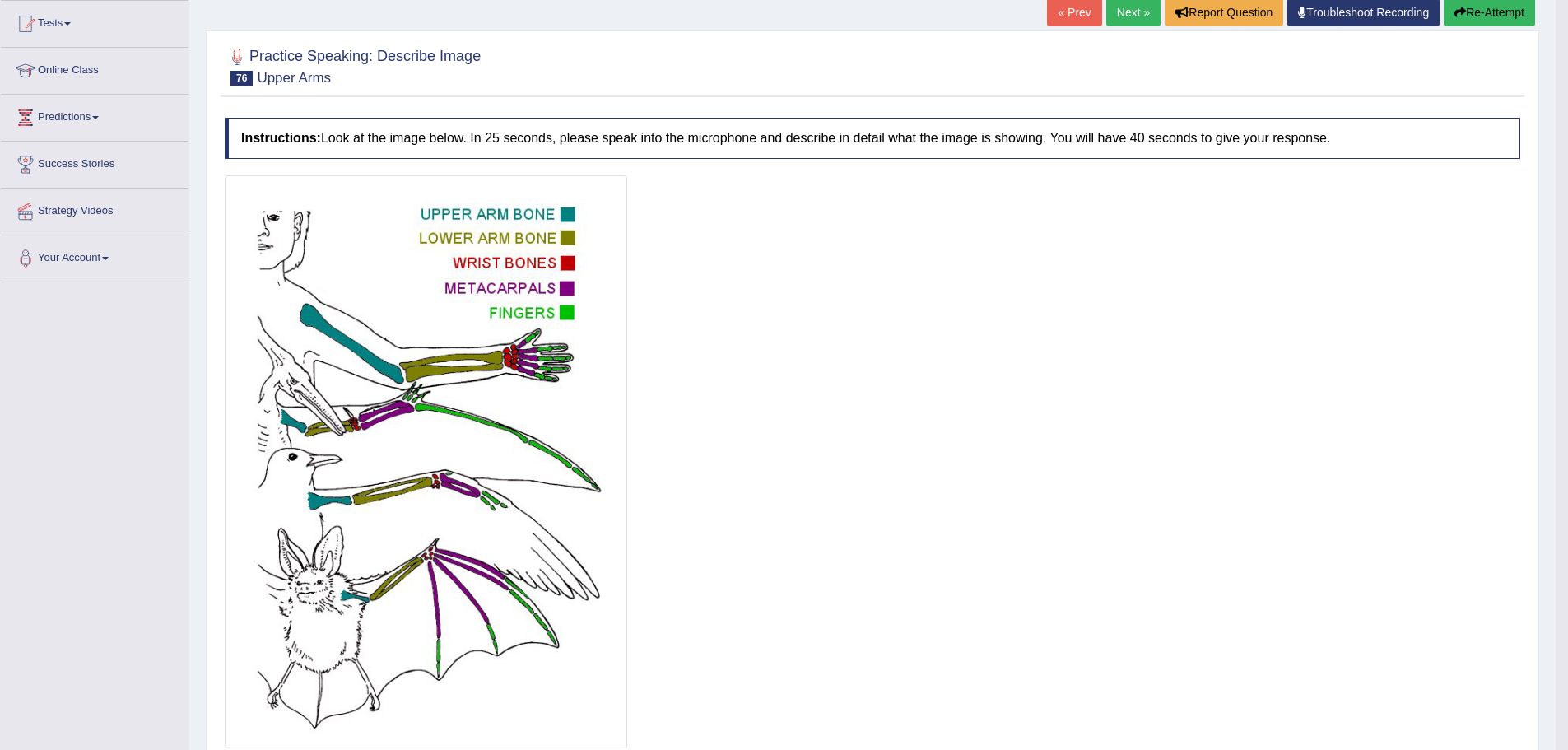
scroll to position [166, 0]
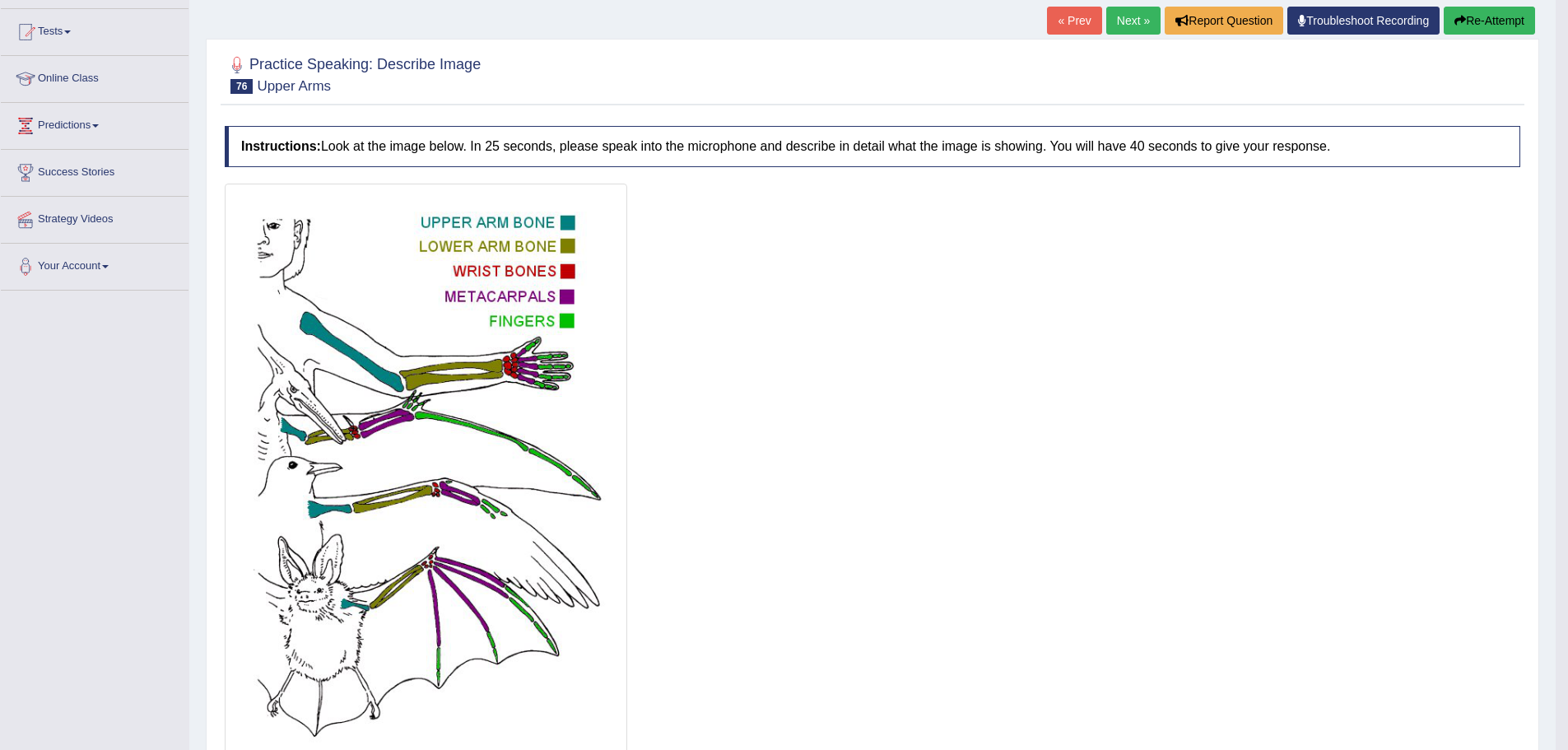
click at [1121, 20] on link "Next »" at bounding box center [1134, 21] width 54 height 28
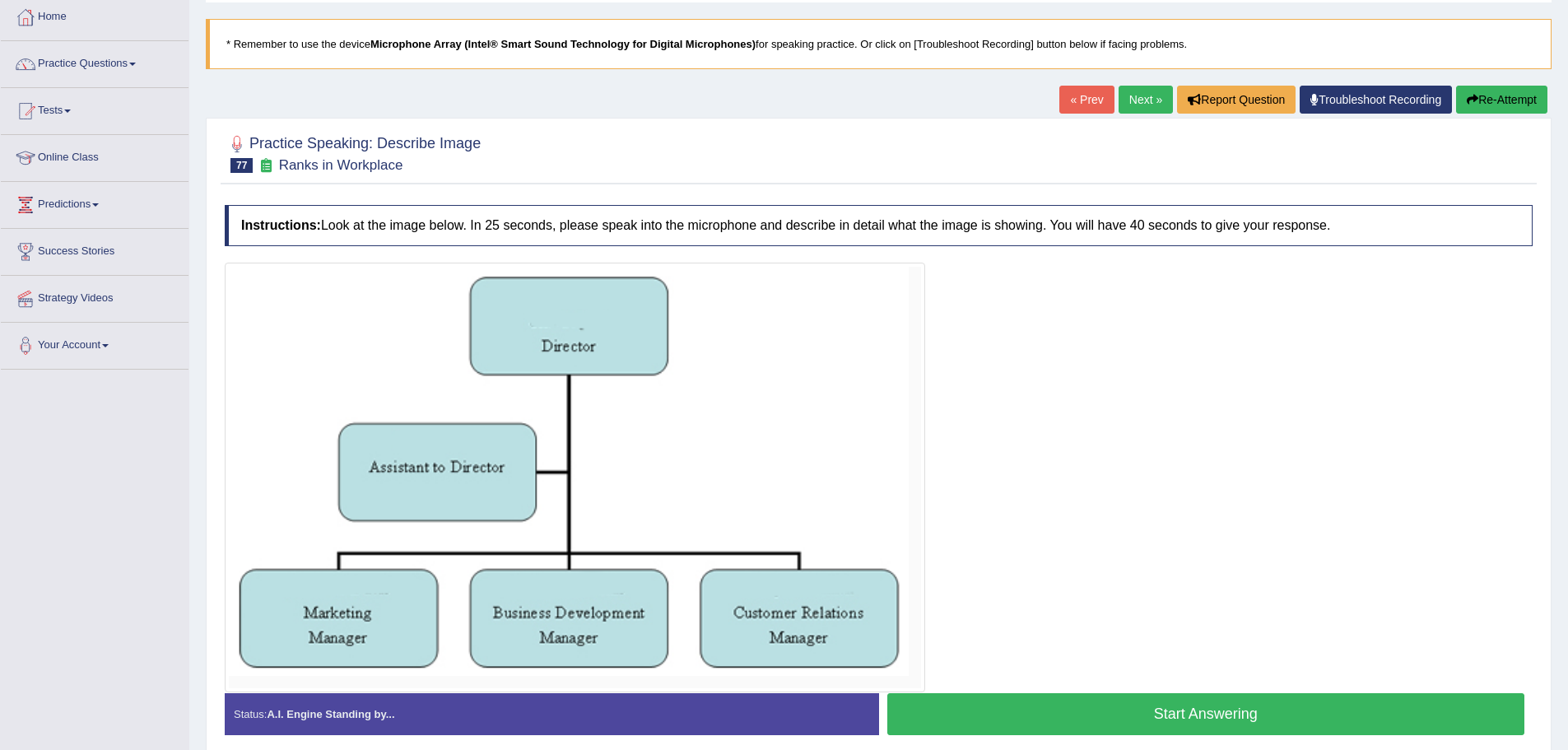
scroll to position [157, 0]
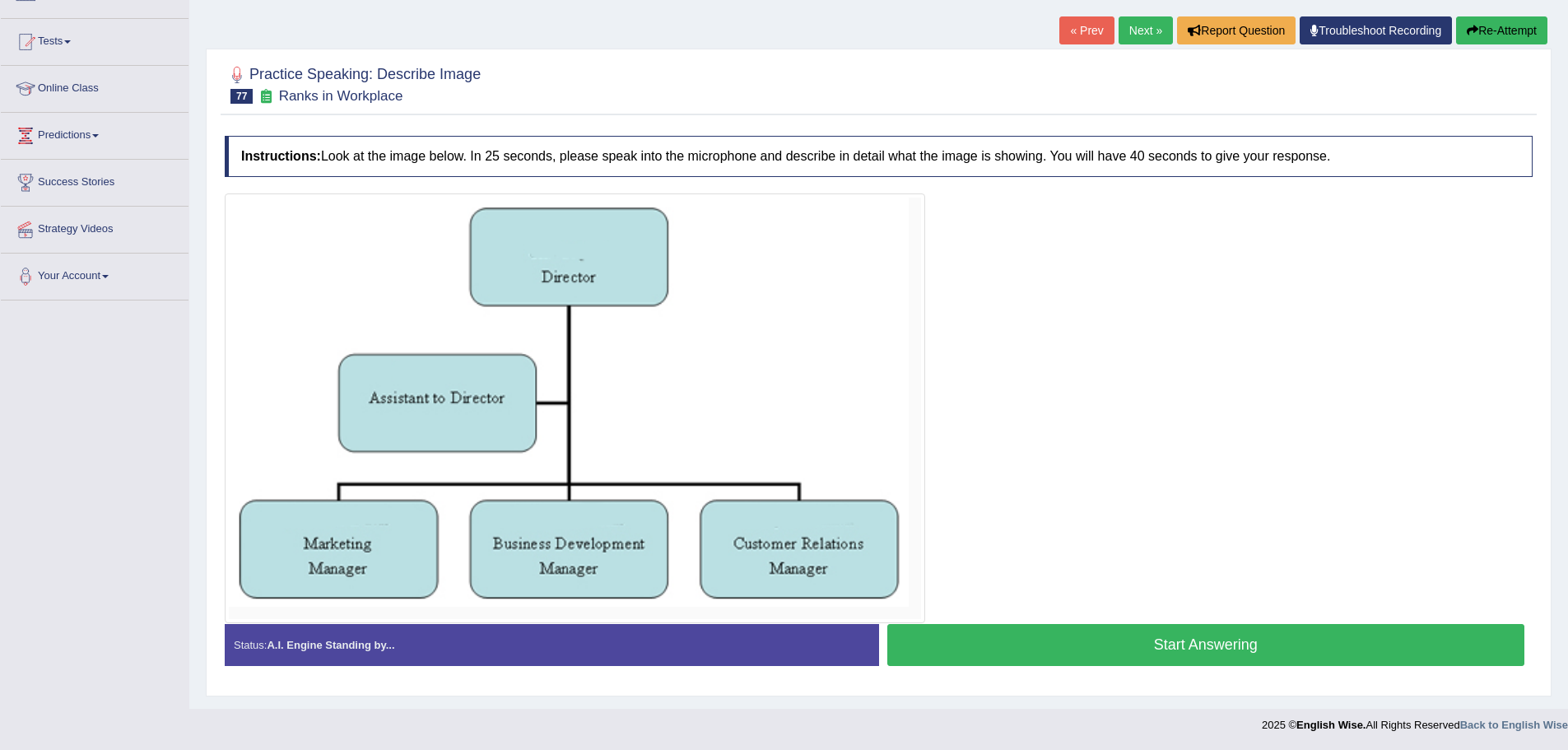
click at [1243, 633] on button "Start Answering" at bounding box center [1206, 644] width 638 height 42
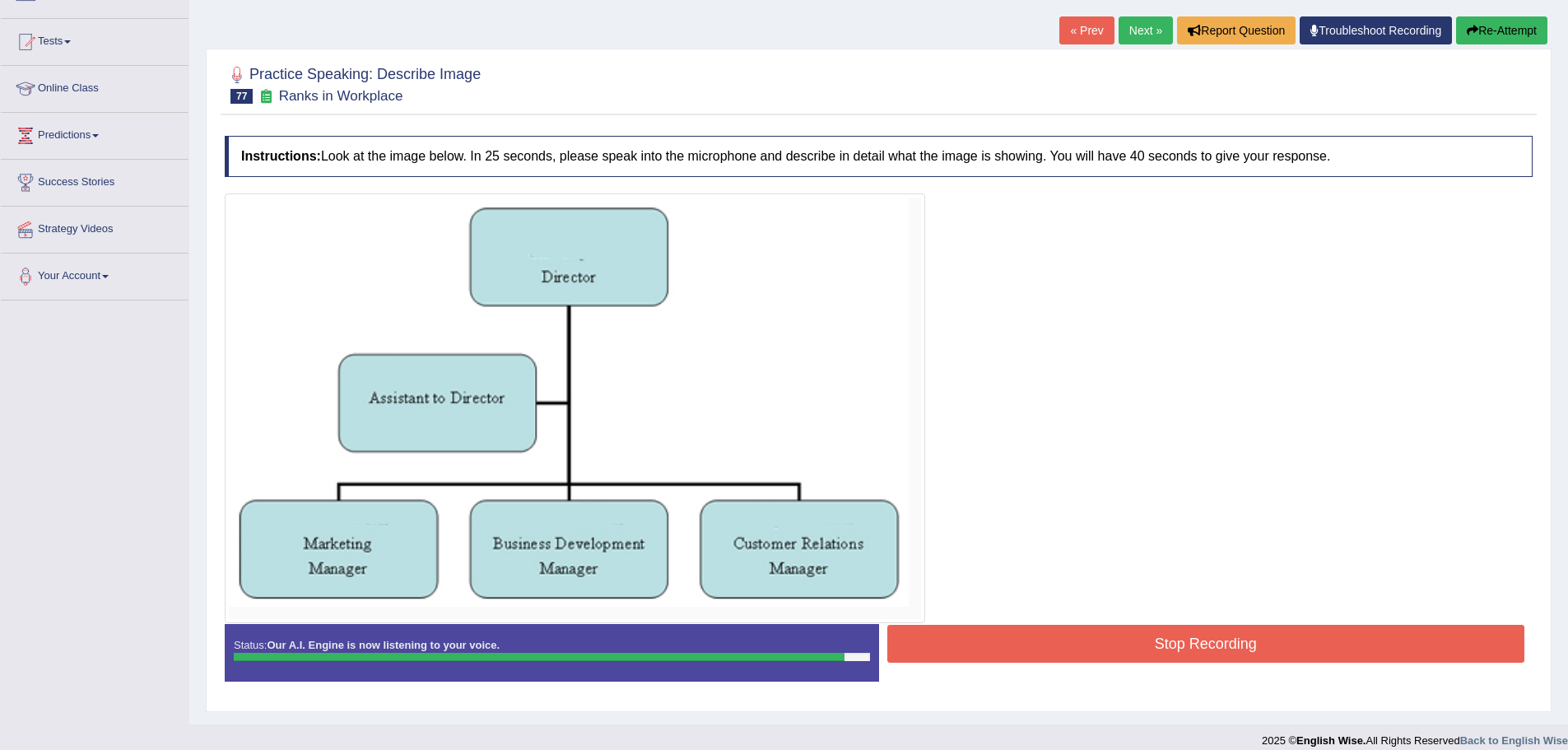
click at [1243, 633] on button "Stop Recording" at bounding box center [1206, 643] width 638 height 38
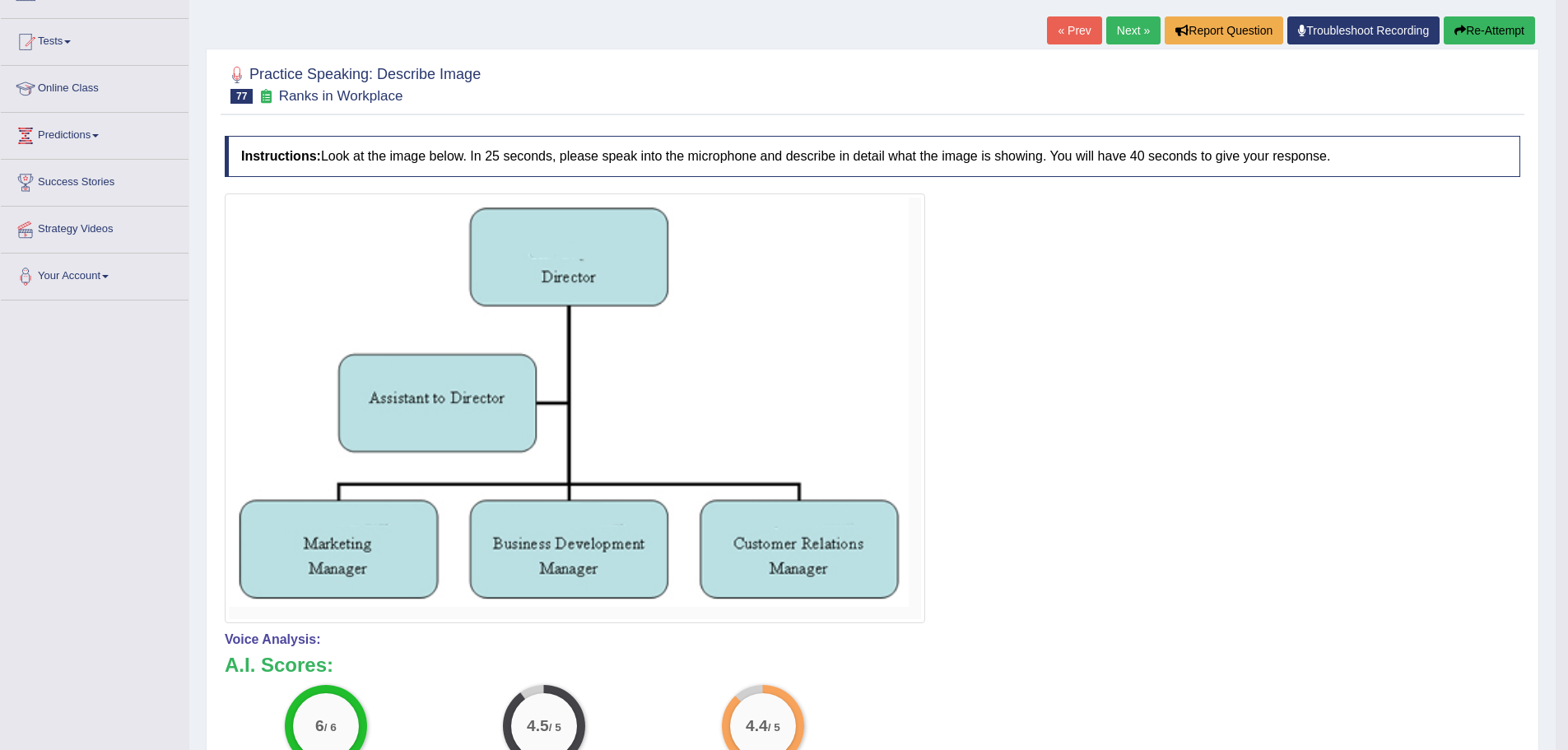
click at [1493, 39] on button "Re-Attempt" at bounding box center [1488, 31] width 91 height 28
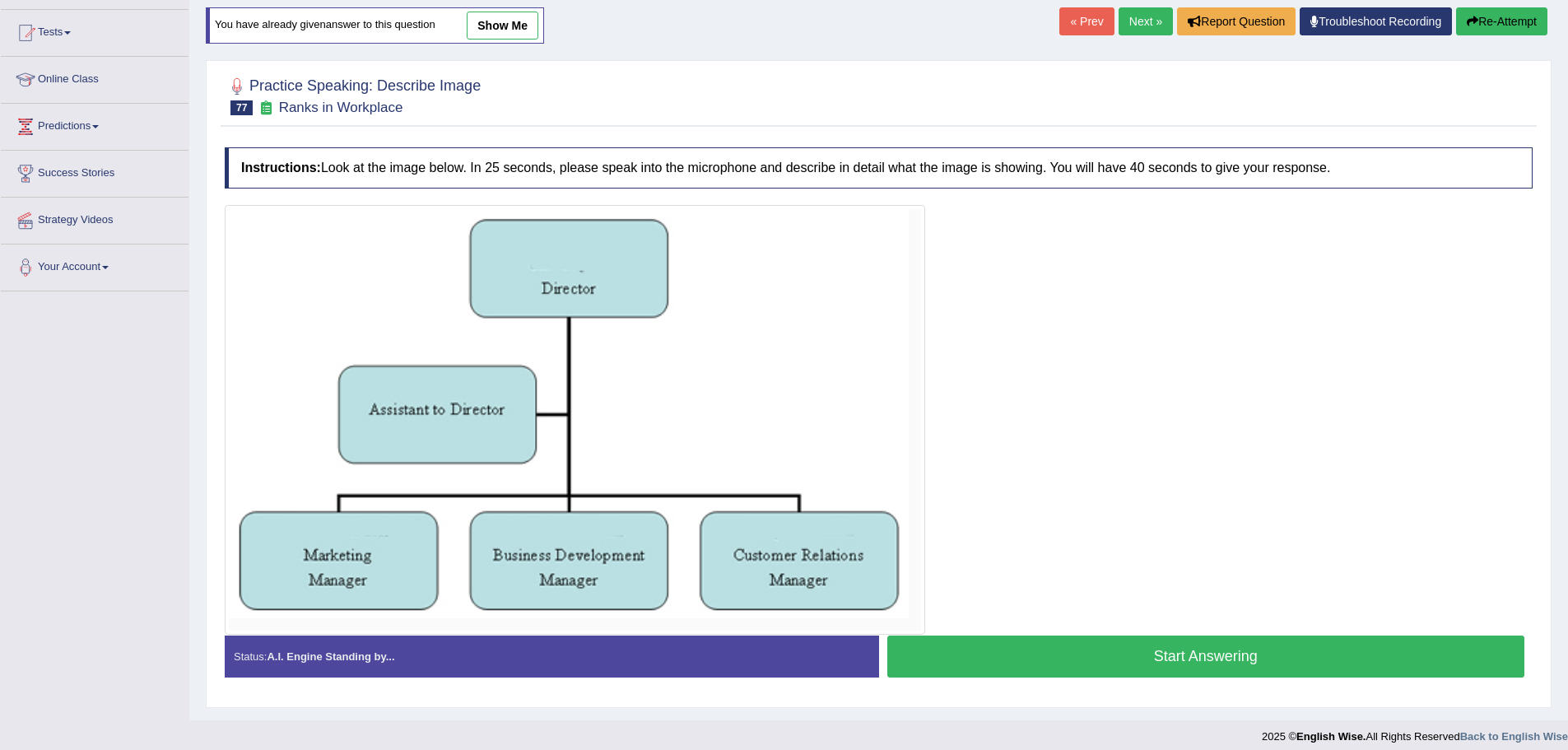
scroll to position [157, 0]
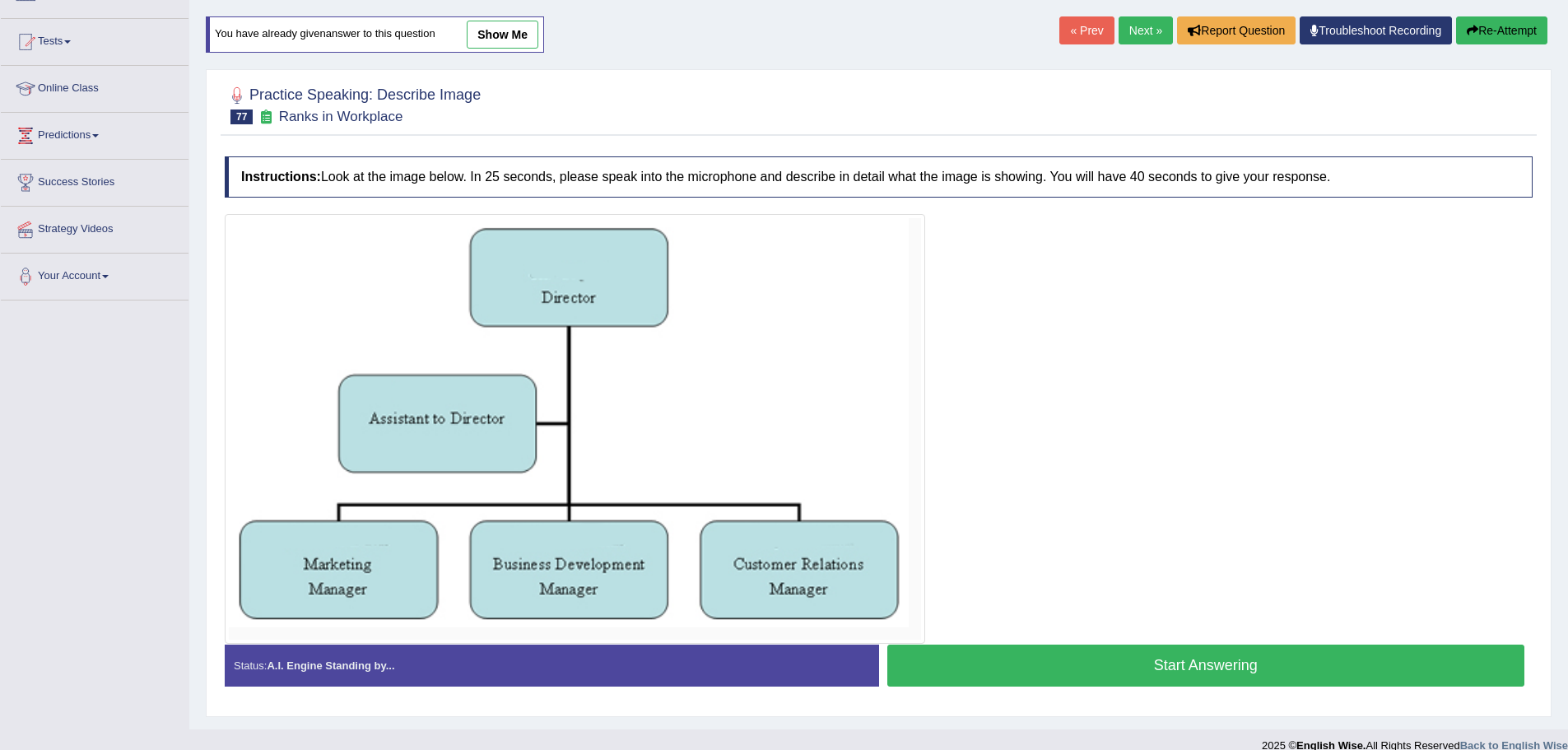
click at [1178, 661] on button "Start Answering" at bounding box center [1206, 665] width 638 height 42
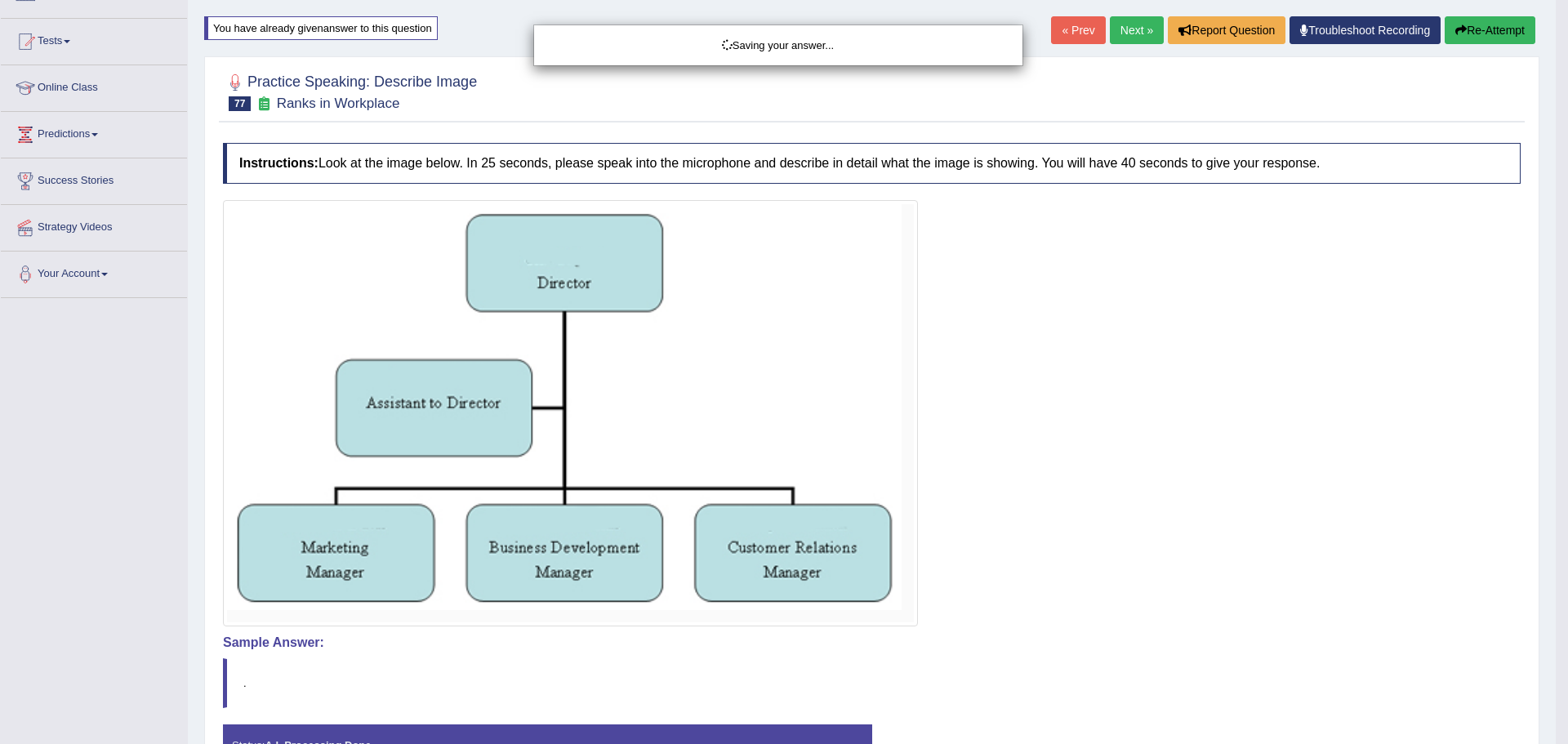
click at [1156, 636] on div "Saving your answer..." at bounding box center [784, 372] width 1568 height 744
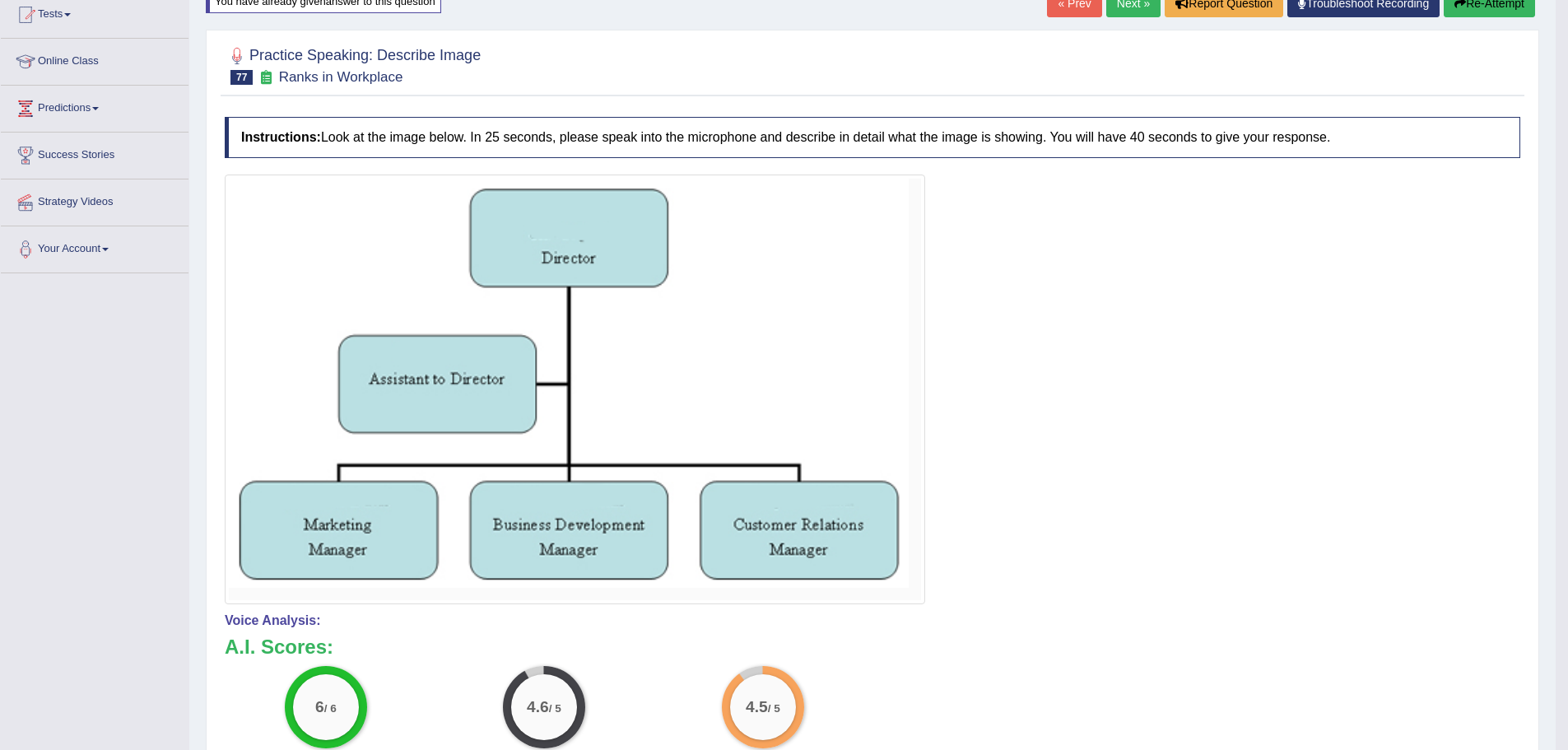
scroll to position [0, 0]
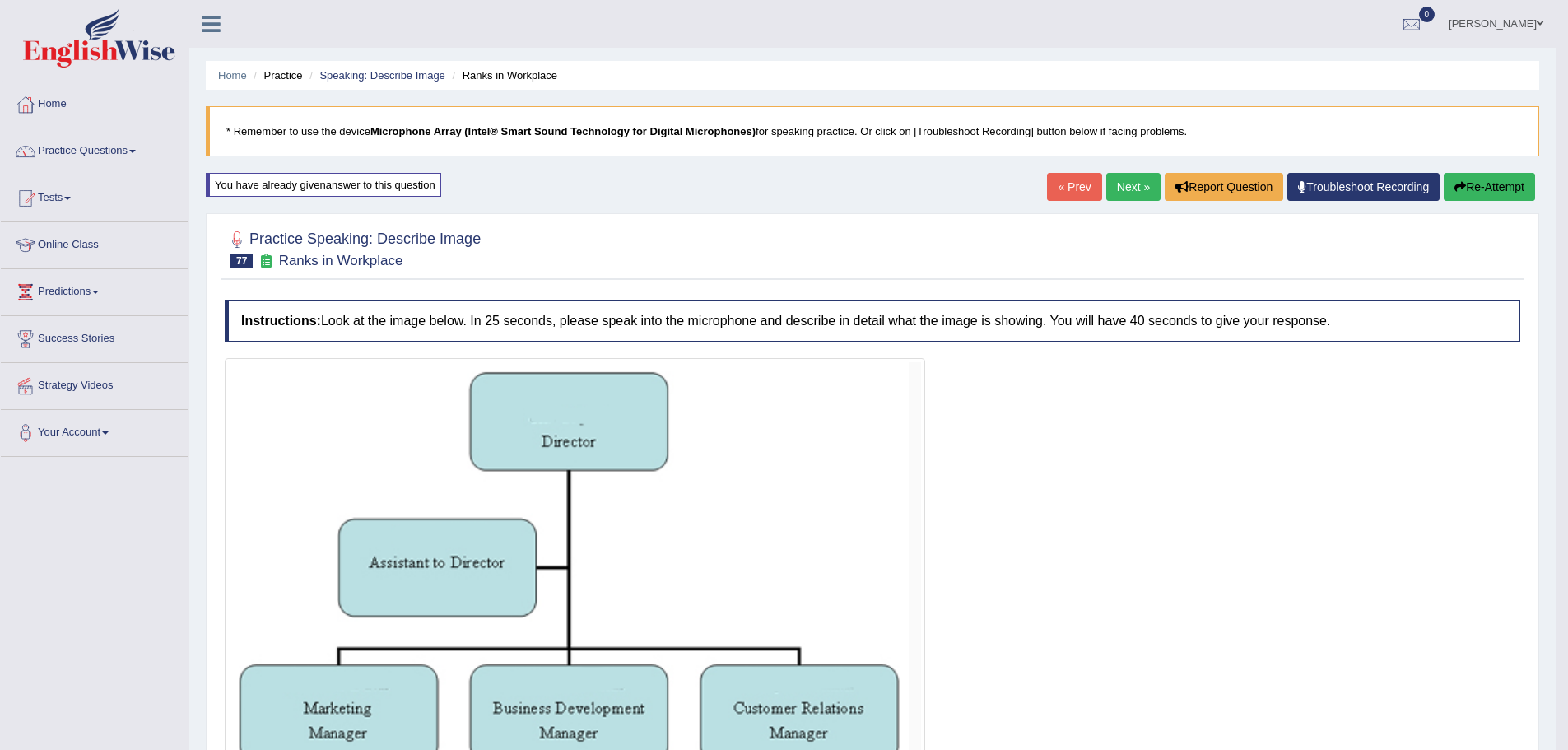
click at [1140, 185] on link "Next »" at bounding box center [1134, 187] width 54 height 28
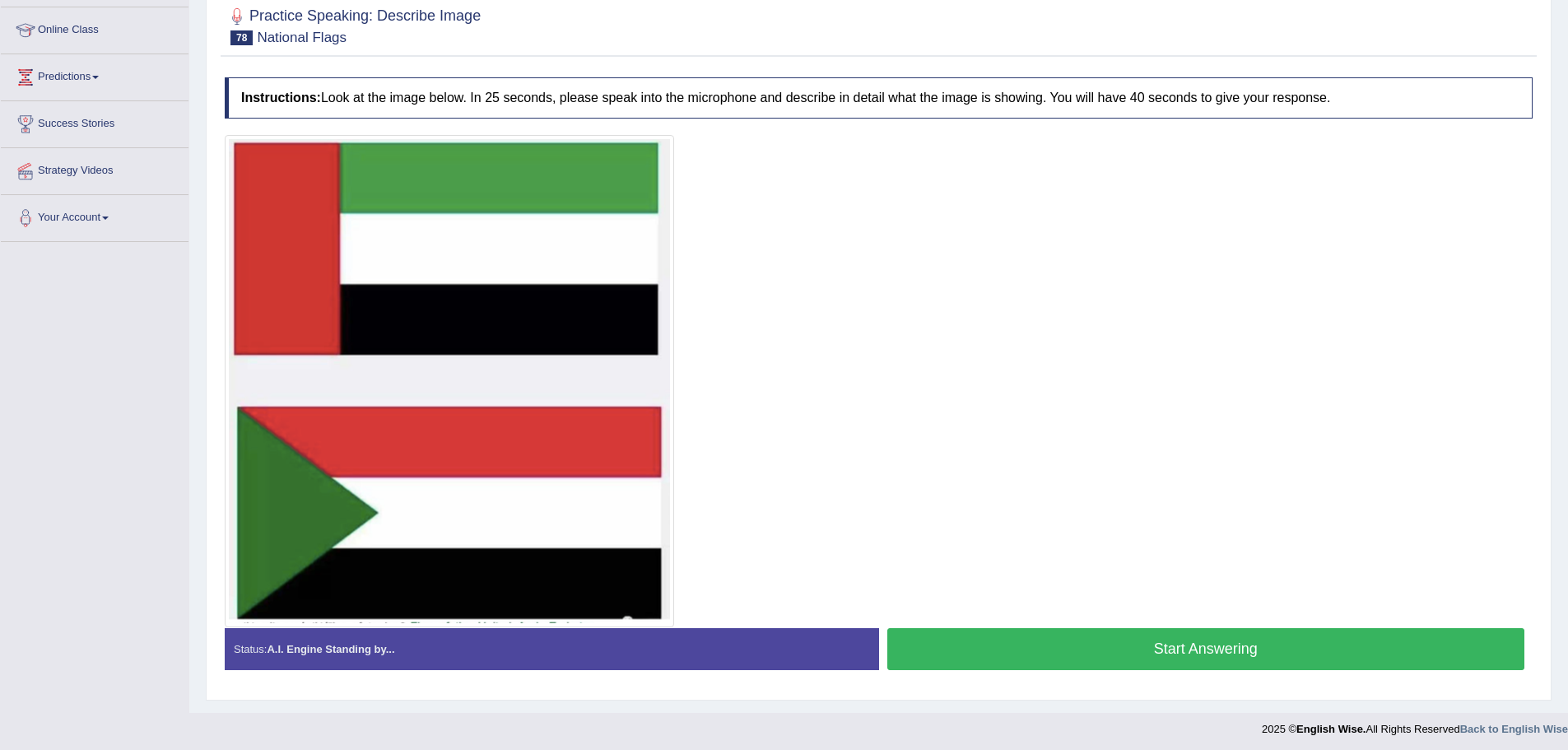
scroll to position [137, 0]
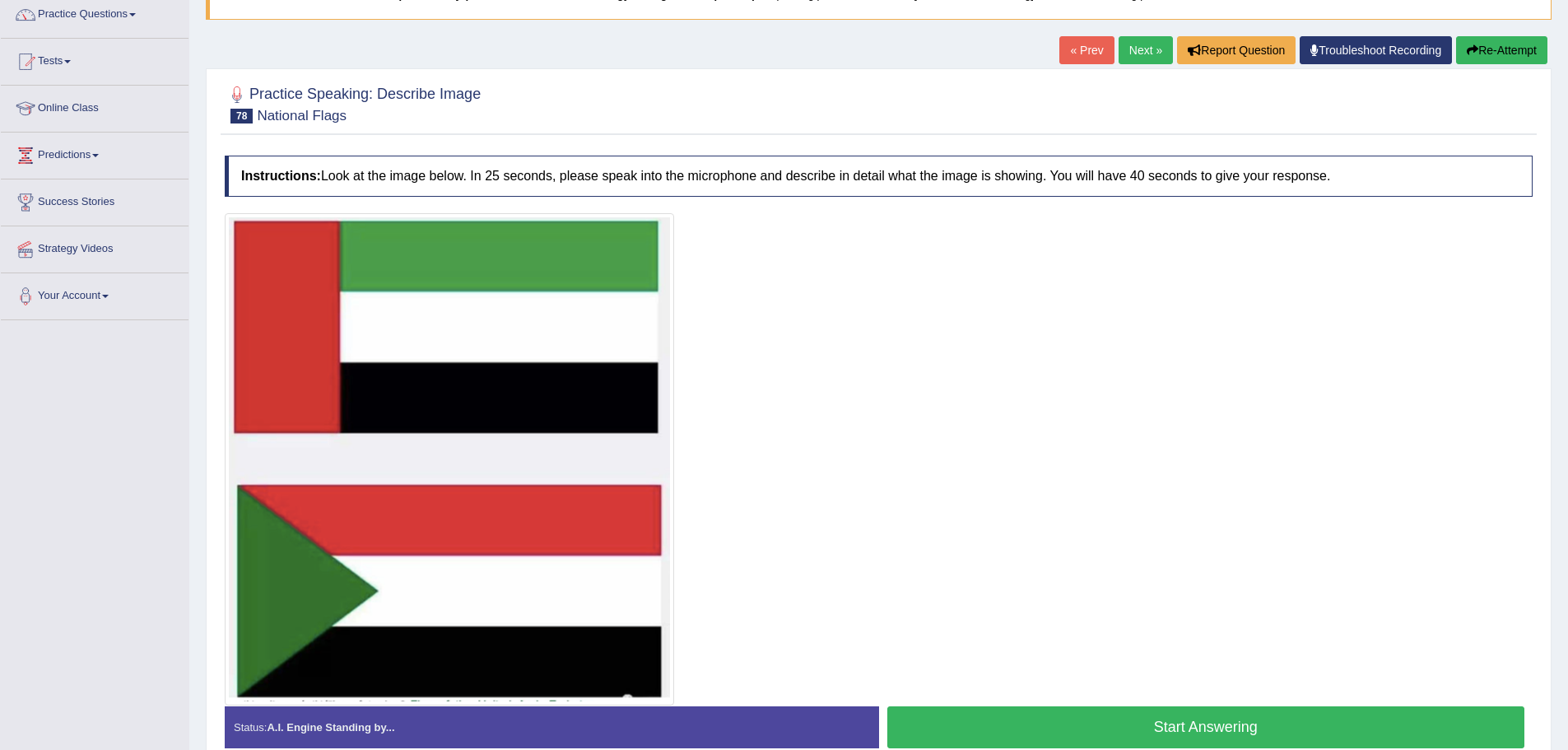
click at [1077, 712] on button "Start Answering" at bounding box center [1206, 727] width 638 height 42
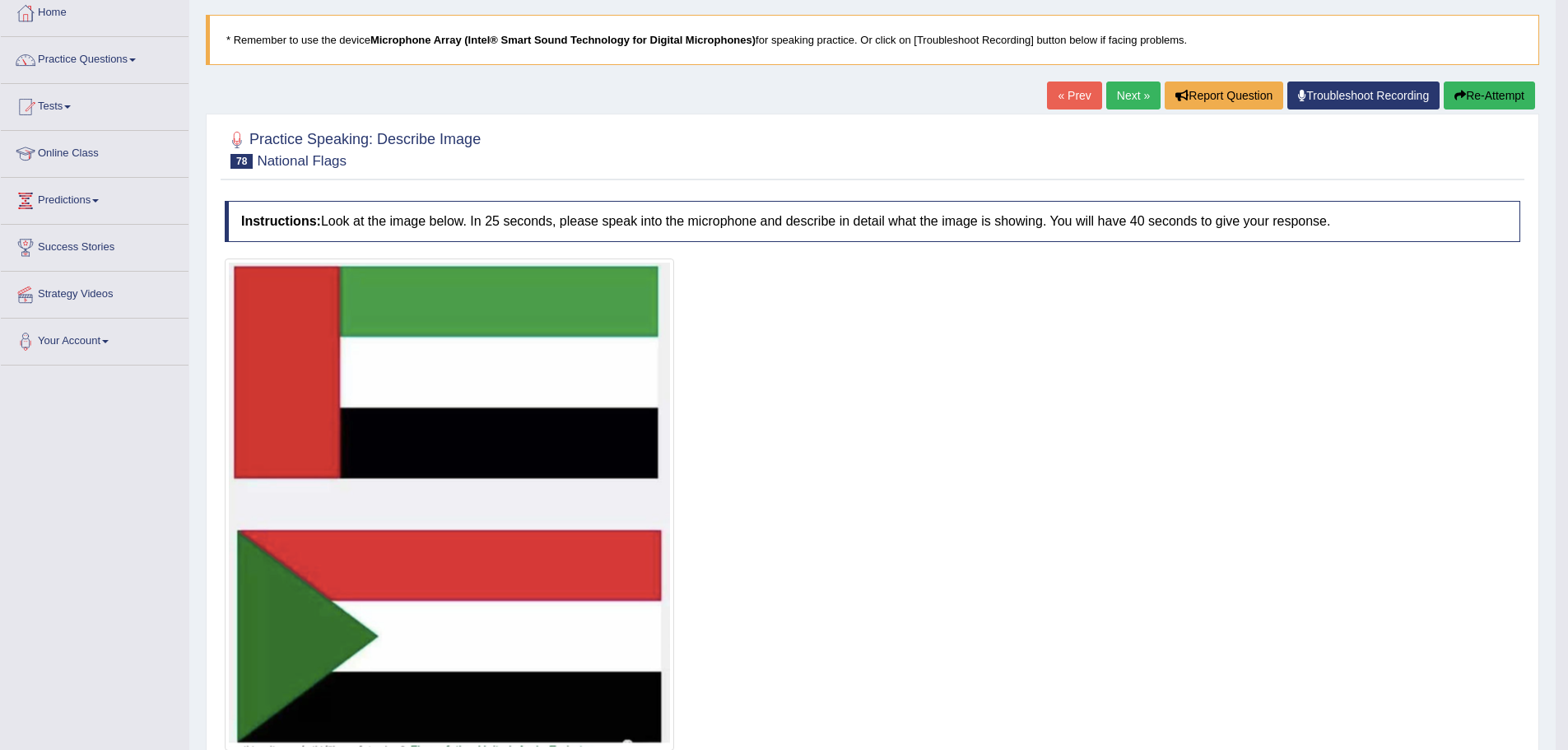
scroll to position [54, 0]
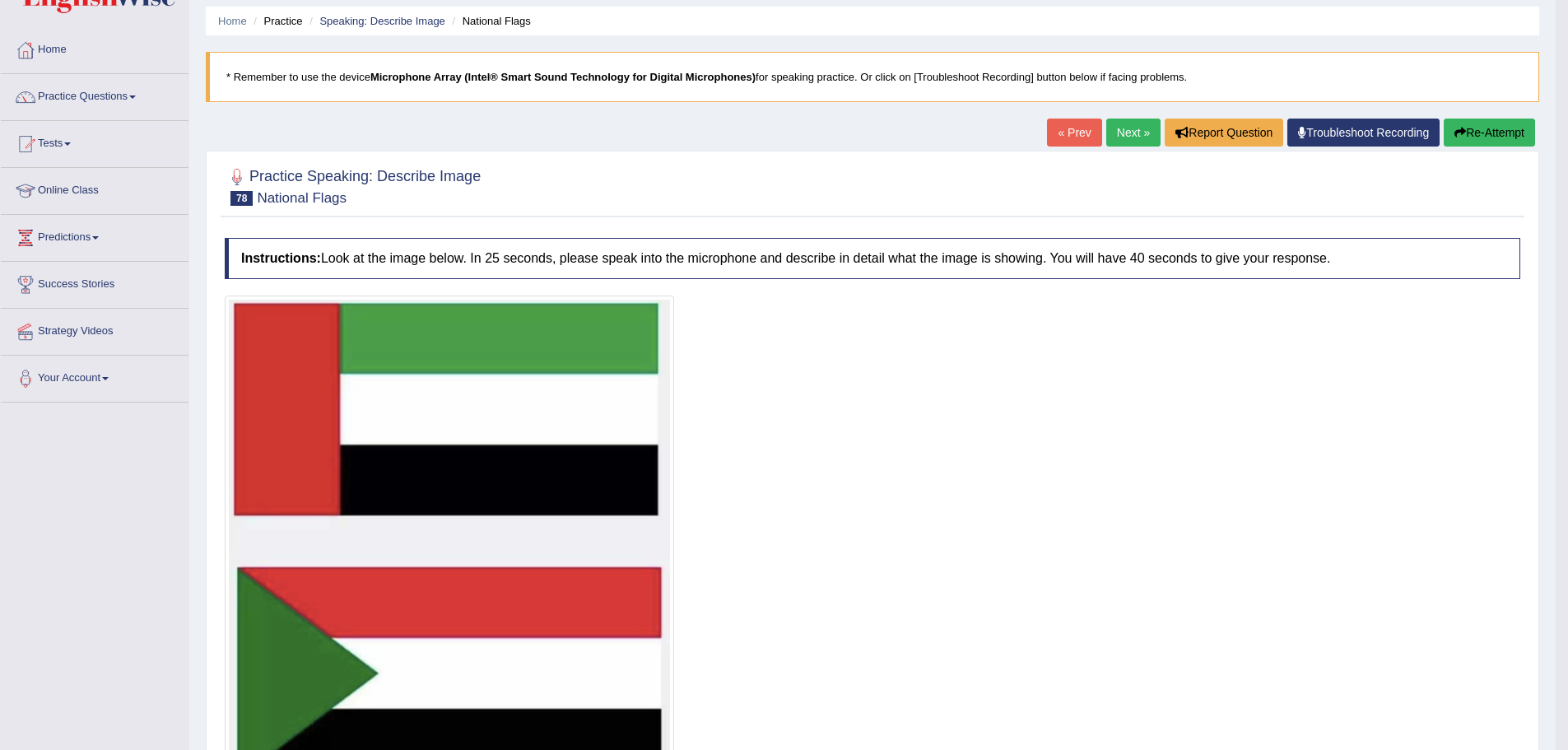
click at [1134, 135] on link "Next »" at bounding box center [1134, 132] width 54 height 28
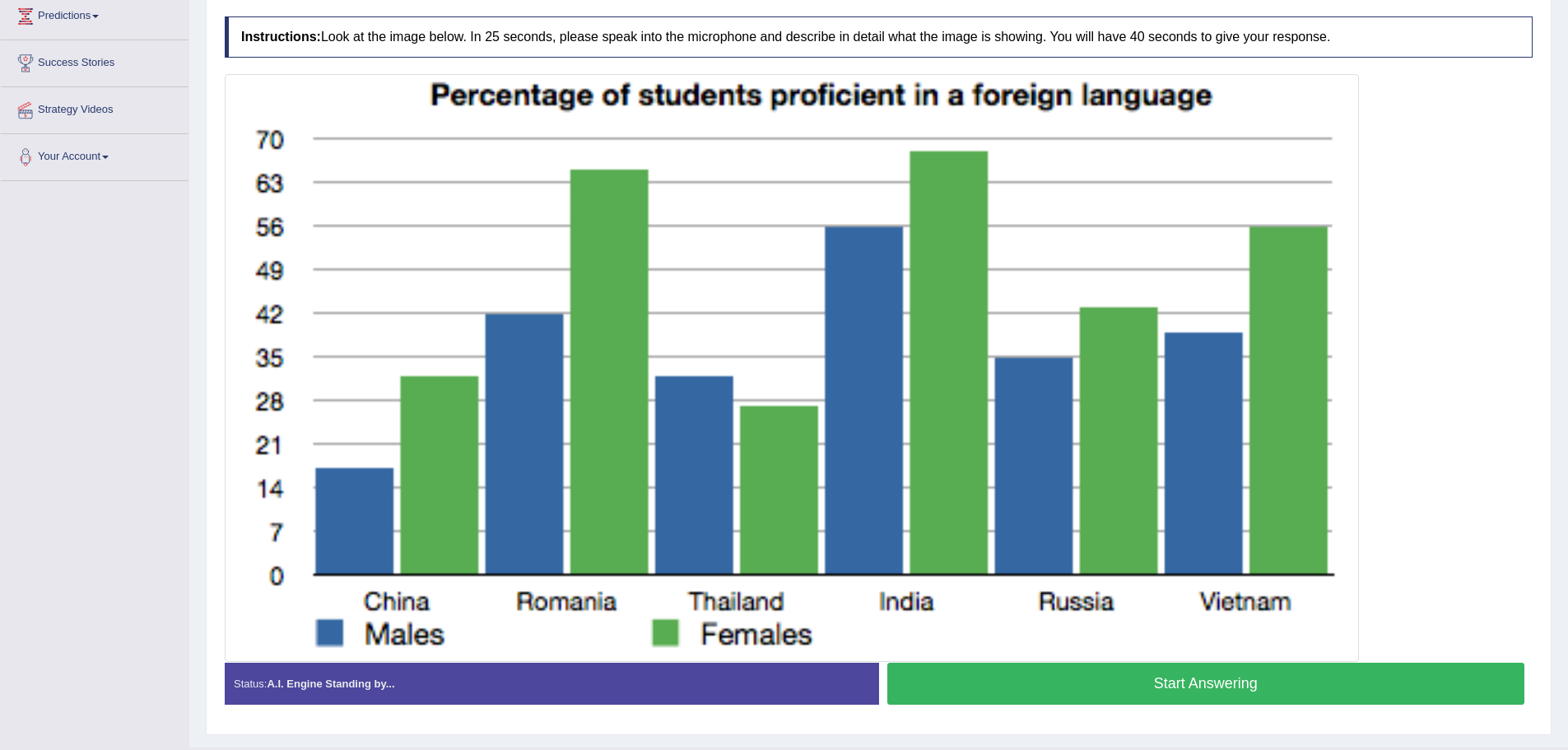
scroll to position [314, 0]
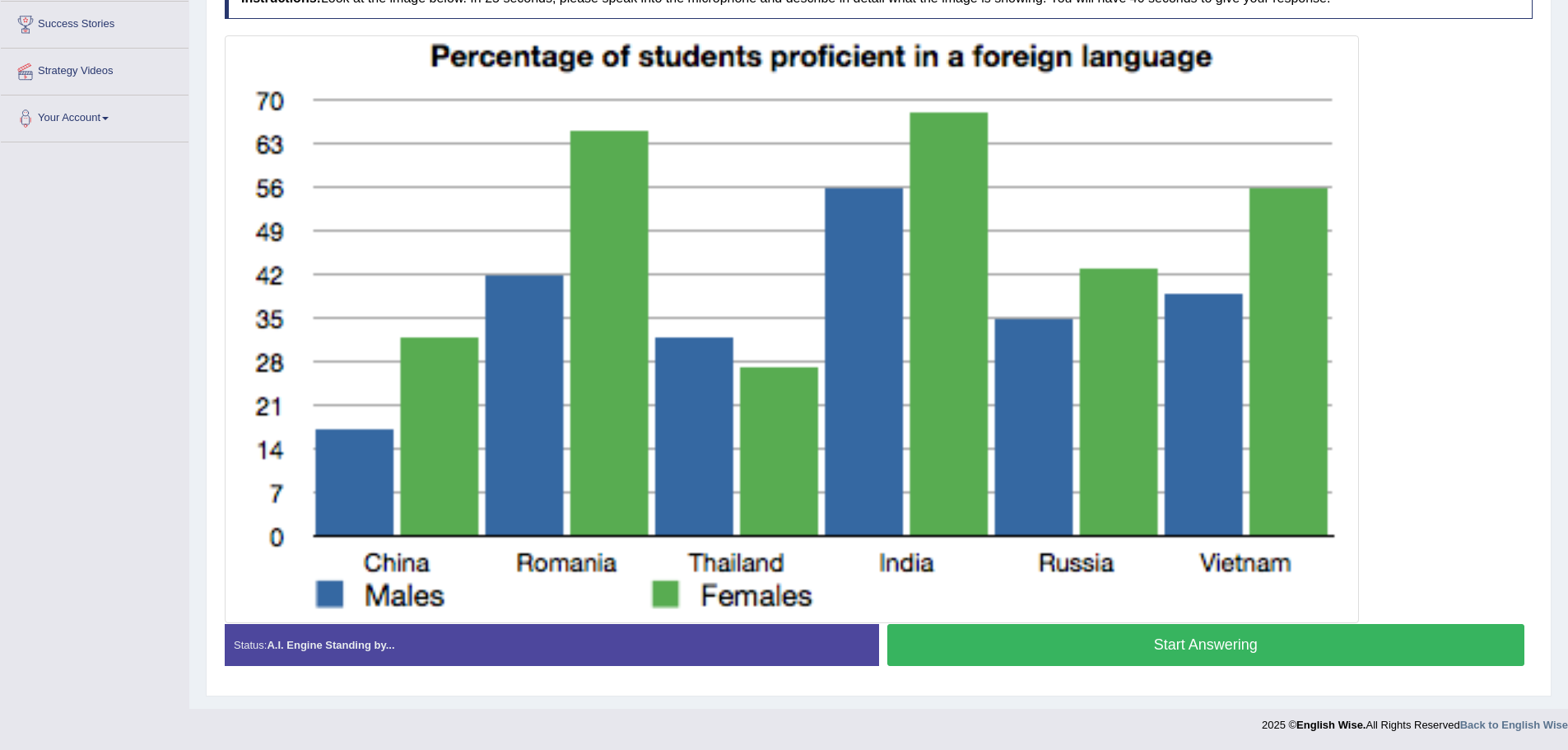
click at [1171, 630] on button "Start Answering" at bounding box center [1206, 644] width 638 height 42
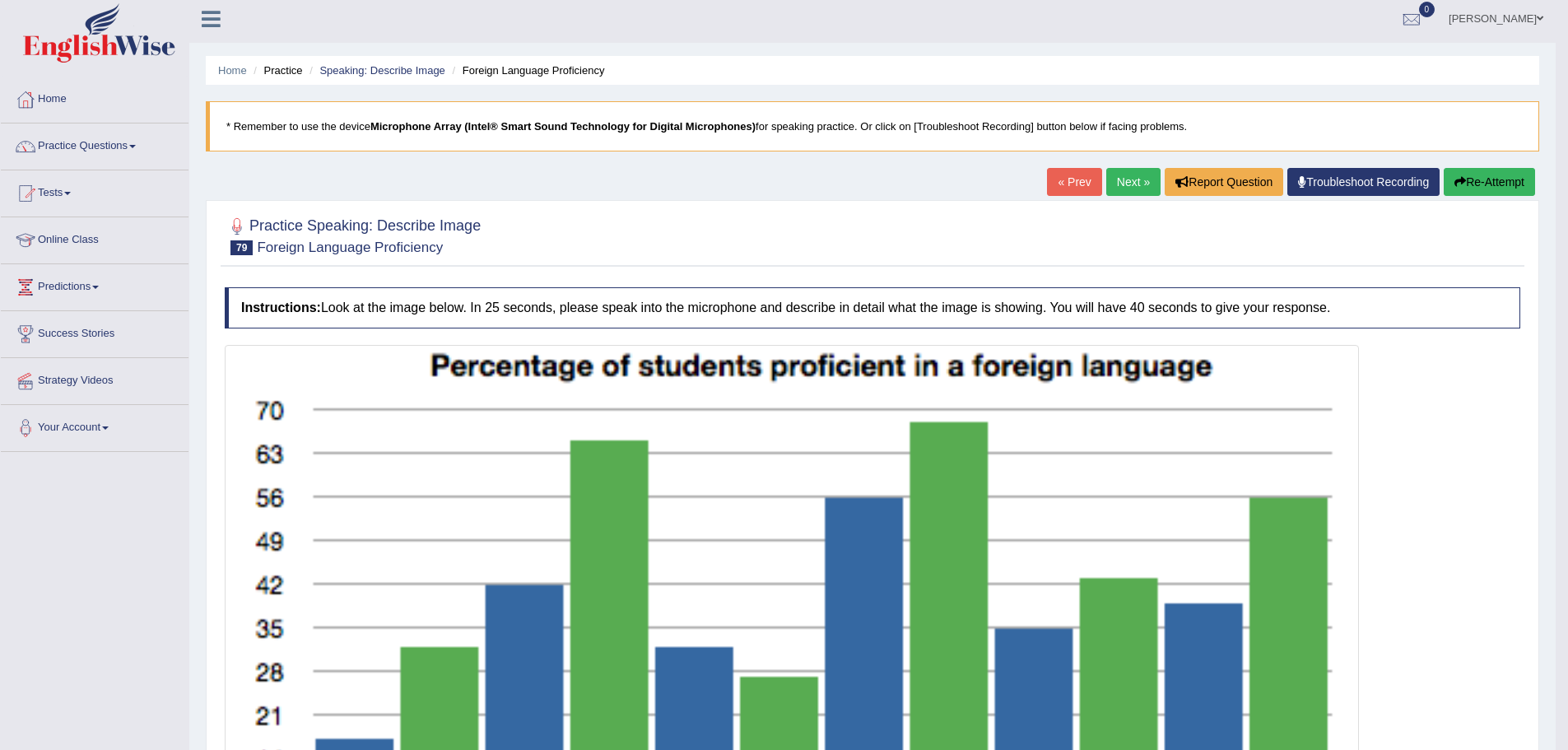
scroll to position [0, 0]
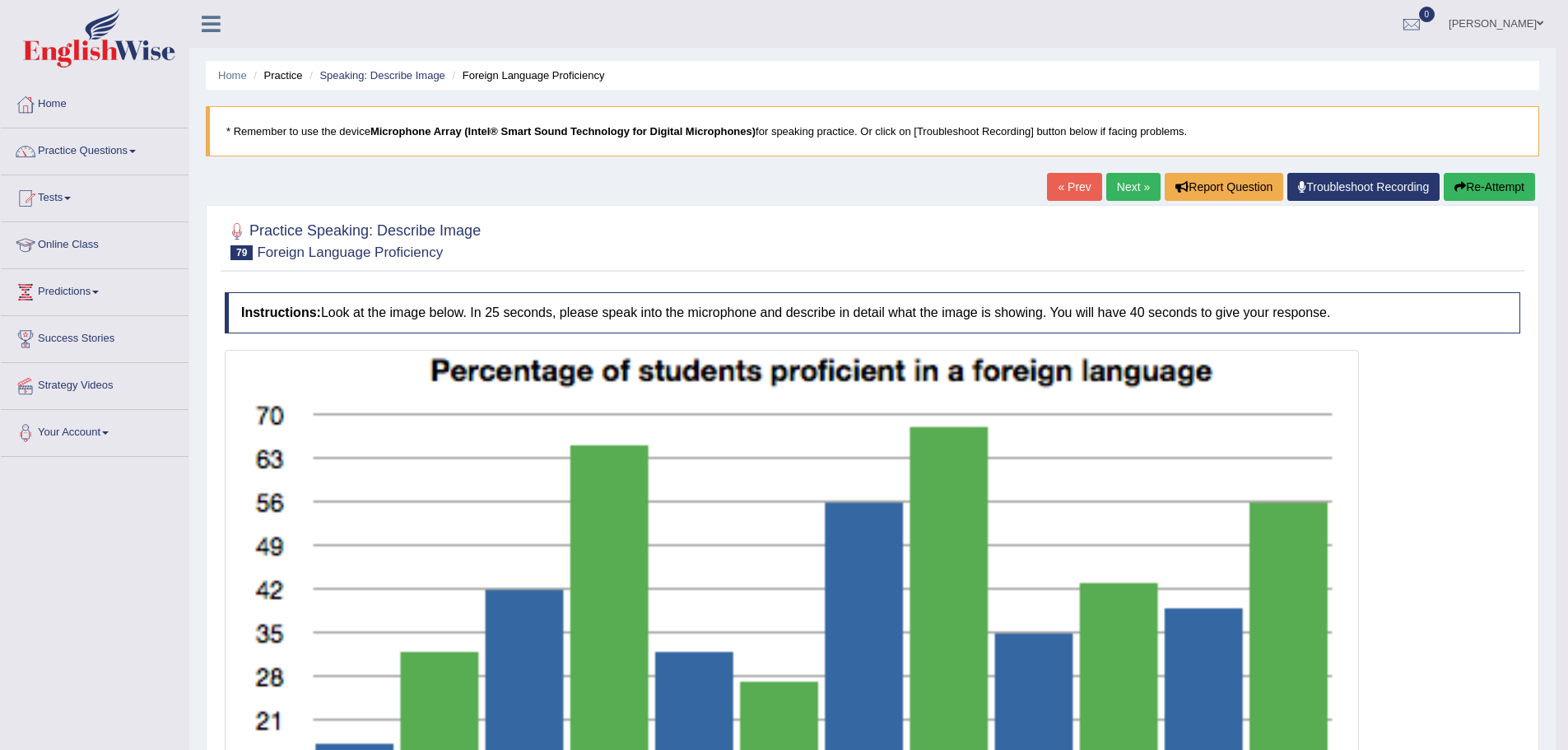
click at [1136, 188] on link "Next »" at bounding box center [1134, 187] width 54 height 28
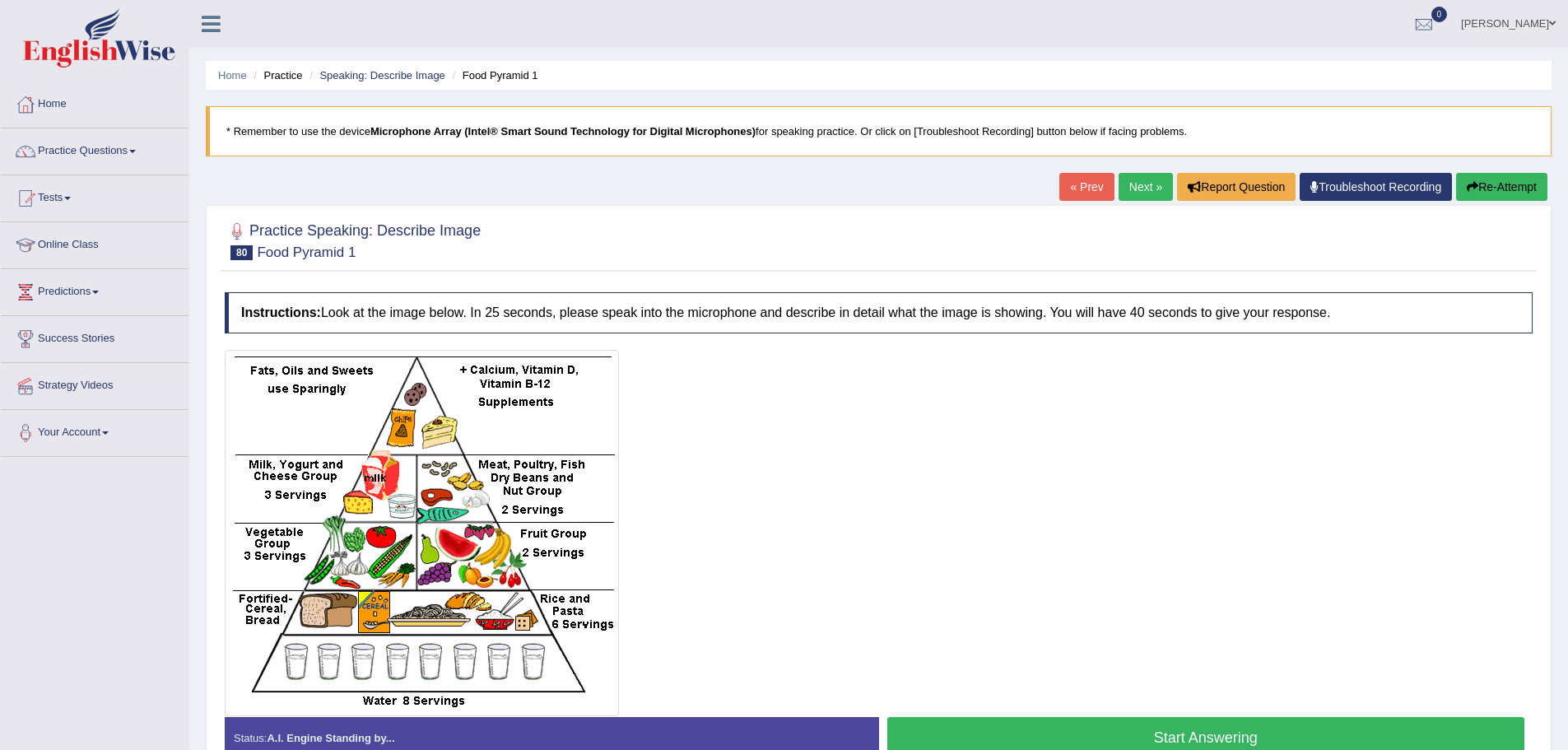
scroll to position [82, 0]
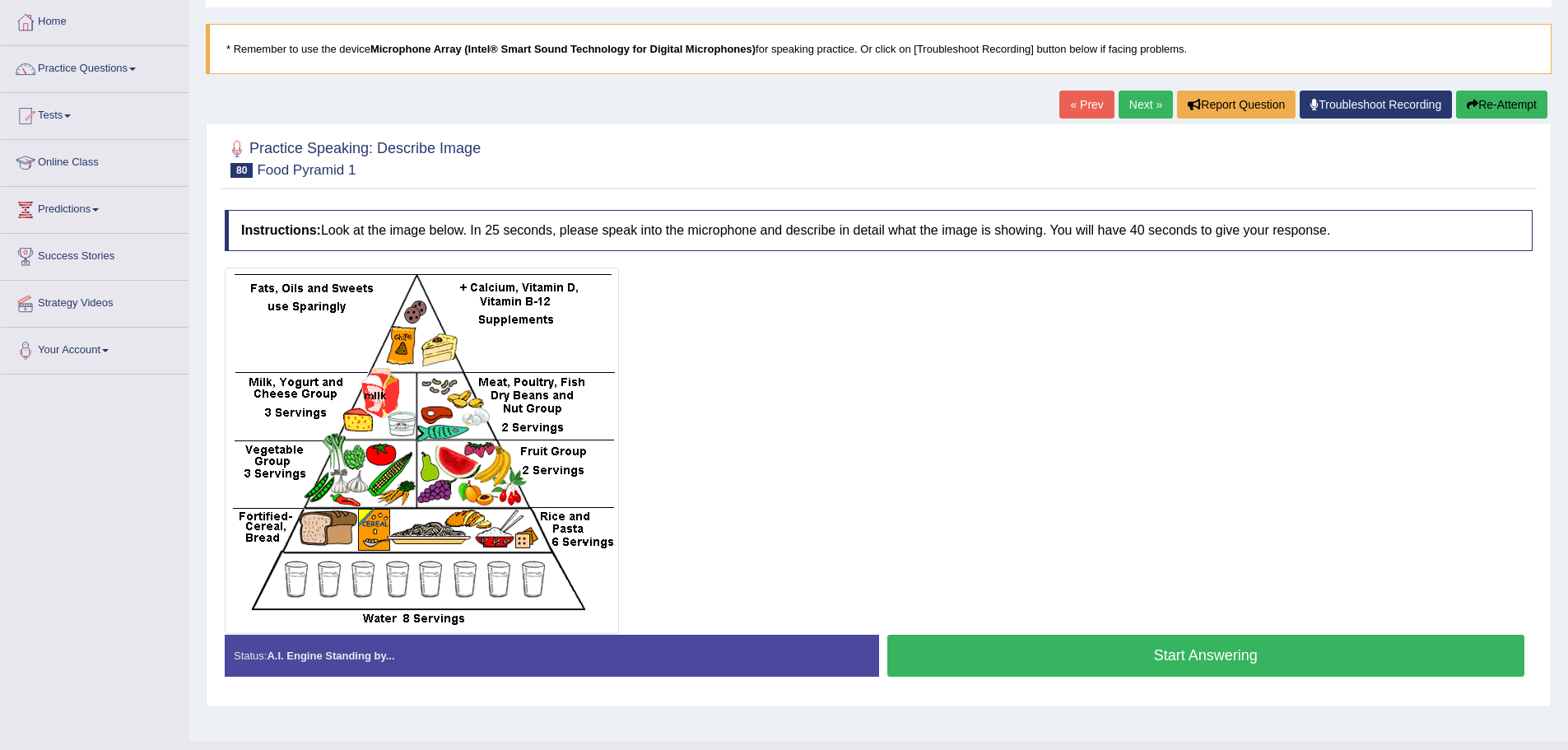
click at [1189, 641] on button "Start Answering" at bounding box center [1206, 655] width 638 height 42
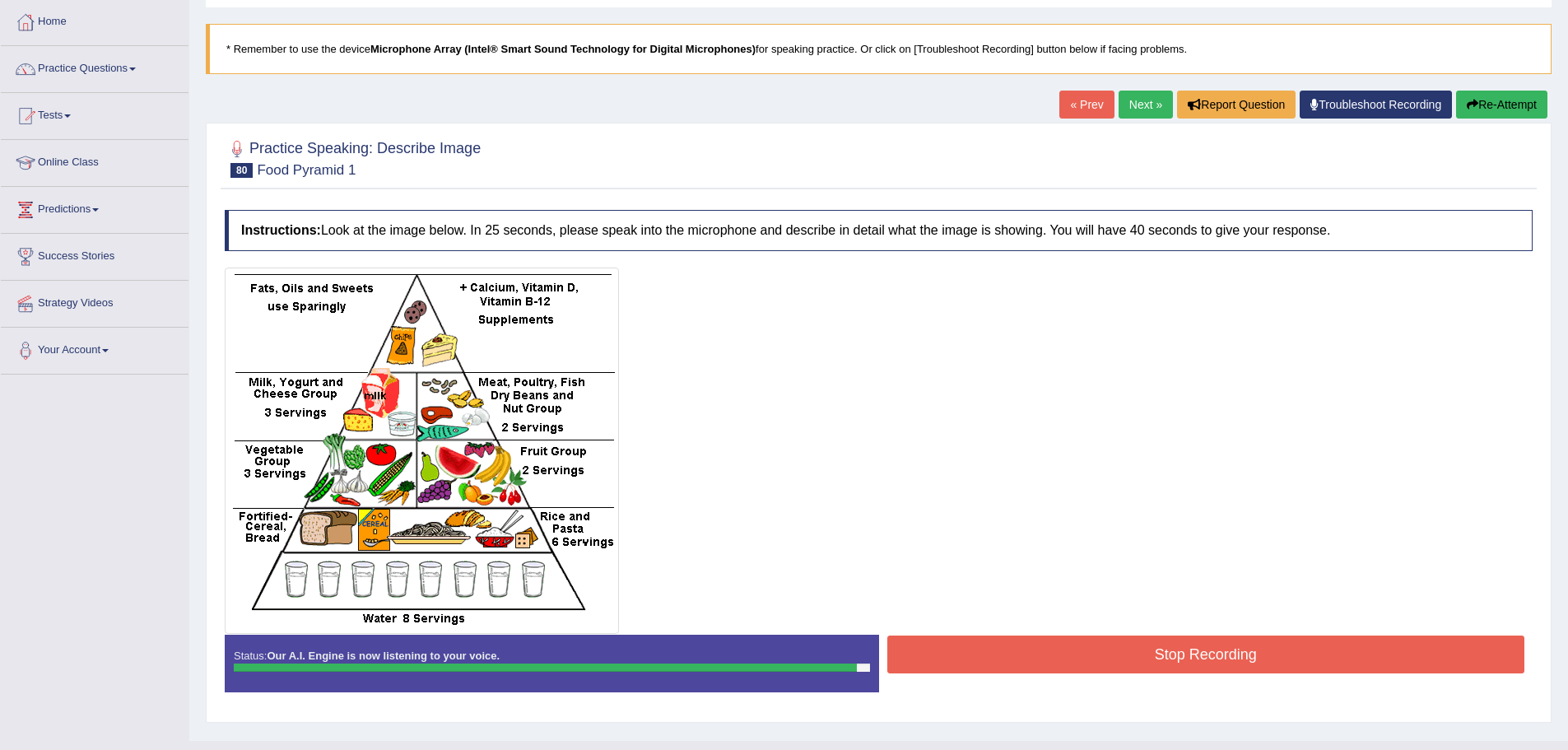
click at [1152, 665] on button "Stop Recording" at bounding box center [1206, 654] width 638 height 38
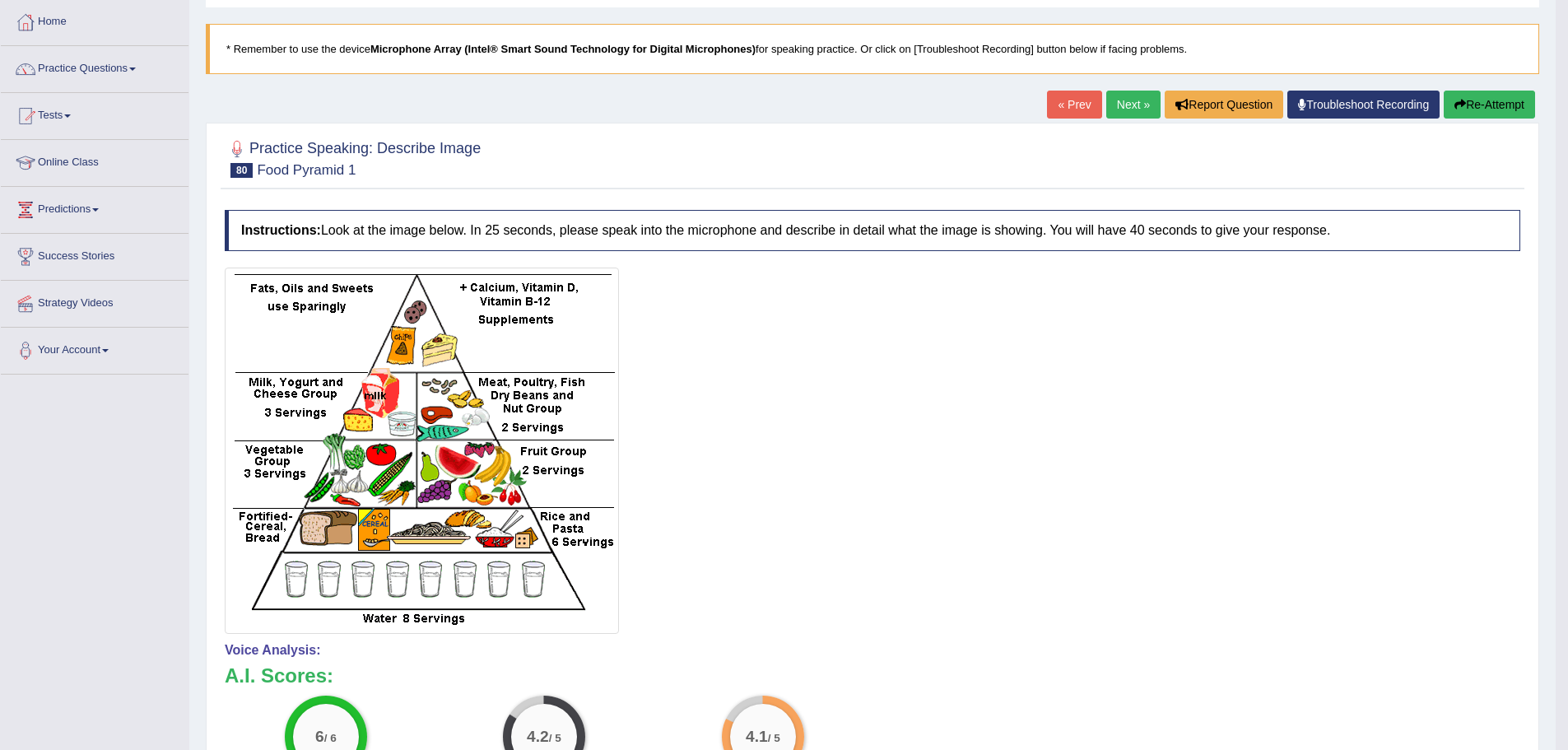
click at [1489, 112] on button "Re-Attempt" at bounding box center [1488, 105] width 91 height 28
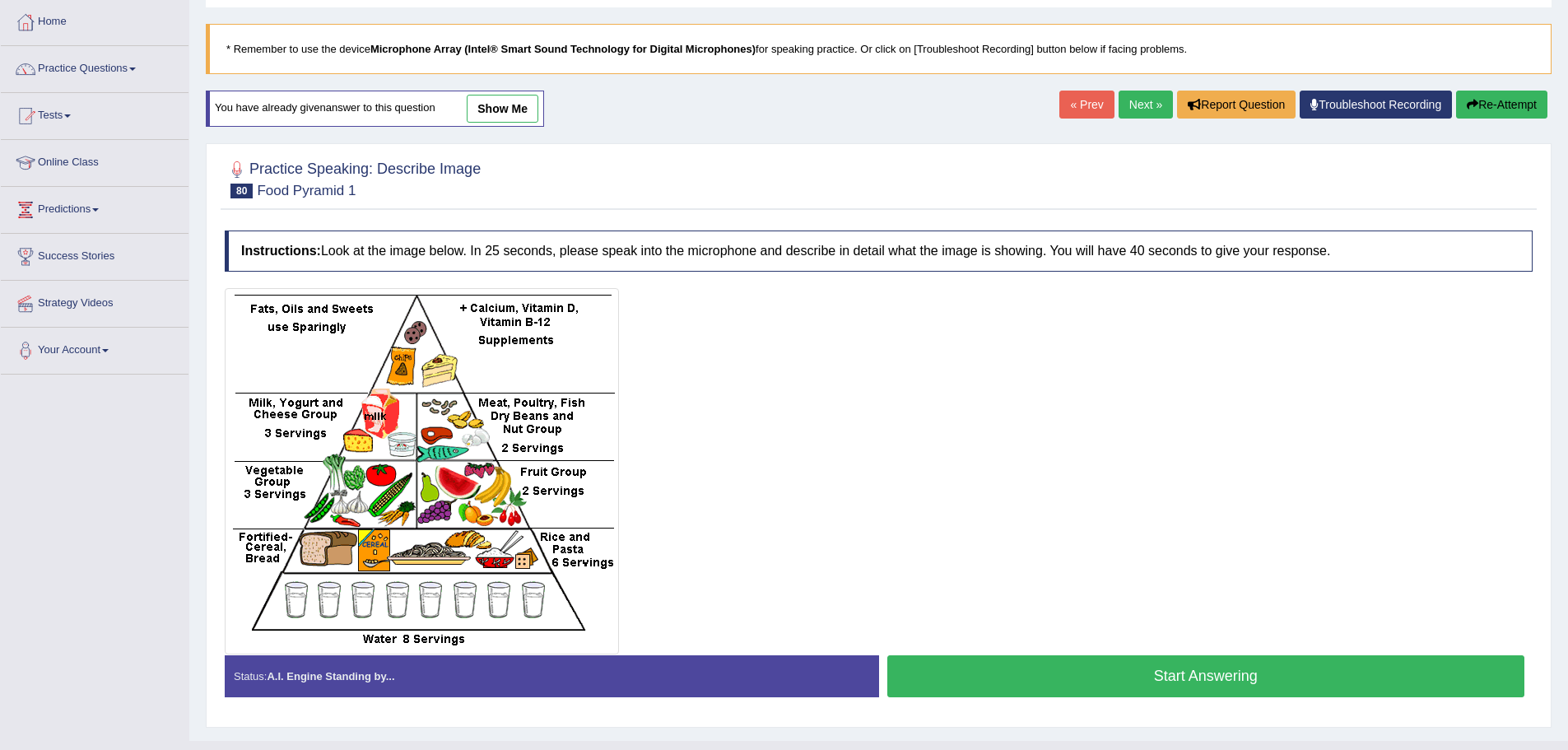
scroll to position [82, 0]
click at [1260, 674] on button "Start Answering" at bounding box center [1206, 676] width 638 height 42
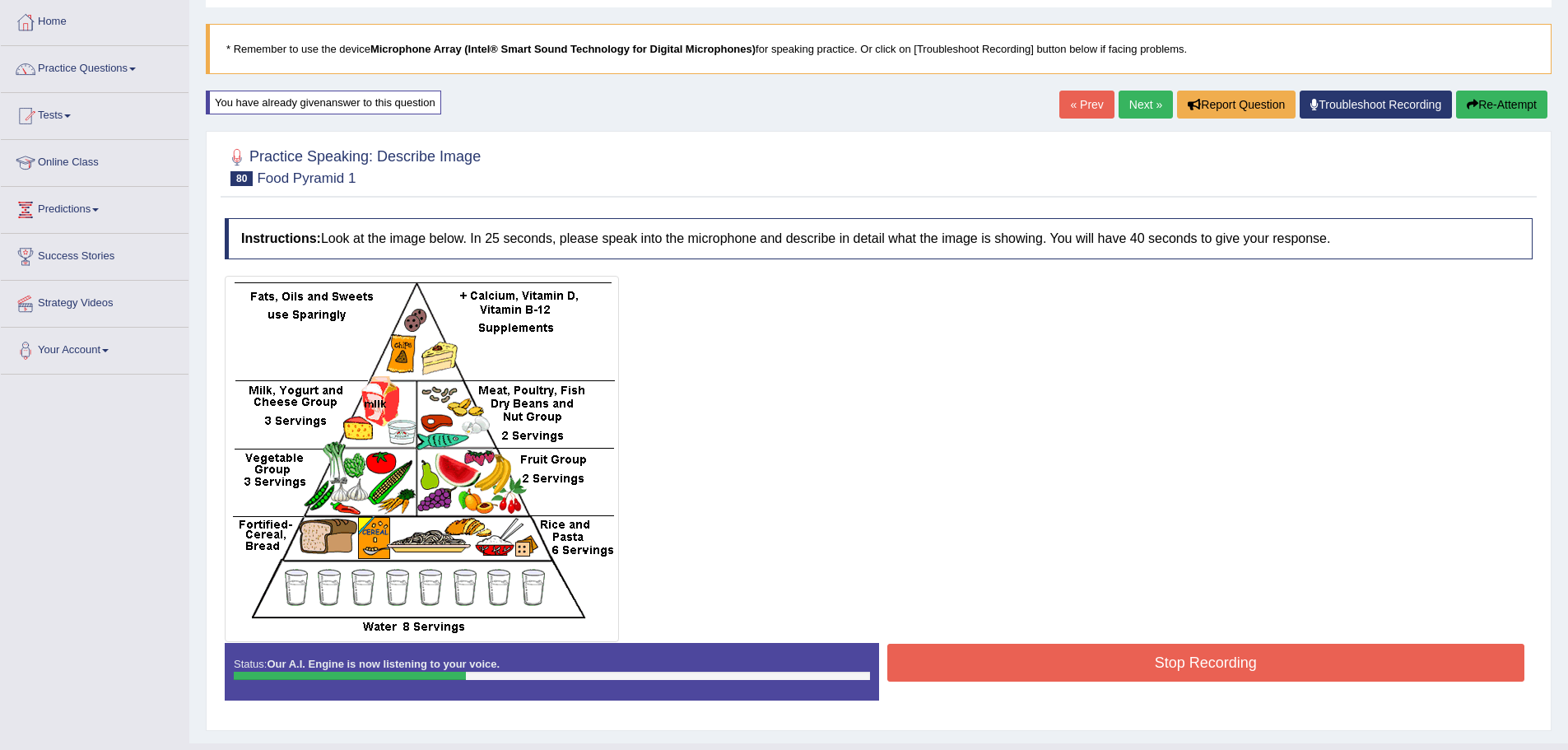
click at [1240, 672] on button "Stop Recording" at bounding box center [1206, 662] width 638 height 38
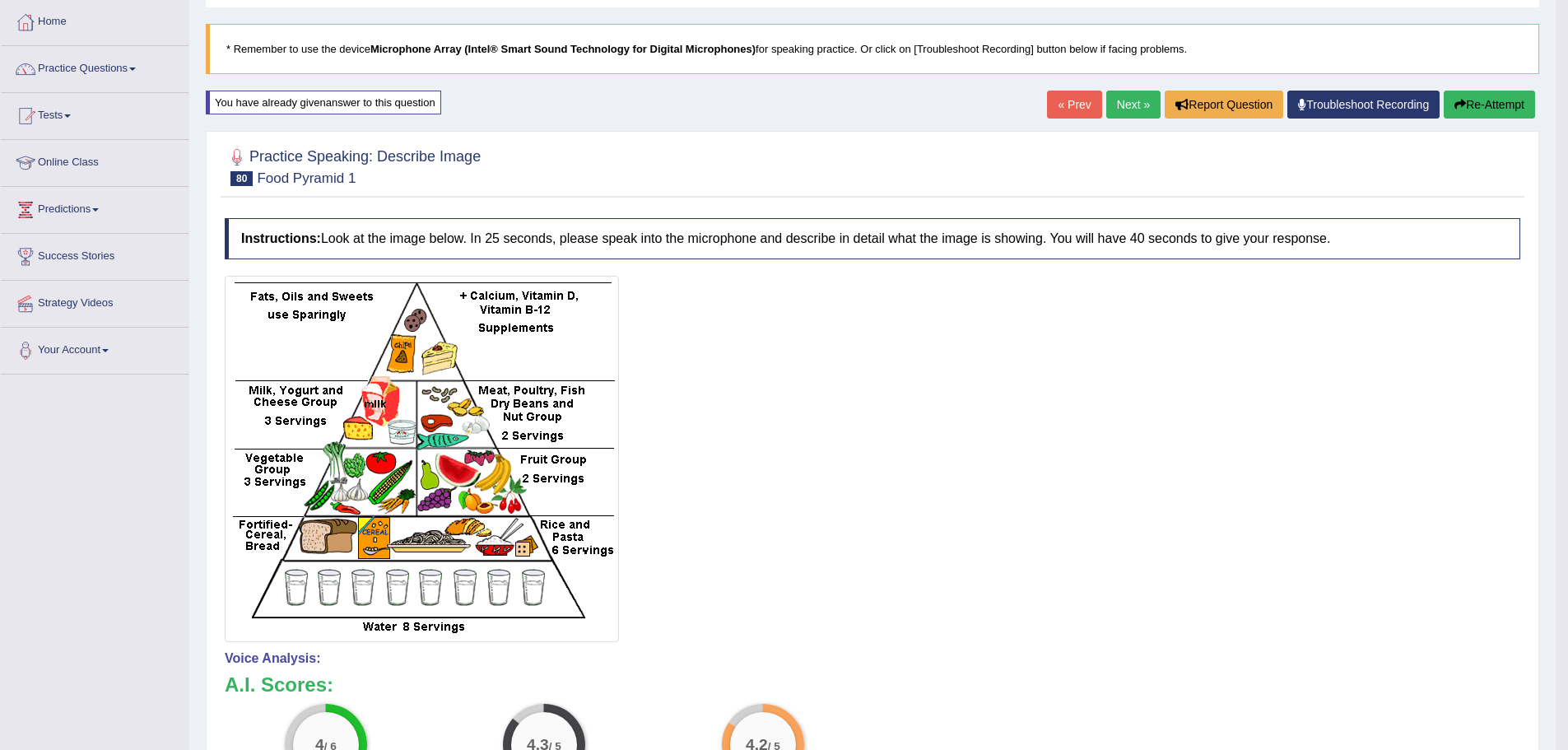
click at [1465, 98] on button "Re-Attempt" at bounding box center [1488, 105] width 91 height 28
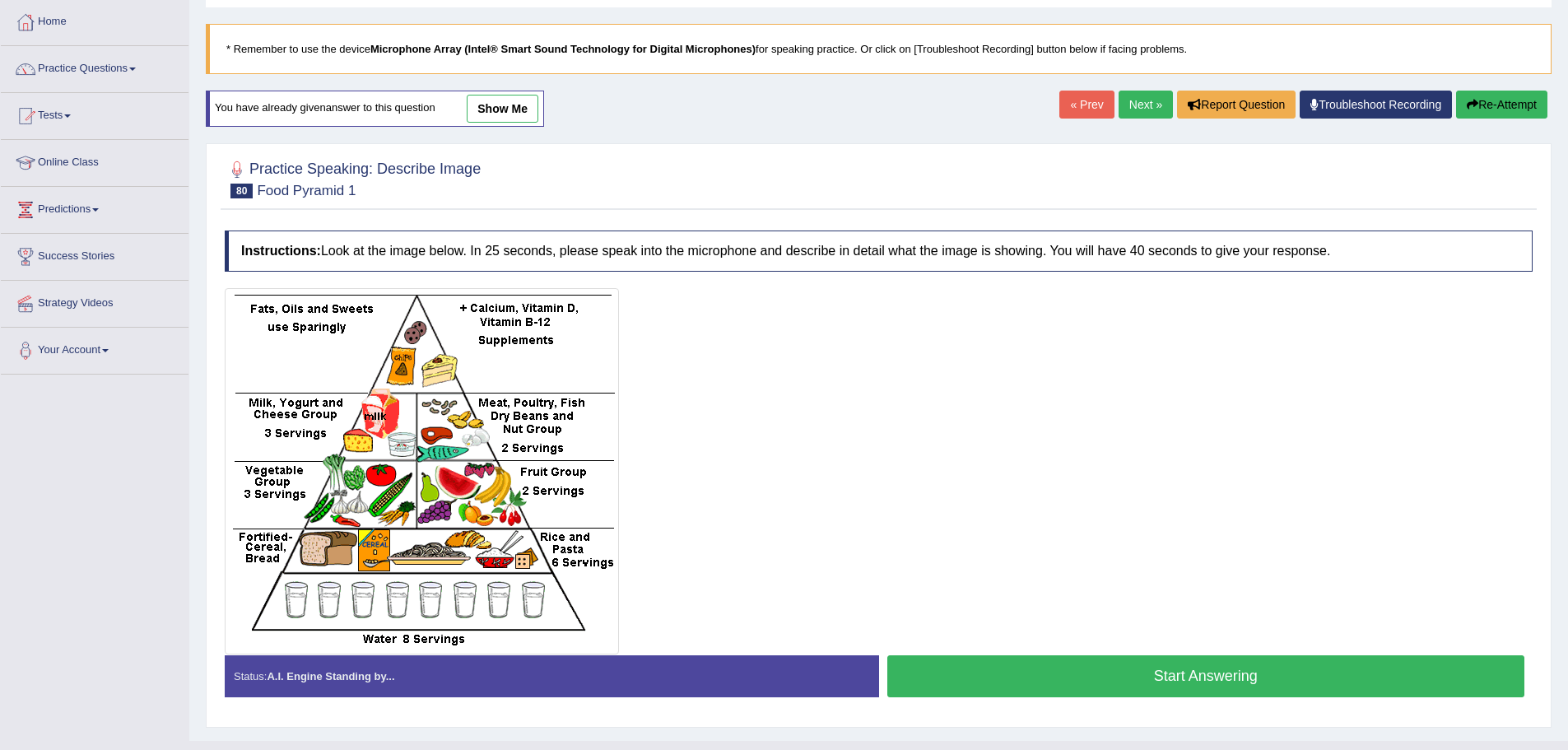
scroll to position [82, 0]
click at [1396, 669] on button "Start Answering" at bounding box center [1206, 676] width 638 height 42
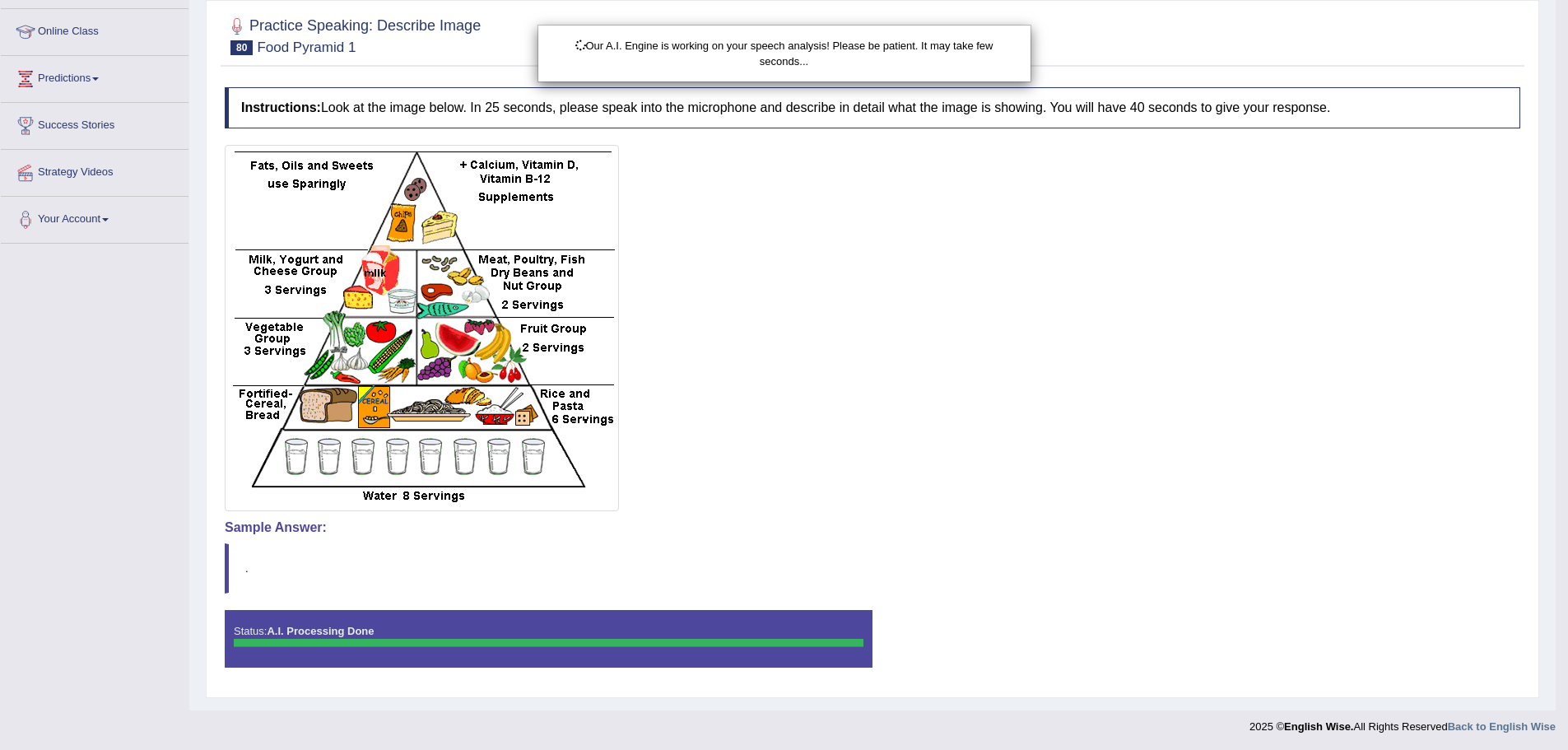
scroll to position [215, 0]
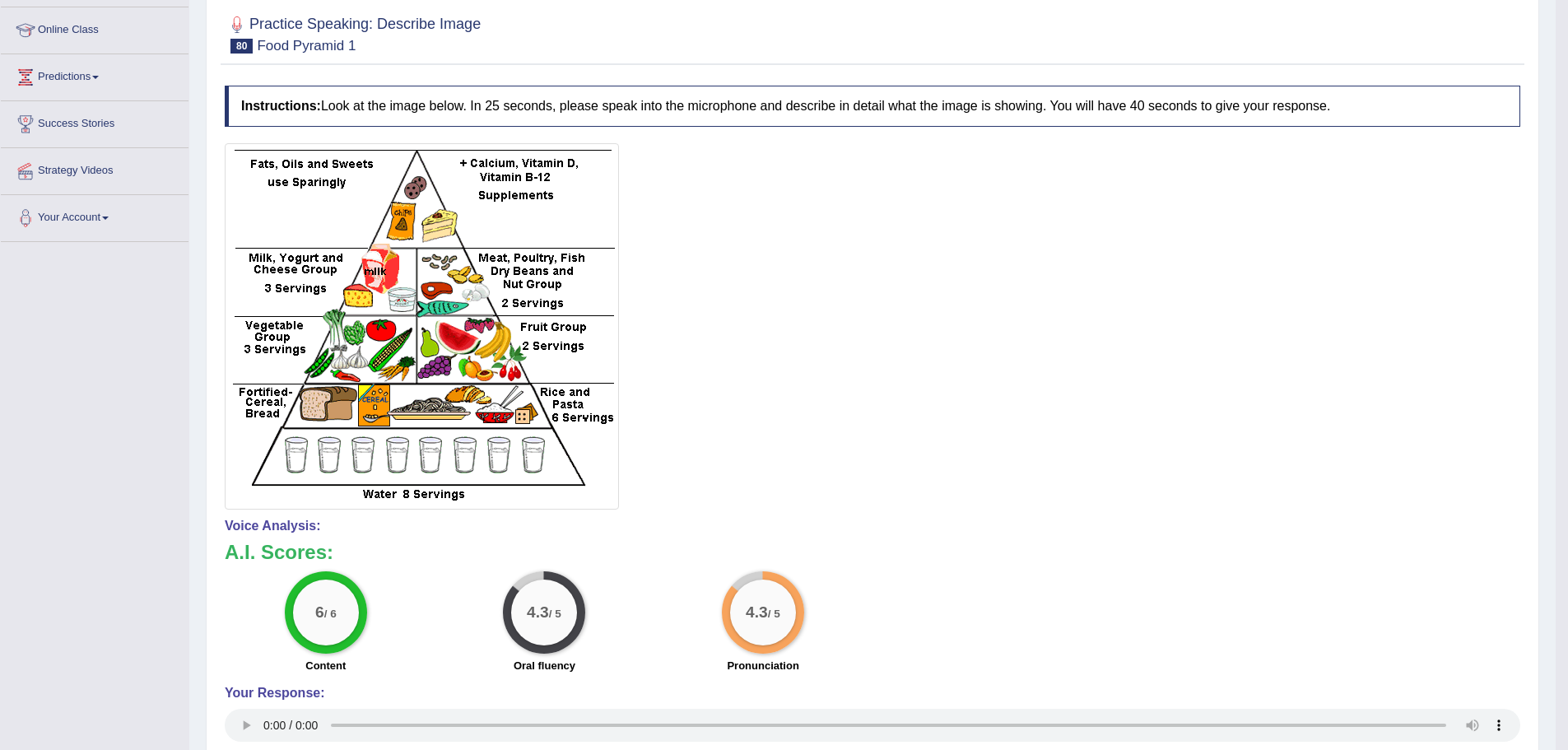
drag, startPoint x: 198, startPoint y: 364, endPoint x: 197, endPoint y: 383, distance: 19.0
click at [197, 383] on div "Home Practice Speaking: Describe Image Food Pyramid 1 * Remember to use the dev…" at bounding box center [872, 365] width 1366 height 1159
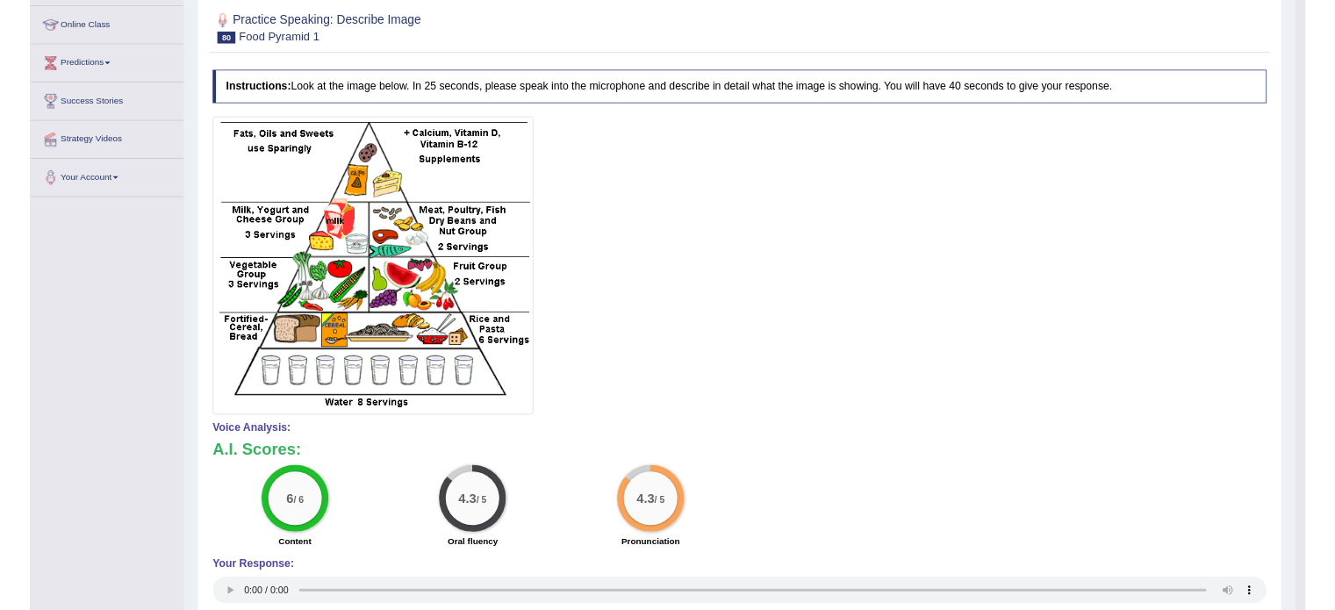
scroll to position [228, 0]
